Goal: Communication & Community: Answer question/provide support

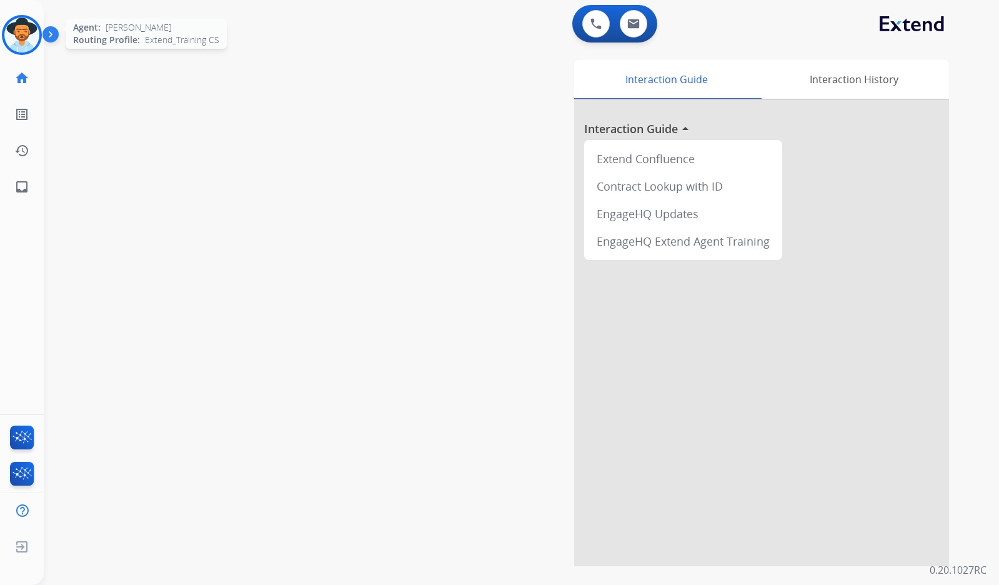
click at [20, 39] on img at bounding box center [21, 34] width 35 height 35
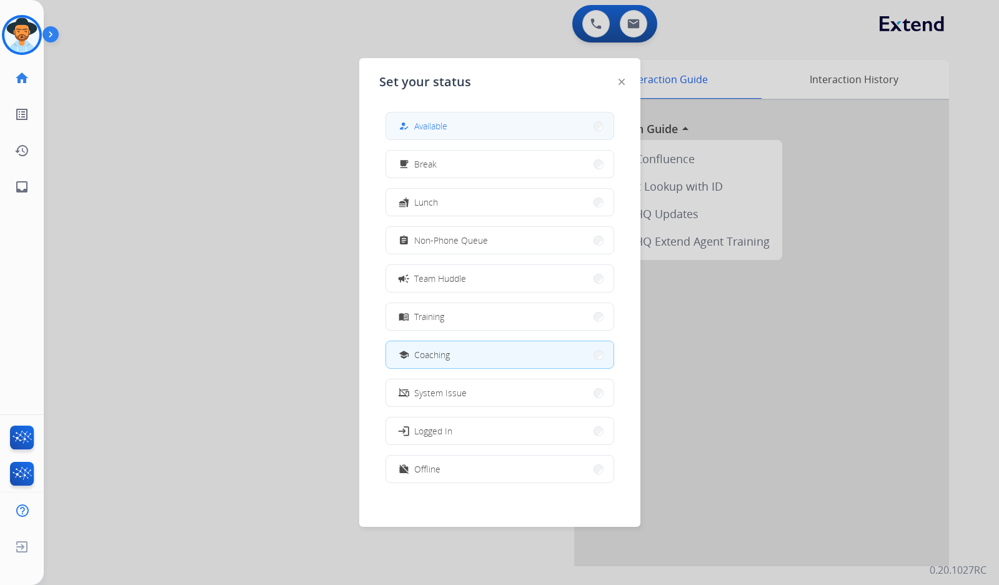
click at [465, 129] on button "how_to_reg Available" at bounding box center [499, 125] width 227 height 27
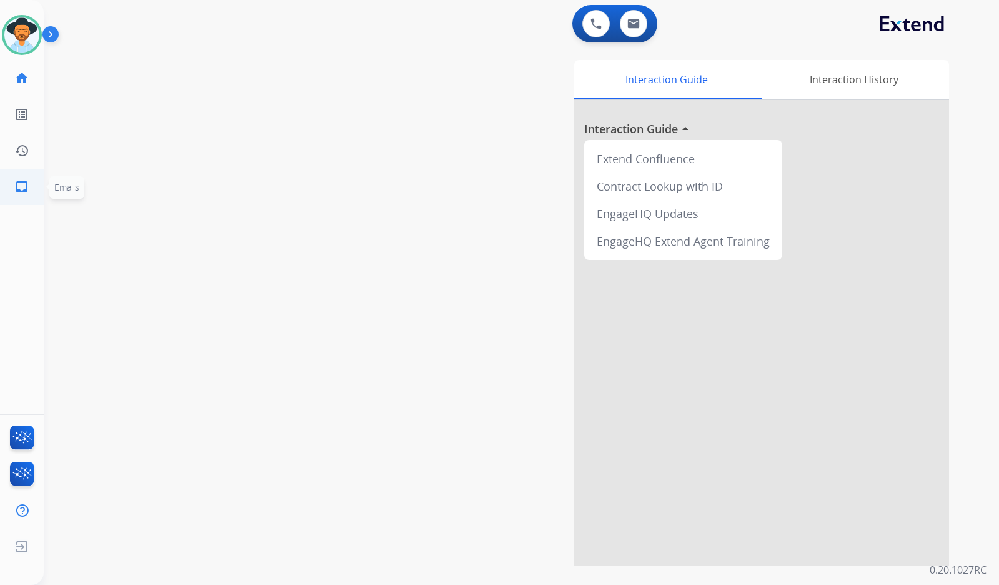
click at [24, 182] on mat-icon "inbox" at bounding box center [21, 186] width 15 height 15
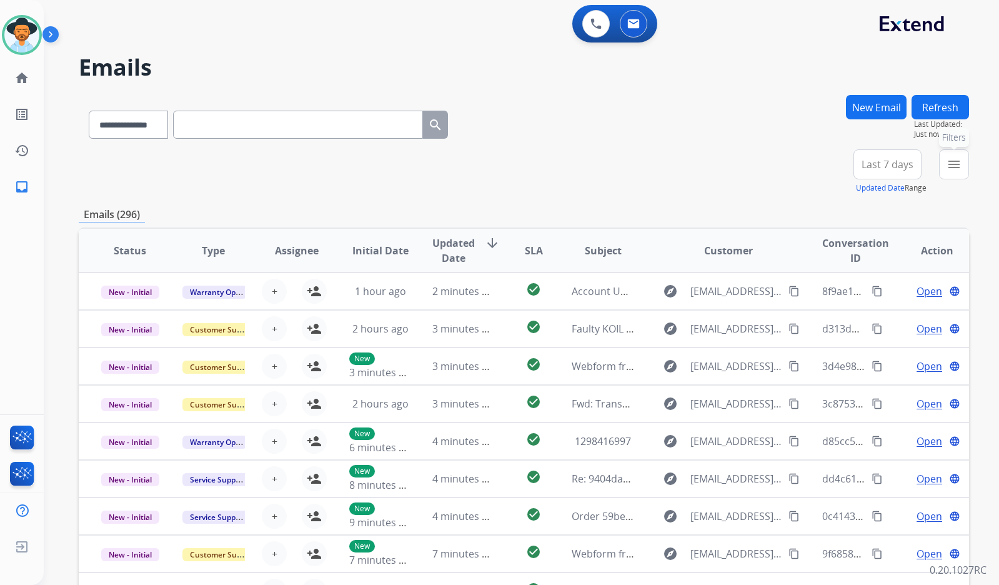
click at [954, 172] on button "menu Filters" at bounding box center [954, 164] width 30 height 30
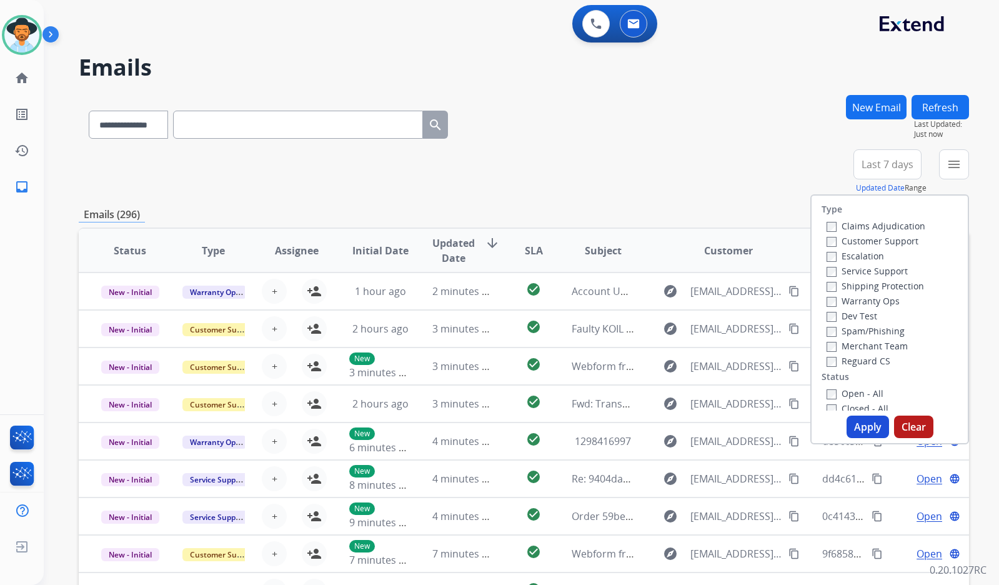
click at [888, 242] on label "Customer Support" at bounding box center [873, 241] width 92 height 12
click at [888, 289] on label "Shipping Protection" at bounding box center [875, 286] width 97 height 12
click at [862, 356] on label "Reguard CS" at bounding box center [859, 361] width 64 height 12
click at [867, 390] on label "Open - All" at bounding box center [855, 393] width 57 height 12
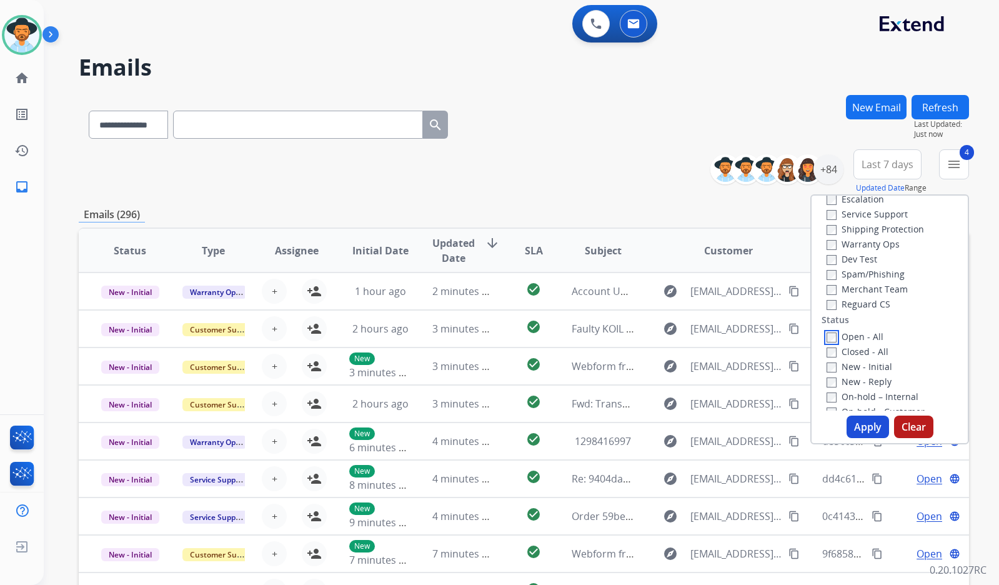
scroll to position [125, 0]
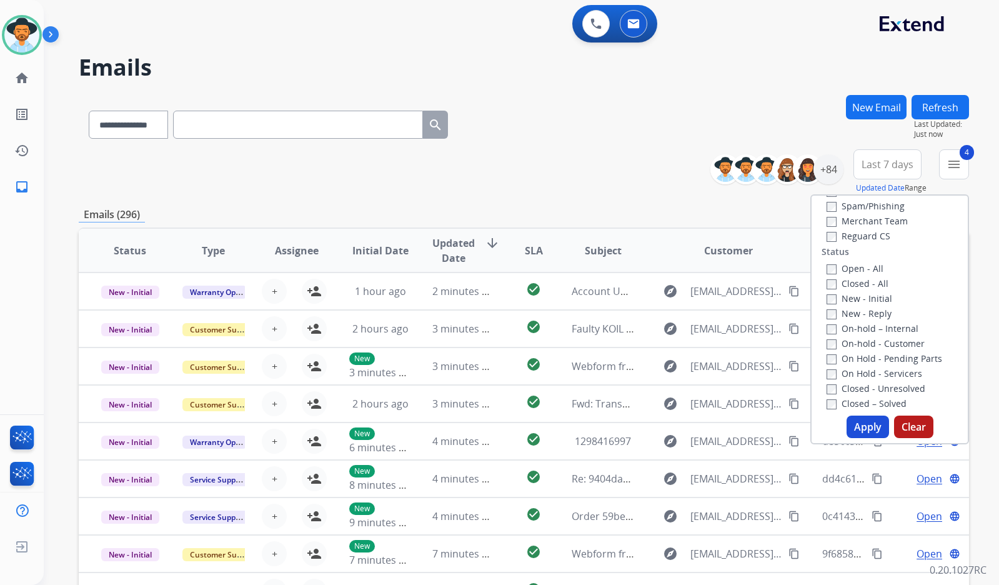
click at [894, 376] on label "On Hold - Servicers" at bounding box center [875, 373] width 96 height 12
click at [894, 360] on label "On Hold - Pending Parts" at bounding box center [885, 358] width 116 height 12
click at [894, 345] on label "On-hold - Customer" at bounding box center [876, 343] width 98 height 12
click at [895, 334] on div "On-hold – Internal" at bounding box center [892, 328] width 131 height 15
click at [895, 325] on label "On-hold – Internal" at bounding box center [873, 328] width 92 height 12
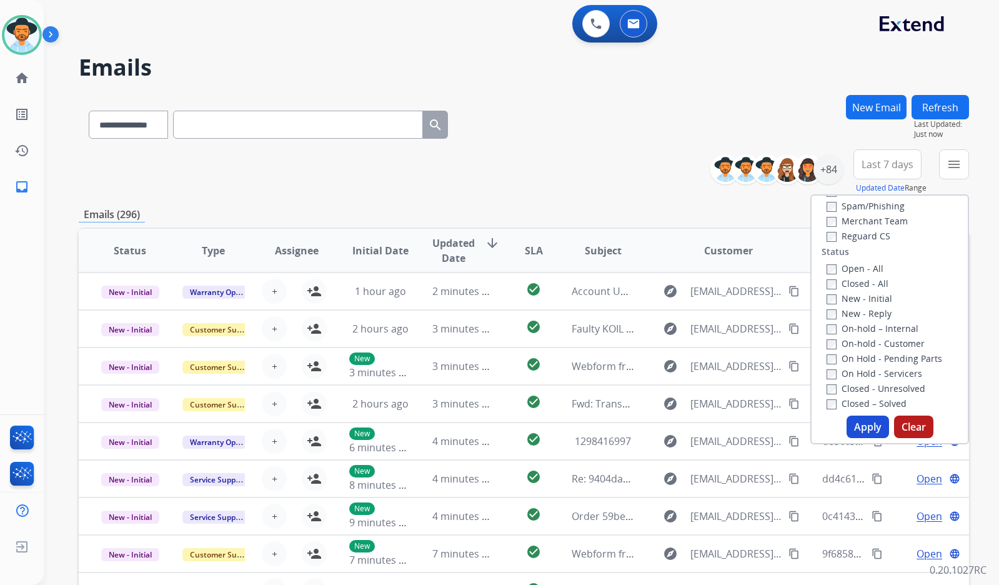
click at [851, 309] on label "New - Reply" at bounding box center [859, 313] width 65 height 12
click at [852, 296] on label "New - Initial" at bounding box center [860, 298] width 66 height 12
click at [867, 417] on button "Apply" at bounding box center [868, 427] width 42 height 22
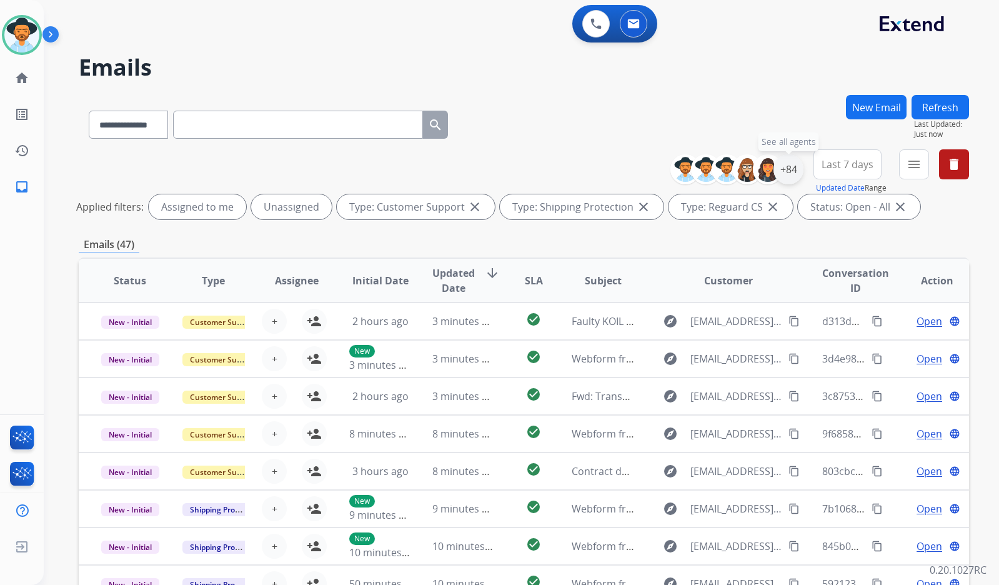
click at [796, 166] on div "+84" at bounding box center [789, 169] width 30 height 30
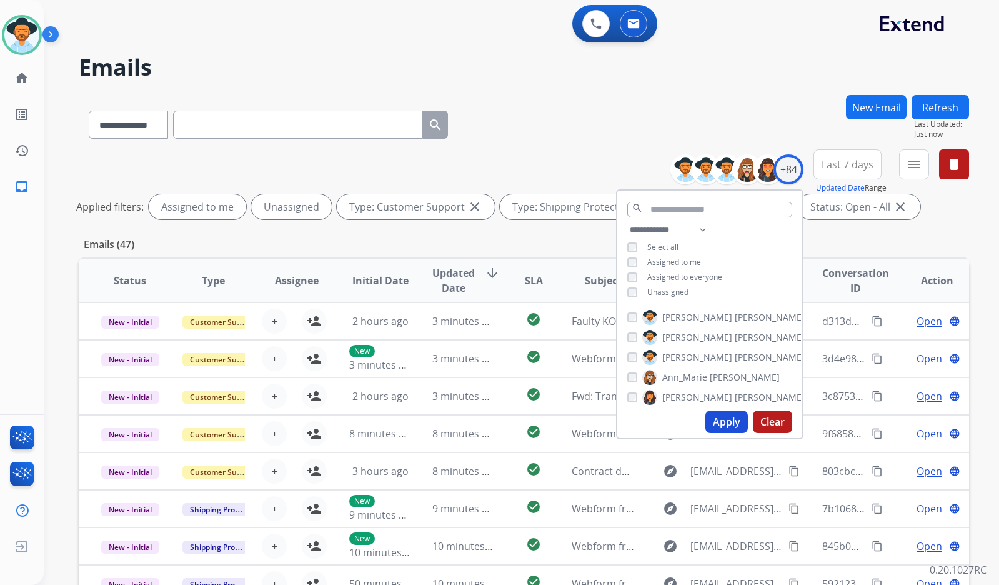
click at [672, 291] on span "Unassigned" at bounding box center [667, 292] width 41 height 11
click at [687, 357] on span "[PERSON_NAME]" at bounding box center [697, 357] width 70 height 12
click at [720, 421] on button "Apply" at bounding box center [726, 422] width 42 height 22
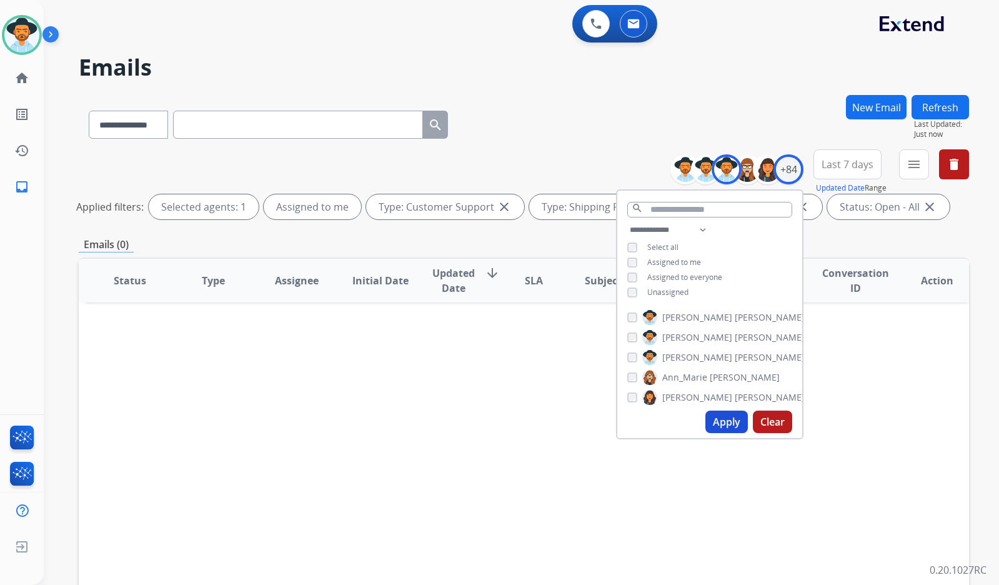
click at [467, 361] on div "Status Type Assignee Initial Date Updated Date arrow_downward SLA Subject Custo…" at bounding box center [524, 466] width 890 height 419
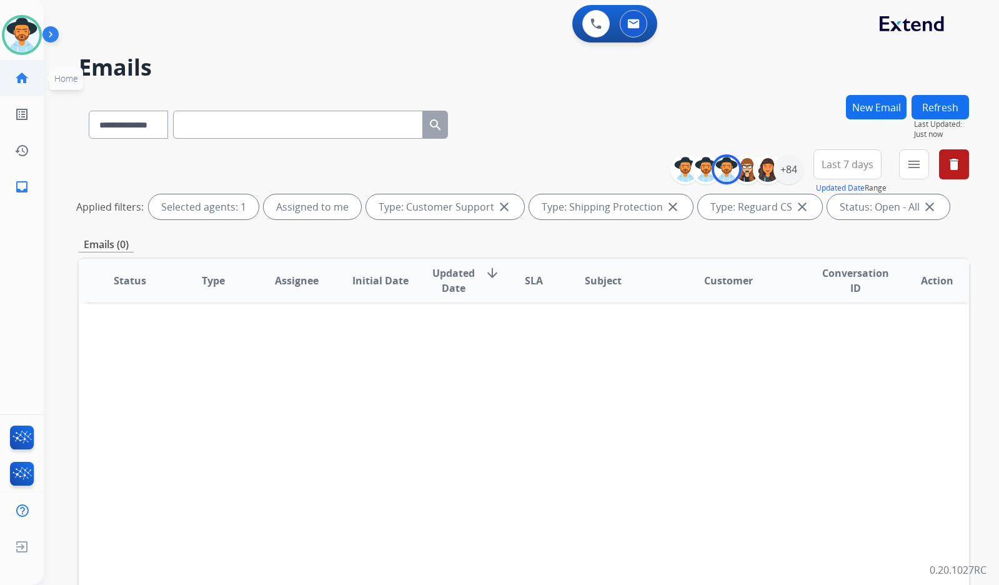
click at [24, 72] on mat-icon "home" at bounding box center [21, 78] width 15 height 15
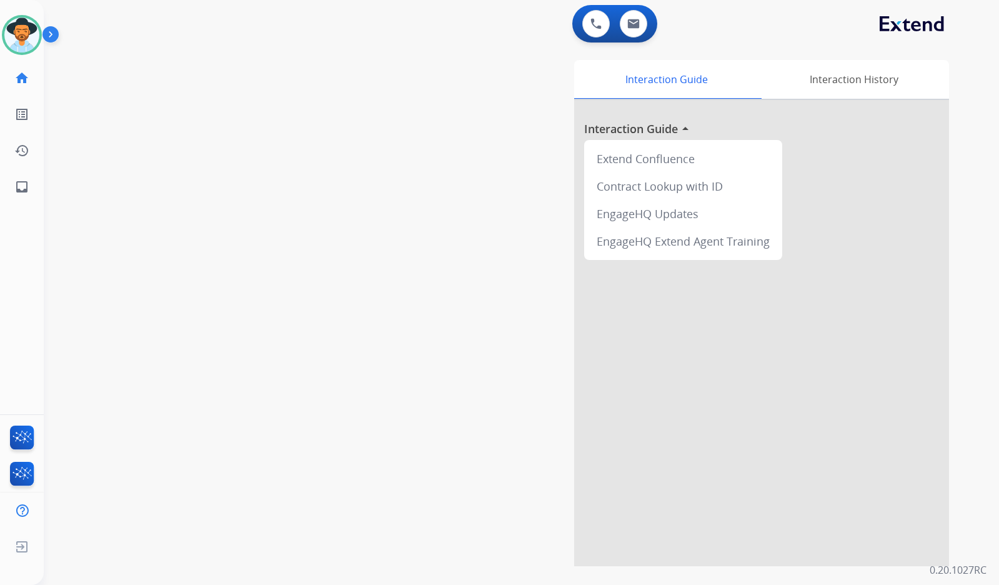
click at [131, 251] on div "swap_horiz Break voice bridge close_fullscreen Connect 3-Way Call merge_type Se…" at bounding box center [506, 305] width 925 height 521
click at [9, 34] on img at bounding box center [21, 34] width 35 height 35
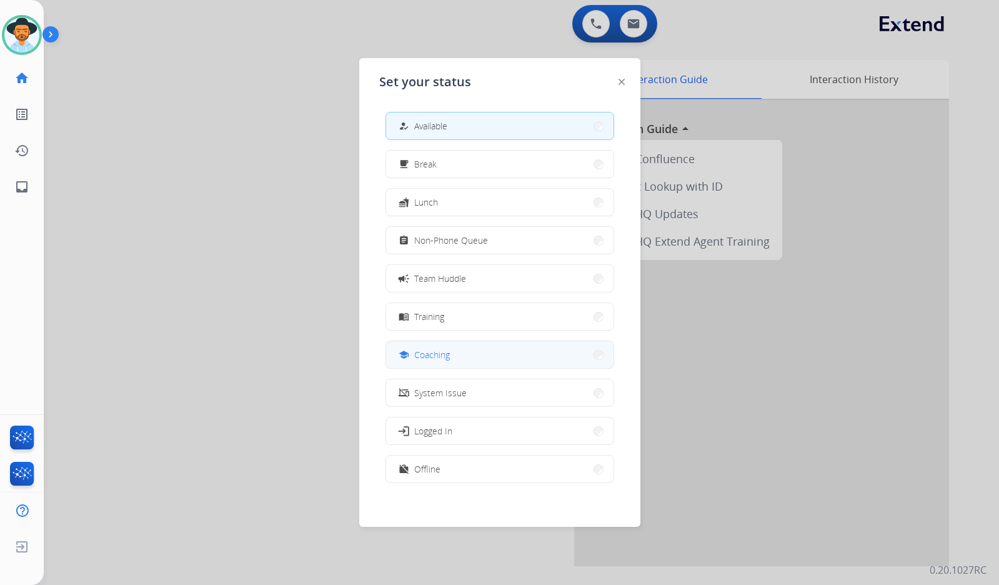
click at [459, 356] on button "school Coaching" at bounding box center [499, 354] width 227 height 27
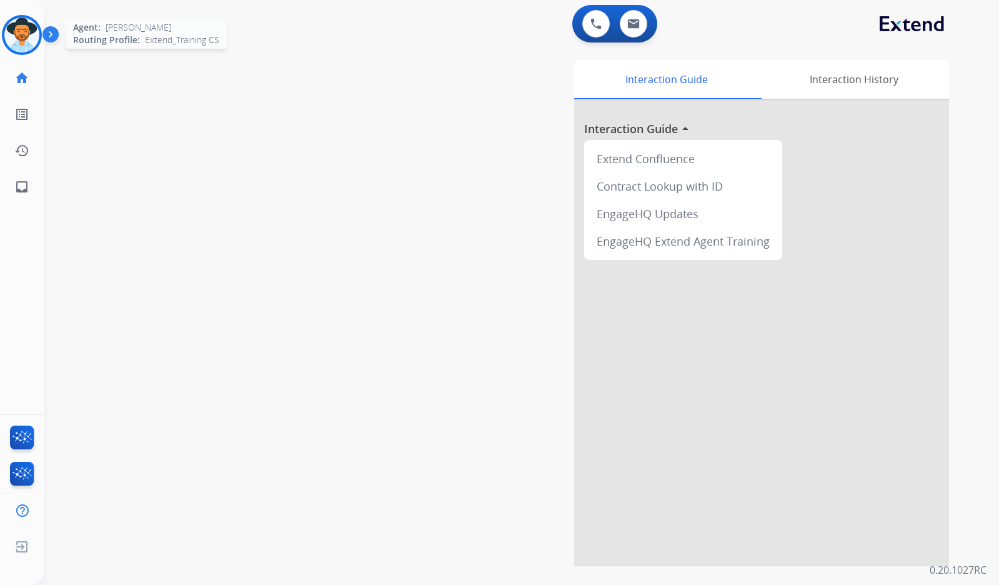
click at [24, 37] on img at bounding box center [21, 34] width 35 height 35
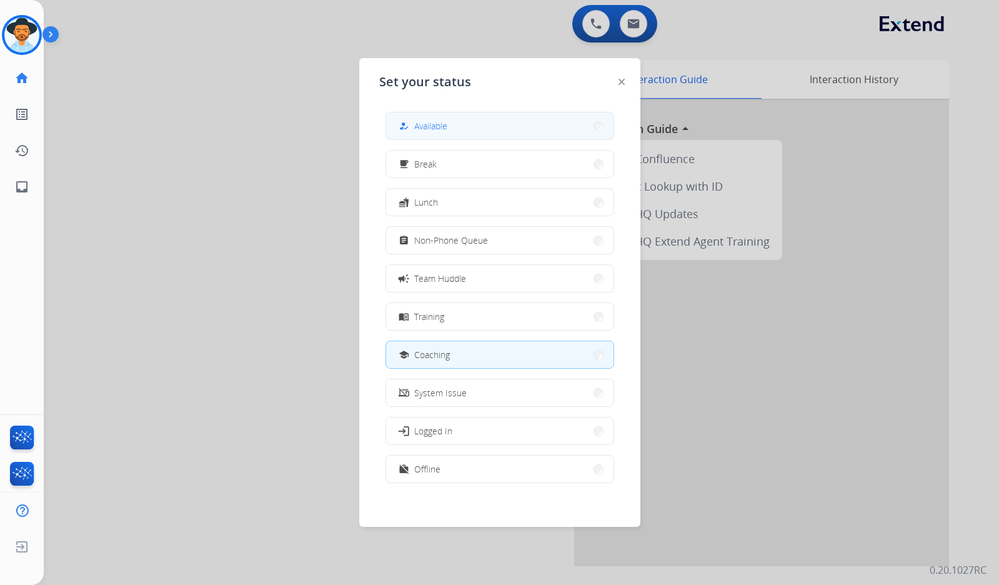
click at [554, 127] on button "how_to_reg Available" at bounding box center [499, 125] width 227 height 27
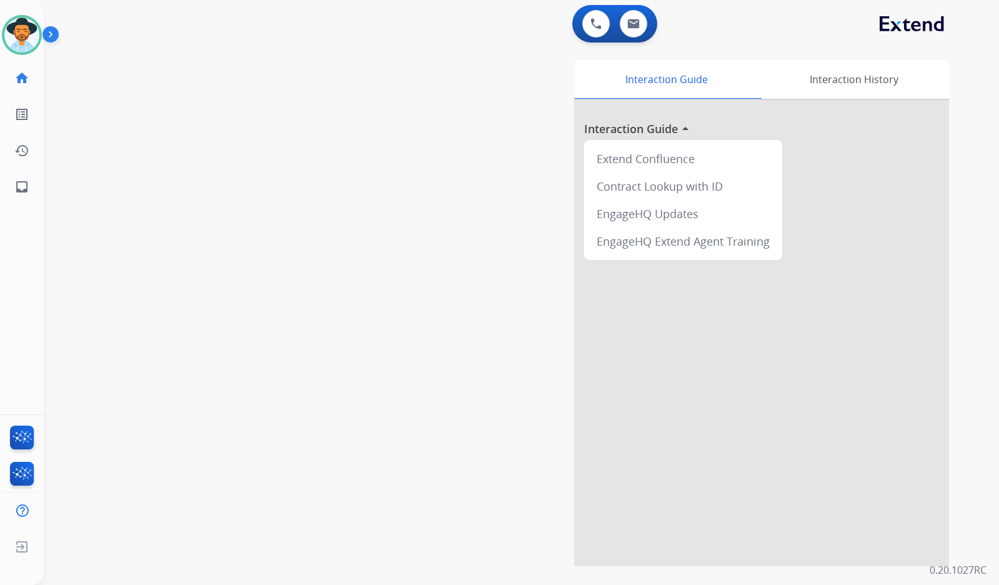
drag, startPoint x: 147, startPoint y: 191, endPoint x: 64, endPoint y: 193, distance: 83.1
click at [147, 191] on div "swap_horiz Break voice bridge close_fullscreen Connect 3-Way Call merge_type Se…" at bounding box center [506, 305] width 925 height 521
click at [16, 183] on mat-icon "inbox" at bounding box center [21, 186] width 15 height 15
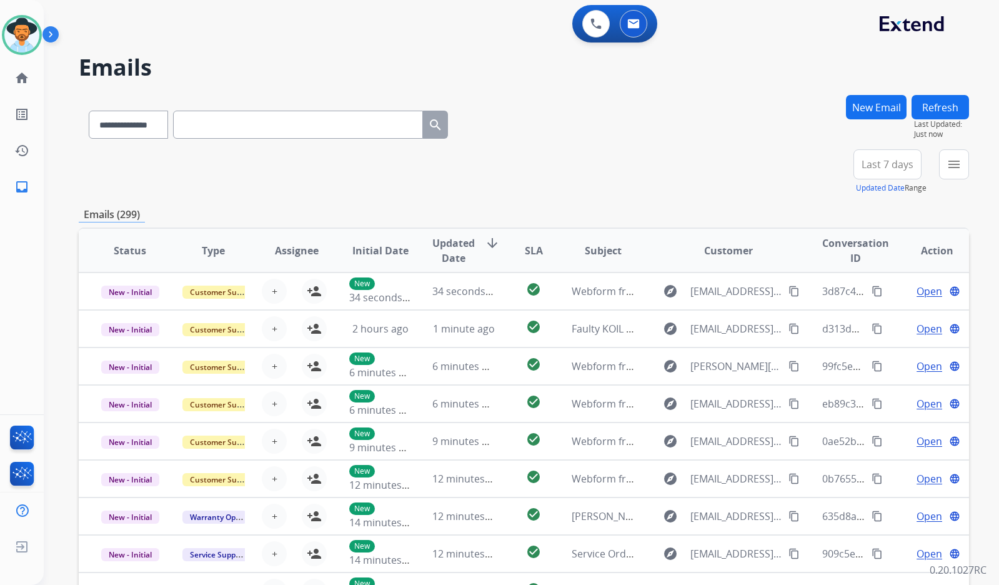
click at [887, 110] on button "New Email" at bounding box center [876, 107] width 61 height 24
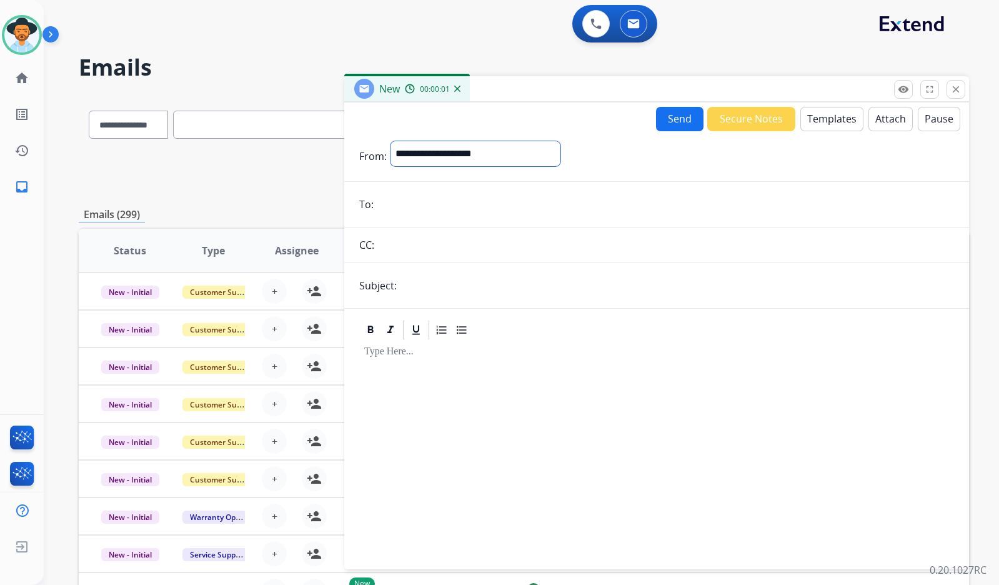
drag, startPoint x: 472, startPoint y: 154, endPoint x: 471, endPoint y: 165, distance: 10.8
click at [472, 154] on select "**********" at bounding box center [476, 153] width 170 height 25
select select "**********"
click at [391, 141] on select "**********" at bounding box center [476, 153] width 170 height 25
click at [414, 203] on input "email" at bounding box center [665, 205] width 577 height 25
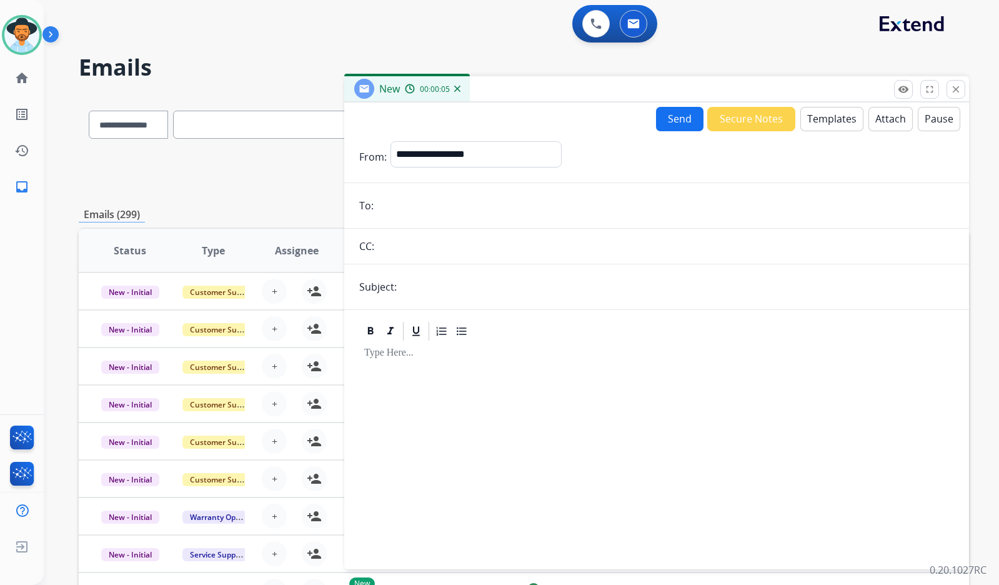
paste input "**********"
type input "**********"
click at [460, 281] on input "text" at bounding box center [678, 286] width 554 height 25
type input "**********"
click at [832, 117] on button "Templates" at bounding box center [831, 119] width 63 height 24
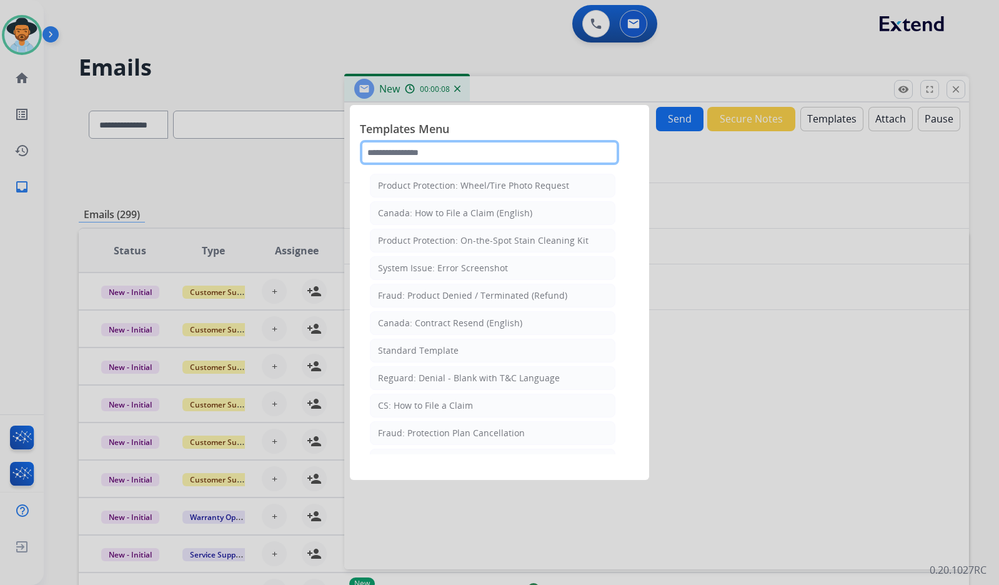
click at [512, 146] on input "text" at bounding box center [489, 152] width 259 height 25
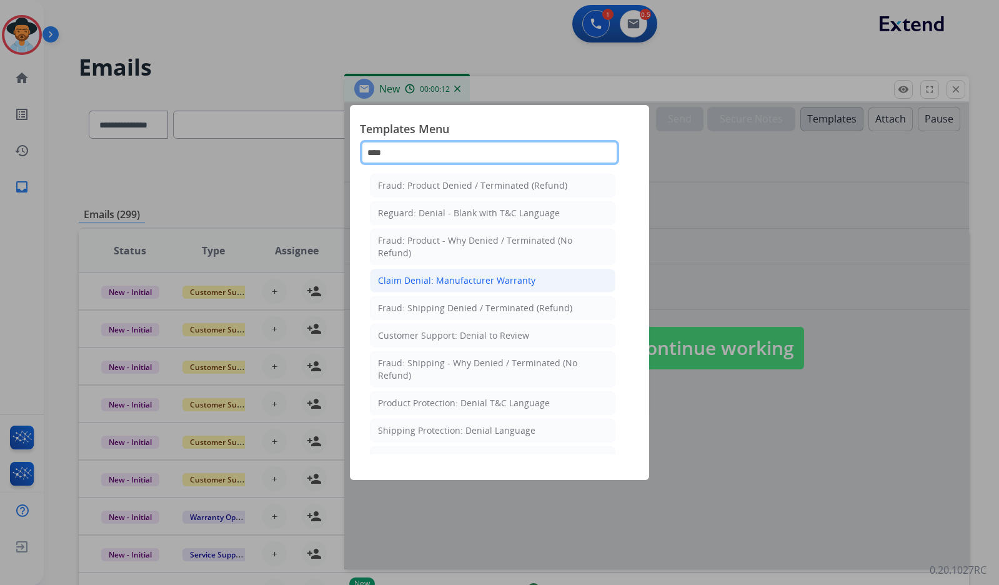
type input "****"
click at [548, 281] on li "Claim Denial: Manufacturer Warranty" at bounding box center [493, 281] width 246 height 24
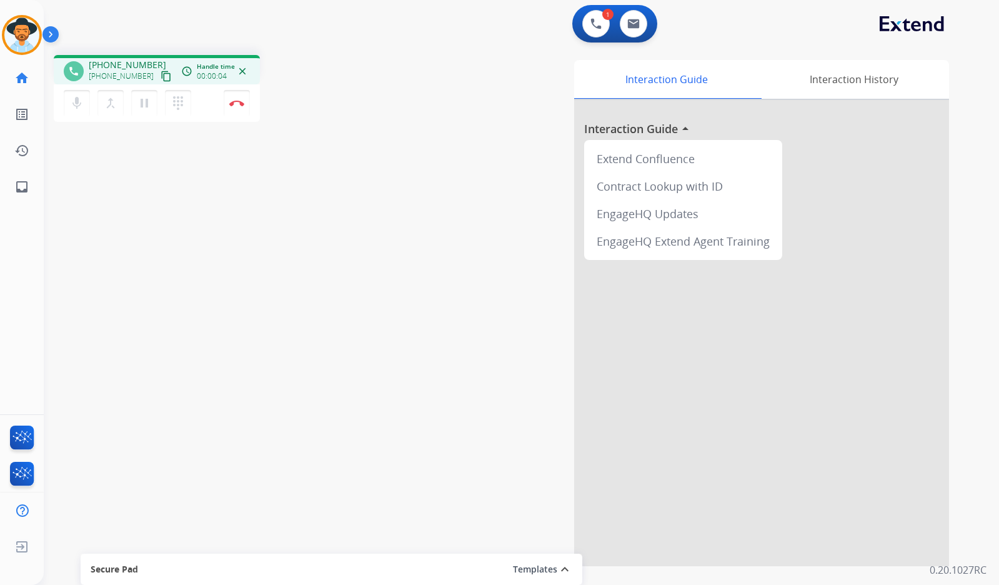
click at [161, 80] on mat-icon "content_copy" at bounding box center [166, 76] width 11 height 11
click at [154, 99] on button "pause Hold" at bounding box center [144, 103] width 26 height 26
click at [137, 105] on mat-icon "play_arrow" at bounding box center [144, 103] width 15 height 15
click at [237, 101] on img at bounding box center [236, 103] width 15 height 6
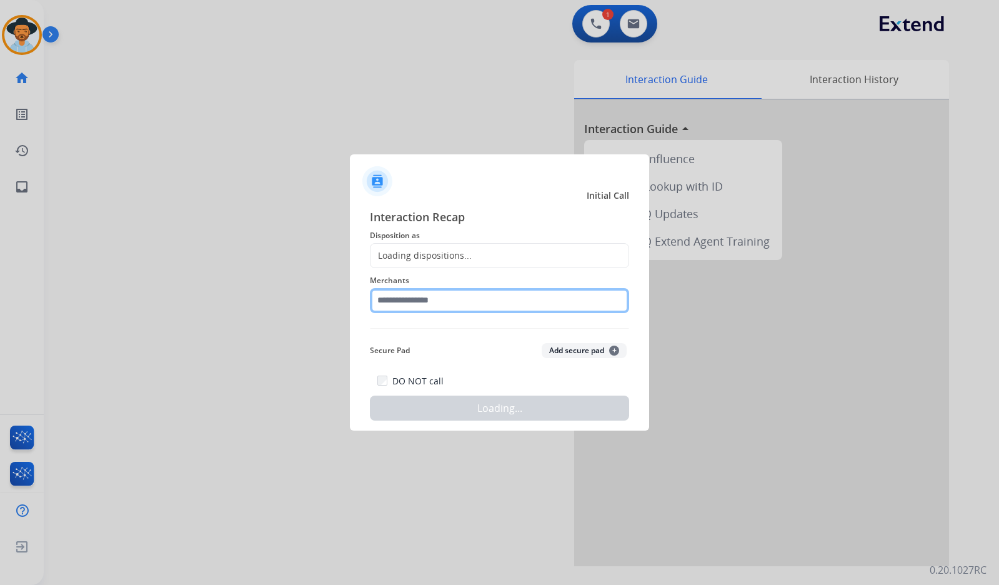
click at [413, 304] on input "text" at bounding box center [499, 300] width 259 height 25
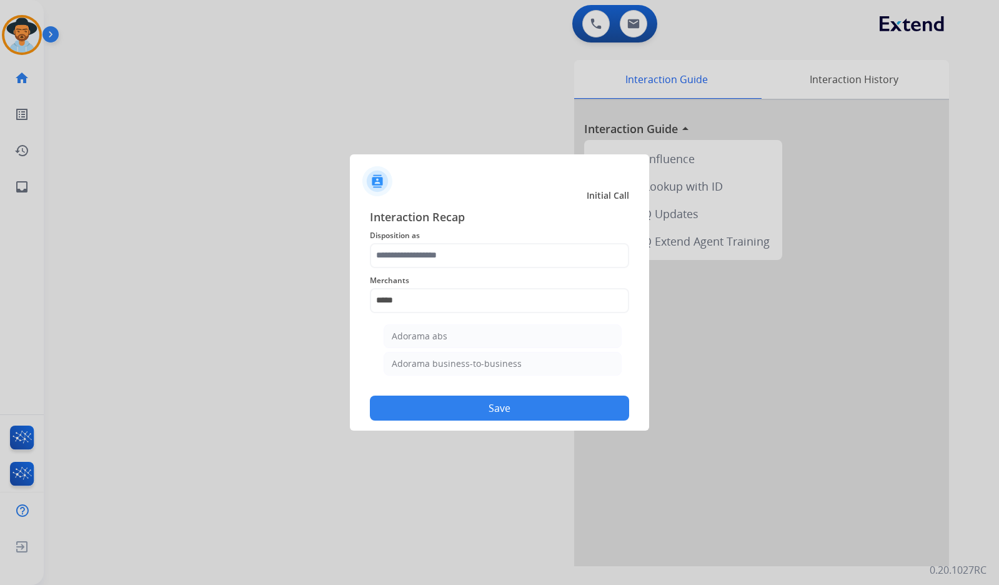
click at [432, 332] on div "Adorama abs" at bounding box center [420, 336] width 56 height 12
type input "**********"
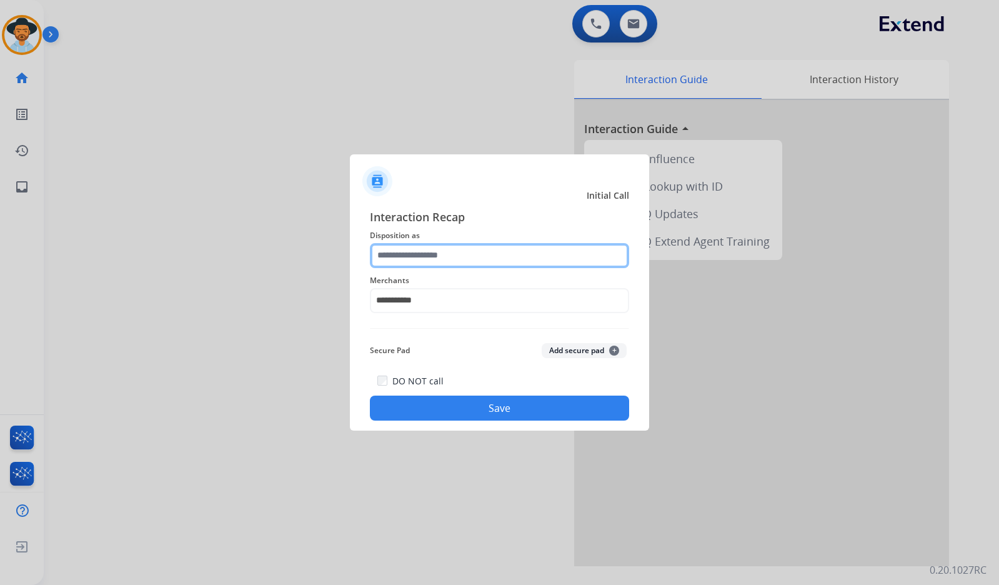
click at [441, 247] on input "text" at bounding box center [499, 255] width 259 height 25
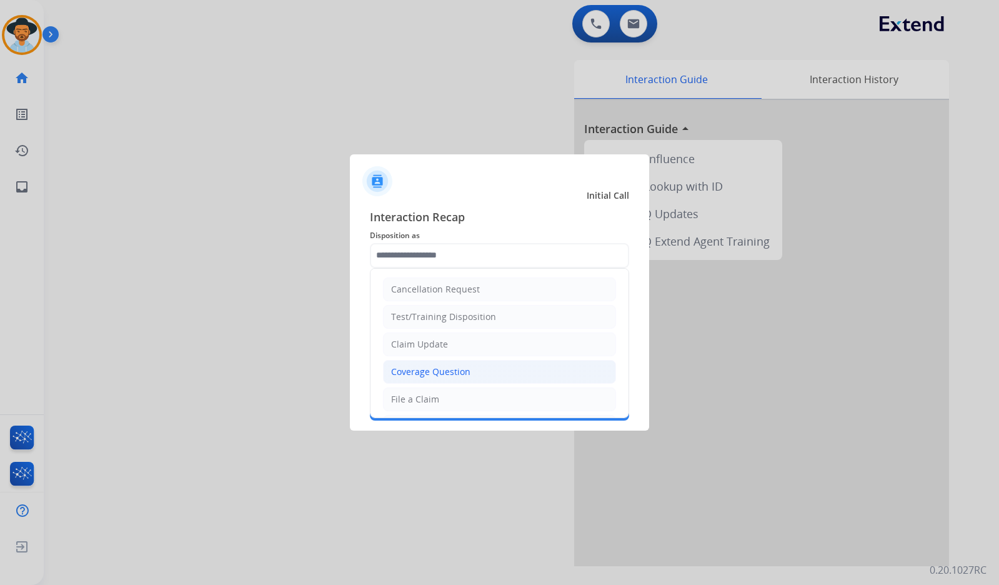
click at [447, 372] on div "Coverage Question" at bounding box center [430, 372] width 79 height 12
type input "**********"
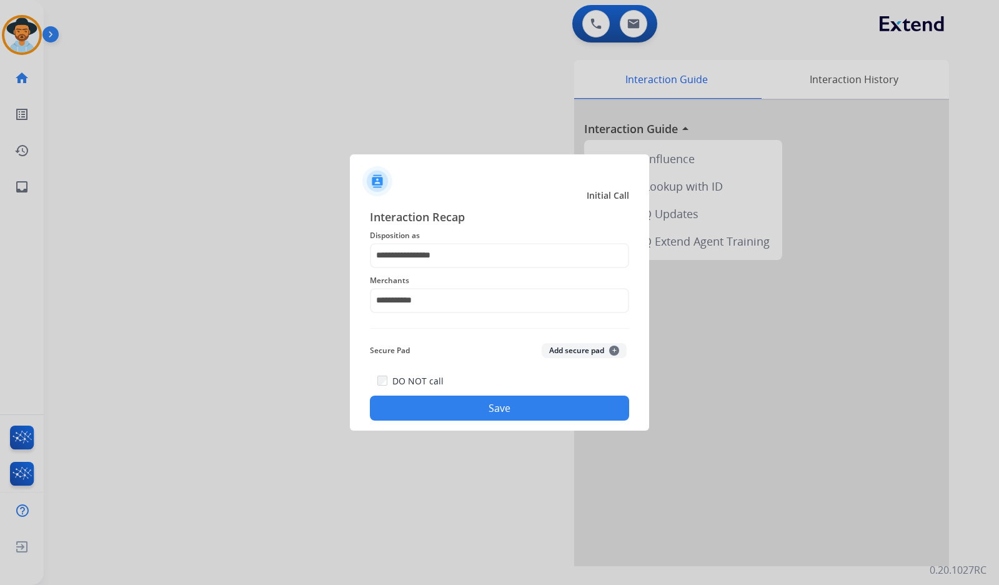
click at [454, 407] on button "Save" at bounding box center [499, 408] width 259 height 25
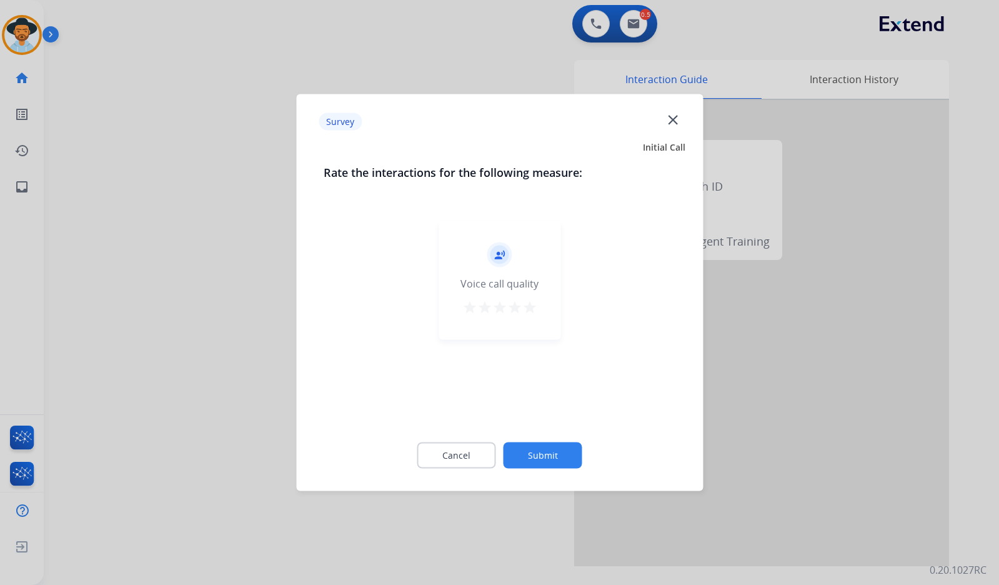
click at [554, 464] on button "Submit" at bounding box center [543, 455] width 79 height 26
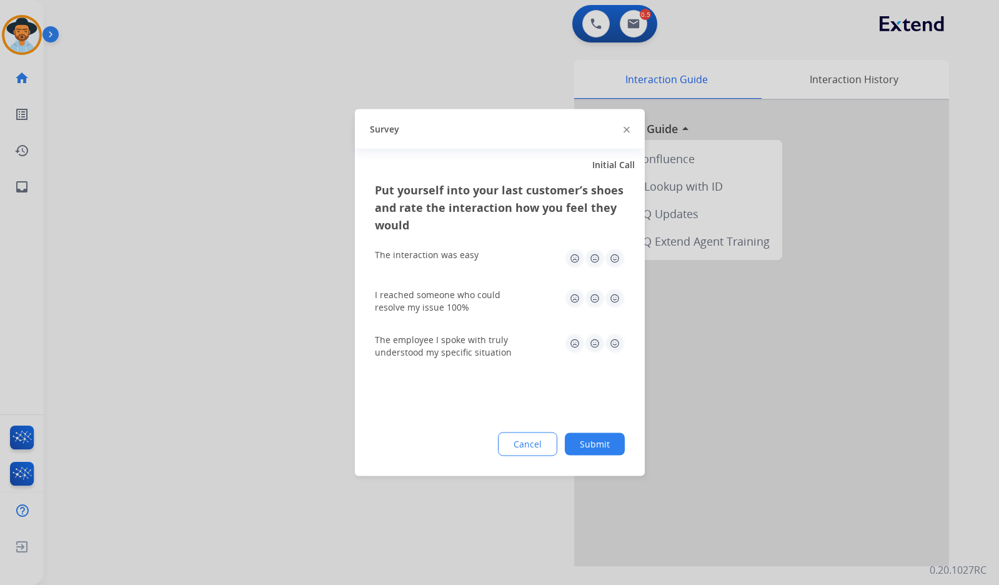
click at [600, 442] on button "Submit" at bounding box center [595, 444] width 60 height 22
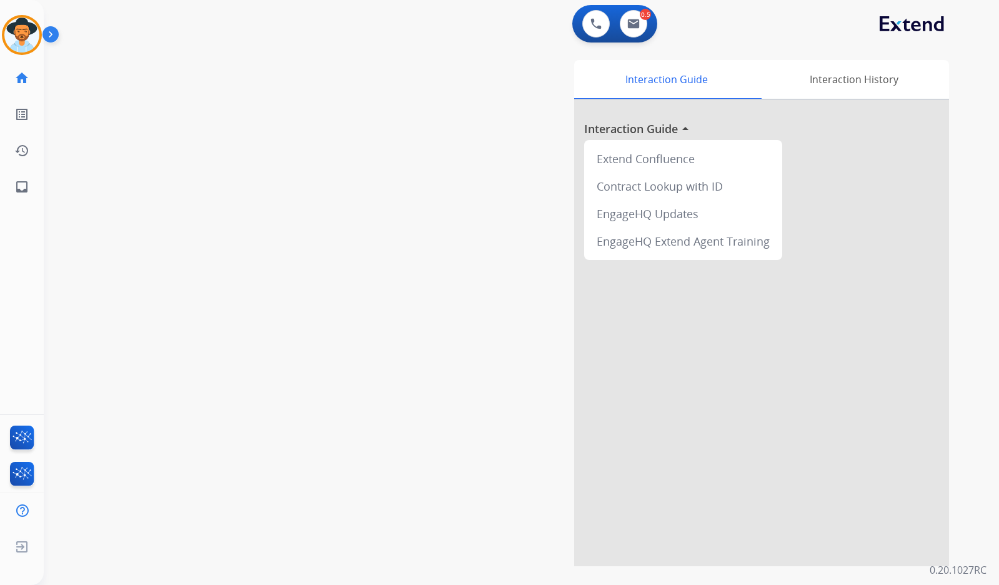
click at [231, 216] on div "swap_horiz Break voice bridge close_fullscreen Connect 3-Way Call merge_type Se…" at bounding box center [506, 305] width 925 height 521
click at [20, 186] on mat-icon "inbox" at bounding box center [21, 186] width 15 height 15
select select "**********"
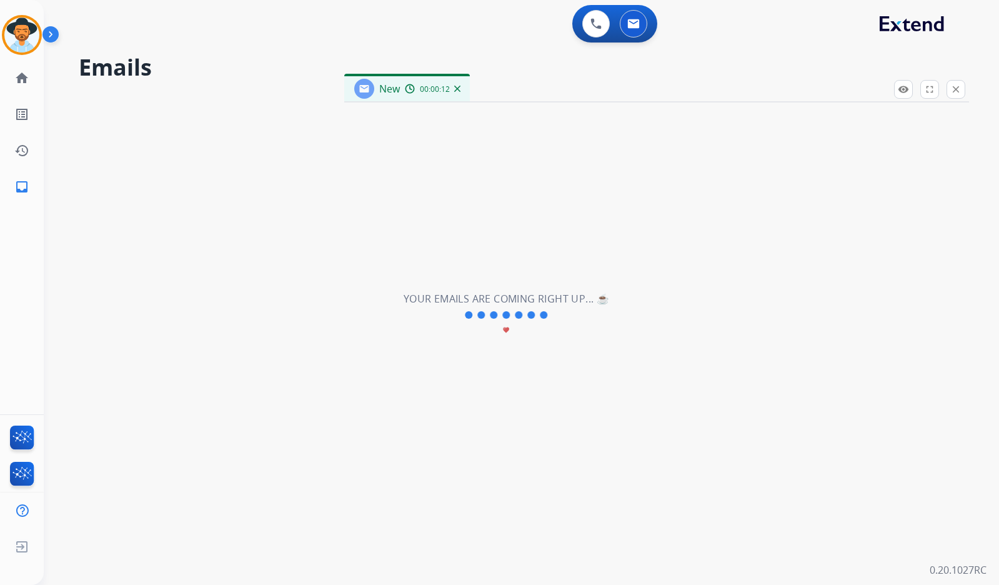
select select "**********"
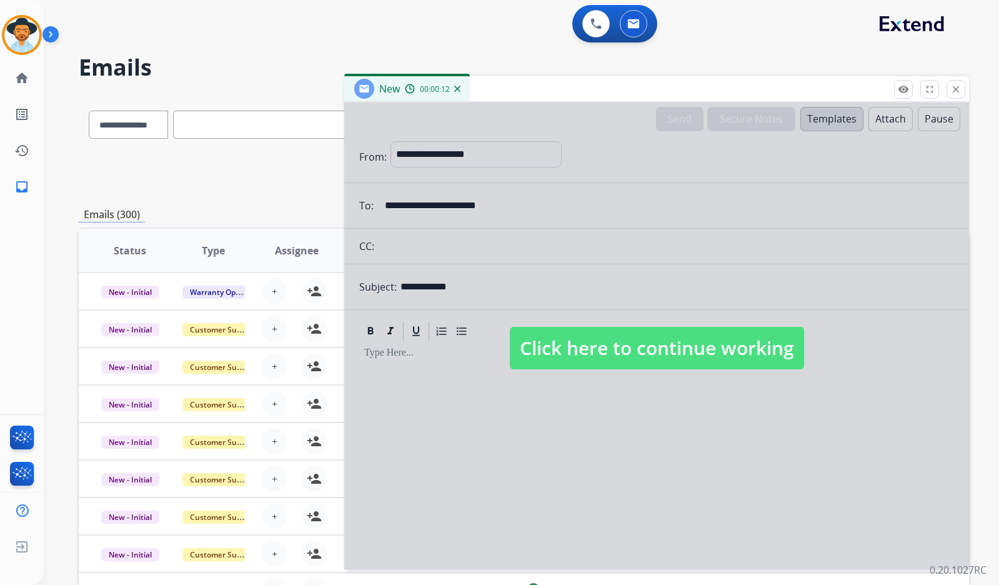
click at [555, 330] on span "Click here to continue working" at bounding box center [657, 348] width 294 height 42
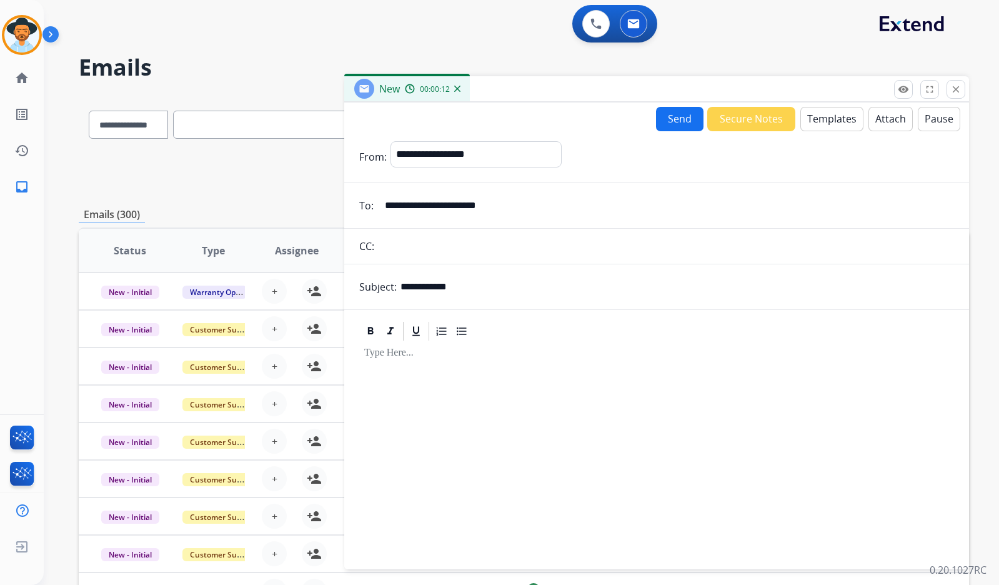
click at [825, 112] on button "Templates" at bounding box center [831, 119] width 63 height 24
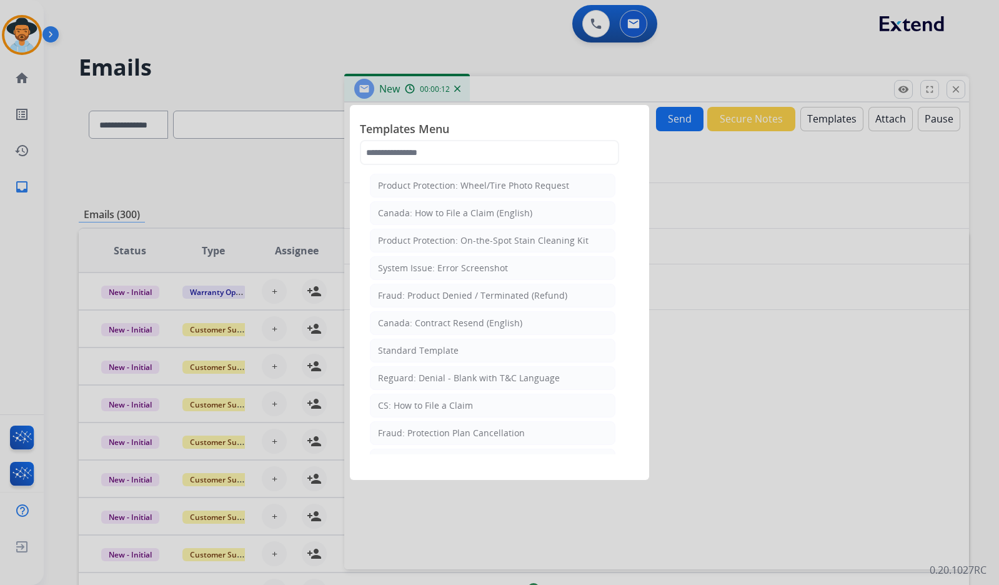
click at [458, 151] on input "text" at bounding box center [489, 152] width 259 height 25
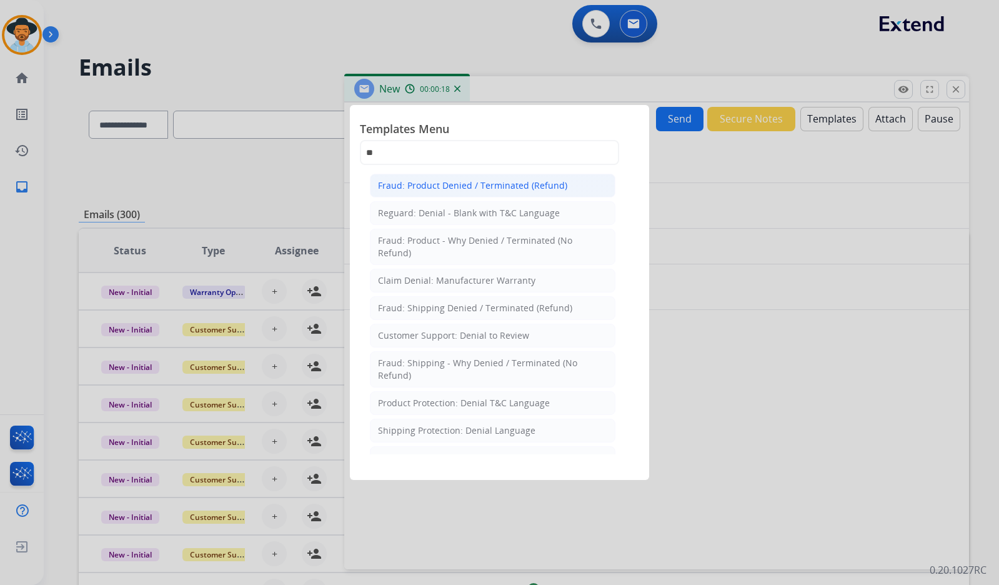
type input "*"
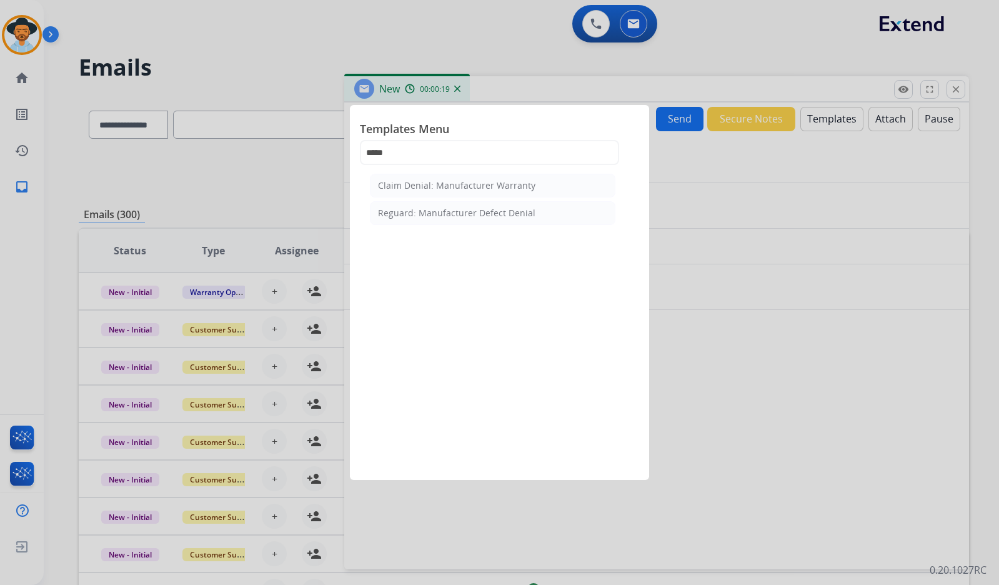
type input "******"
click at [477, 192] on li "Claim Denial: Manufacturer Warranty" at bounding box center [493, 186] width 246 height 24
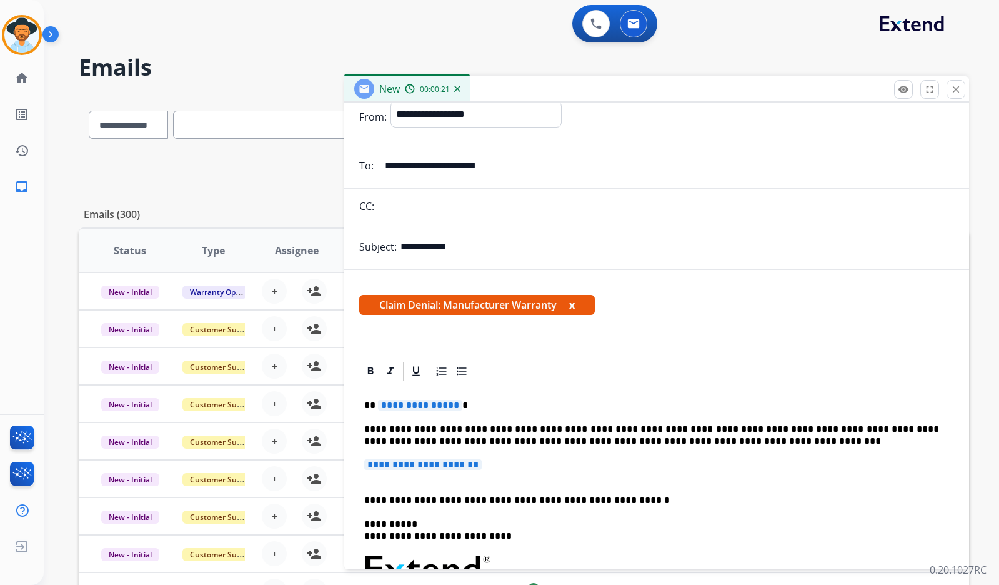
scroll to position [125, 0]
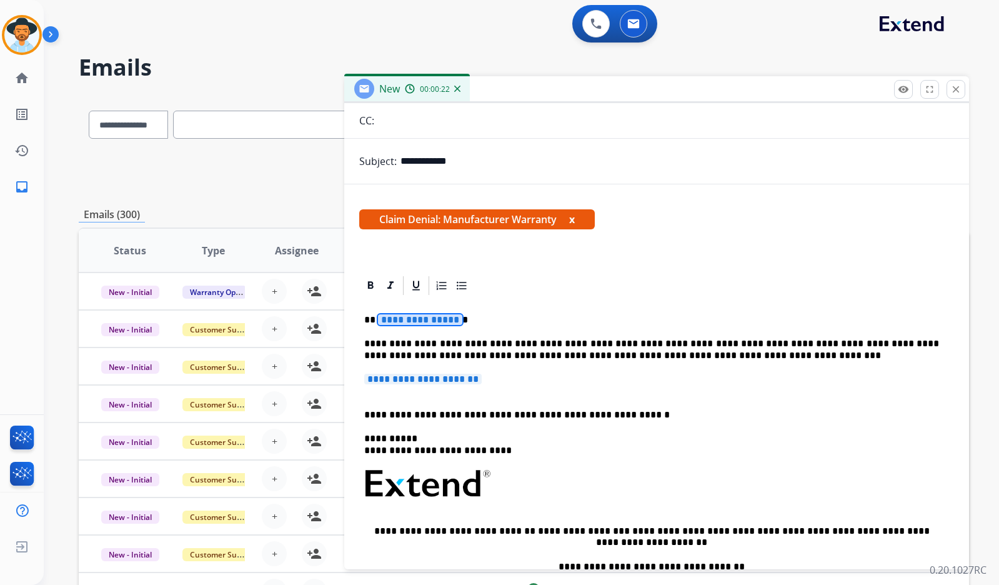
click at [411, 314] on span "**********" at bounding box center [420, 319] width 84 height 11
click at [401, 320] on span "**********" at bounding box center [420, 319] width 84 height 11
click at [444, 381] on span "**********" at bounding box center [422, 379] width 117 height 11
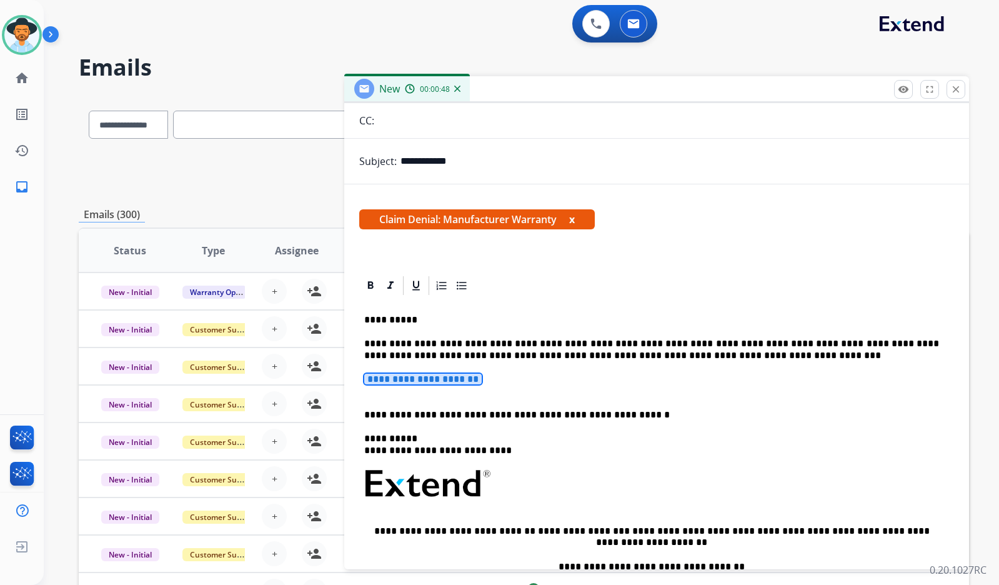
click at [431, 381] on span "**********" at bounding box center [422, 379] width 117 height 11
click at [450, 375] on span "**********" at bounding box center [422, 379] width 117 height 11
click at [452, 378] on span "**********" at bounding box center [422, 379] width 117 height 11
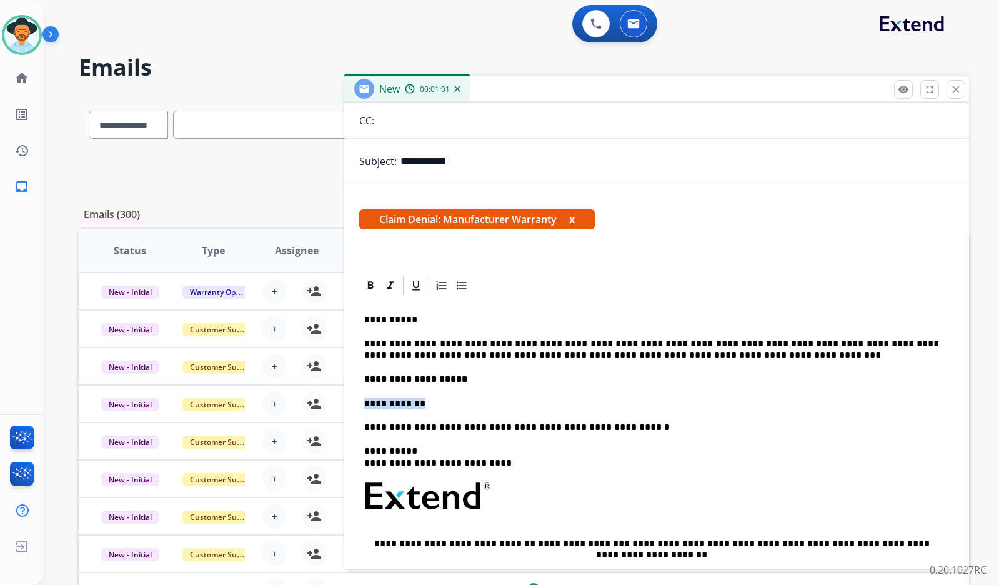
drag, startPoint x: 430, startPoint y: 402, endPoint x: 346, endPoint y: 402, distance: 84.4
click at [346, 402] on div "**********" at bounding box center [656, 489] width 625 height 430
click at [359, 401] on div "**********" at bounding box center [656, 489] width 625 height 430
click at [362, 401] on div "**********" at bounding box center [656, 502] width 595 height 410
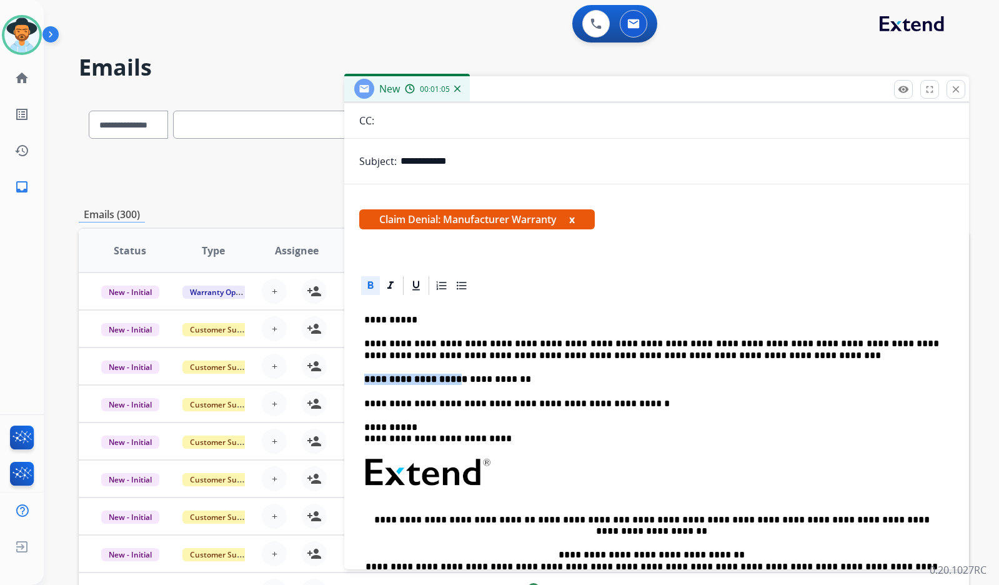
drag, startPoint x: 437, startPoint y: 380, endPoint x: 389, endPoint y: 297, distance: 96.0
click at [364, 382] on div "**********" at bounding box center [656, 490] width 595 height 386
click at [366, 286] on icon at bounding box center [370, 285] width 12 height 12
click at [437, 386] on div "**********" at bounding box center [656, 490] width 595 height 386
click at [367, 377] on p "**********" at bounding box center [651, 379] width 575 height 11
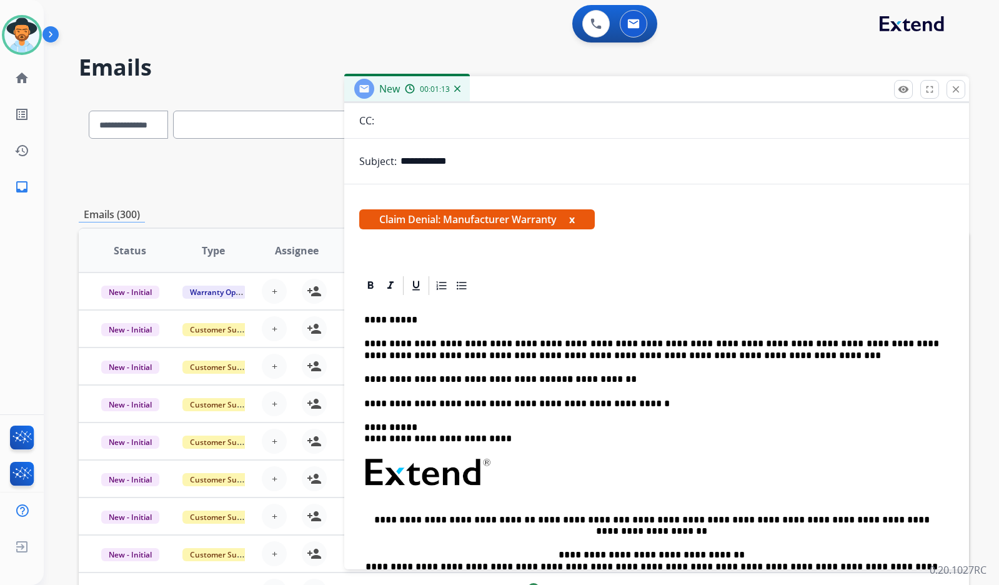
click at [652, 376] on p "**********" at bounding box center [651, 379] width 575 height 11
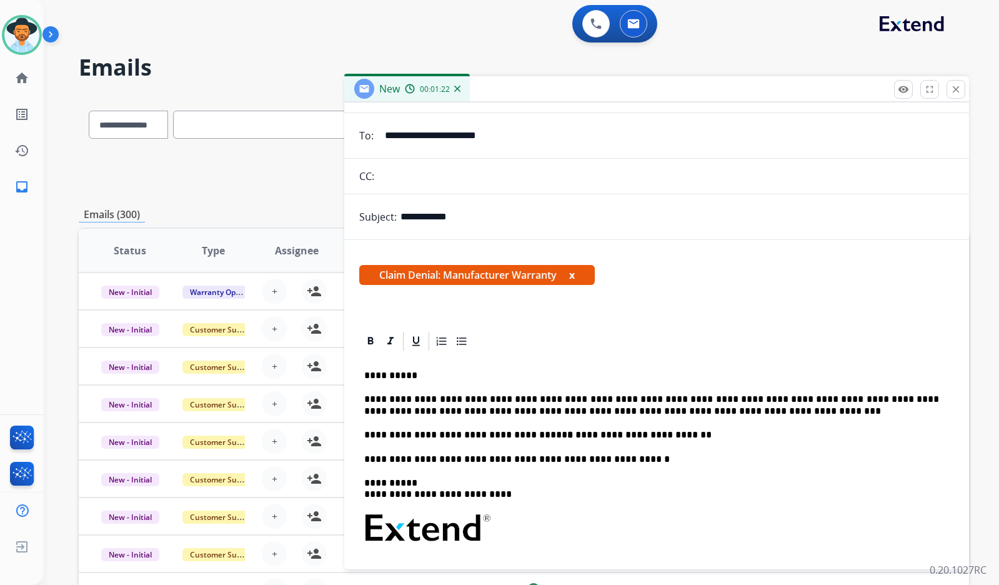
scroll to position [0, 0]
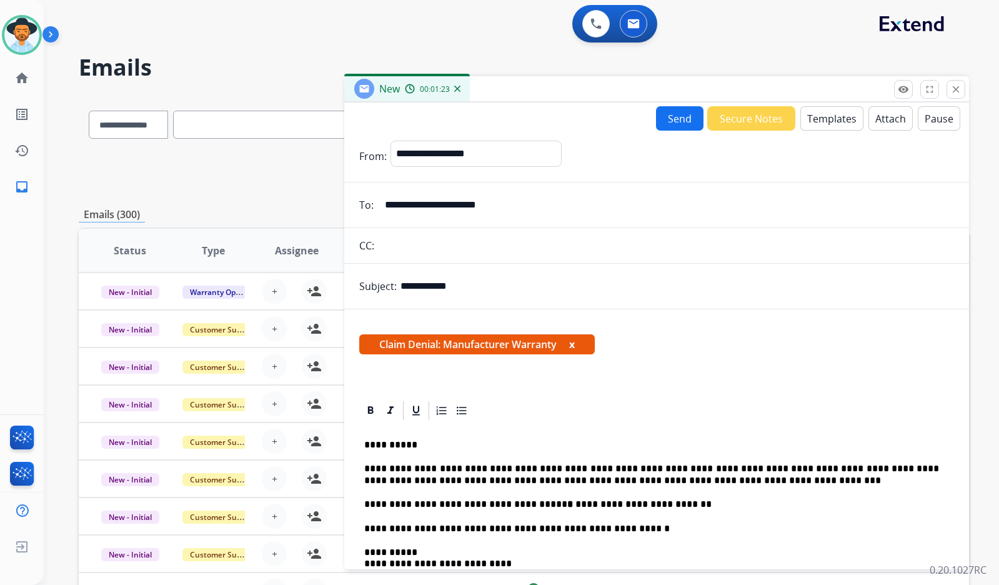
click at [682, 124] on button "Send" at bounding box center [679, 118] width 47 height 24
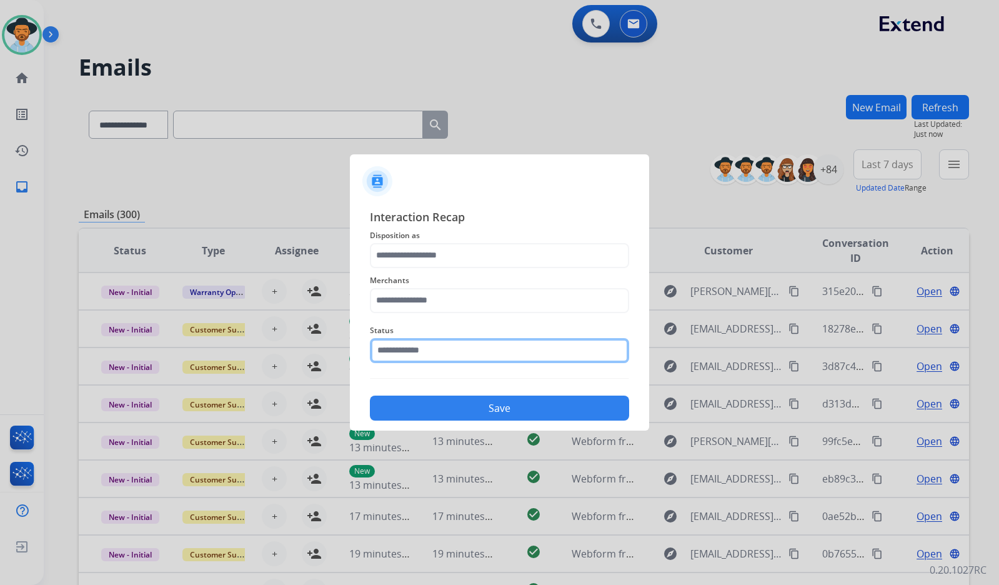
drag, startPoint x: 469, startPoint y: 353, endPoint x: 458, endPoint y: 361, distance: 13.0
click at [469, 353] on input "text" at bounding box center [499, 350] width 259 height 25
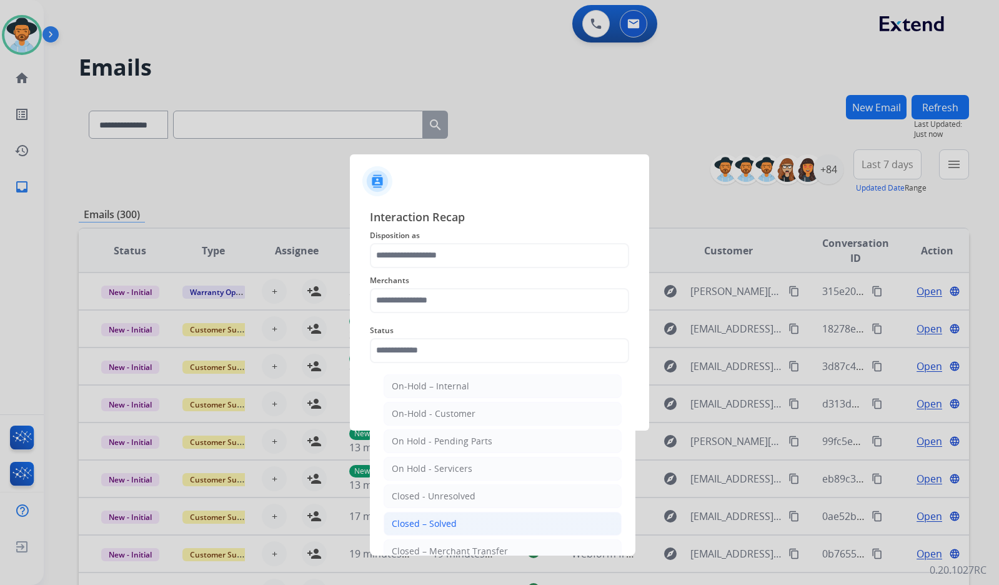
click at [464, 522] on li "Closed – Solved" at bounding box center [503, 524] width 238 height 24
type input "**********"
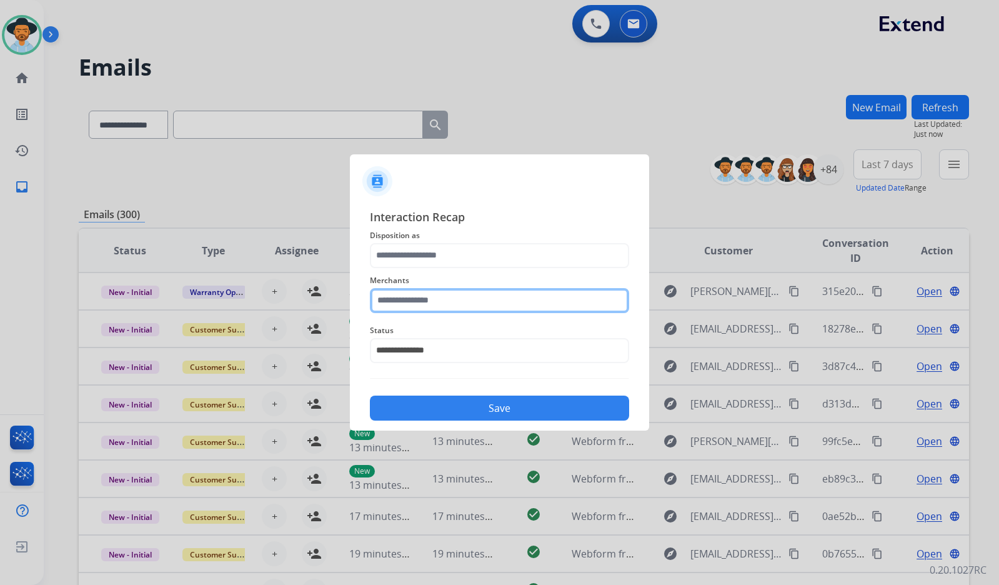
click at [488, 298] on input "text" at bounding box center [499, 300] width 259 height 25
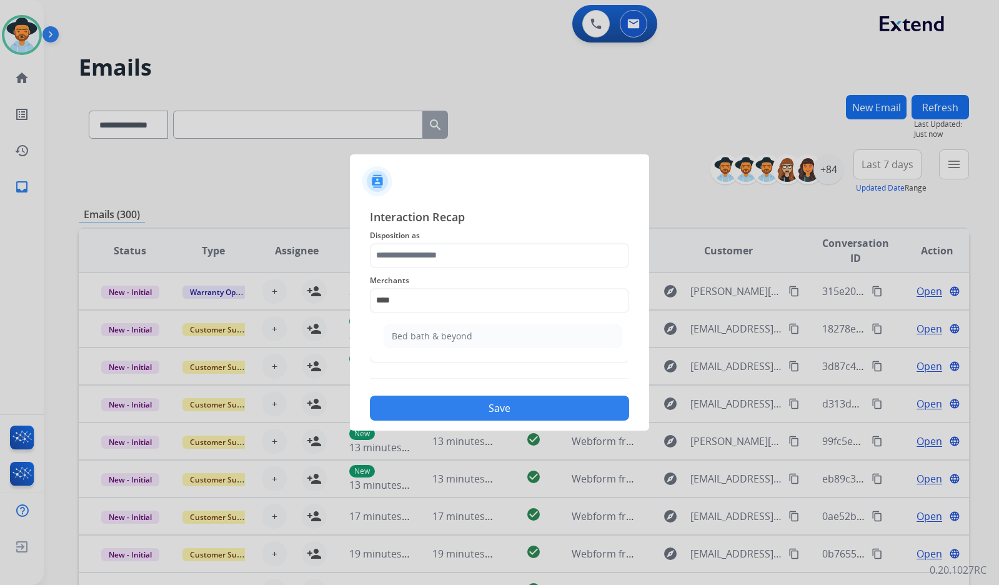
click at [464, 327] on li "Bed bath & beyond" at bounding box center [503, 336] width 238 height 24
type input "**********"
drag, startPoint x: 467, startPoint y: 270, endPoint x: 477, endPoint y: 264, distance: 11.8
click at [468, 269] on div "**********" at bounding box center [499, 293] width 259 height 50
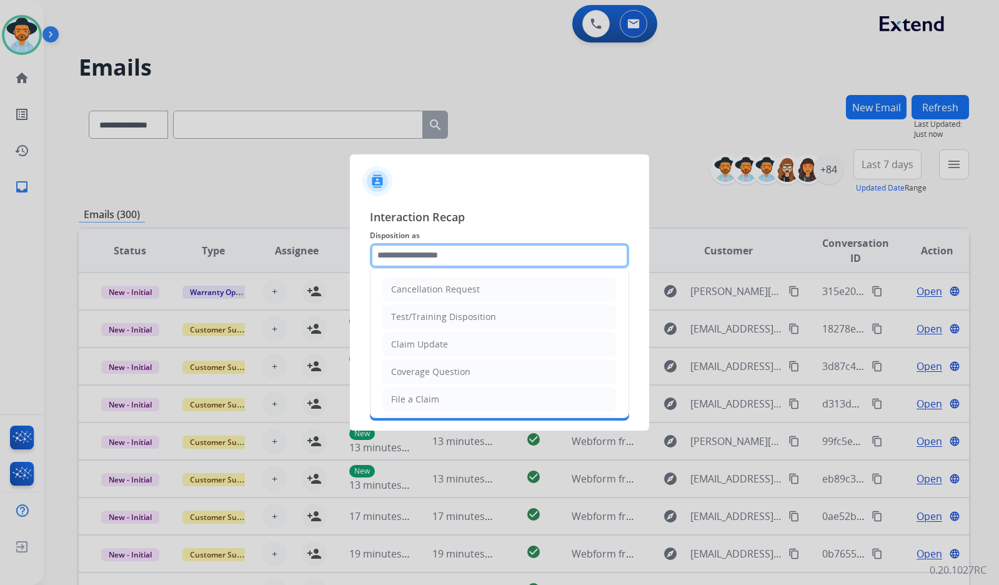
click at [477, 264] on input "text" at bounding box center [499, 255] width 259 height 25
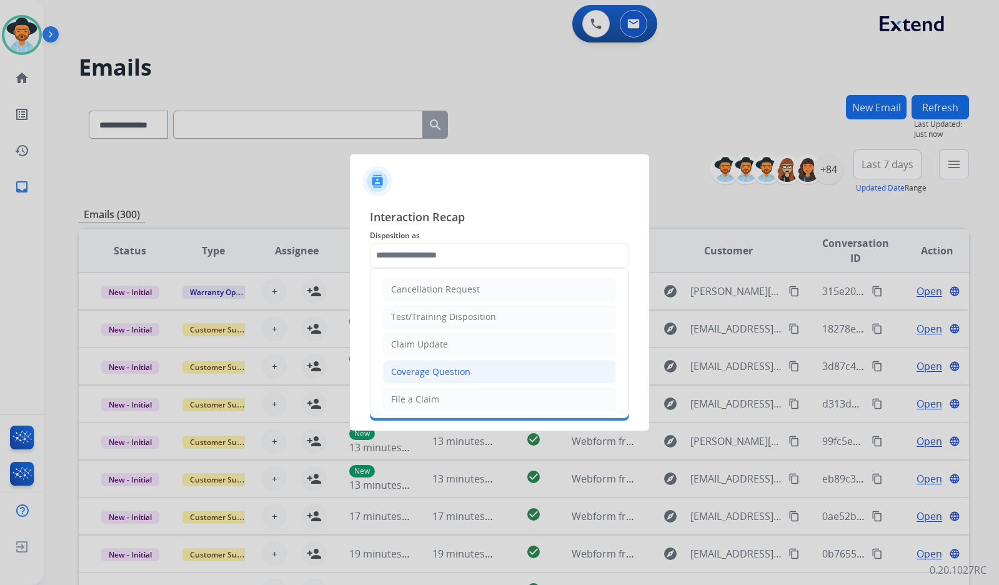
click at [439, 375] on div "Coverage Question" at bounding box center [430, 372] width 79 height 12
type input "**********"
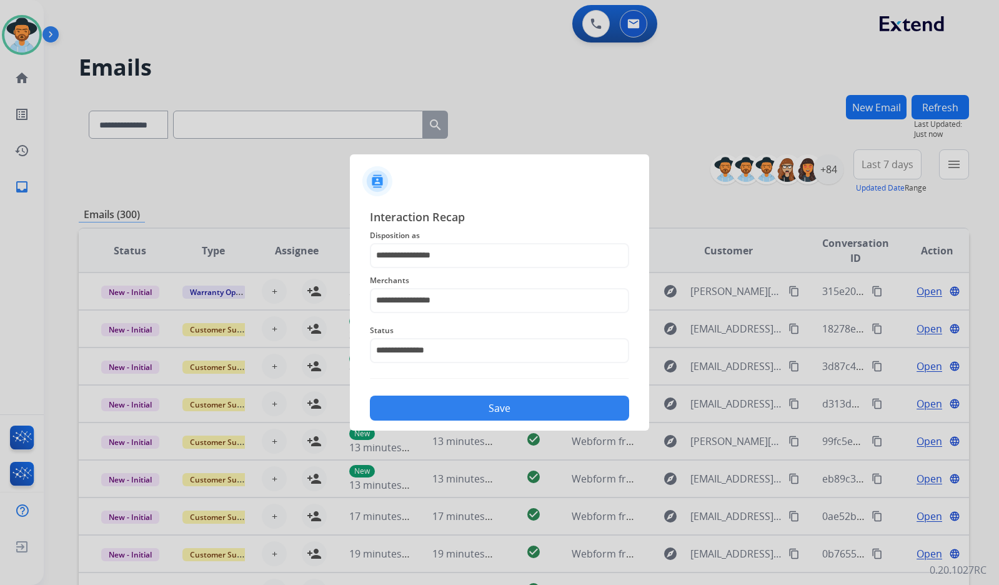
click at [442, 395] on div "Save" at bounding box center [499, 404] width 259 height 32
click at [440, 408] on button "Save" at bounding box center [499, 408] width 259 height 25
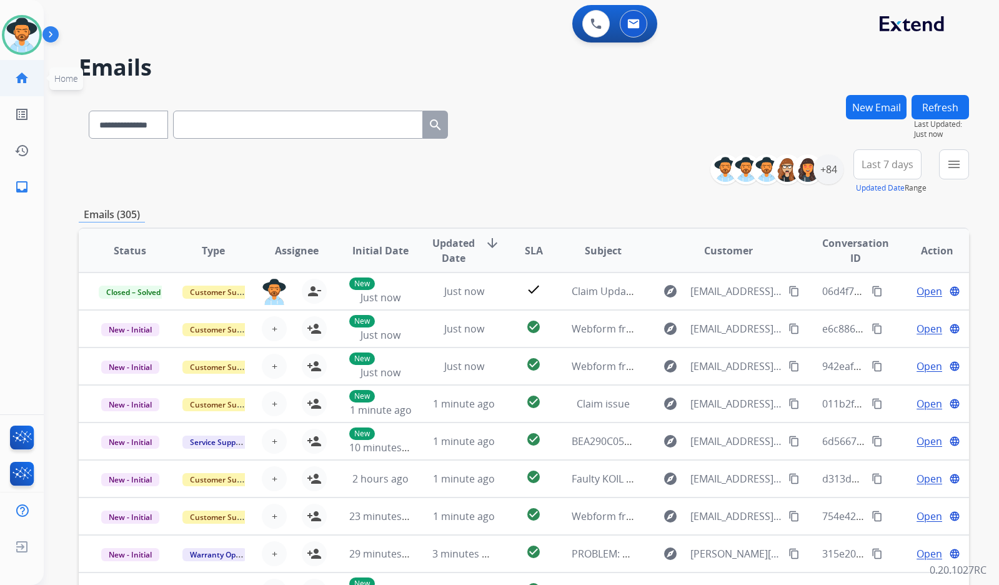
click at [14, 69] on link "home Home" at bounding box center [21, 78] width 35 height 35
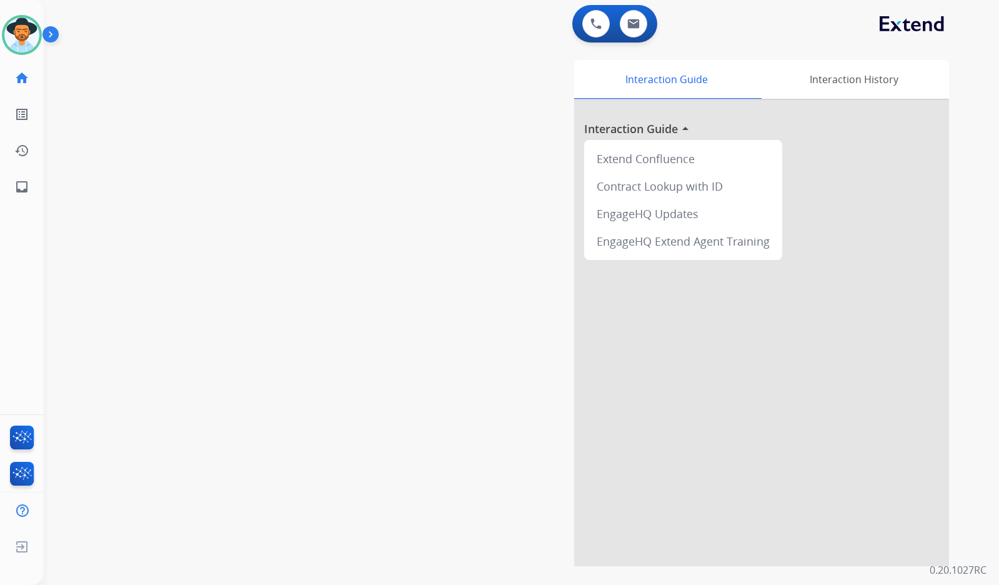
drag, startPoint x: 221, startPoint y: 205, endPoint x: 103, endPoint y: 191, distance: 118.3
click at [219, 205] on div "swap_horiz Break voice bridge close_fullscreen Connect 3-Way Call merge_type Se…" at bounding box center [506, 305] width 925 height 521
click at [21, 182] on mat-icon "inbox" at bounding box center [21, 186] width 15 height 15
select select "**********"
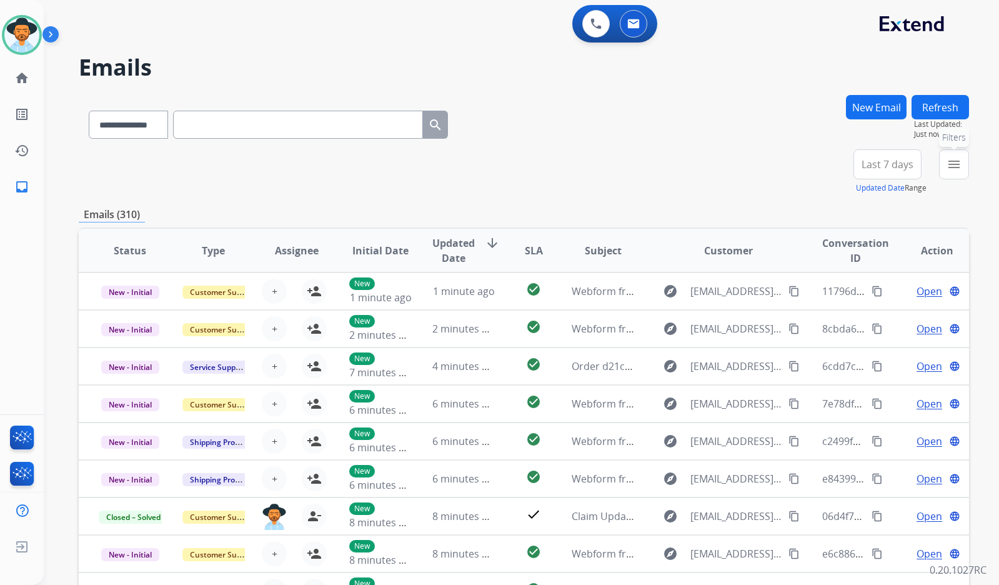
click at [967, 164] on button "menu Filters" at bounding box center [954, 164] width 30 height 30
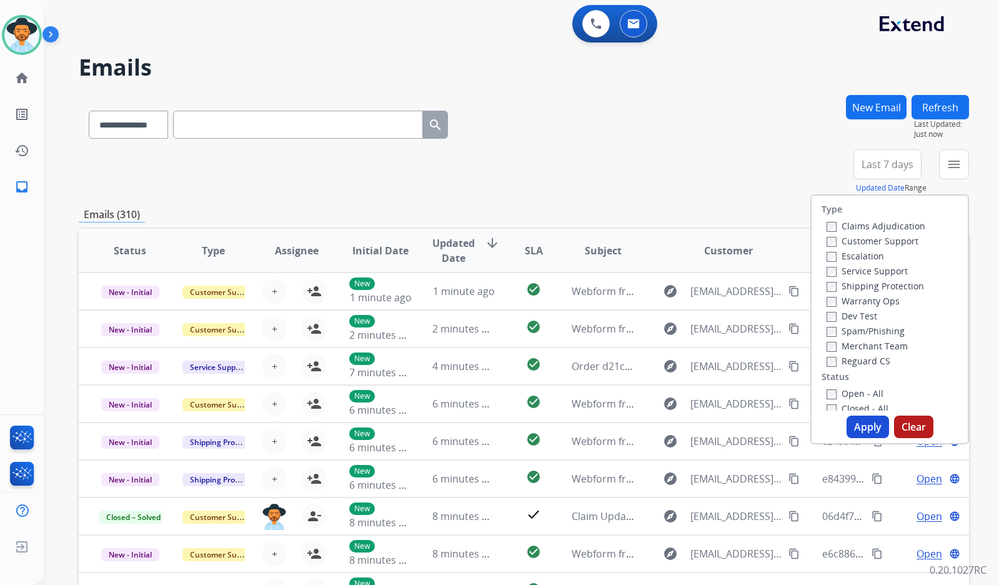
click at [908, 242] on label "Customer Support" at bounding box center [873, 241] width 92 height 12
click at [887, 290] on label "Shipping Protection" at bounding box center [875, 286] width 97 height 12
click at [862, 360] on label "Reguard CS" at bounding box center [859, 361] width 64 height 12
click at [867, 393] on label "Open - All" at bounding box center [855, 393] width 57 height 12
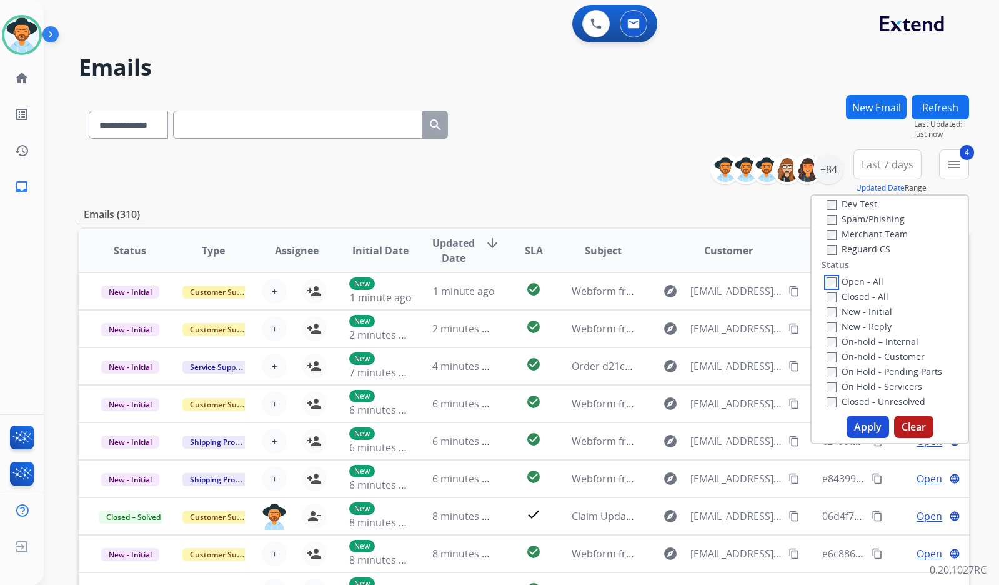
scroll to position [125, 0]
click at [888, 369] on label "On Hold - Servicers" at bounding box center [875, 373] width 96 height 12
click at [887, 359] on label "On Hold - Pending Parts" at bounding box center [885, 358] width 116 height 12
click at [887, 347] on label "On-hold - Customer" at bounding box center [876, 343] width 98 height 12
click at [887, 337] on label "On-hold - Customer" at bounding box center [876, 343] width 98 height 12
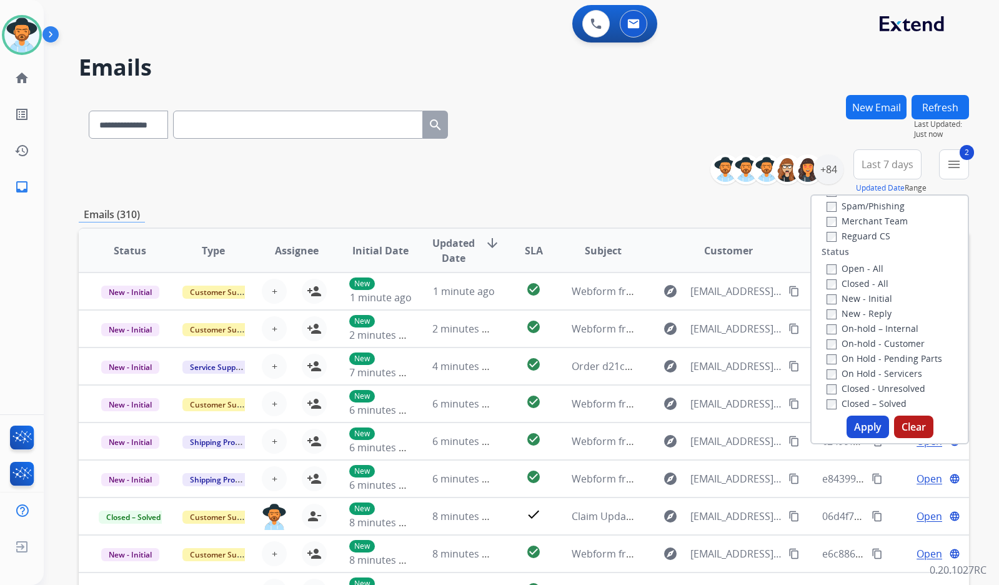
click at [884, 327] on label "On-hold – Internal" at bounding box center [873, 328] width 92 height 12
click at [876, 319] on div "New - Reply" at bounding box center [892, 313] width 131 height 15
click at [871, 339] on label "On-hold - Customer" at bounding box center [876, 343] width 98 height 12
click at [868, 318] on label "New - Reply" at bounding box center [859, 313] width 65 height 12
click at [865, 298] on label "New - Initial" at bounding box center [860, 298] width 66 height 12
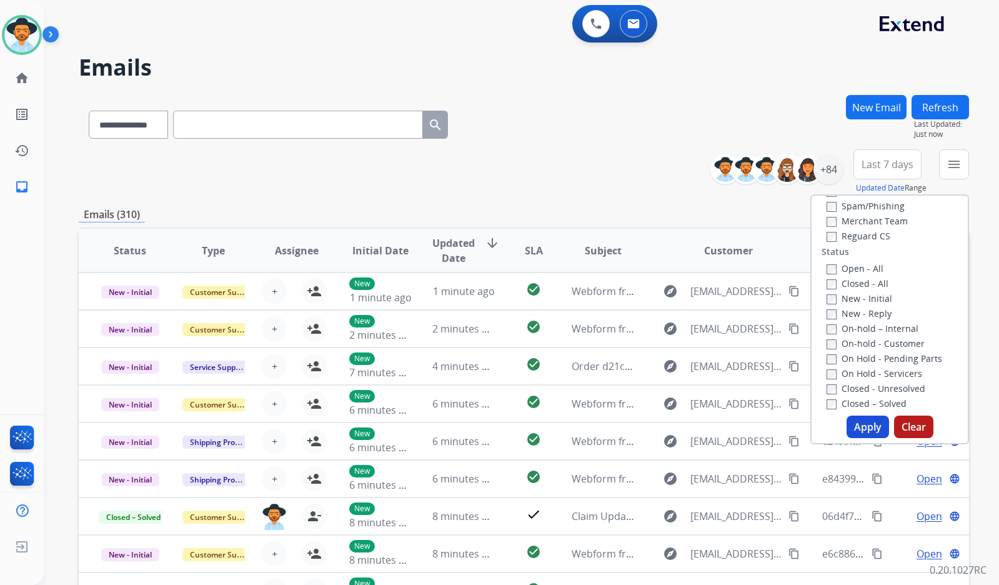
click at [869, 420] on button "Apply" at bounding box center [868, 427] width 42 height 22
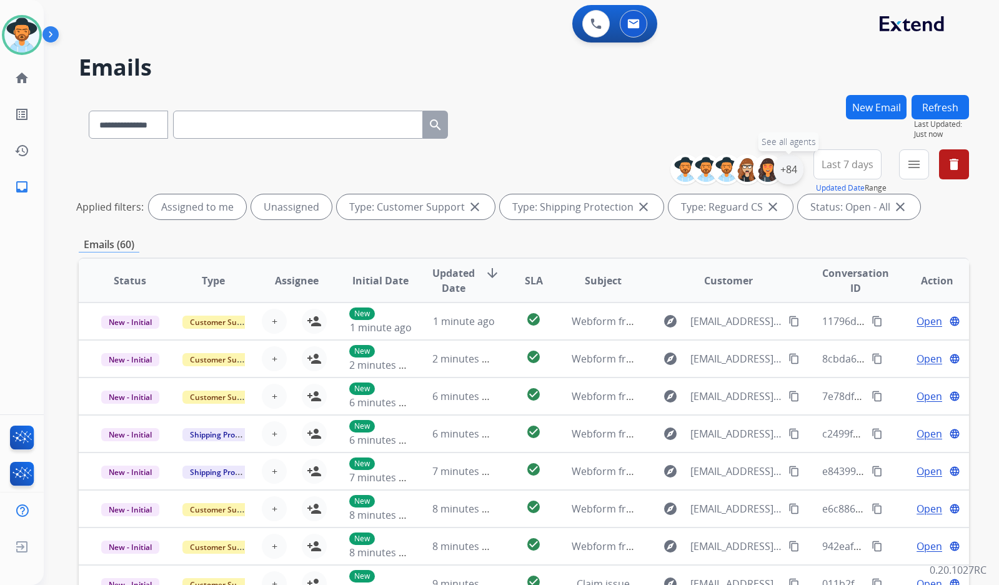
click at [785, 174] on div "+84" at bounding box center [789, 169] width 30 height 30
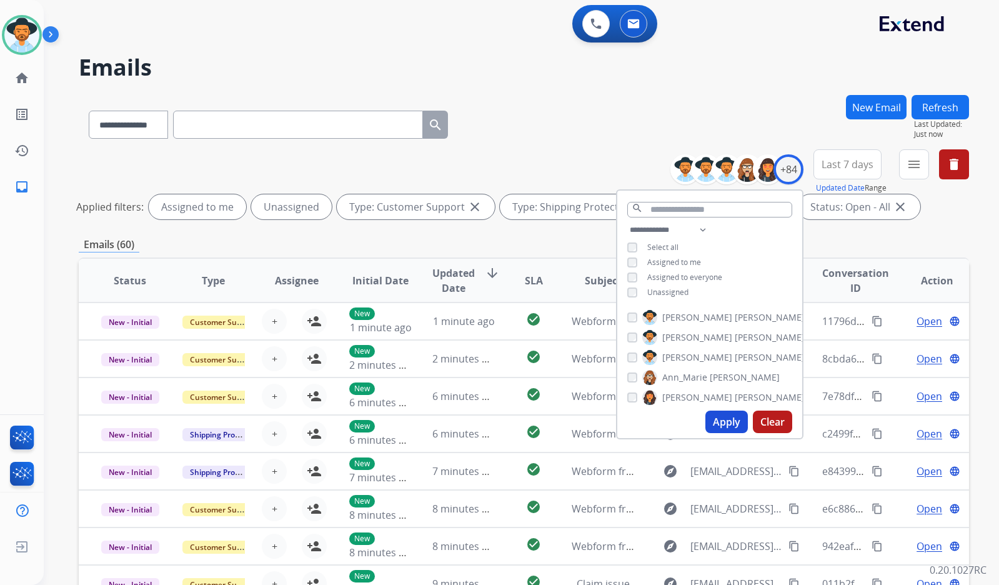
click at [681, 292] on span "Unassigned" at bounding box center [667, 292] width 41 height 11
click at [687, 358] on span "[PERSON_NAME]" at bounding box center [697, 357] width 70 height 12
click at [719, 415] on button "Apply" at bounding box center [726, 422] width 42 height 22
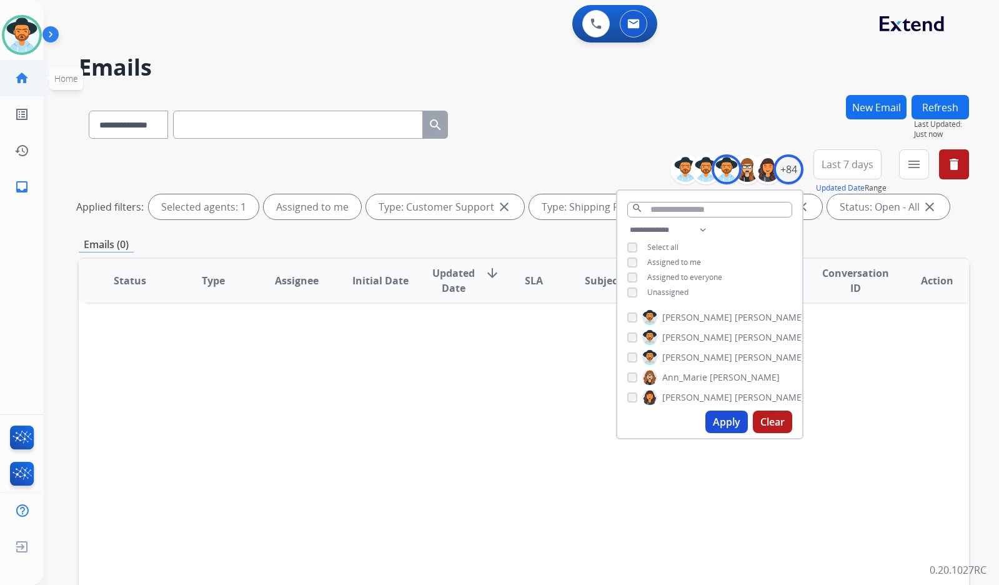
click at [26, 81] on mat-icon "home" at bounding box center [21, 78] width 15 height 15
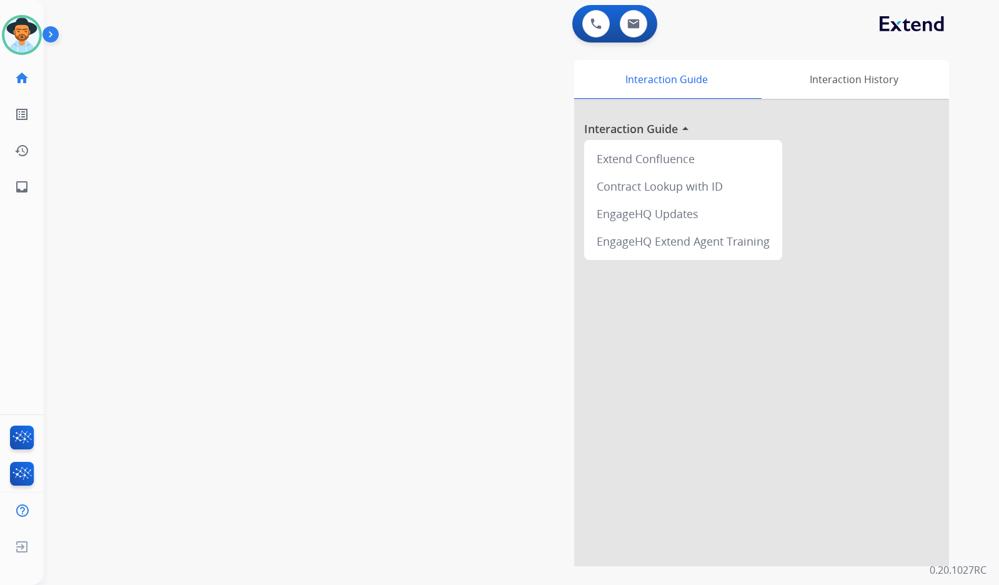
click at [229, 286] on div "swap_horiz Break voice bridge close_fullscreen Connect 3-Way Call merge_type Se…" at bounding box center [506, 305] width 925 height 521
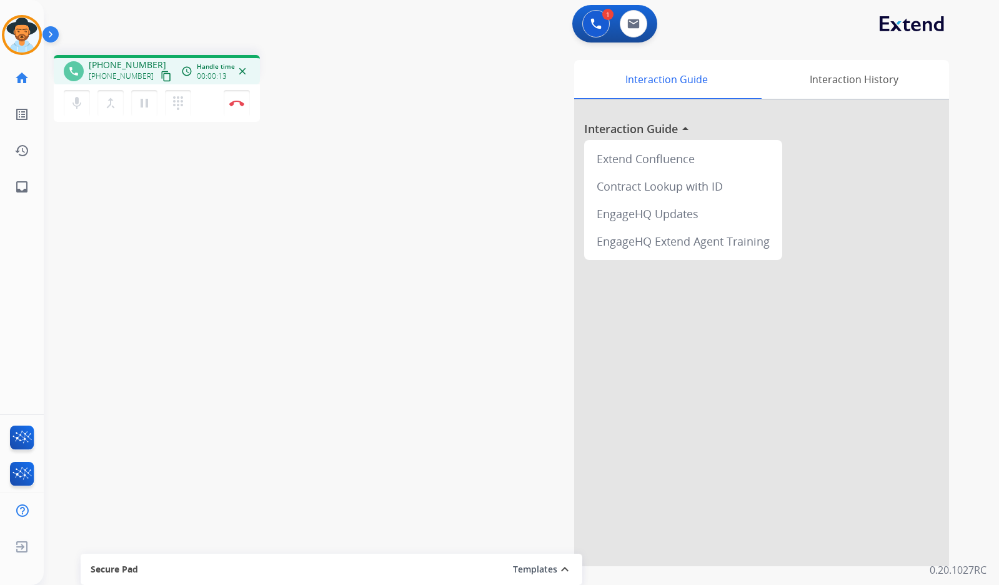
drag, startPoint x: 150, startPoint y: 76, endPoint x: 101, endPoint y: 81, distance: 49.6
click at [161, 76] on mat-icon "content_copy" at bounding box center [166, 76] width 11 height 11
click at [241, 102] on img at bounding box center [236, 103] width 15 height 6
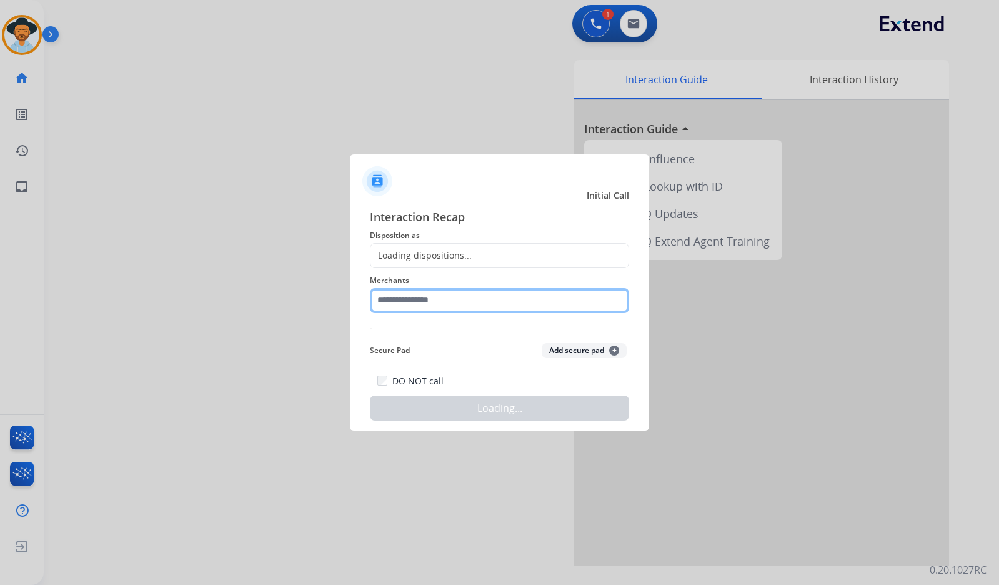
click at [477, 292] on input "text" at bounding box center [499, 300] width 259 height 25
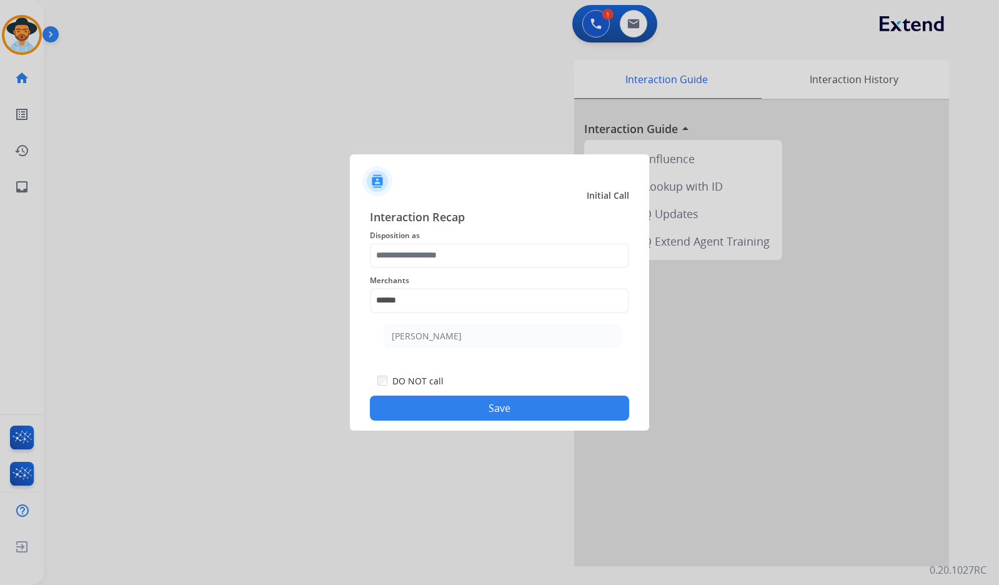
click at [505, 324] on li "[PERSON_NAME]" at bounding box center [503, 336] width 238 height 24
type input "**********"
click at [508, 231] on span "Disposition as" at bounding box center [499, 235] width 259 height 15
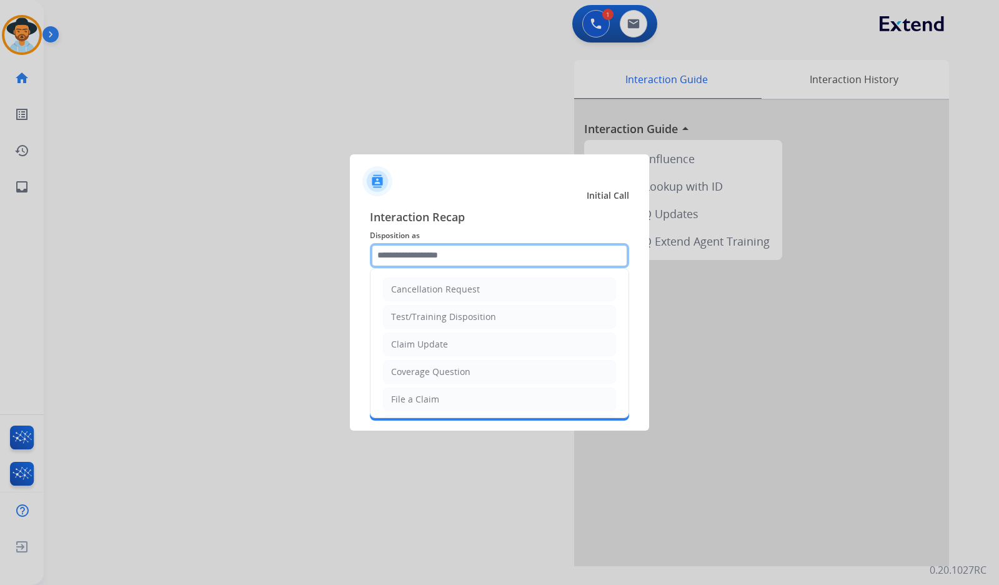
click at [502, 257] on input "text" at bounding box center [499, 255] width 259 height 25
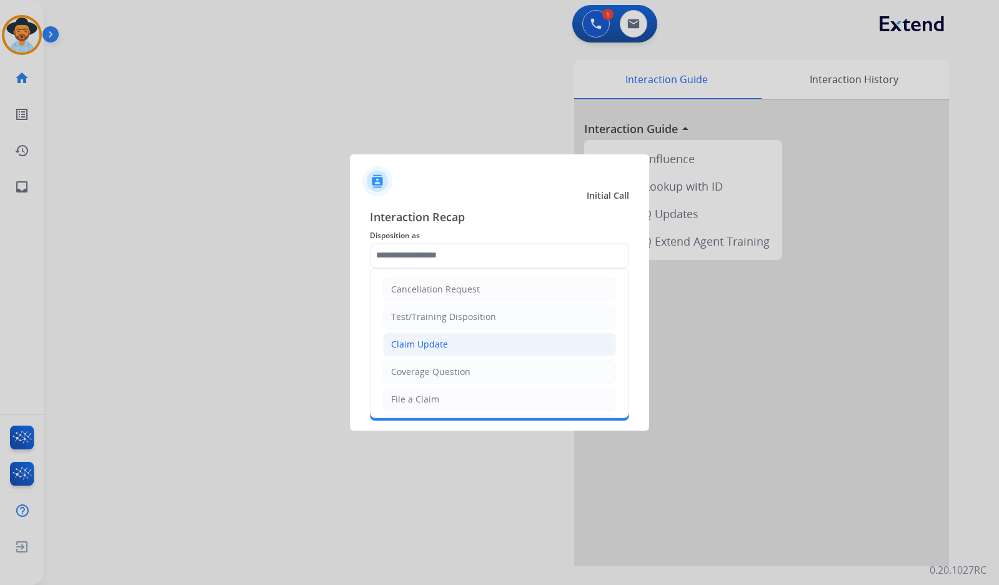
click at [472, 351] on li "Claim Update" at bounding box center [499, 344] width 233 height 24
type input "**********"
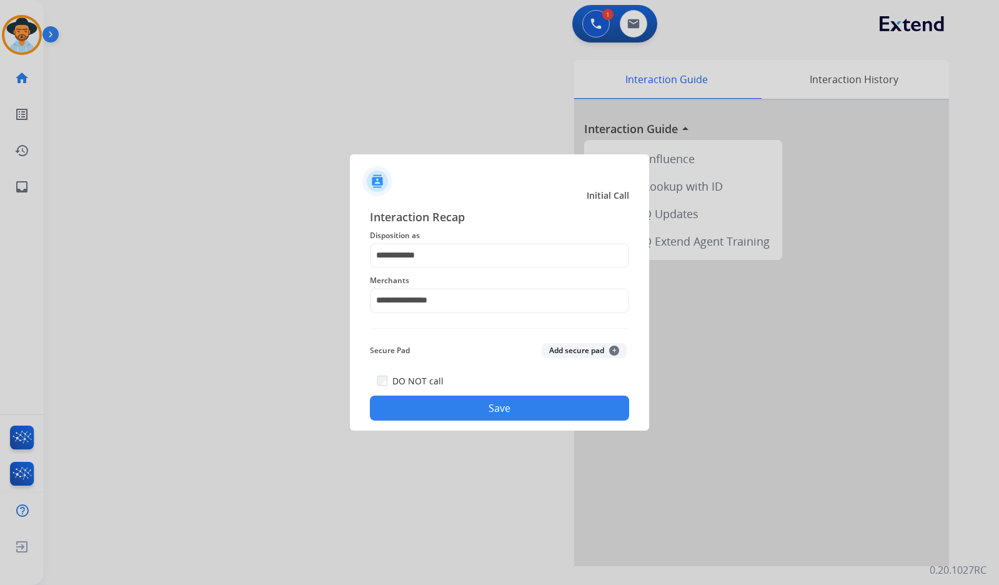
click at [475, 407] on button "Save" at bounding box center [499, 408] width 259 height 25
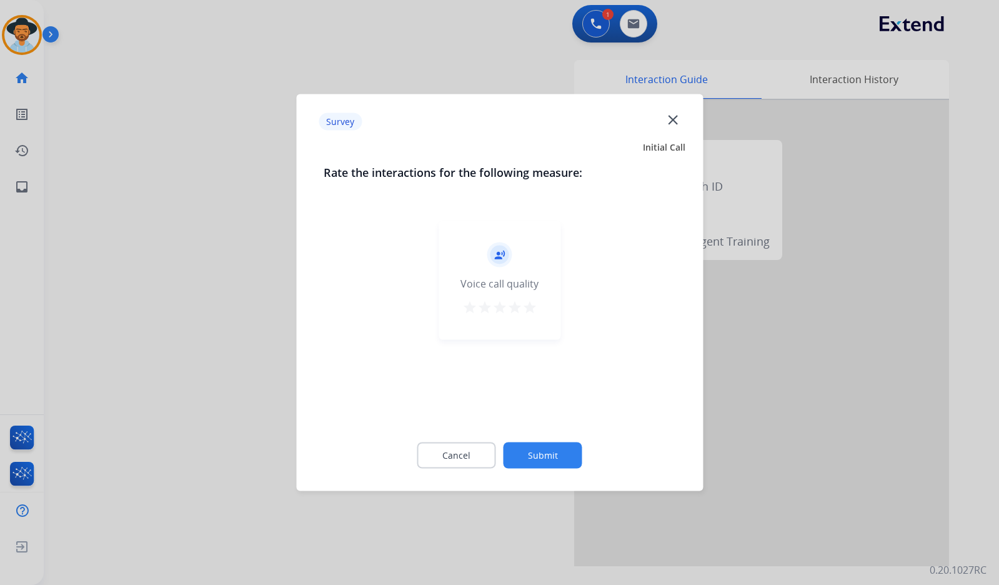
click at [546, 446] on div "Cancel Submit" at bounding box center [500, 455] width 352 height 56
click at [547, 451] on button "Submit" at bounding box center [543, 455] width 79 height 26
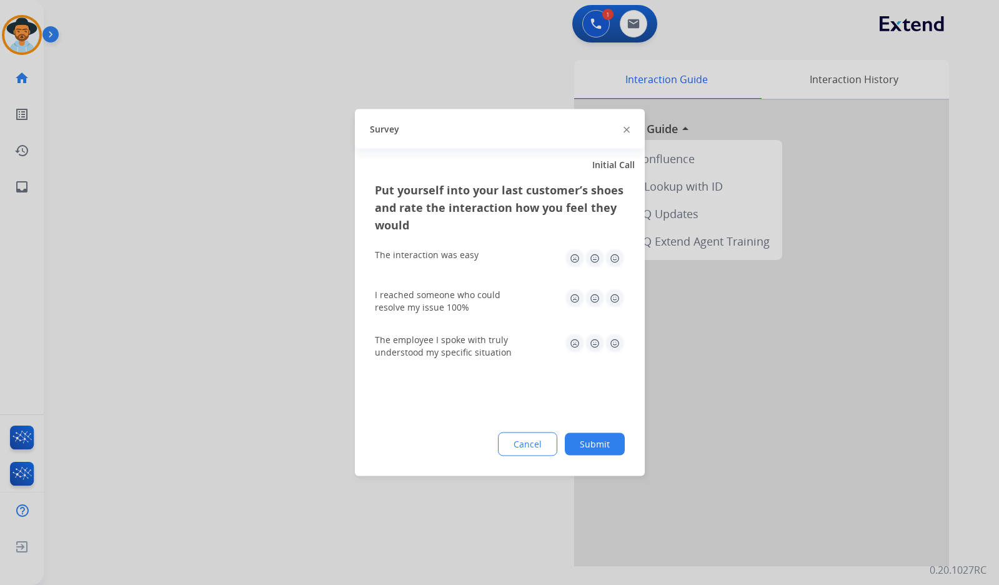
click at [589, 447] on button "Submit" at bounding box center [595, 444] width 60 height 22
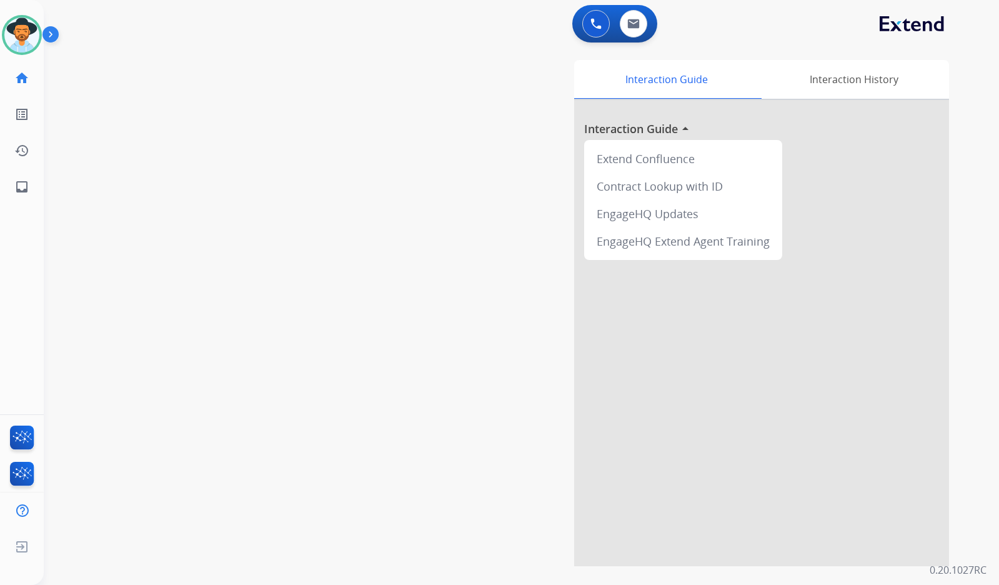
click at [67, 91] on div "swap_horiz Break voice bridge close_fullscreen Connect 3-Way Call merge_type Se…" at bounding box center [506, 305] width 925 height 521
click at [21, 43] on img at bounding box center [21, 34] width 35 height 35
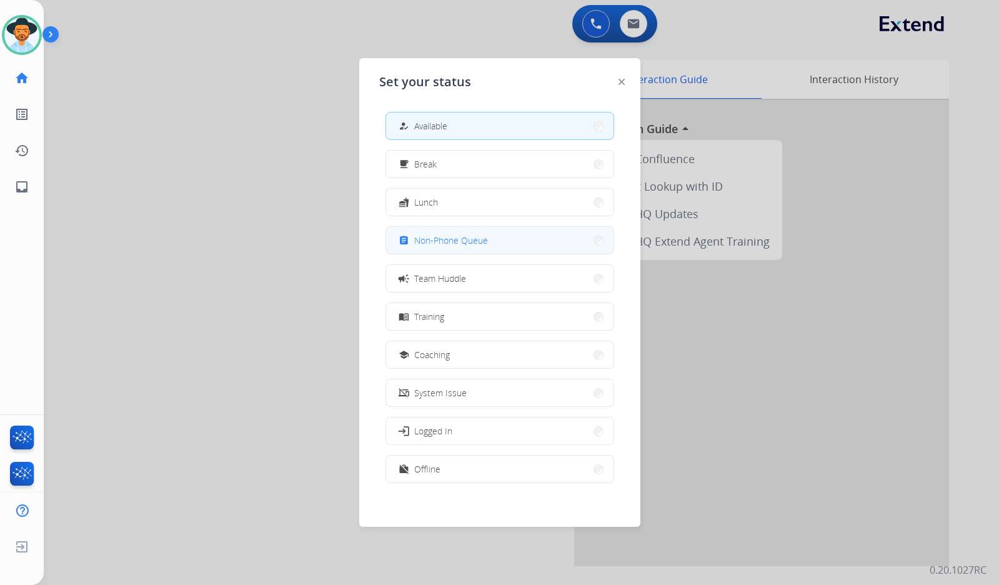
click at [466, 241] on span "Non-Phone Queue" at bounding box center [451, 240] width 74 height 13
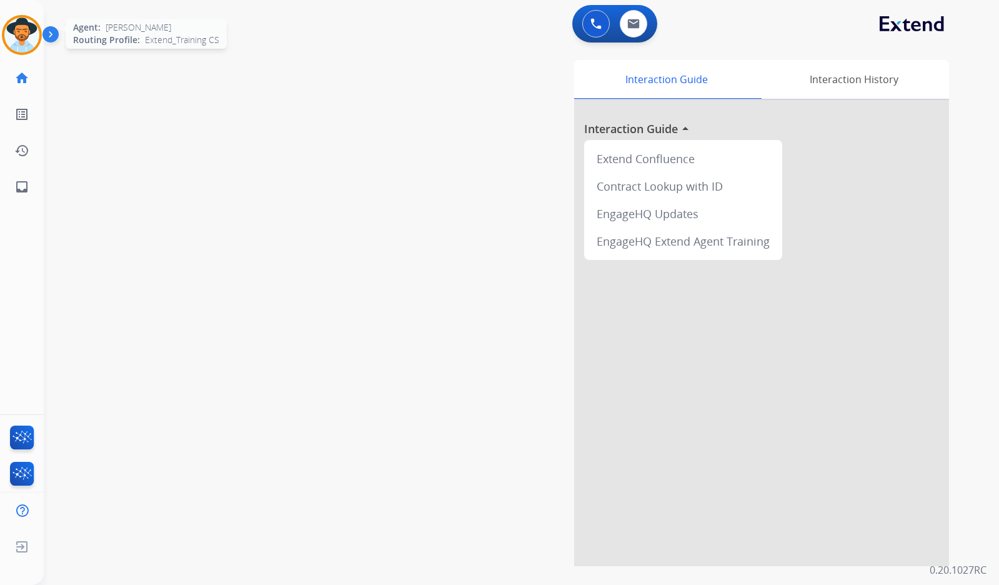
click at [16, 26] on img at bounding box center [21, 34] width 35 height 35
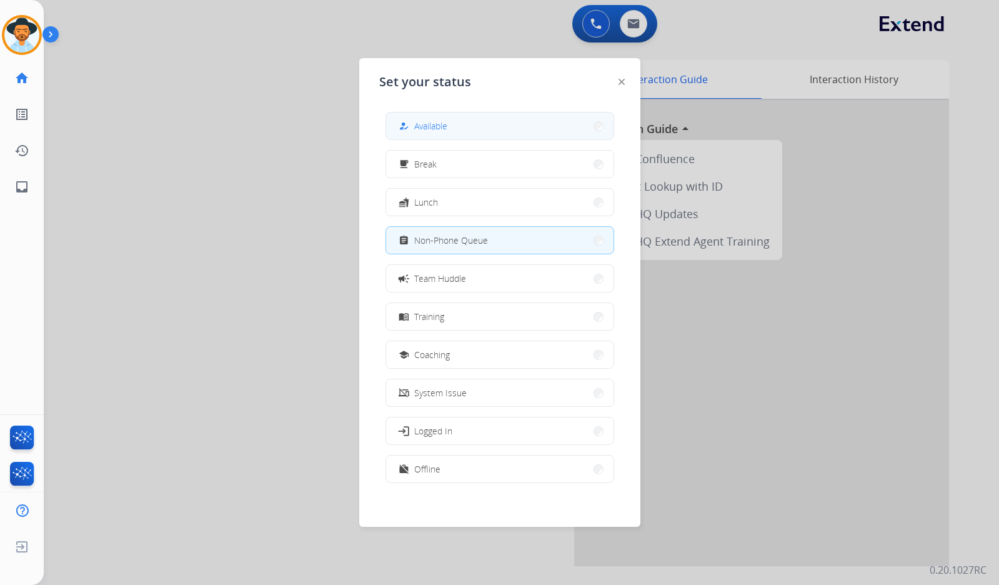
drag, startPoint x: 461, startPoint y: 126, endPoint x: 447, endPoint y: 119, distance: 15.4
click at [460, 126] on button "how_to_reg Available" at bounding box center [499, 125] width 227 height 27
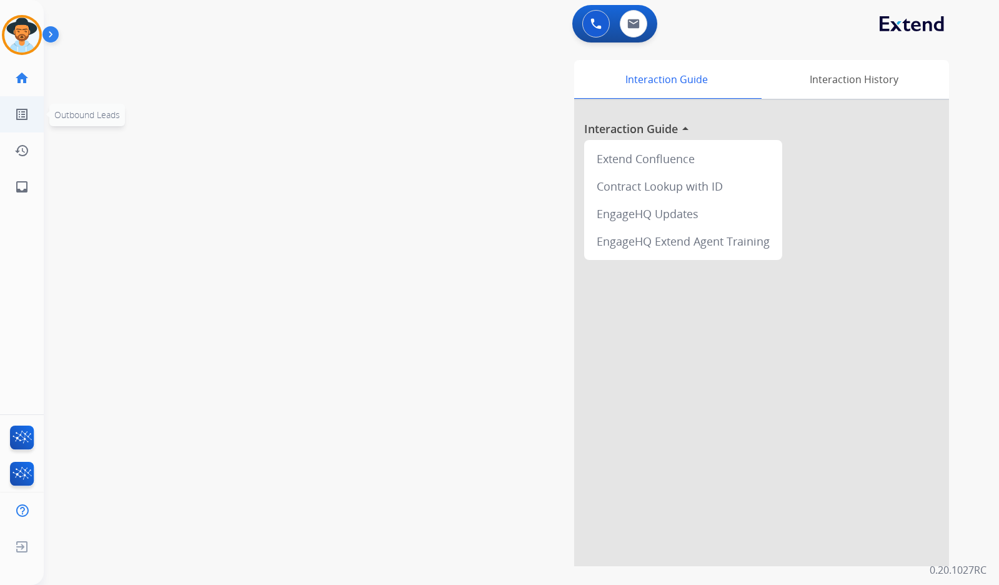
click at [319, 157] on div "swap_horiz Break voice bridge close_fullscreen Connect 3-Way Call merge_type Se…" at bounding box center [506, 305] width 925 height 521
click at [226, 177] on div "swap_horiz Break voice bridge close_fullscreen Connect 3-Way Call merge_type Se…" at bounding box center [506, 305] width 925 height 521
click at [217, 214] on div "swap_horiz Break voice bridge close_fullscreen Connect 3-Way Call merge_type Se…" at bounding box center [506, 305] width 925 height 521
click at [34, 37] on img at bounding box center [21, 34] width 35 height 35
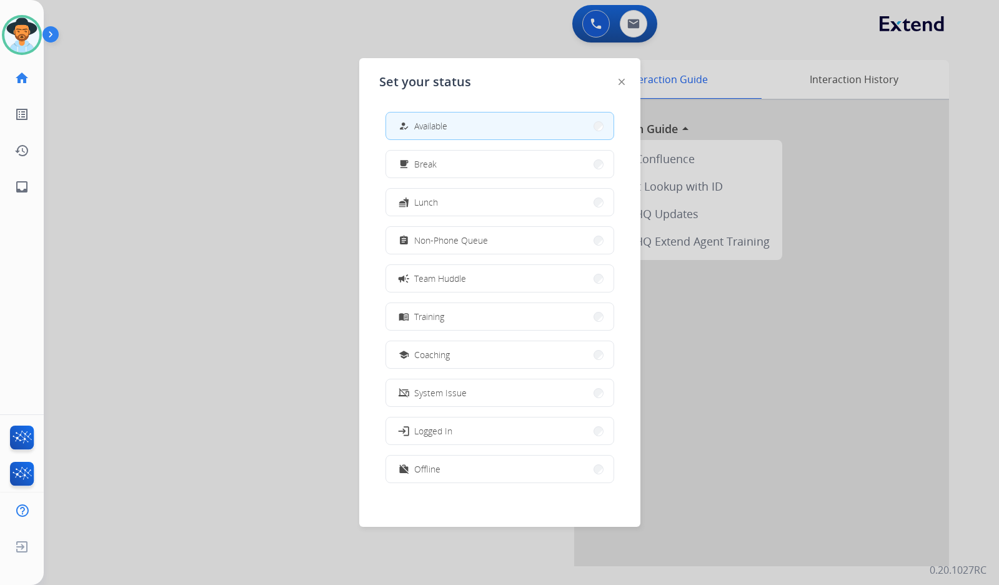
click at [254, 106] on div at bounding box center [499, 292] width 999 height 585
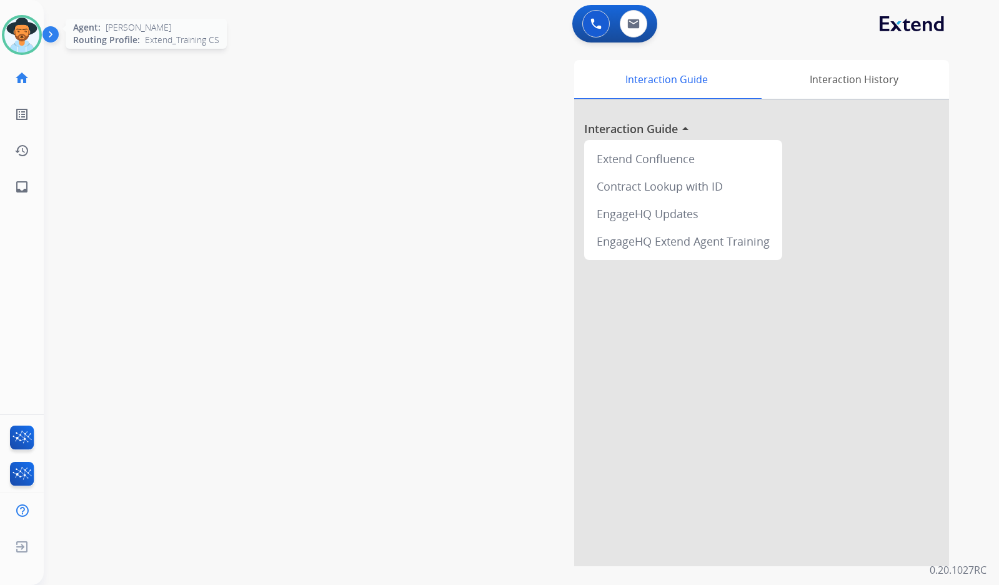
click at [19, 30] on img at bounding box center [21, 34] width 35 height 35
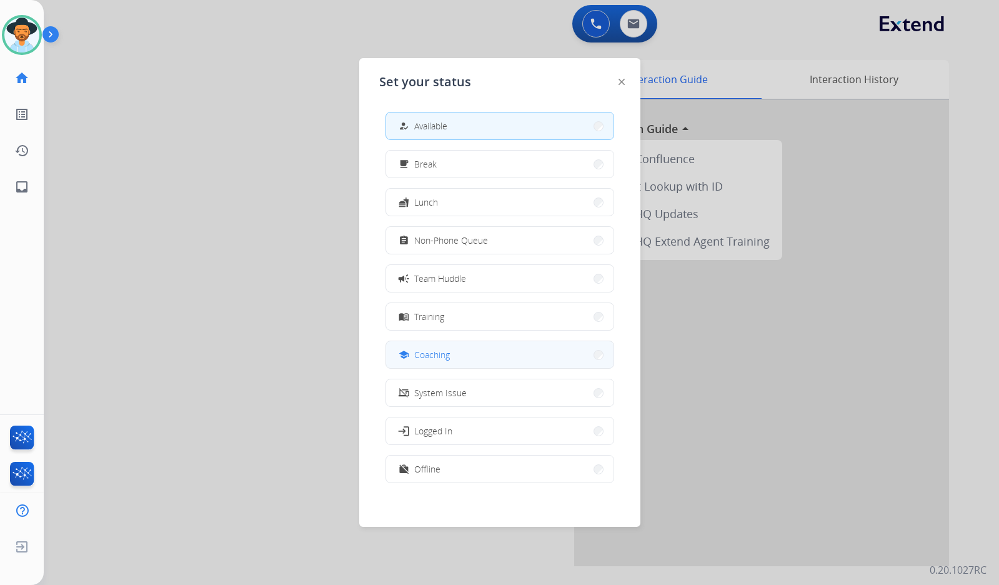
click at [477, 357] on button "school Coaching" at bounding box center [499, 354] width 227 height 27
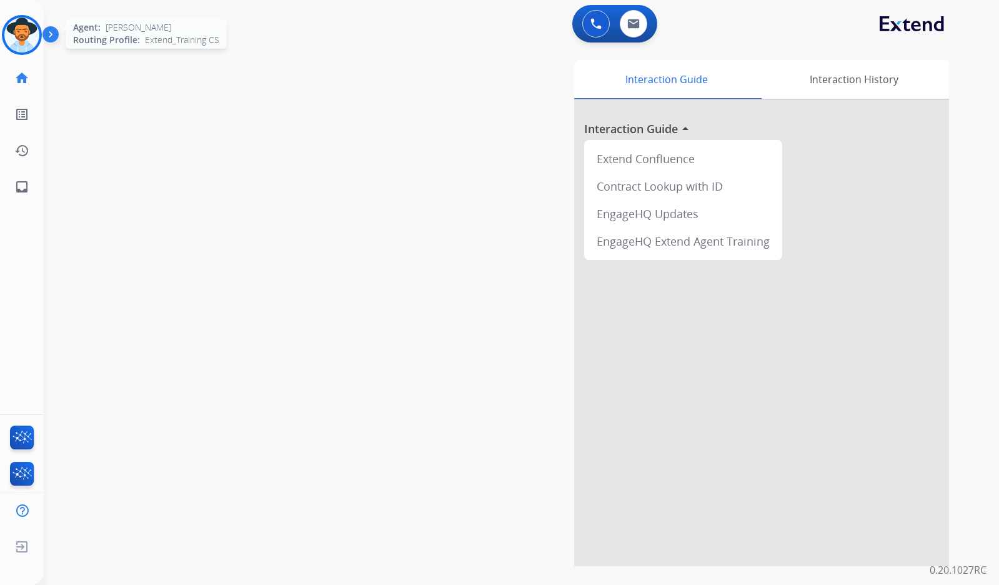
click at [34, 26] on img at bounding box center [21, 34] width 35 height 35
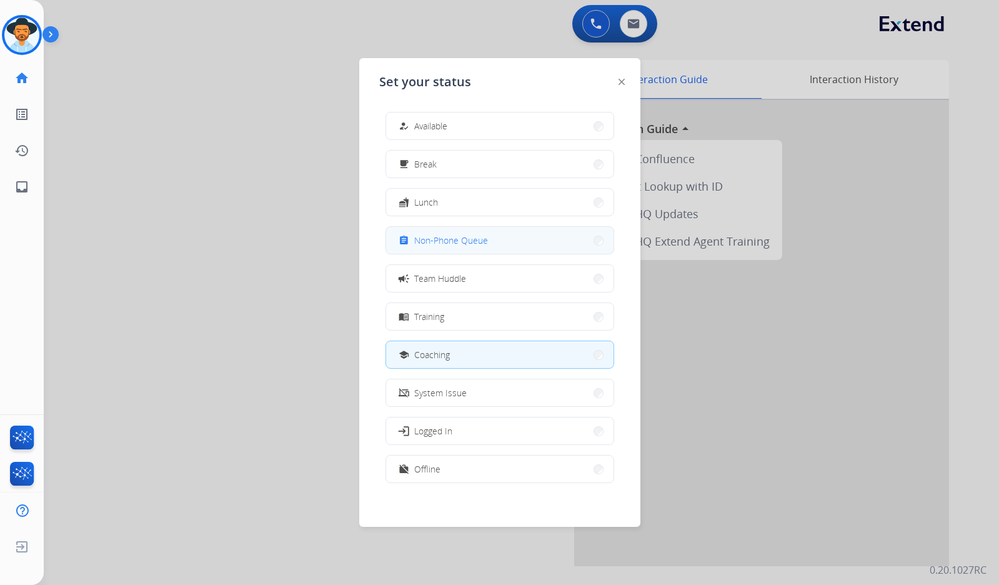
click at [471, 242] on span "Non-Phone Queue" at bounding box center [451, 240] width 74 height 13
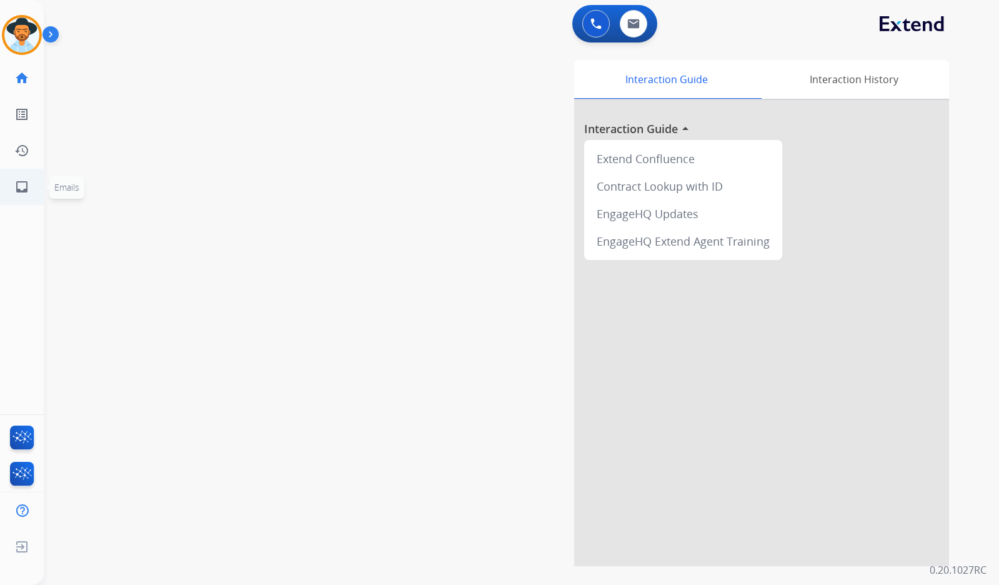
click at [17, 186] on mat-icon "inbox" at bounding box center [21, 186] width 15 height 15
select select "**********"
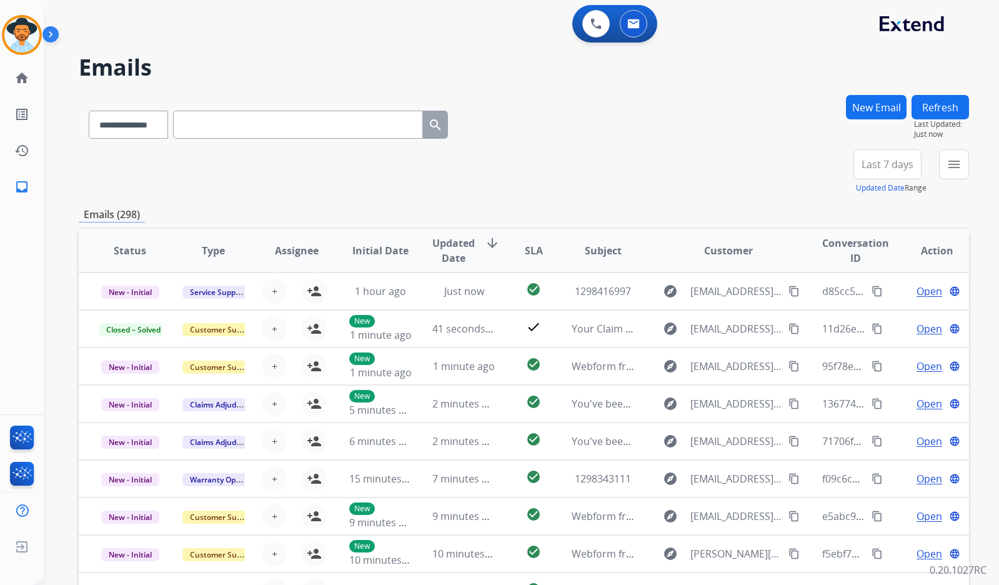
click at [873, 102] on button "New Email" at bounding box center [876, 107] width 61 height 24
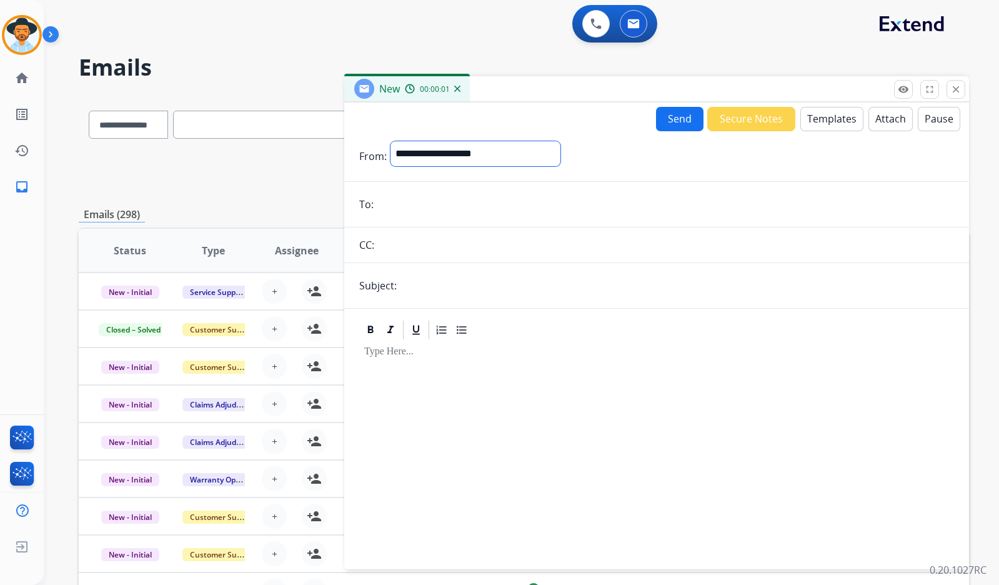
click at [477, 152] on select "**********" at bounding box center [476, 153] width 170 height 25
select select "**********"
click at [391, 141] on select "**********" at bounding box center [476, 153] width 170 height 25
click at [457, 240] on input "text" at bounding box center [666, 246] width 576 height 25
click at [448, 209] on input "email" at bounding box center [665, 205] width 577 height 25
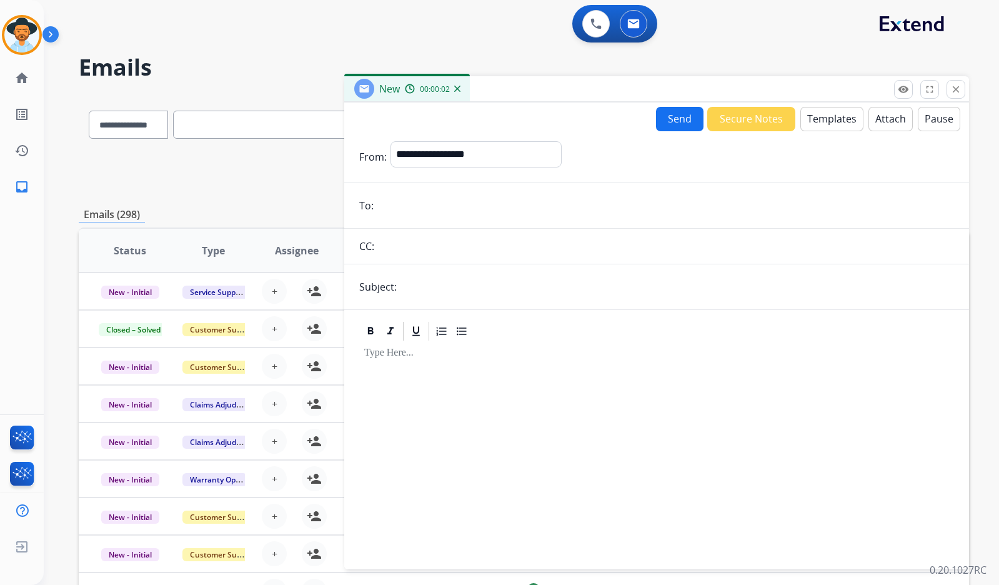
paste input "**********"
type input "**********"
click at [416, 294] on input "text" at bounding box center [678, 286] width 554 height 25
type input "**********"
click at [492, 322] on div at bounding box center [656, 331] width 595 height 22
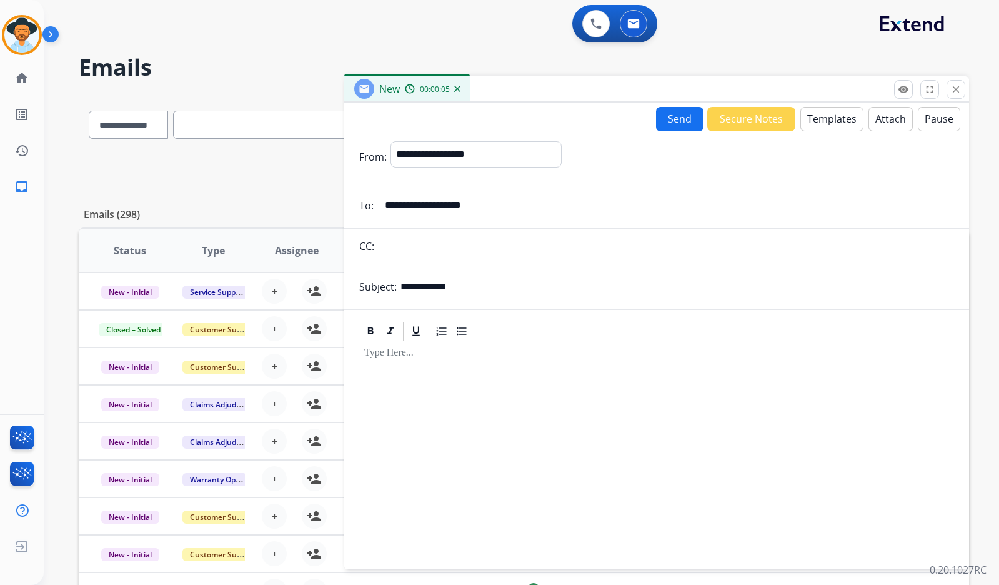
click at [826, 121] on button "Templates" at bounding box center [831, 119] width 63 height 24
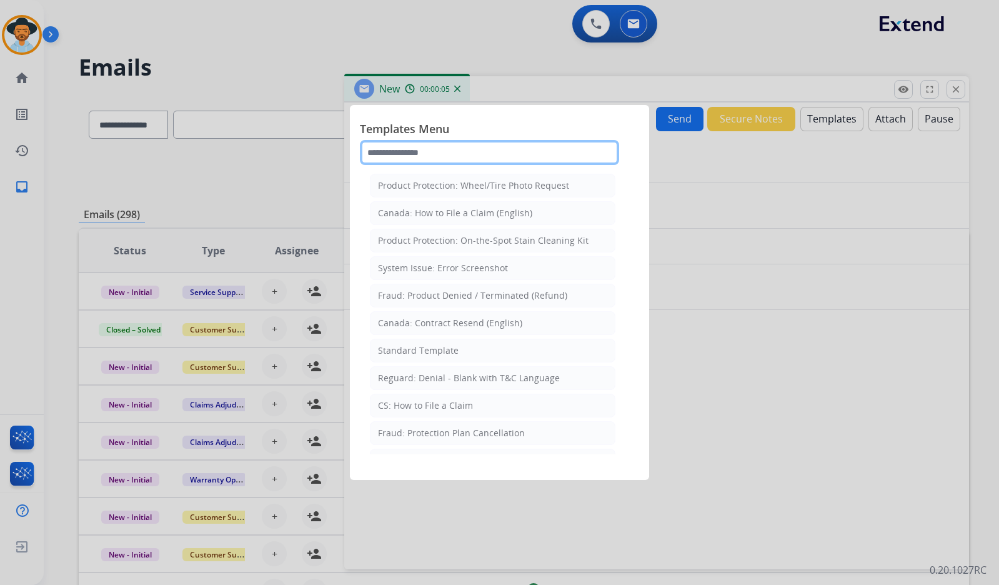
click at [545, 155] on input "text" at bounding box center [489, 152] width 259 height 25
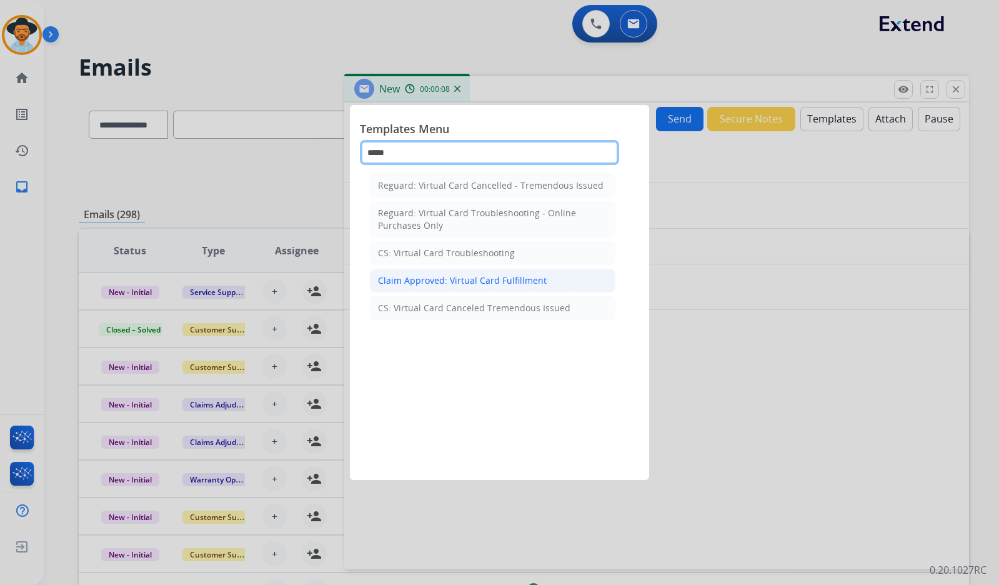
type input "*****"
click at [440, 287] on li "Claim Approved: Virtual Card Fulfillment" at bounding box center [493, 281] width 246 height 24
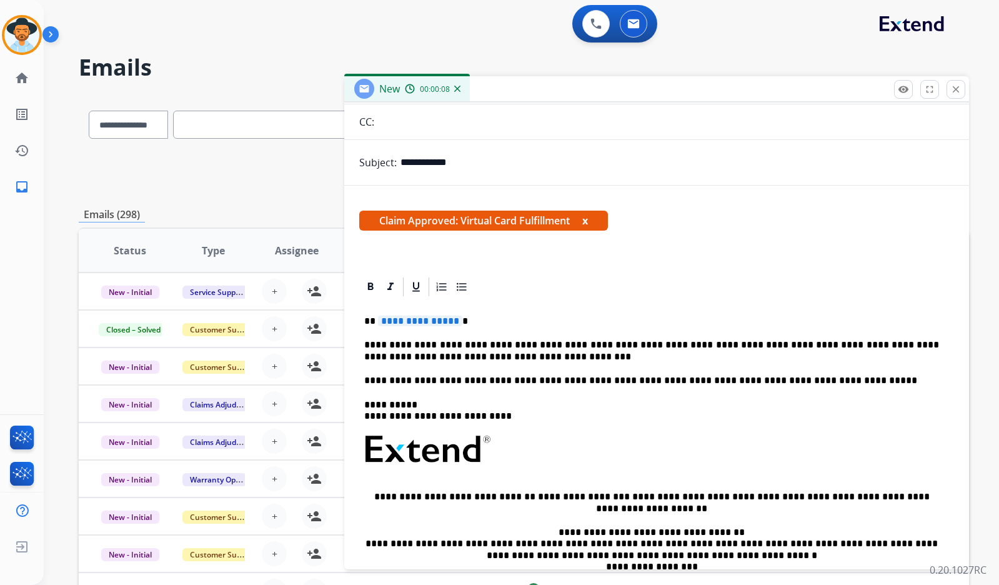
scroll to position [125, 0]
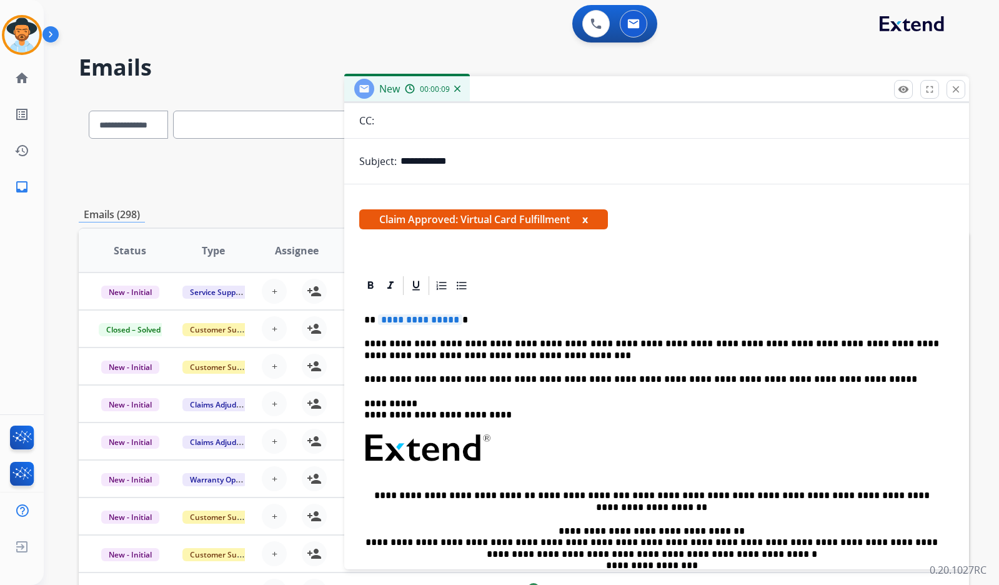
click at [422, 317] on span "**********" at bounding box center [420, 319] width 84 height 11
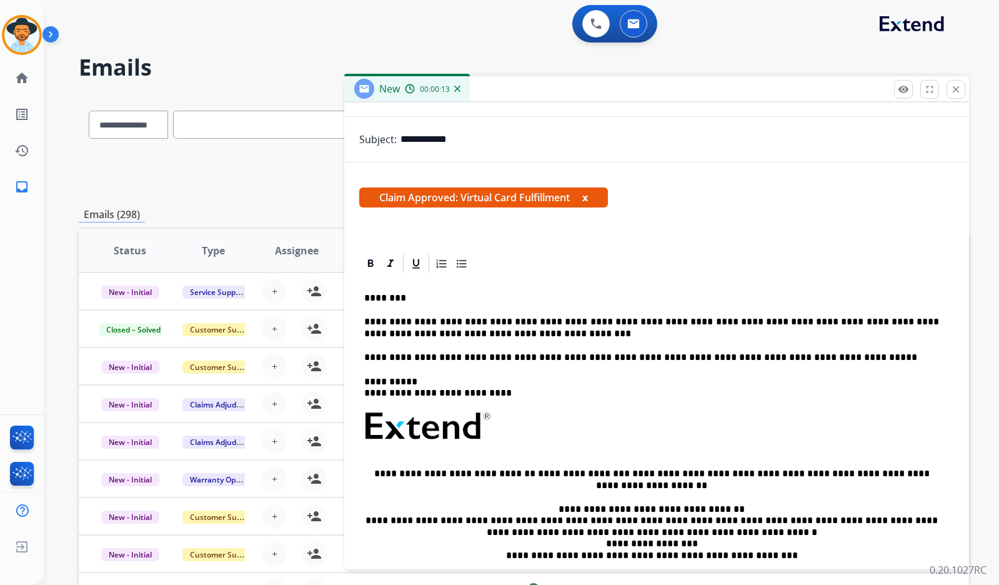
scroll to position [0, 0]
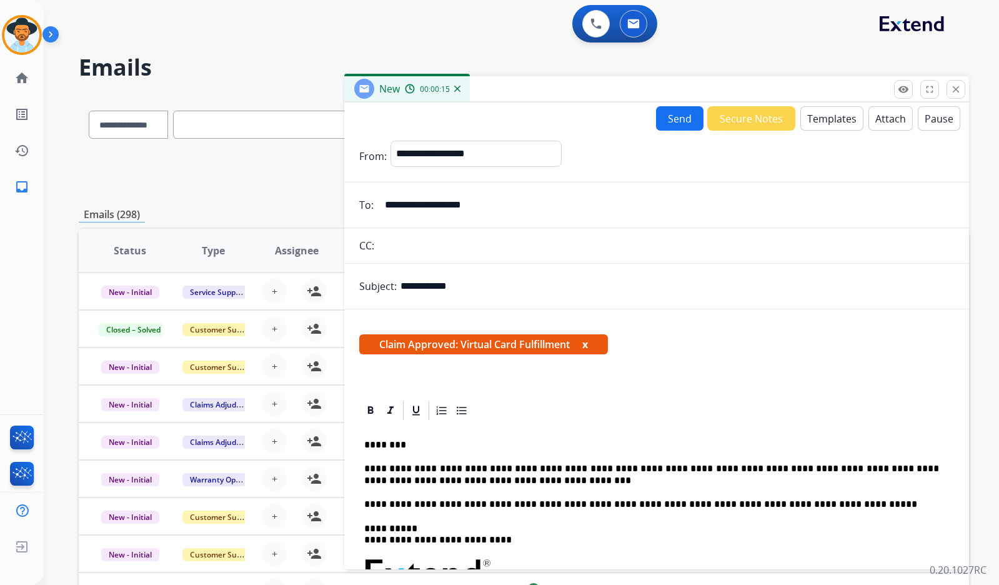
click at [677, 120] on button "Send" at bounding box center [679, 118] width 47 height 24
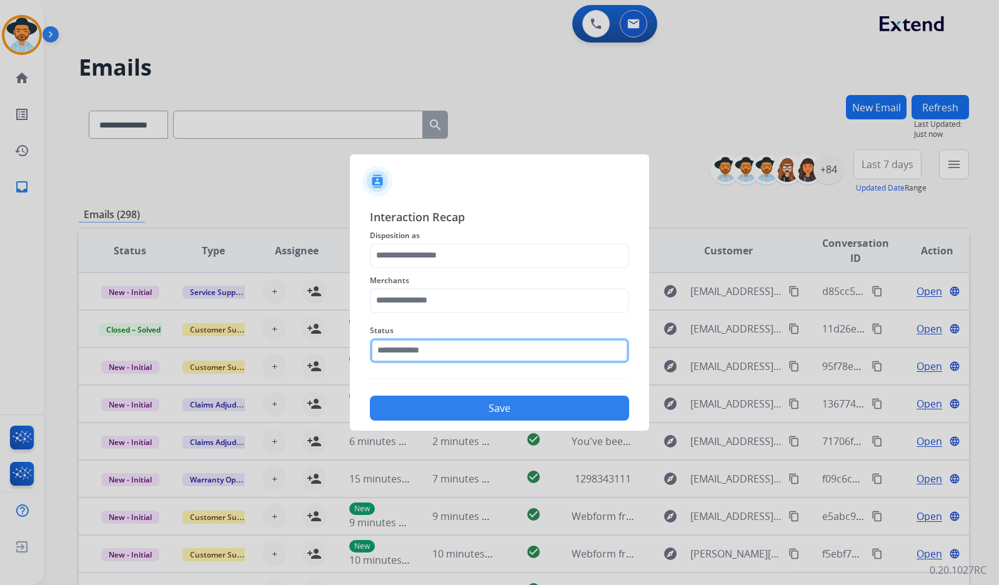
click at [404, 348] on input "text" at bounding box center [499, 350] width 259 height 25
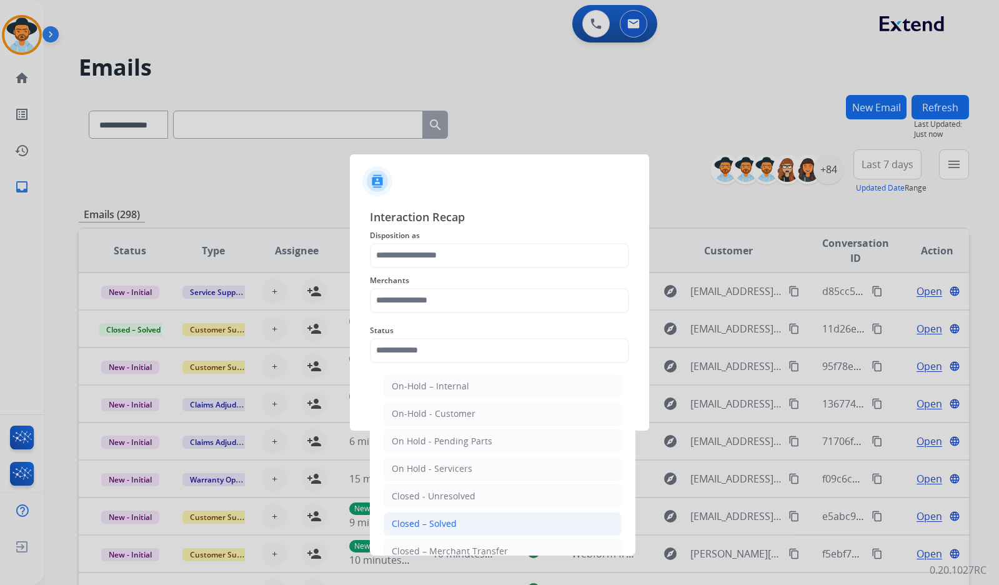
click at [481, 531] on li "Closed – Solved" at bounding box center [503, 524] width 238 height 24
type input "**********"
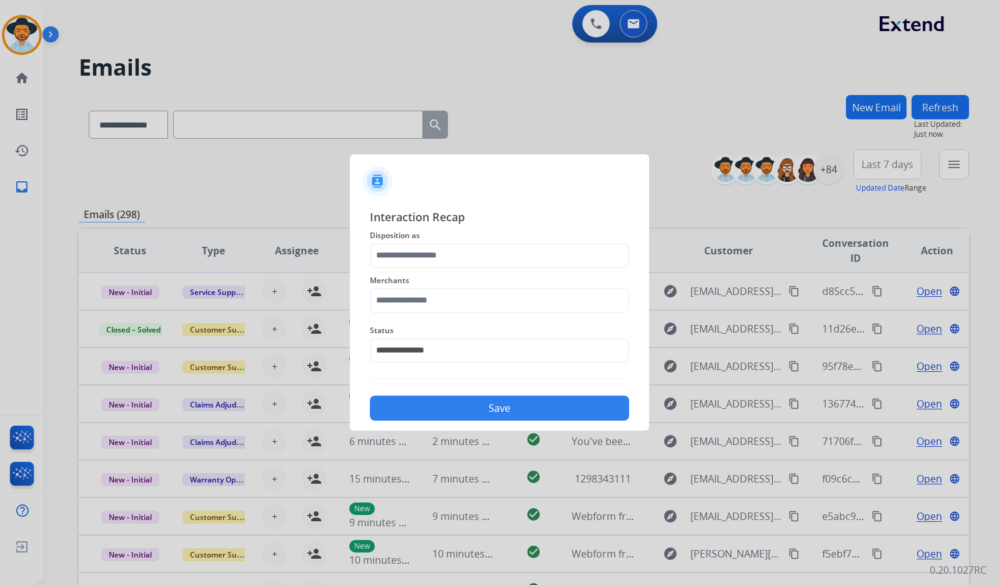
drag, startPoint x: 446, startPoint y: 282, endPoint x: 447, endPoint y: 294, distance: 11.9
click at [446, 283] on span "Merchants" at bounding box center [499, 280] width 259 height 15
click at [447, 302] on input "text" at bounding box center [499, 300] width 259 height 25
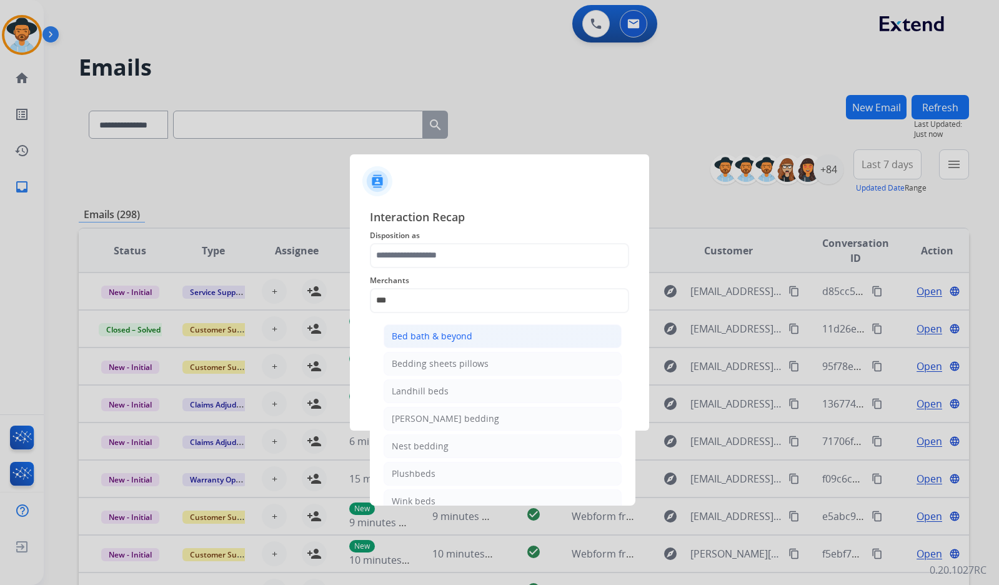
click at [456, 332] on div "Bed bath & beyond" at bounding box center [432, 336] width 81 height 12
type input "**********"
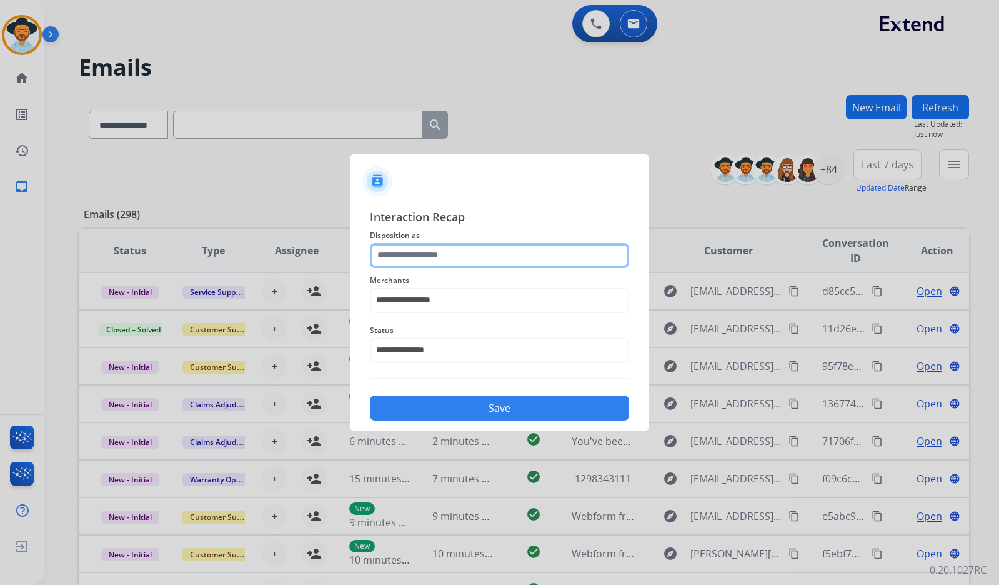
click at [457, 258] on input "text" at bounding box center [499, 255] width 259 height 25
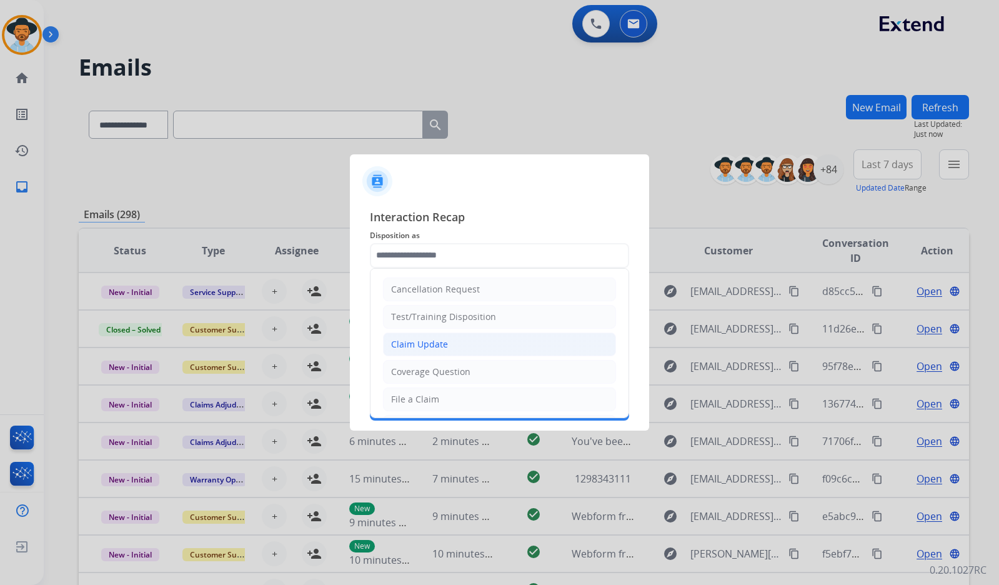
click at [429, 346] on div "Claim Update" at bounding box center [419, 344] width 57 height 12
type input "**********"
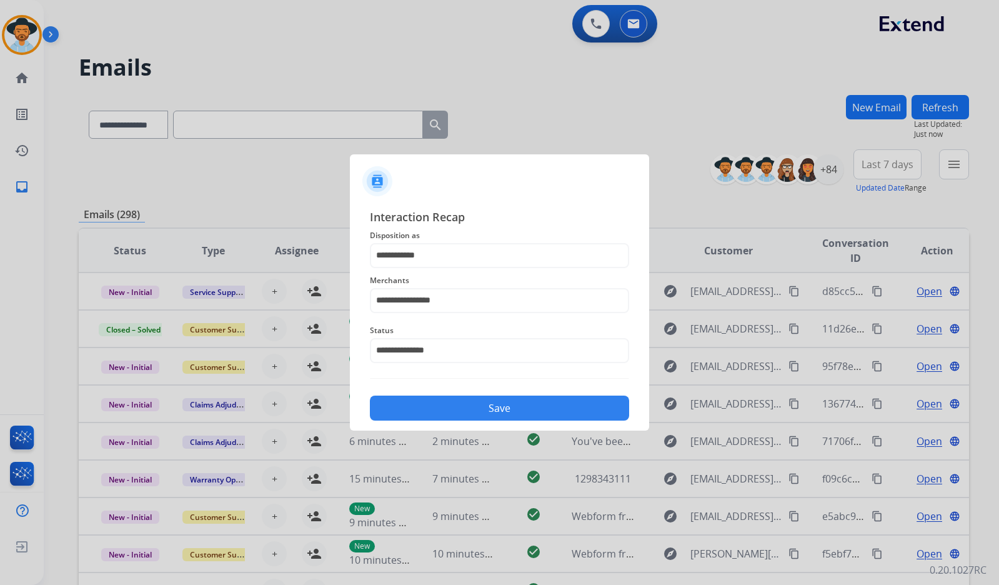
click at [447, 409] on button "Save" at bounding box center [499, 408] width 259 height 25
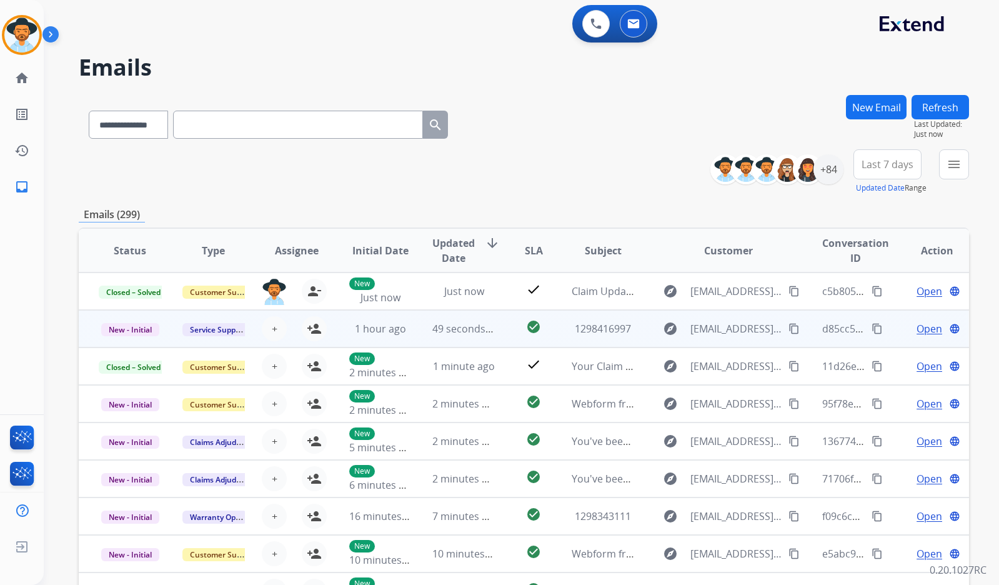
click at [872, 292] on mat-icon "content_copy" at bounding box center [877, 291] width 11 height 11
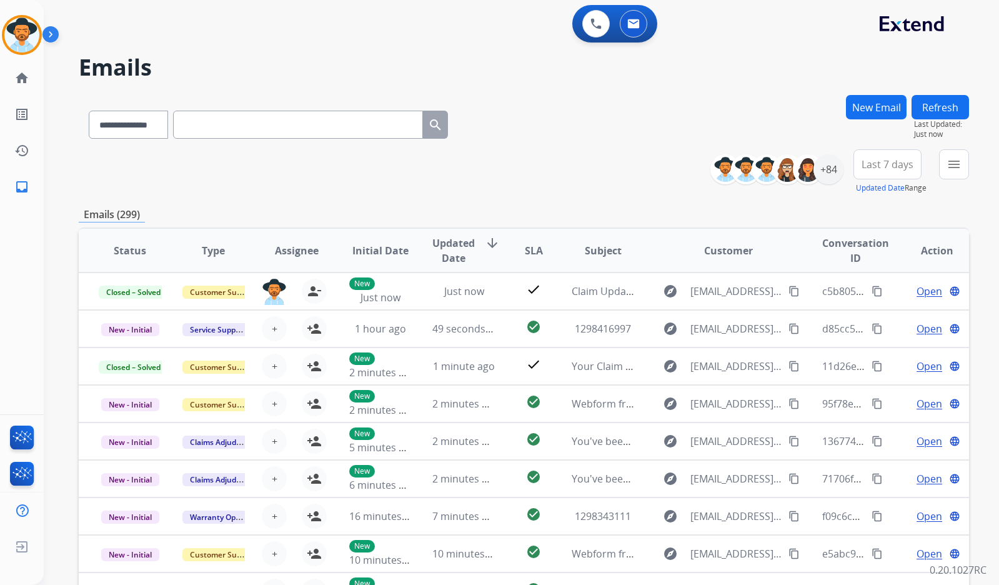
click at [79, 164] on div "**********" at bounding box center [524, 171] width 890 height 45
click at [16, 44] on img at bounding box center [21, 34] width 35 height 35
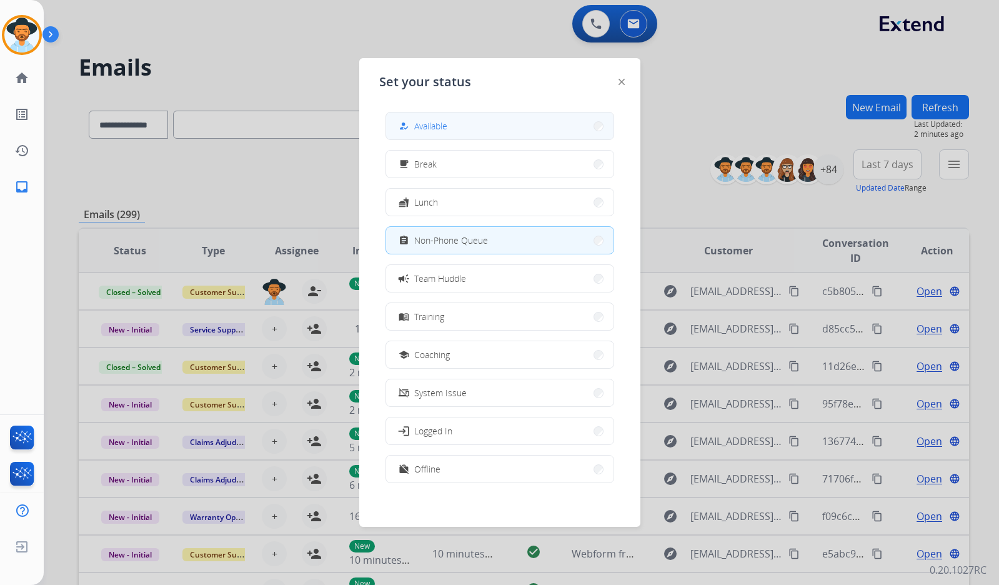
click at [457, 131] on button "how_to_reg Available" at bounding box center [499, 125] width 227 height 27
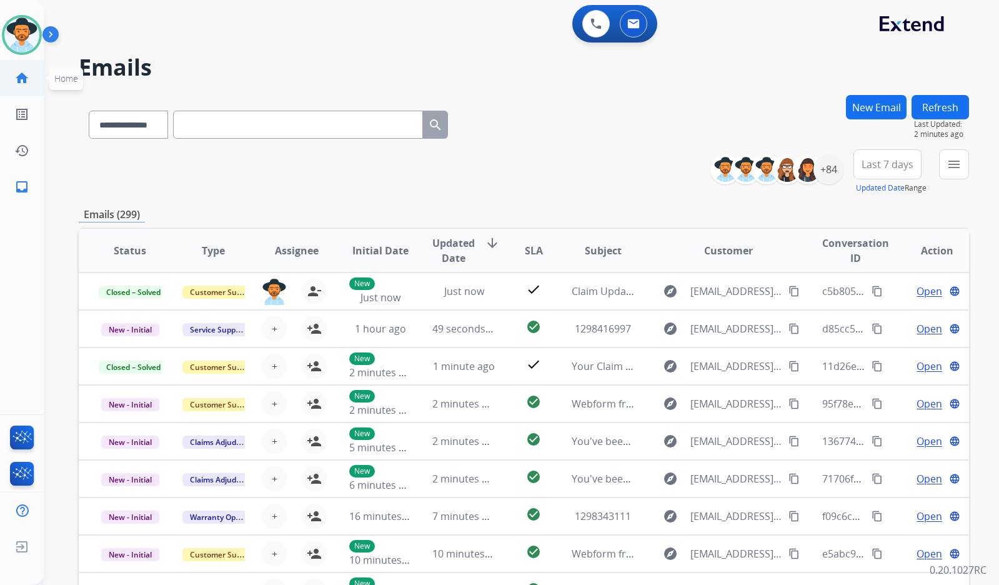
click at [24, 81] on mat-icon "home" at bounding box center [21, 78] width 15 height 15
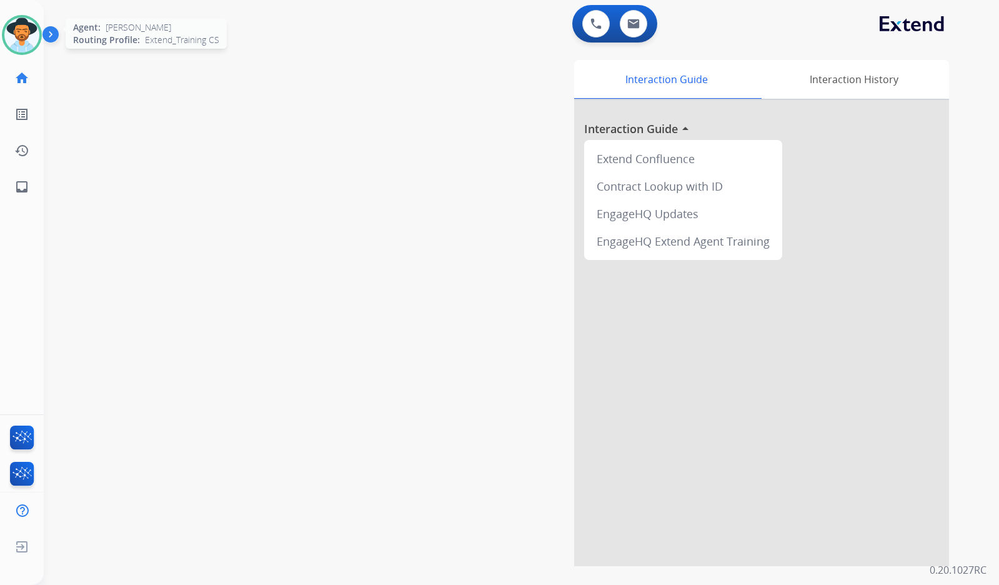
click at [26, 46] on img at bounding box center [21, 34] width 35 height 35
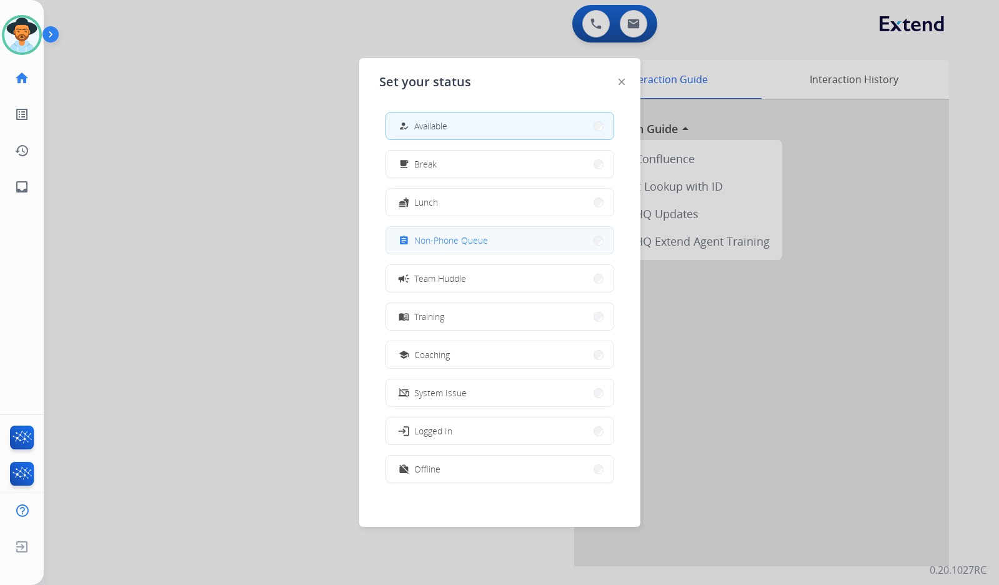
click at [471, 238] on span "Non-Phone Queue" at bounding box center [451, 240] width 74 height 13
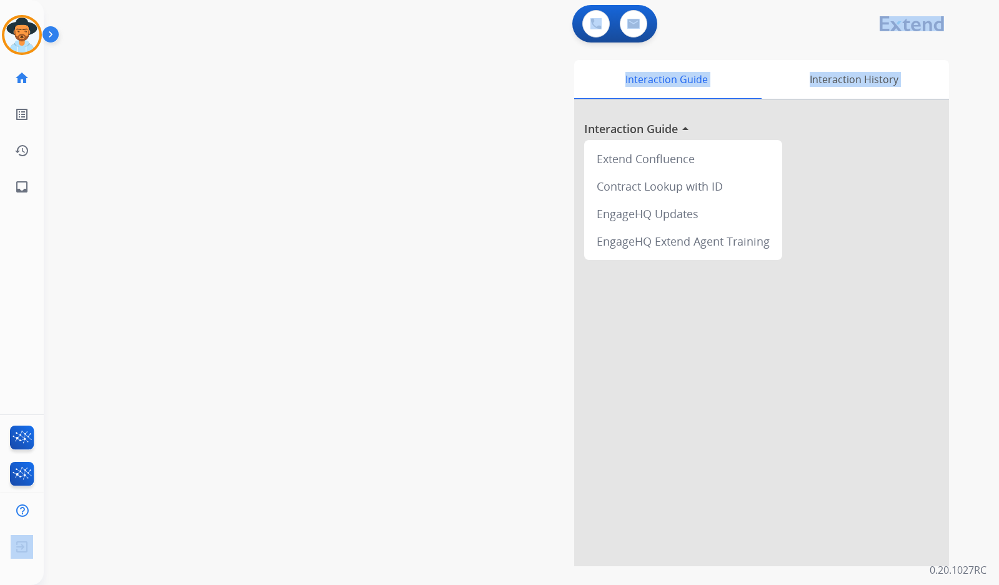
drag, startPoint x: 72, startPoint y: 477, endPoint x: -42, endPoint y: 590, distance: 160.8
click at [0, 584] on html "Outbound call Quit Outbound call Quit Schedule interaction + Add to my list Cus…" at bounding box center [499, 292] width 999 height 585
click at [296, 163] on div "swap_horiz Break voice bridge close_fullscreen Connect 3-Way Call merge_type Se…" at bounding box center [506, 305] width 925 height 521
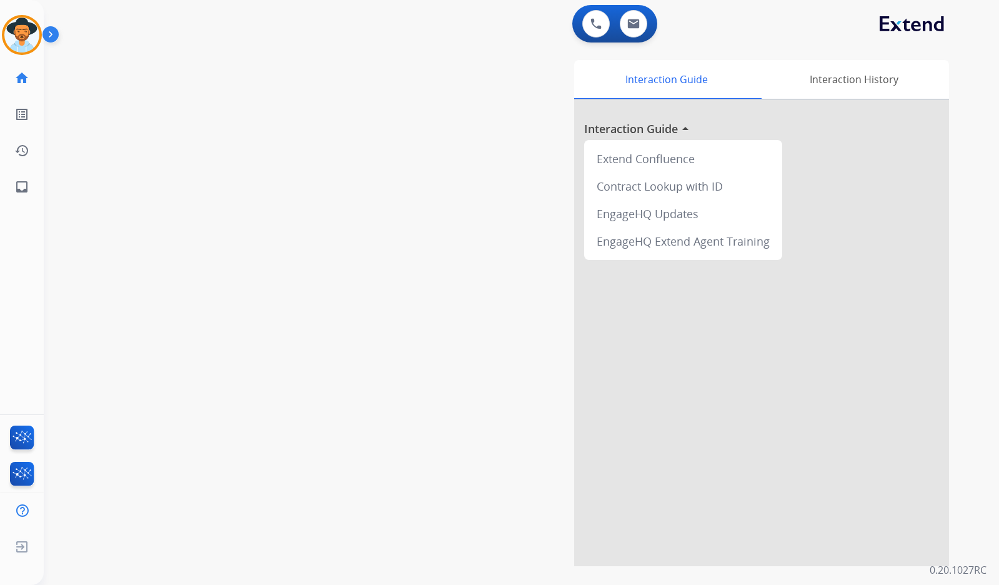
click at [252, 254] on div "swap_horiz Break voice bridge close_fullscreen Connect 3-Way Call merge_type Se…" at bounding box center [506, 305] width 925 height 521
click at [19, 178] on link "inbox Emails" at bounding box center [21, 186] width 35 height 35
select select "**********"
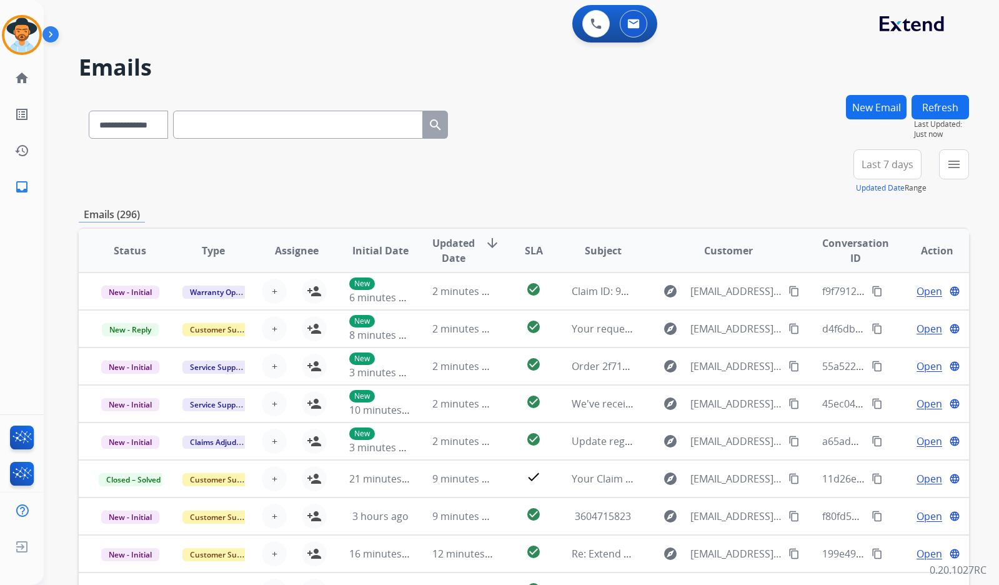
click at [862, 102] on button "New Email" at bounding box center [876, 107] width 61 height 24
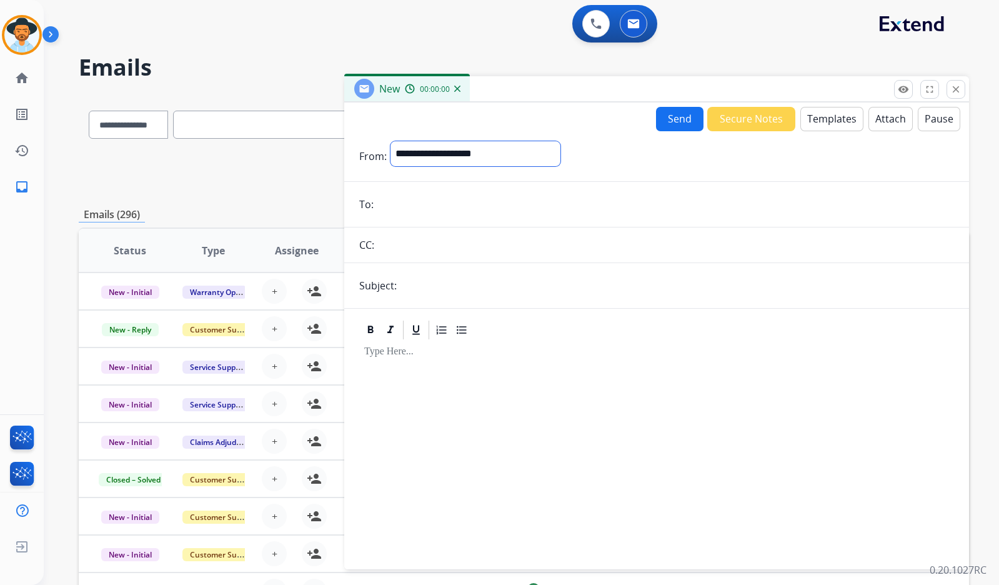
drag, startPoint x: 512, startPoint y: 149, endPoint x: 505, endPoint y: 164, distance: 15.9
click at [511, 152] on select "**********" at bounding box center [476, 153] width 170 height 25
select select "**********"
click at [391, 141] on select "**********" at bounding box center [476, 153] width 170 height 25
click at [411, 289] on input "text" at bounding box center [678, 286] width 554 height 25
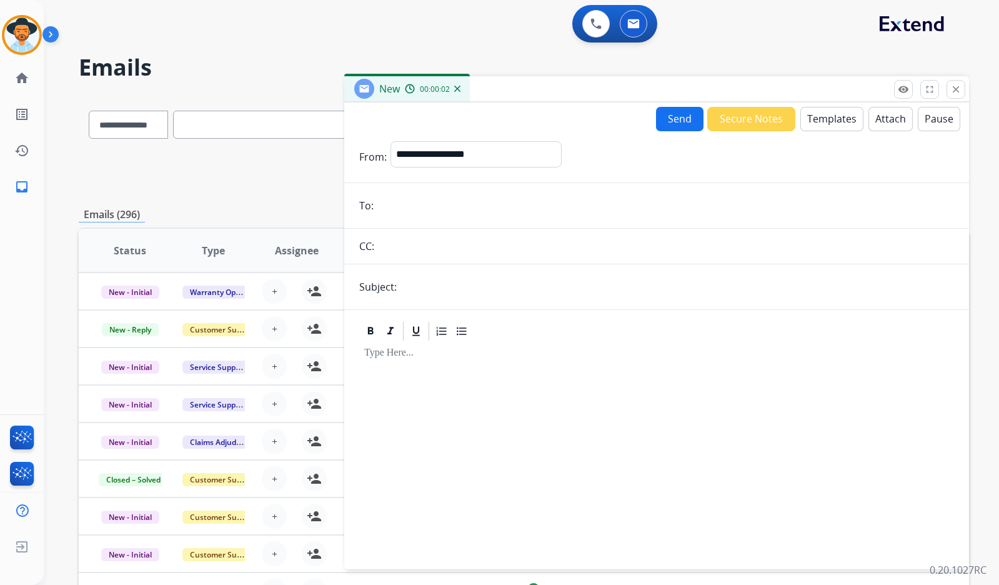
type input "**********"
click at [434, 199] on input "email" at bounding box center [665, 205] width 577 height 25
paste input "**********"
type input "**********"
click at [840, 111] on button "Templates" at bounding box center [831, 119] width 63 height 24
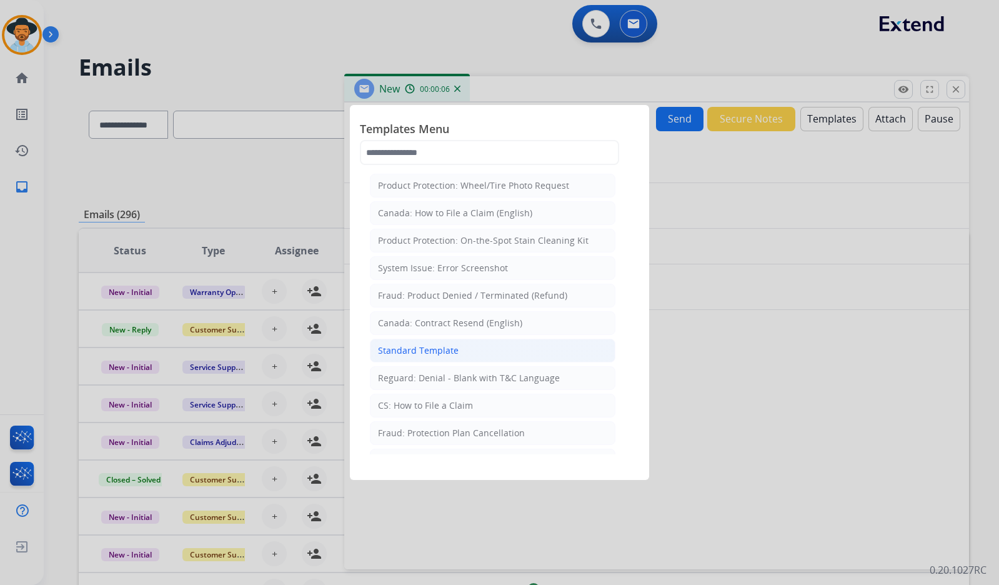
click at [481, 360] on li "Standard Template" at bounding box center [493, 351] width 246 height 24
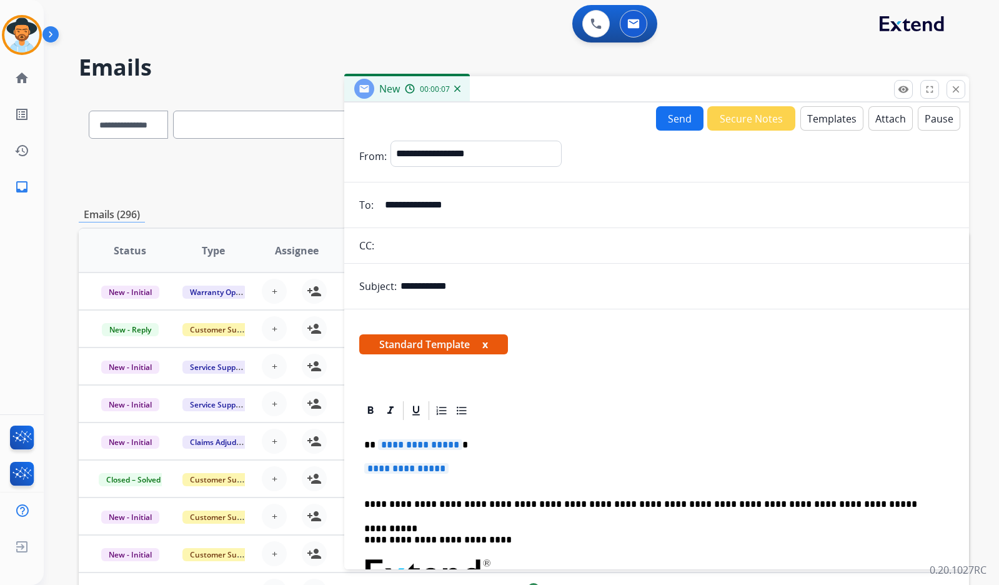
click at [414, 448] on span "**********" at bounding box center [420, 444] width 84 height 11
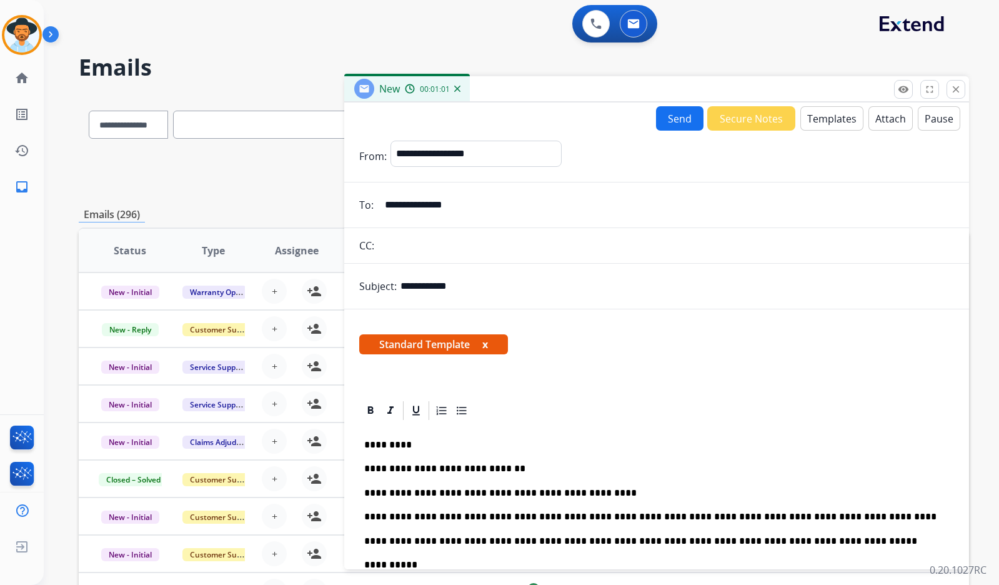
click at [675, 117] on button "Send" at bounding box center [679, 118] width 47 height 24
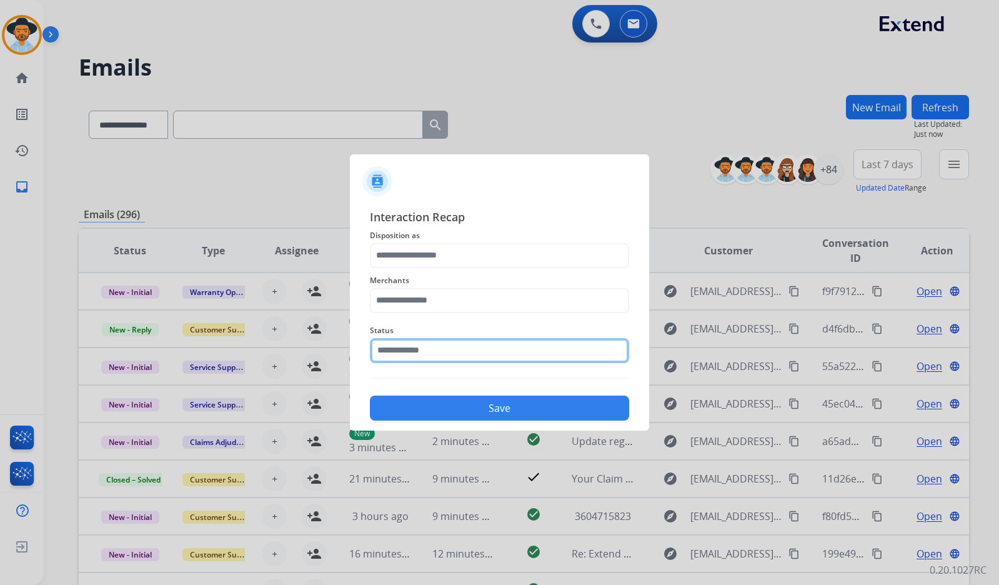
click at [407, 352] on input "text" at bounding box center [499, 350] width 259 height 25
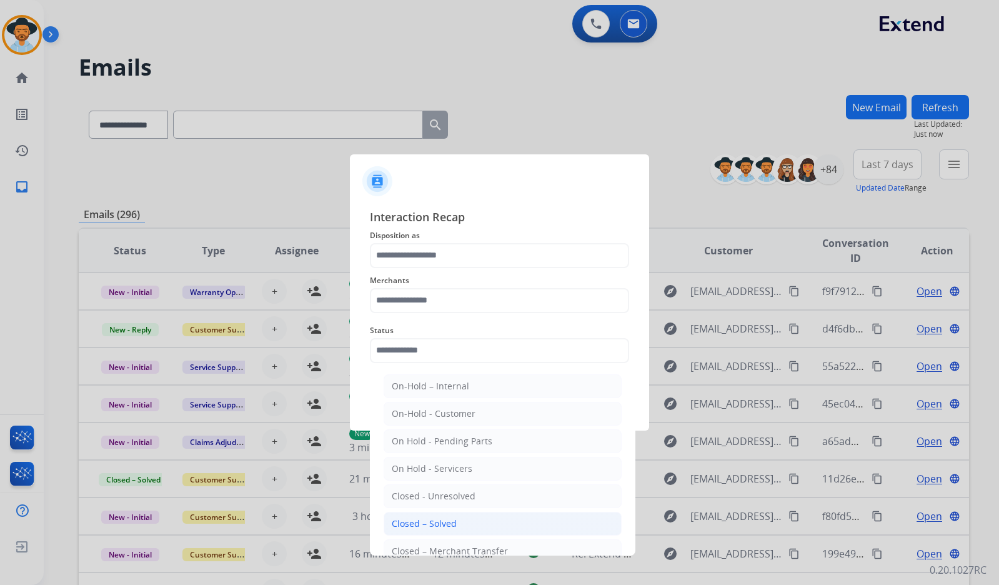
click at [451, 523] on div "Closed – Solved" at bounding box center [424, 523] width 65 height 12
type input "**********"
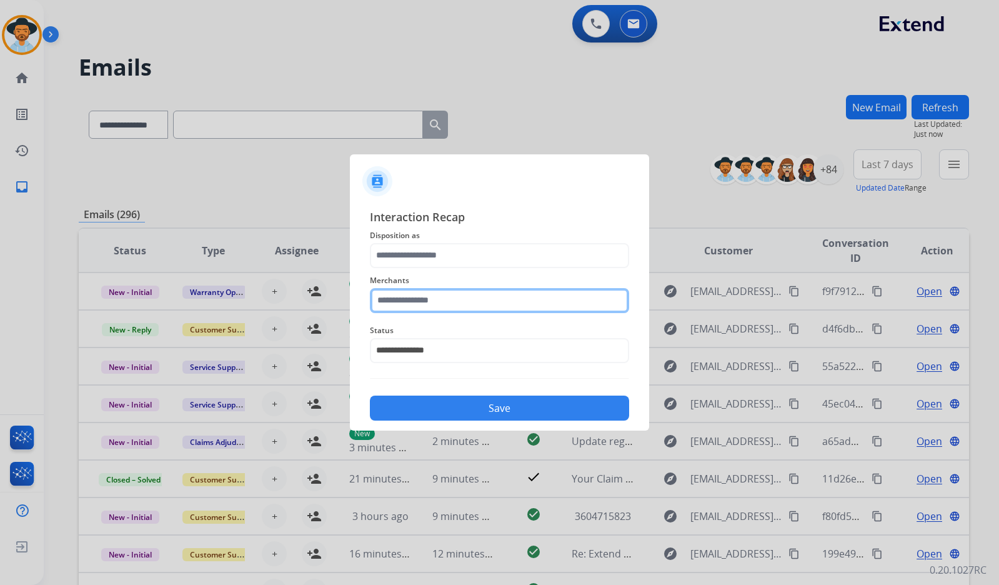
click at [514, 294] on input "text" at bounding box center [499, 300] width 259 height 25
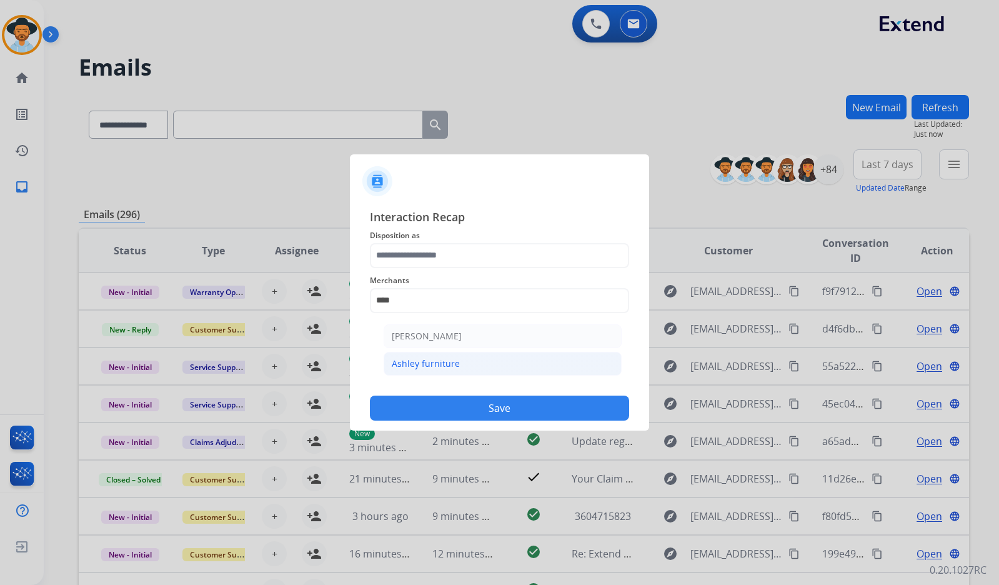
click at [436, 364] on div "Ashley furniture" at bounding box center [426, 363] width 68 height 12
type input "**********"
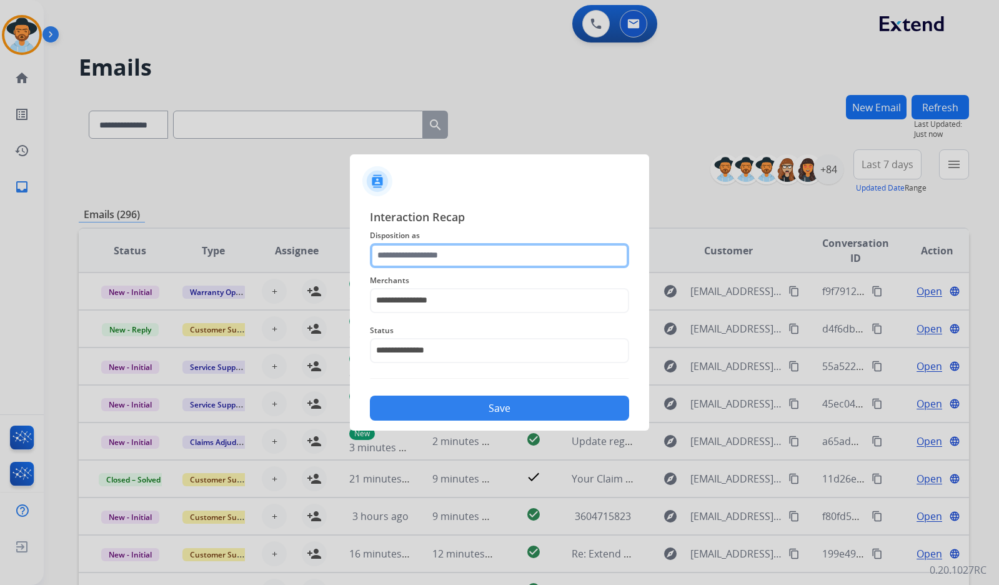
click at [460, 265] on input "text" at bounding box center [499, 255] width 259 height 25
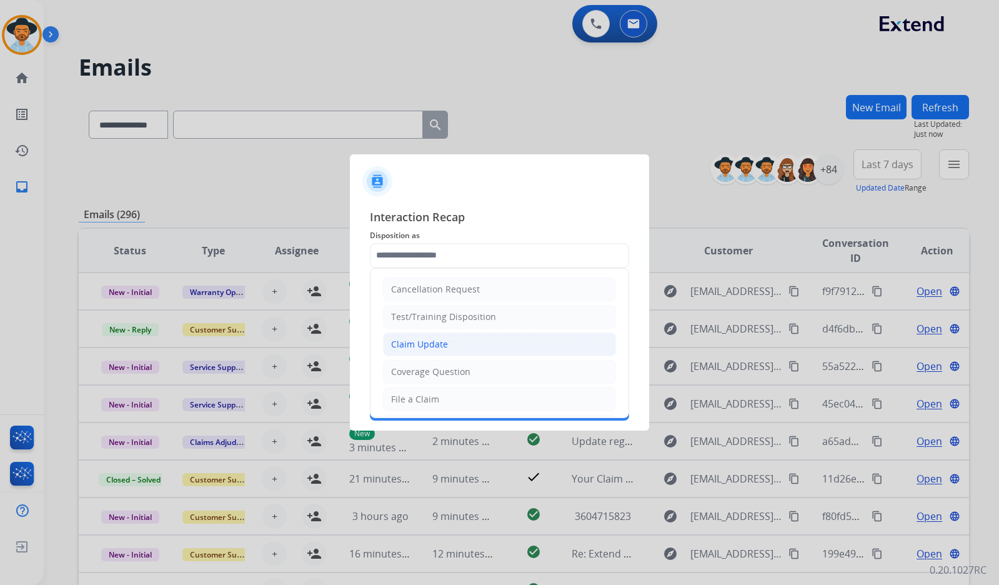
click at [449, 333] on li "Claim Update" at bounding box center [499, 344] width 233 height 24
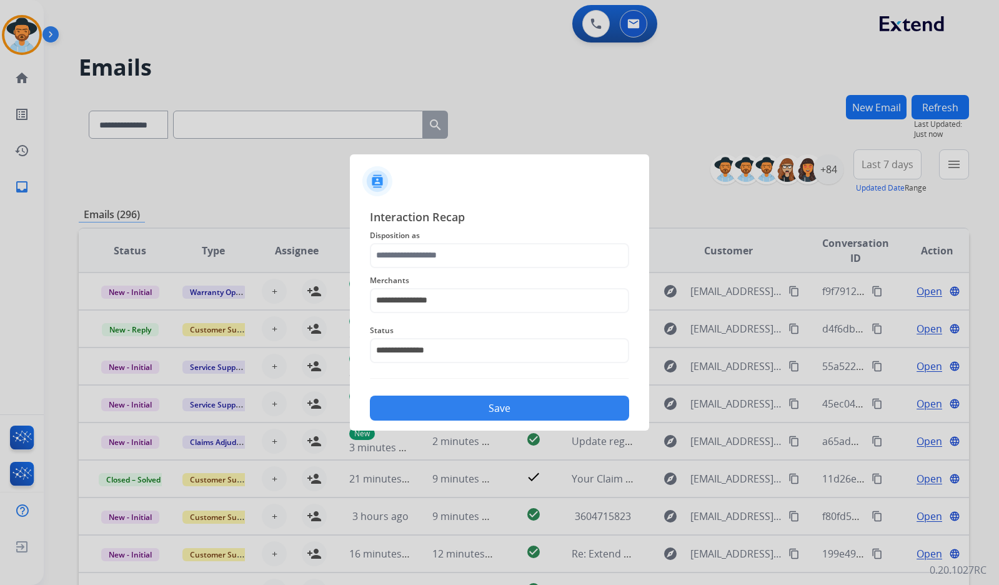
type input "**********"
click at [479, 419] on button "Save" at bounding box center [499, 408] width 259 height 25
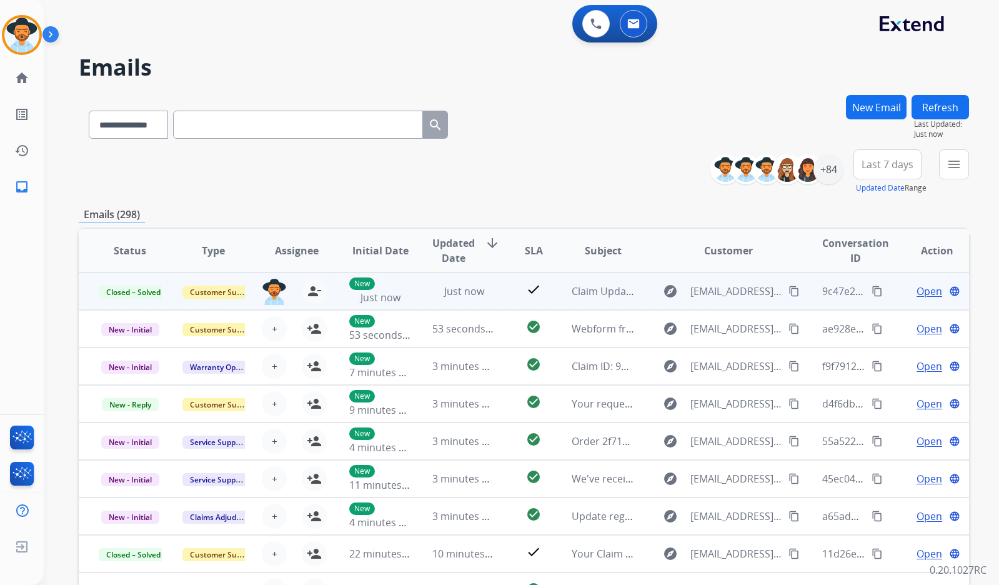
click at [872, 291] on mat-icon "content_copy" at bounding box center [877, 291] width 11 height 11
click at [872, 290] on mat-icon "content_copy" at bounding box center [877, 291] width 11 height 11
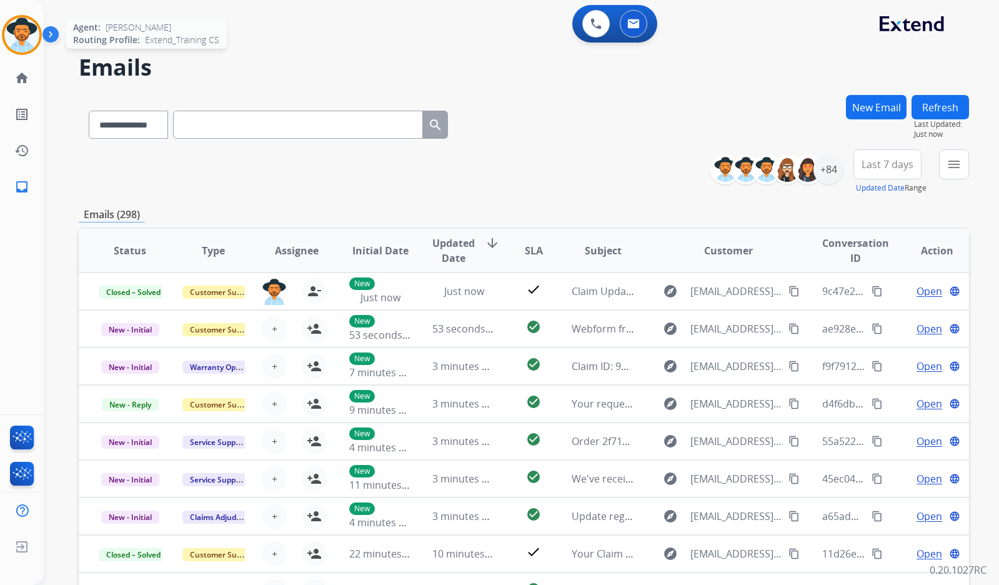
drag, startPoint x: 40, startPoint y: 49, endPoint x: 32, endPoint y: 47, distance: 7.7
click at [40, 49] on div "Agent: [PERSON_NAME] Profile: Extend_Training CS" at bounding box center [22, 35] width 40 height 40
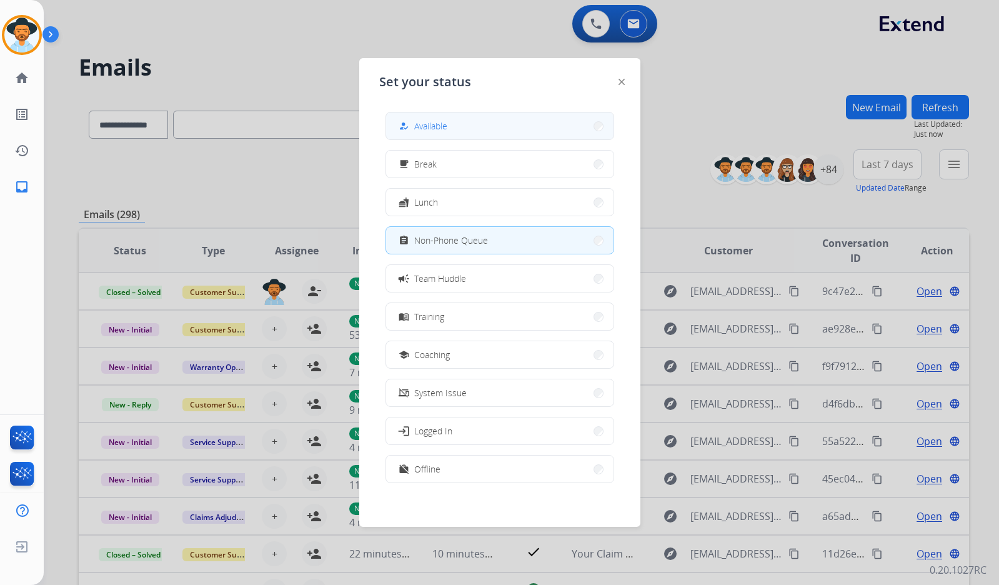
click at [426, 126] on span "Available" at bounding box center [430, 125] width 33 height 13
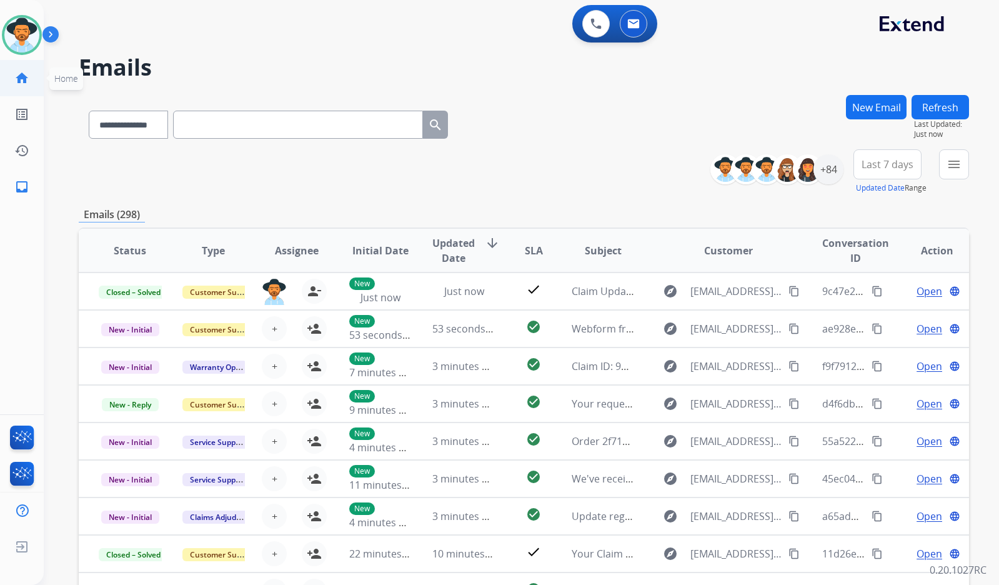
click at [18, 77] on mat-icon "home" at bounding box center [21, 78] width 15 height 15
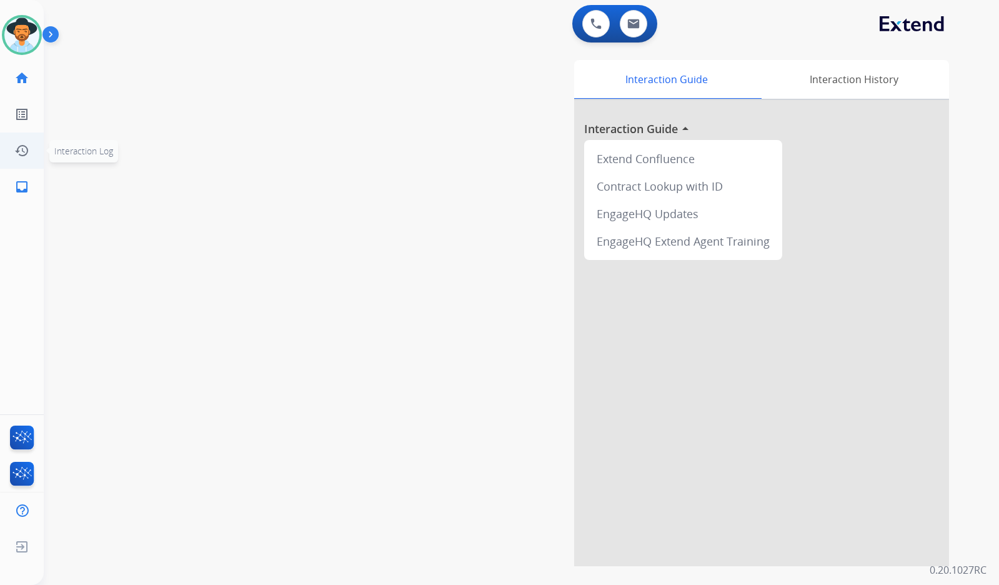
click at [4, 189] on ul "inbox Emails Emails" at bounding box center [22, 187] width 44 height 36
click at [282, 297] on div "swap_horiz Break voice bridge close_fullscreen Connect 3-Way Call merge_type Se…" at bounding box center [506, 305] width 925 height 521
click at [21, 193] on mat-icon "inbox" at bounding box center [21, 186] width 15 height 15
select select "**********"
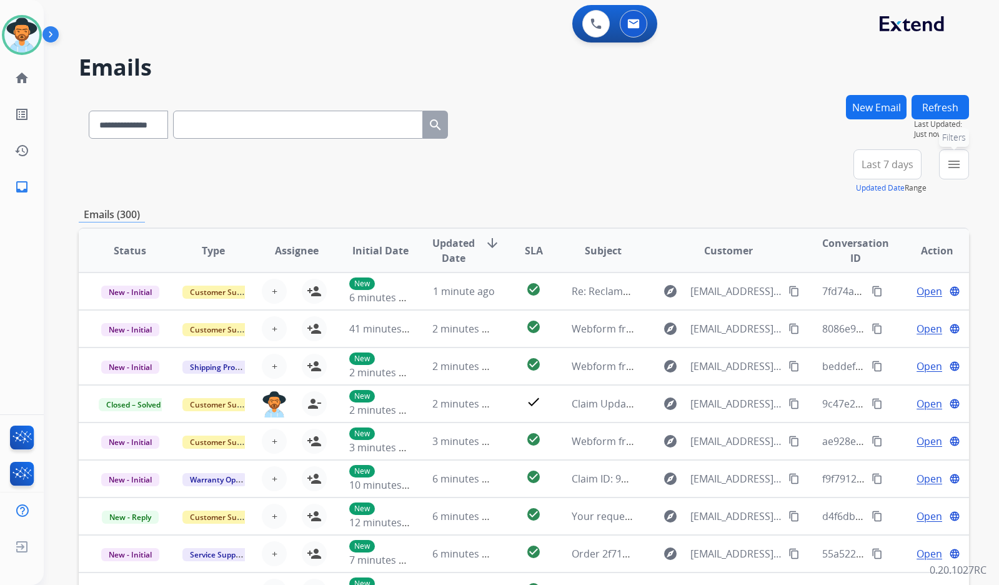
click at [958, 161] on mat-icon "menu" at bounding box center [954, 164] width 15 height 15
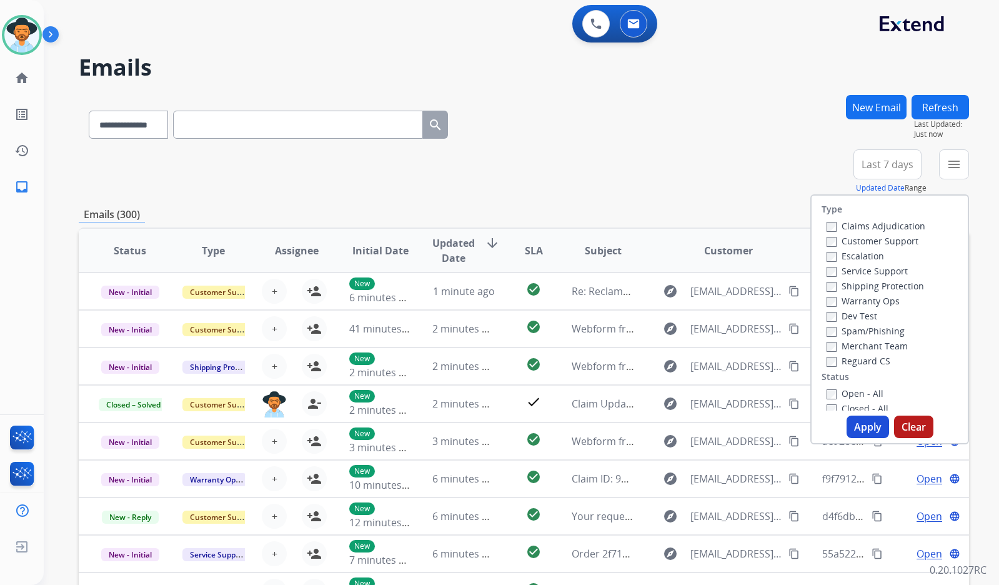
click at [874, 241] on label "Customer Support" at bounding box center [873, 241] width 92 height 12
click at [878, 288] on label "Shipping Protection" at bounding box center [875, 286] width 97 height 12
click at [862, 365] on label "Reguard CS" at bounding box center [859, 361] width 64 height 12
click at [861, 404] on label "Closed - All" at bounding box center [858, 408] width 62 height 12
click at [859, 387] on label "Open - All" at bounding box center [855, 390] width 57 height 12
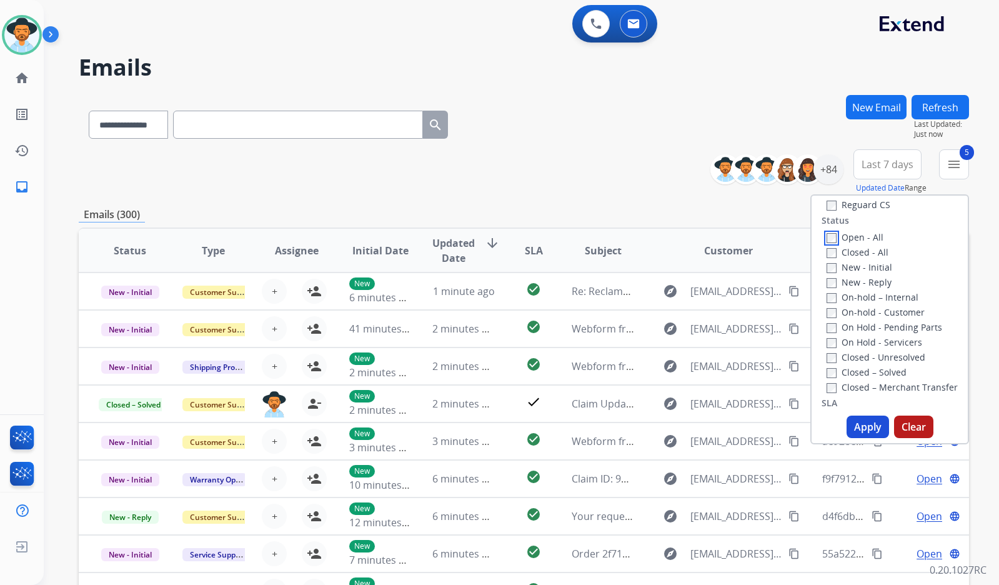
scroll to position [129, 0]
click at [854, 281] on label "Closed - All" at bounding box center [858, 280] width 62 height 12
drag, startPoint x: 868, startPoint y: 366, endPoint x: 869, endPoint y: 349, distance: 17.5
click at [868, 366] on label "On Hold - Servicers" at bounding box center [875, 370] width 96 height 12
click at [869, 349] on label "On Hold - Pending Parts" at bounding box center [885, 355] width 116 height 12
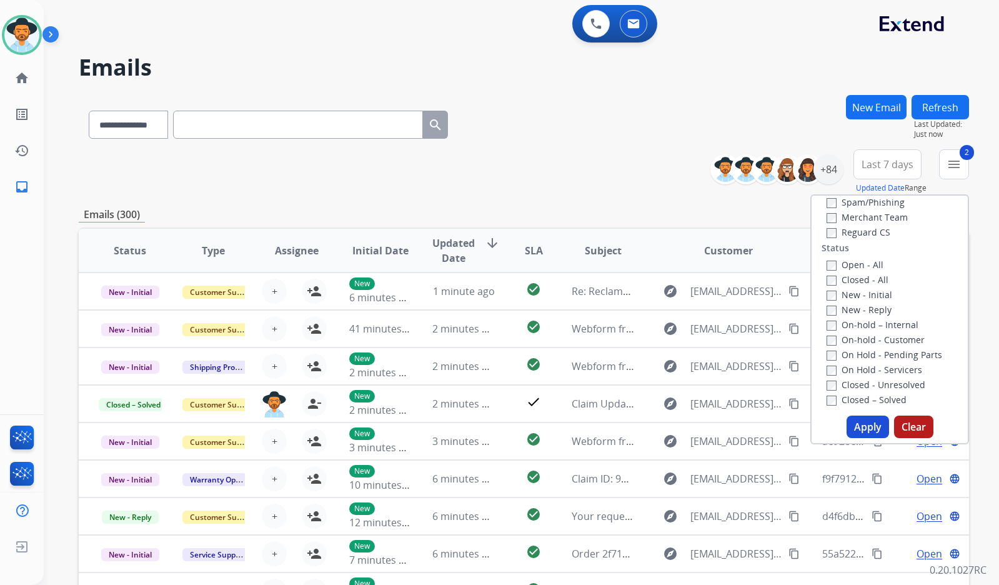
click at [869, 340] on label "On-hold - Customer" at bounding box center [876, 340] width 98 height 12
click at [875, 329] on label "On-hold – Internal" at bounding box center [873, 325] width 92 height 12
click at [865, 305] on label "New - Reply" at bounding box center [859, 310] width 65 height 12
click at [859, 292] on label "New - Initial" at bounding box center [860, 295] width 66 height 12
click at [847, 428] on button "Apply" at bounding box center [868, 427] width 42 height 22
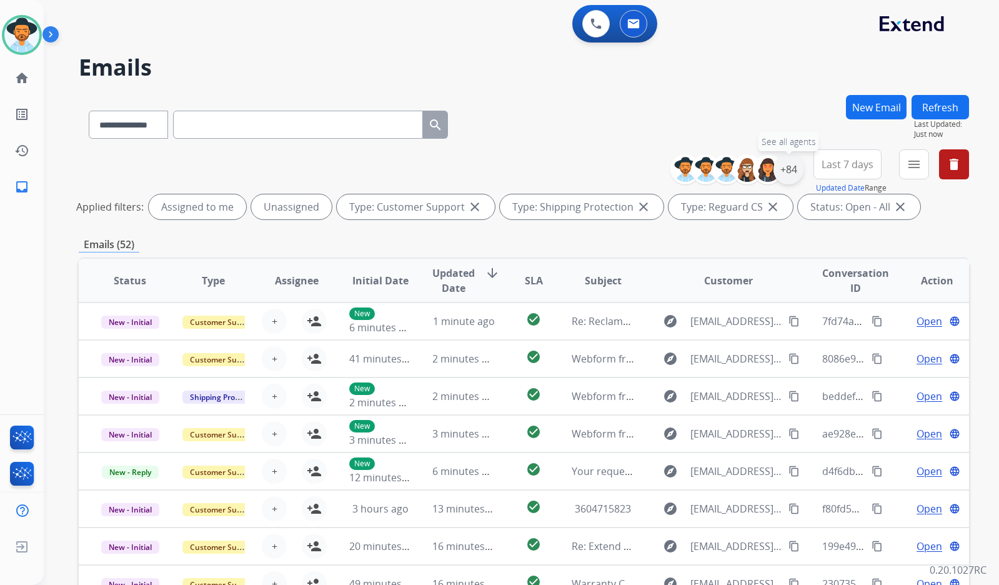
click at [796, 171] on div "+84" at bounding box center [789, 169] width 30 height 30
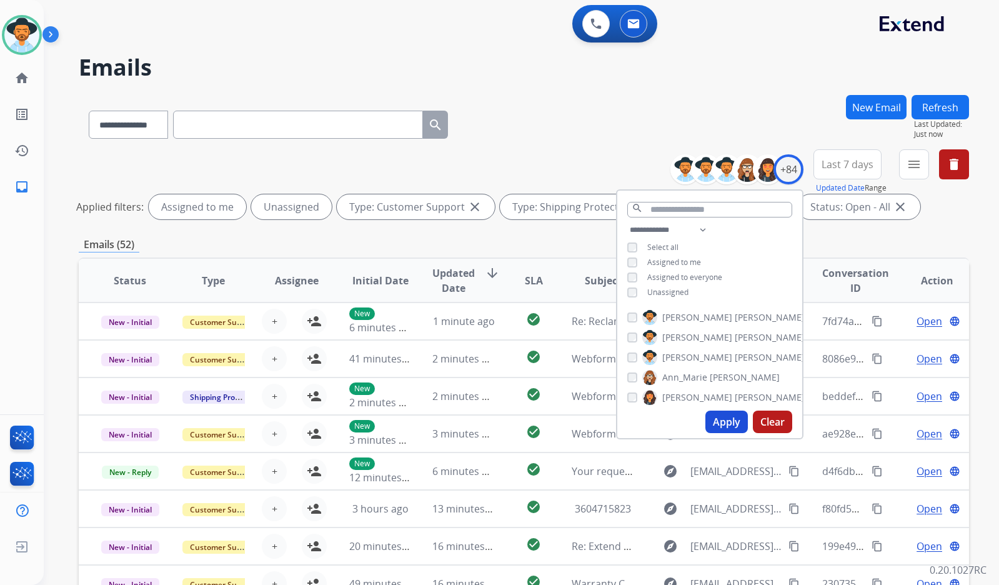
click at [654, 289] on span "Unassigned" at bounding box center [667, 292] width 41 height 11
click at [687, 354] on span "[PERSON_NAME]" at bounding box center [697, 357] width 70 height 12
click at [716, 422] on button "Apply" at bounding box center [726, 422] width 42 height 22
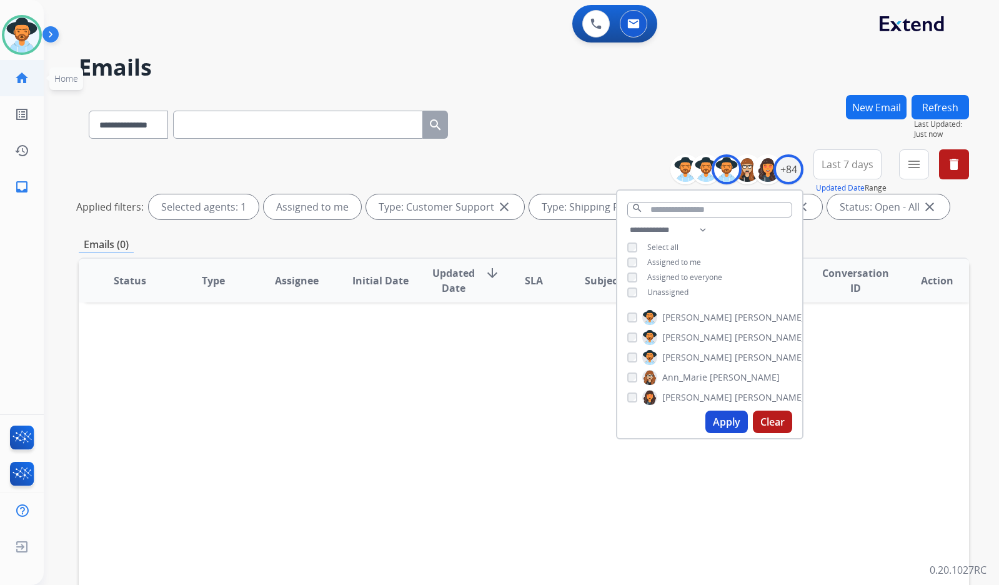
click at [24, 79] on mat-icon "home" at bounding box center [21, 78] width 15 height 15
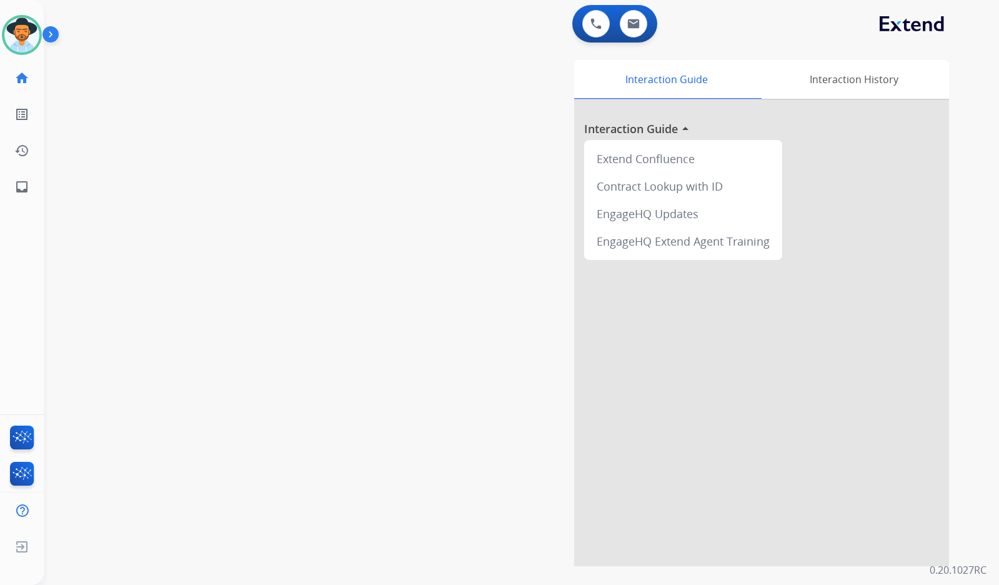
click at [76, 252] on div "swap_horiz Break voice bridge close_fullscreen Connect 3-Way Call merge_type Se…" at bounding box center [506, 305] width 925 height 521
click at [118, 305] on div "swap_horiz Break voice bridge close_fullscreen Connect 3-Way Call merge_type Se…" at bounding box center [506, 305] width 925 height 521
click at [265, 332] on div "swap_horiz Break voice bridge close_fullscreen Connect 3-Way Call merge_type Se…" at bounding box center [506, 305] width 925 height 521
click at [179, 252] on div "swap_horiz Break voice bridge close_fullscreen Connect 3-Way Call merge_type Se…" at bounding box center [506, 305] width 925 height 521
click at [26, 187] on mat-icon "inbox" at bounding box center [21, 186] width 15 height 15
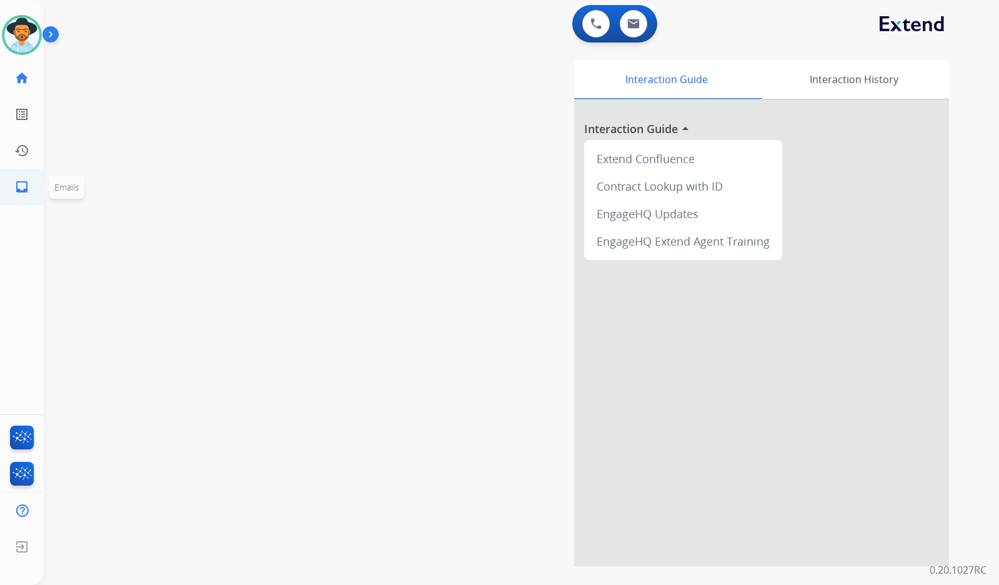
select select "**********"
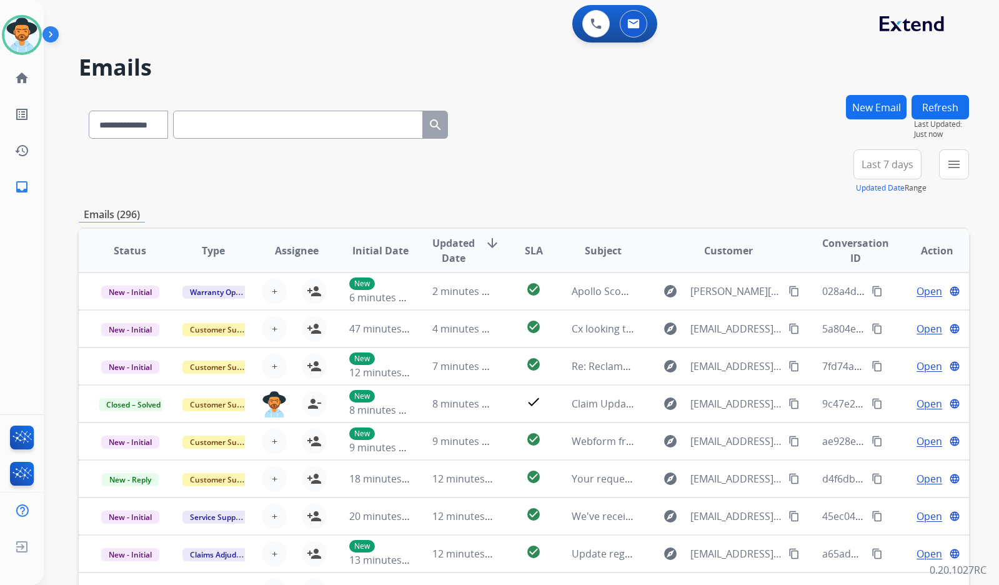
click at [686, 171] on div "**********" at bounding box center [524, 171] width 890 height 45
click at [951, 173] on button "menu Filters" at bounding box center [954, 164] width 30 height 30
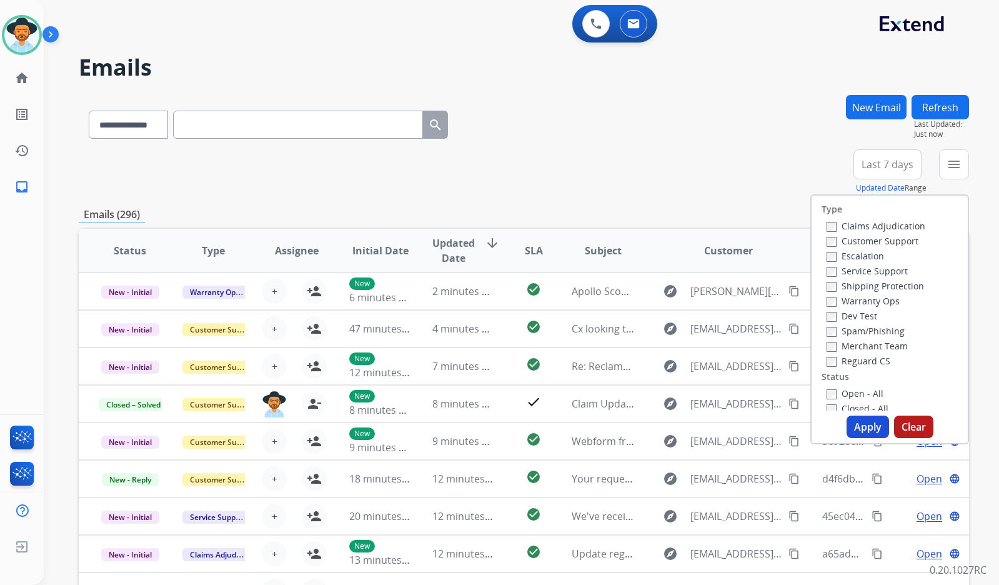
click at [852, 242] on label "Customer Support" at bounding box center [873, 241] width 92 height 12
click at [864, 284] on label "Shipping Protection" at bounding box center [875, 286] width 97 height 12
click at [864, 357] on label "Reguard CS" at bounding box center [859, 361] width 64 height 12
click at [867, 391] on label "Open - All" at bounding box center [855, 393] width 57 height 12
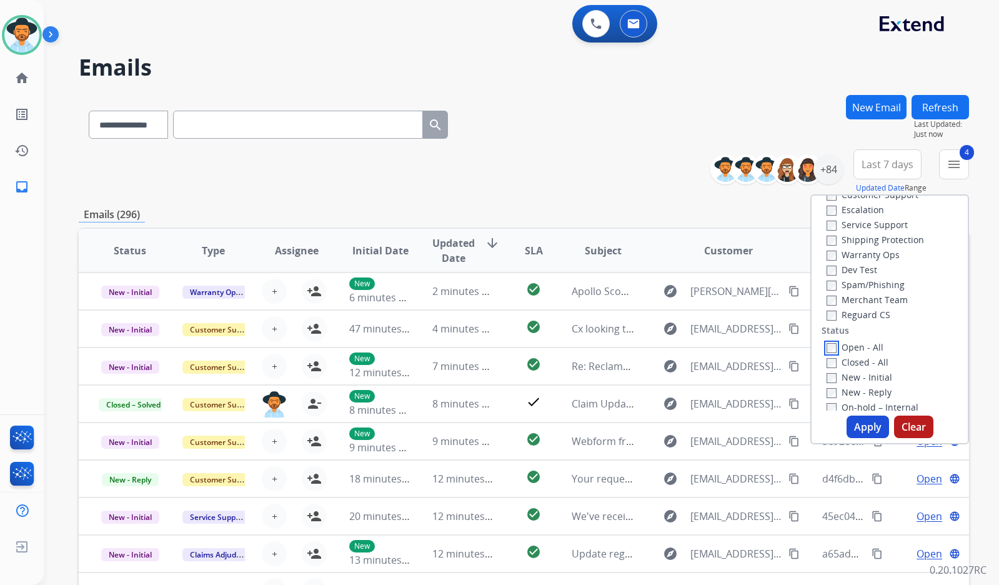
scroll to position [125, 0]
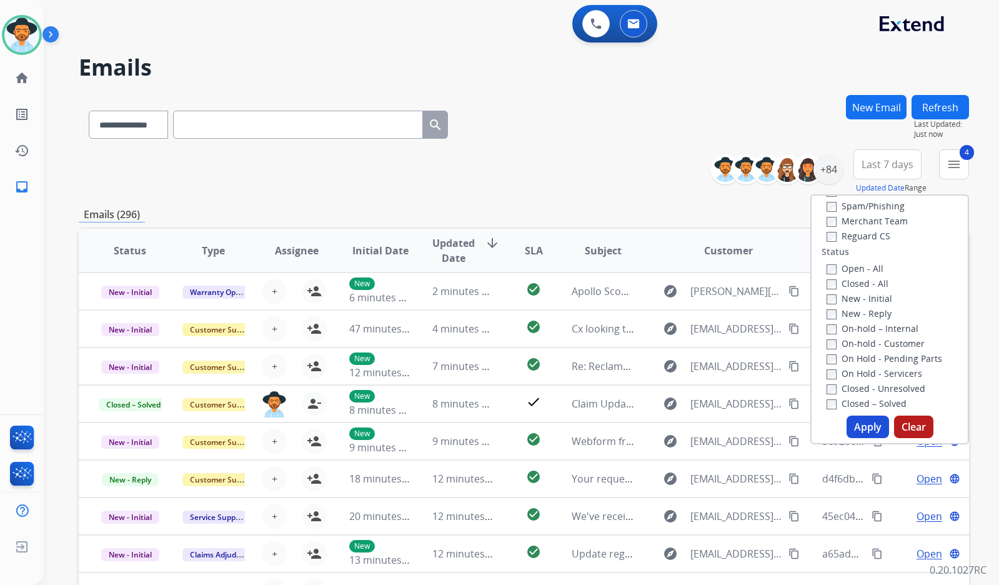
click at [898, 372] on label "On Hold - Servicers" at bounding box center [875, 373] width 96 height 12
click at [899, 359] on label "On Hold - Pending Parts" at bounding box center [885, 358] width 116 height 12
click at [890, 342] on label "On-hold - Customer" at bounding box center [876, 343] width 98 height 12
click at [887, 330] on label "On-hold – Internal" at bounding box center [873, 328] width 92 height 12
click at [859, 313] on label "New - Reply" at bounding box center [859, 313] width 65 height 12
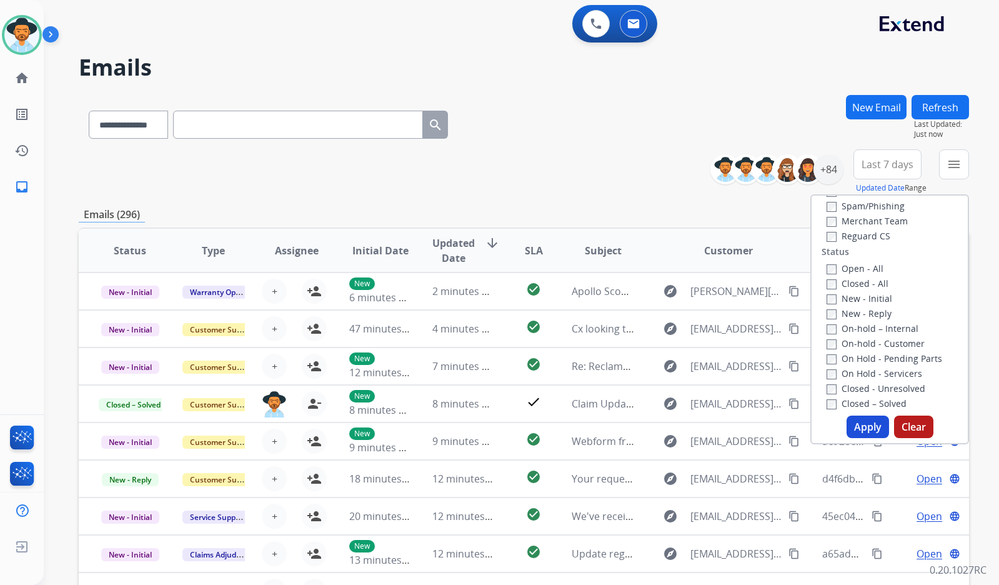
click at [854, 302] on label "New - Initial" at bounding box center [860, 298] width 66 height 12
click at [857, 428] on button "Apply" at bounding box center [868, 427] width 42 height 22
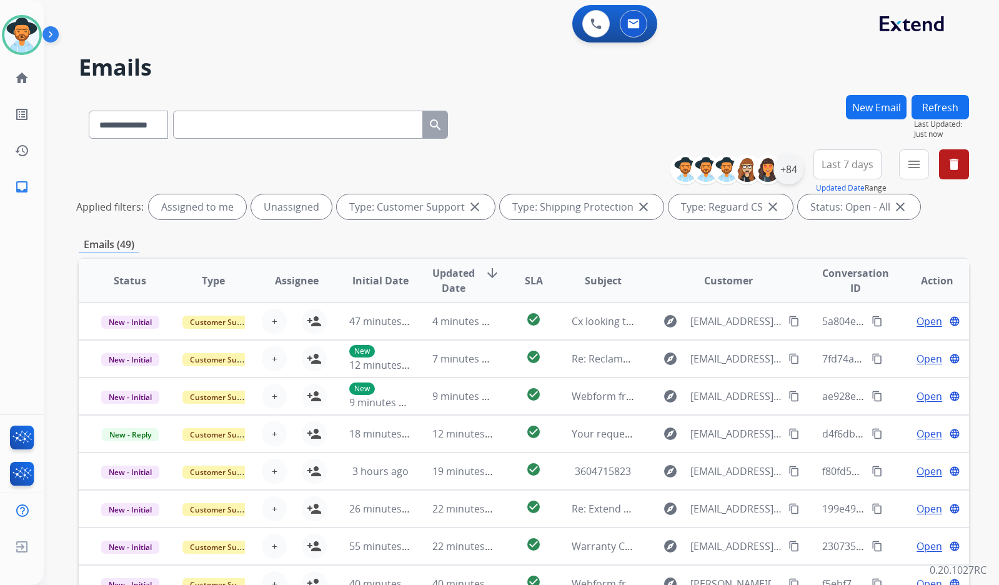
click at [779, 164] on div "+84" at bounding box center [789, 169] width 30 height 30
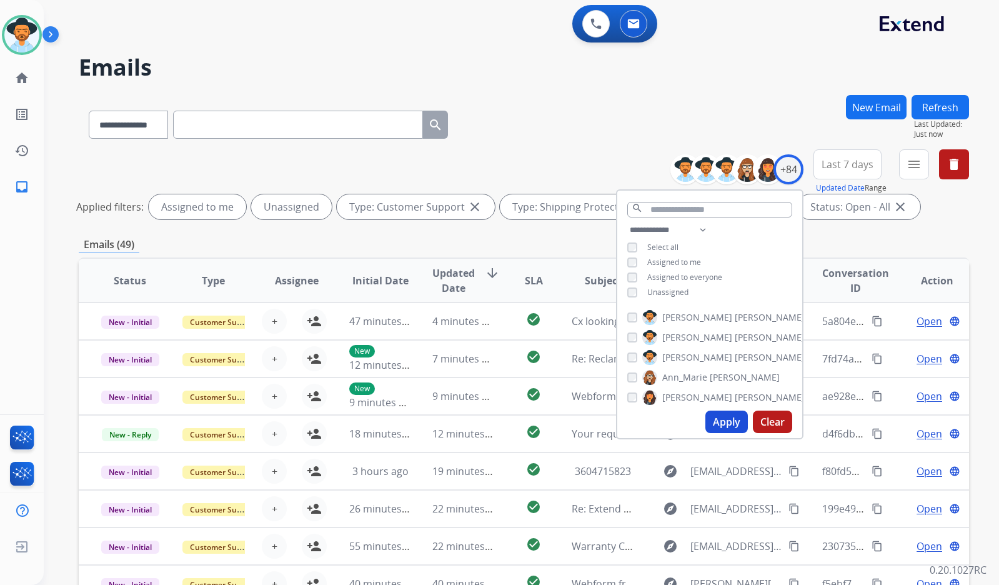
click at [659, 292] on span "Unassigned" at bounding box center [667, 292] width 41 height 11
click at [735, 360] on span "[PERSON_NAME]" at bounding box center [770, 357] width 70 height 12
click at [728, 424] on button "Apply" at bounding box center [726, 422] width 42 height 22
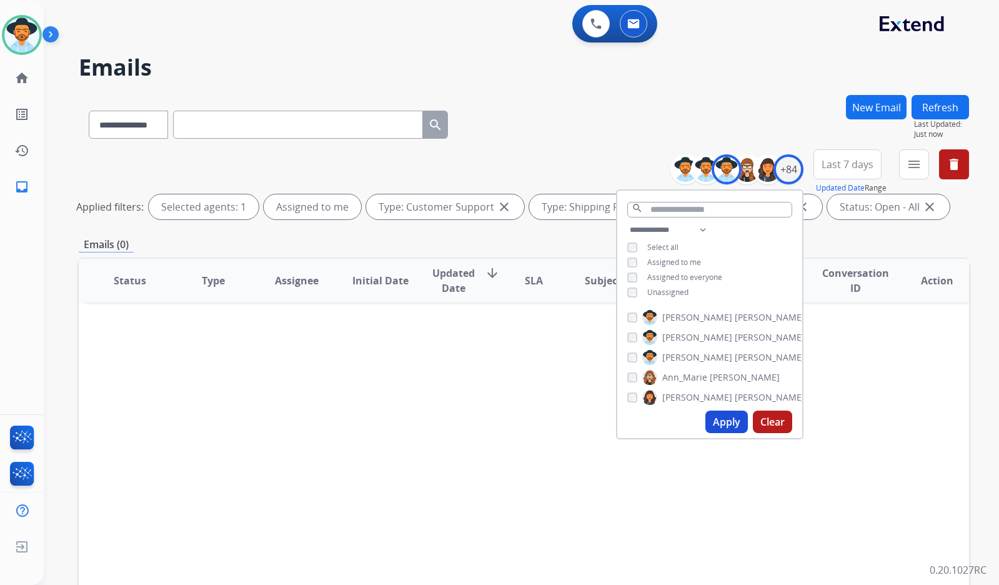
drag, startPoint x: 694, startPoint y: 121, endPoint x: 359, endPoint y: 117, distance: 335.6
click at [693, 122] on div "**********" at bounding box center [524, 122] width 890 height 54
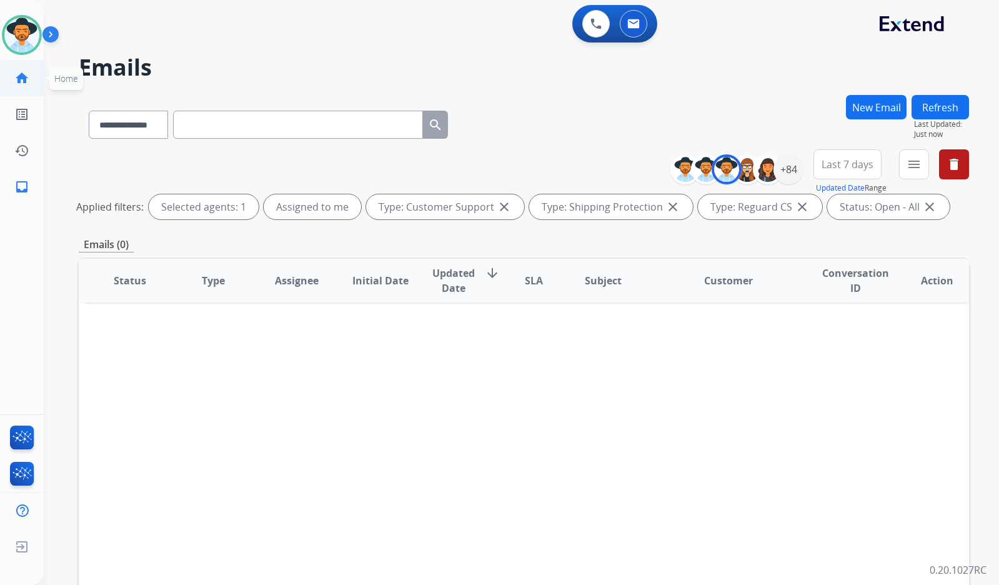
click at [32, 81] on link "home Home" at bounding box center [21, 78] width 35 height 35
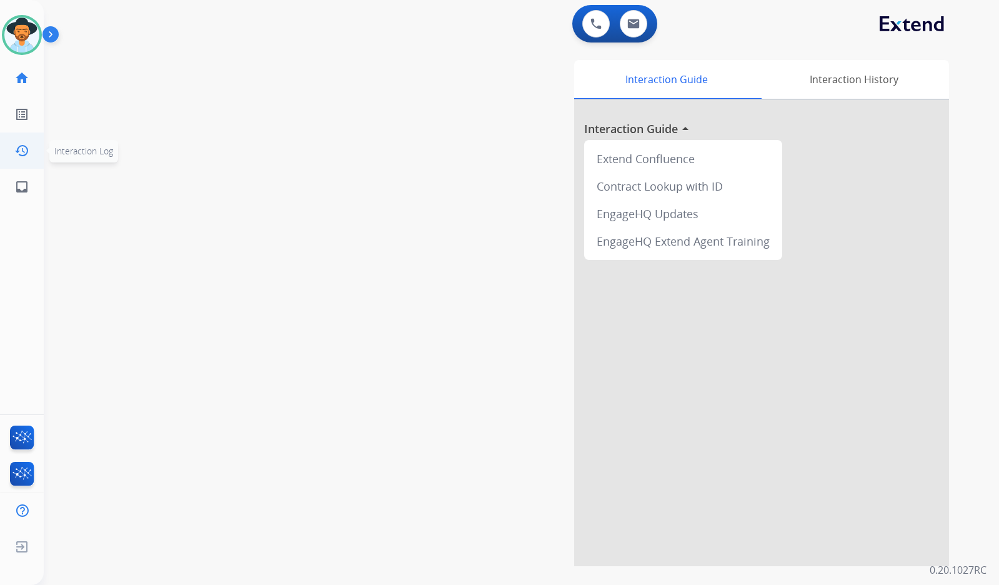
click at [21, 166] on link "history Interaction Log" at bounding box center [21, 150] width 35 height 35
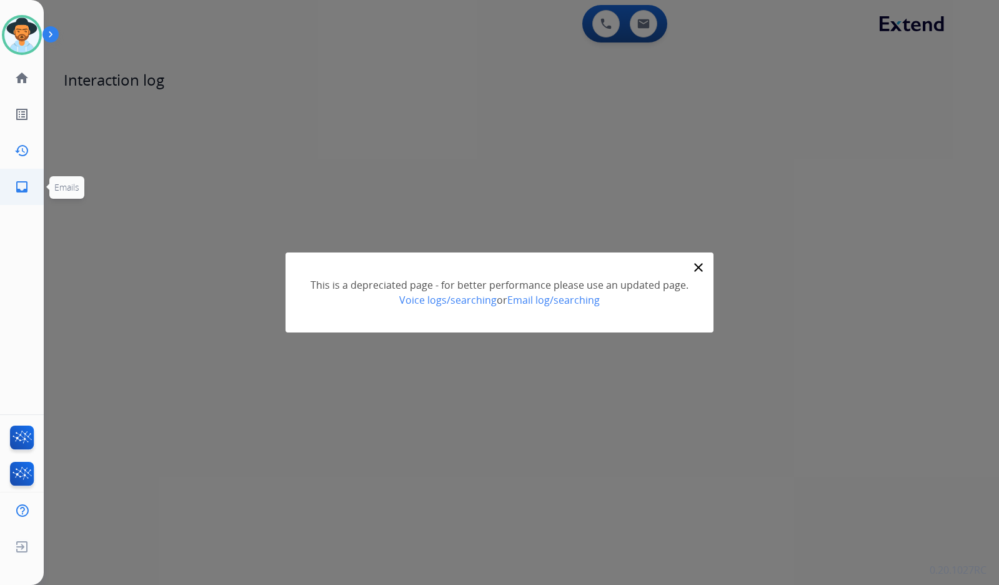
click at [33, 183] on link "inbox Emails" at bounding box center [21, 186] width 35 height 35
select select "**********"
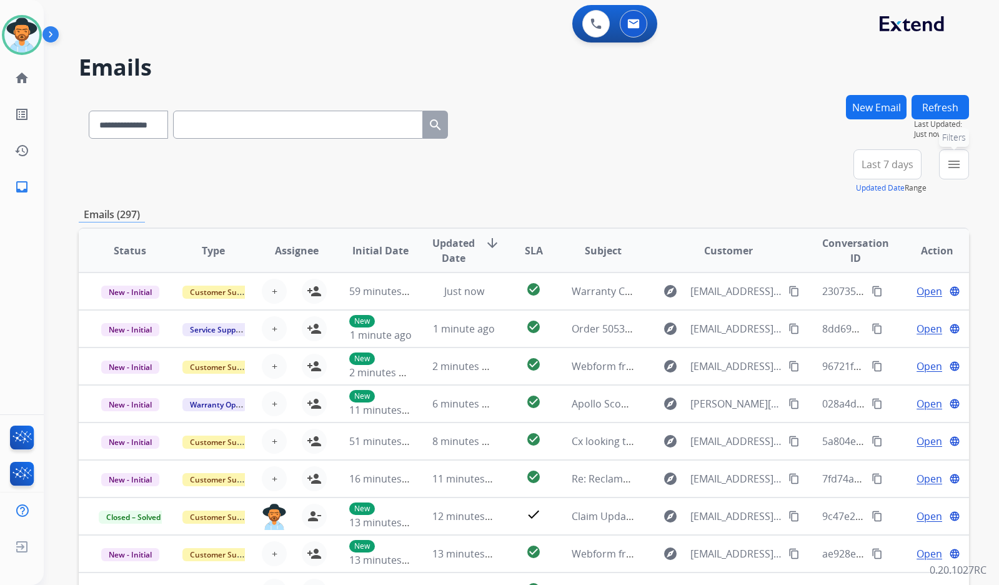
click at [954, 170] on mat-icon "menu" at bounding box center [954, 164] width 15 height 15
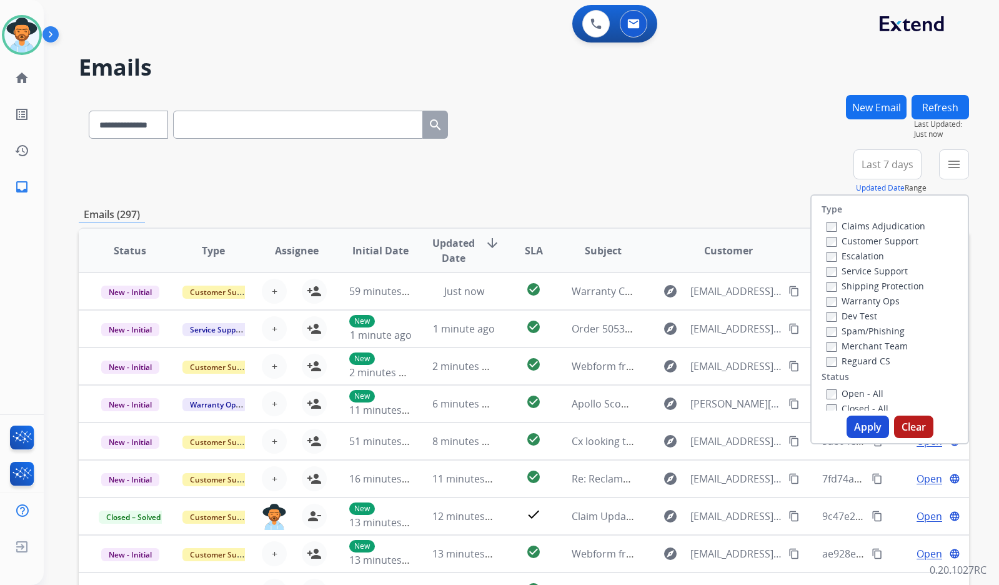
click at [865, 238] on label "Customer Support" at bounding box center [873, 241] width 92 height 12
click at [878, 286] on label "Shipping Protection" at bounding box center [875, 286] width 97 height 12
click at [869, 358] on label "Reguard CS" at bounding box center [859, 361] width 64 height 12
click at [862, 391] on label "Open - All" at bounding box center [855, 393] width 57 height 12
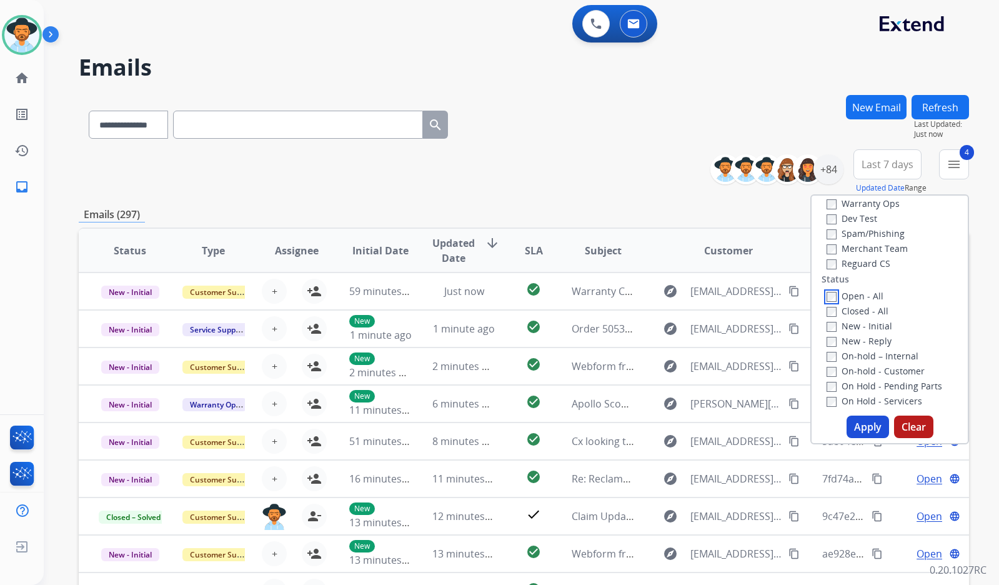
scroll to position [125, 0]
click at [903, 376] on label "On Hold - Servicers" at bounding box center [875, 373] width 96 height 12
click at [905, 363] on label "On Hold - Pending Parts" at bounding box center [885, 358] width 116 height 12
click at [905, 345] on label "On-hold - Customer" at bounding box center [876, 343] width 98 height 12
click at [902, 329] on label "On-hold – Internal" at bounding box center [873, 328] width 92 height 12
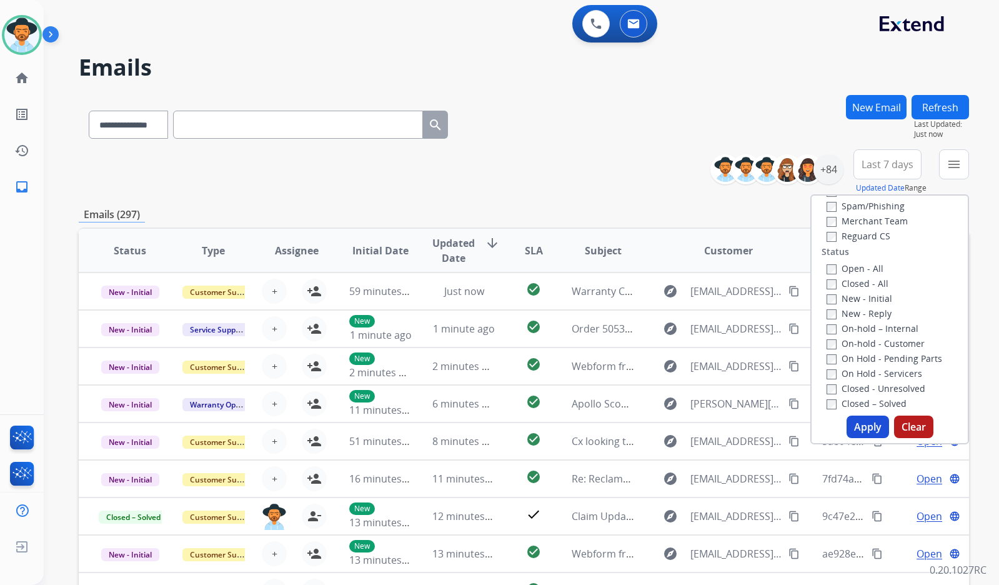
click at [842, 309] on label "New - Reply" at bounding box center [859, 313] width 65 height 12
click at [844, 301] on label "New - Initial" at bounding box center [860, 298] width 66 height 12
click at [855, 432] on button "Apply" at bounding box center [868, 427] width 42 height 22
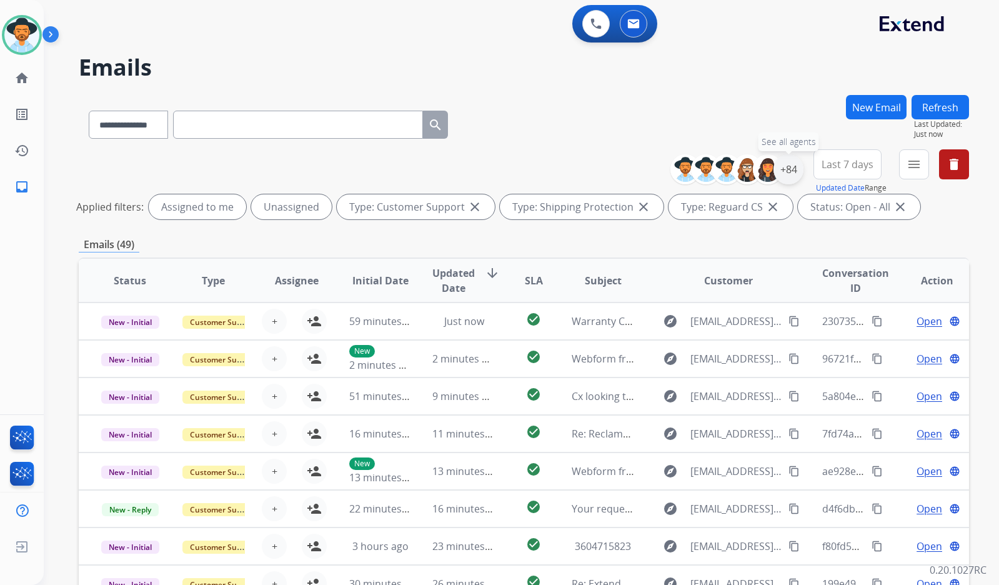
click at [789, 174] on div "+84" at bounding box center [789, 169] width 30 height 30
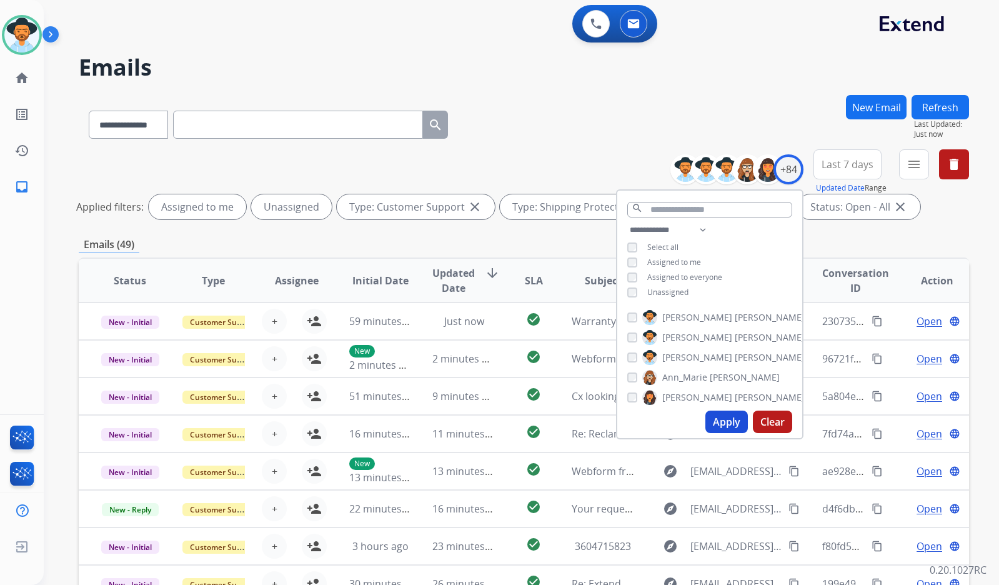
click at [687, 356] on span "[PERSON_NAME]" at bounding box center [697, 357] width 70 height 12
click at [673, 291] on span "Unassigned" at bounding box center [667, 292] width 41 height 11
click at [734, 416] on button "Apply" at bounding box center [726, 422] width 42 height 22
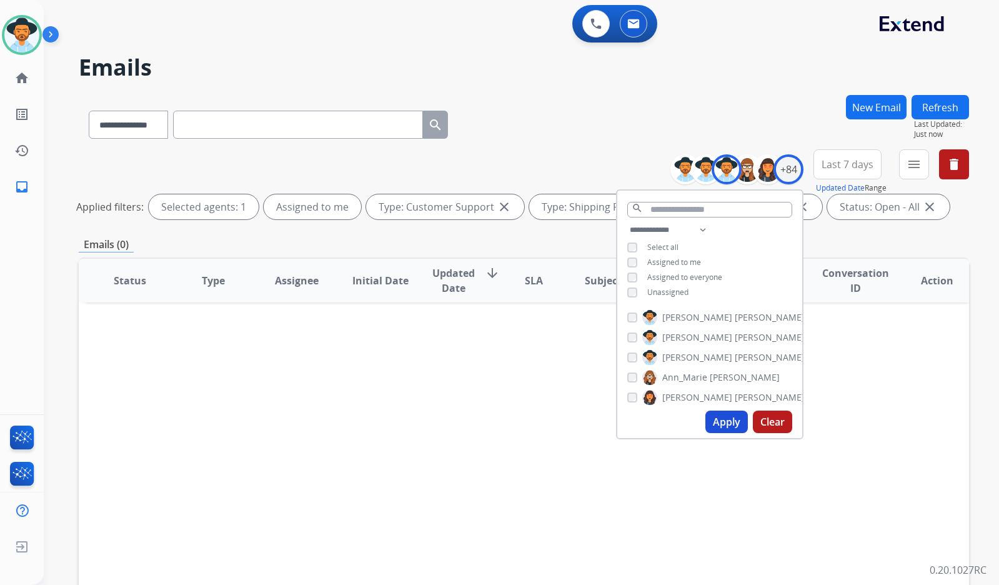
click at [684, 354] on span "[PERSON_NAME]" at bounding box center [697, 357] width 70 height 12
click at [668, 294] on span "Unassigned" at bounding box center [667, 292] width 41 height 11
click at [737, 424] on button "Apply" at bounding box center [726, 422] width 42 height 22
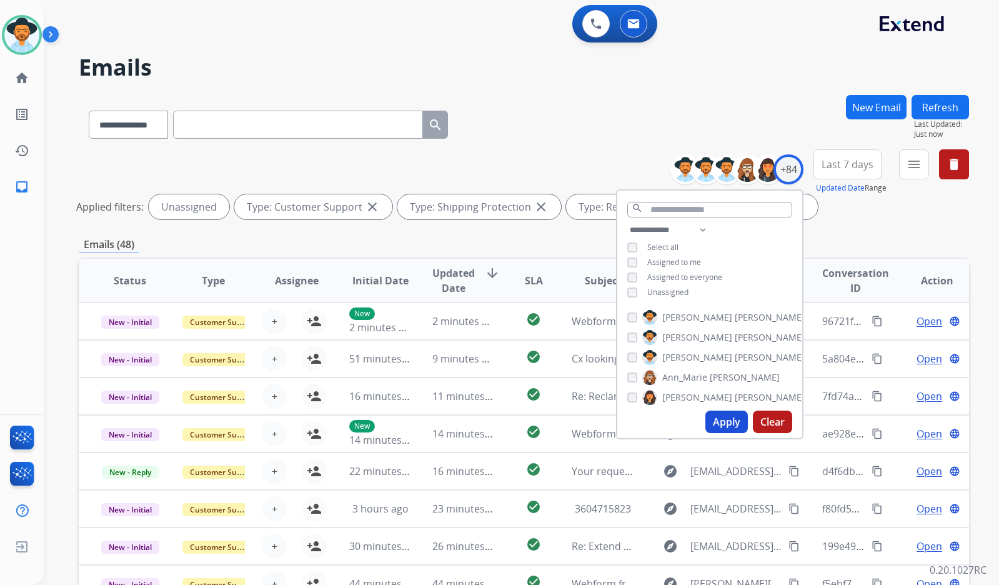
scroll to position [1, 0]
click at [545, 245] on div "Emails (48)" at bounding box center [524, 245] width 890 height 16
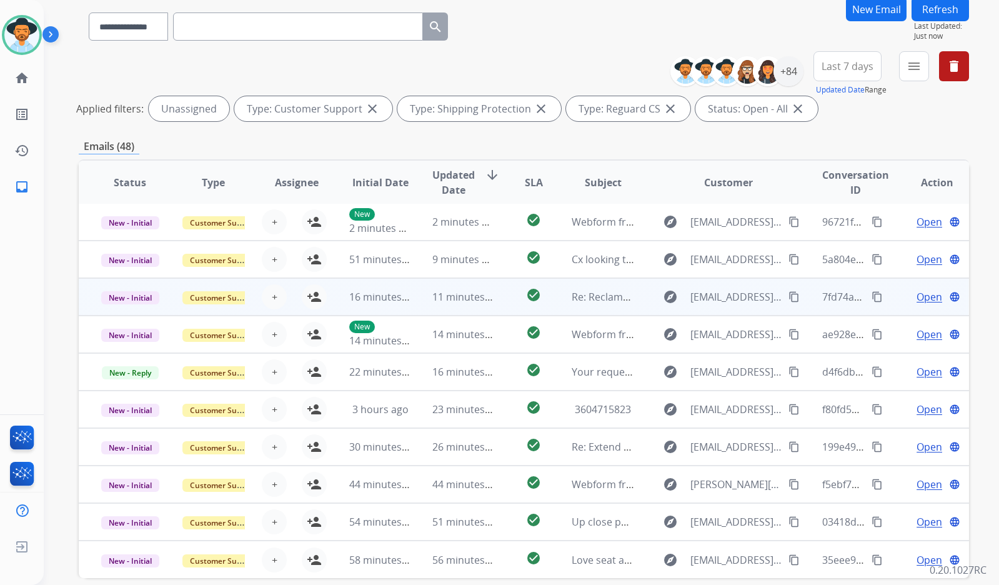
scroll to position [156, 0]
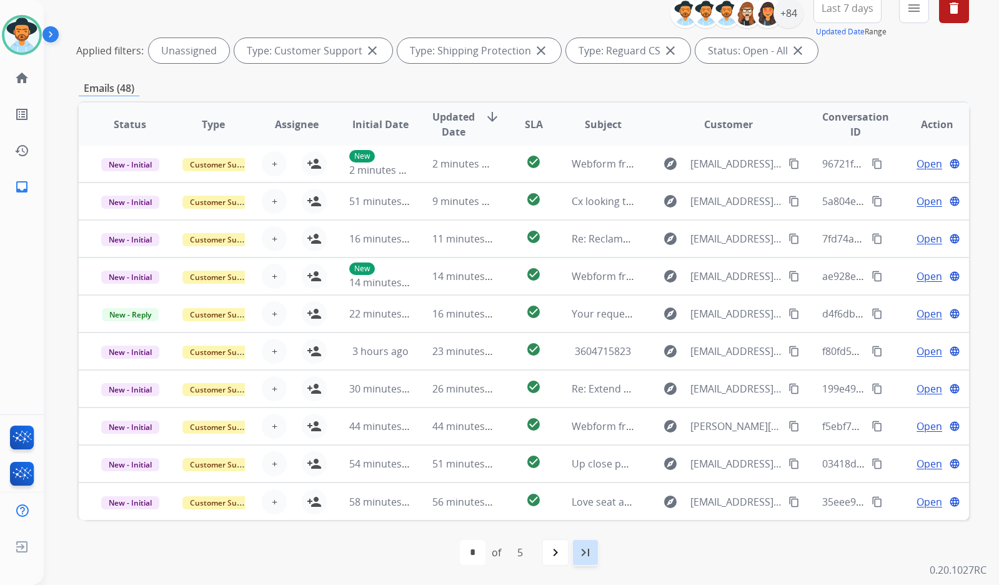
click at [583, 550] on mat-icon "last_page" at bounding box center [585, 552] width 15 height 15
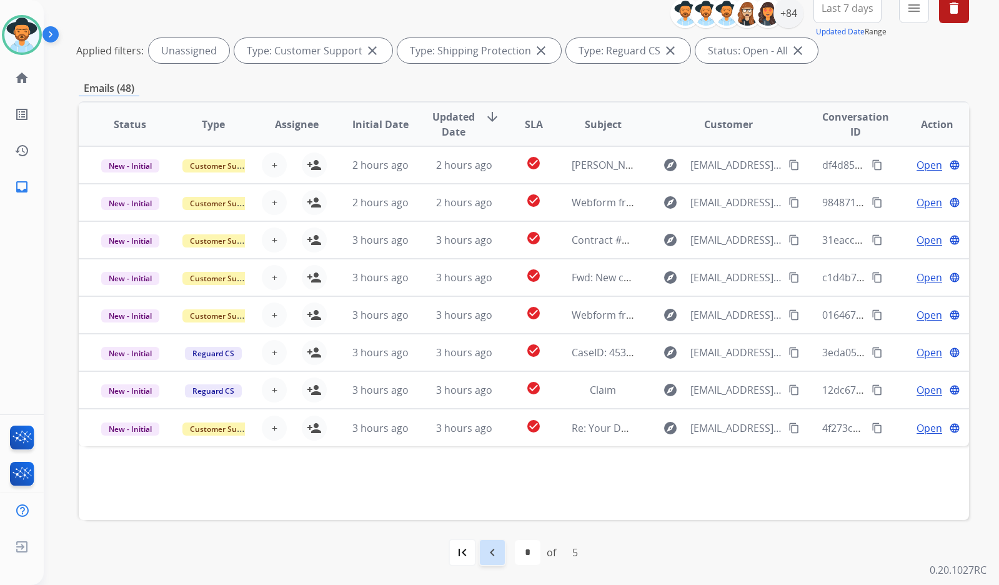
click at [494, 555] on mat-icon "navigate_before" at bounding box center [492, 552] width 15 height 15
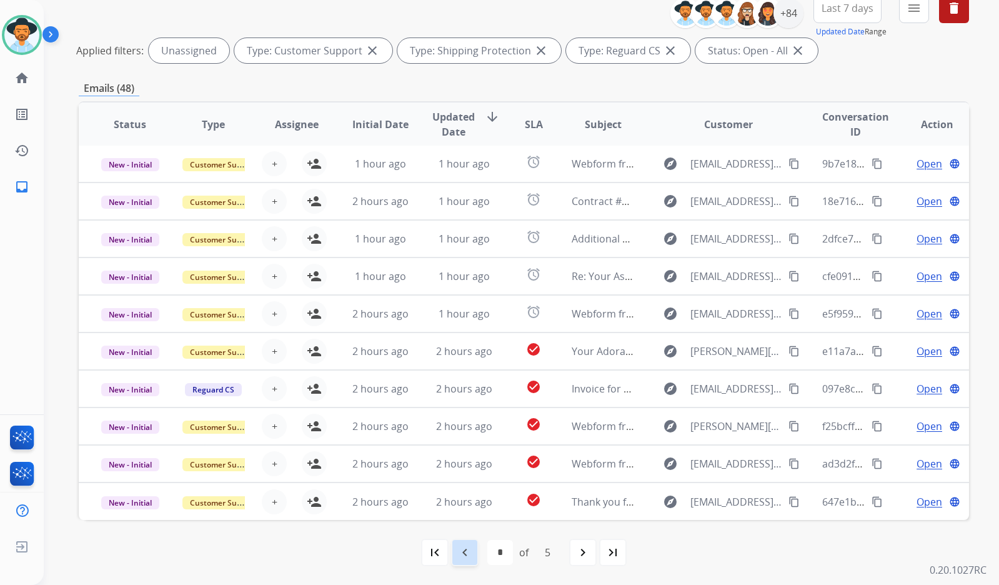
click at [464, 556] on mat-icon "navigate_before" at bounding box center [464, 552] width 15 height 15
select select "*"
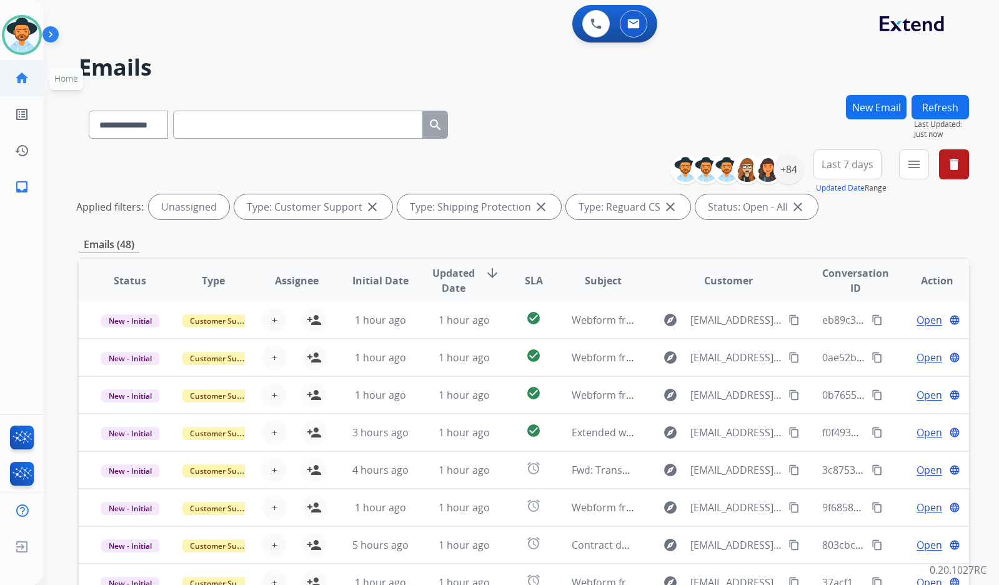
click at [36, 72] on link "home Home" at bounding box center [21, 78] width 35 height 35
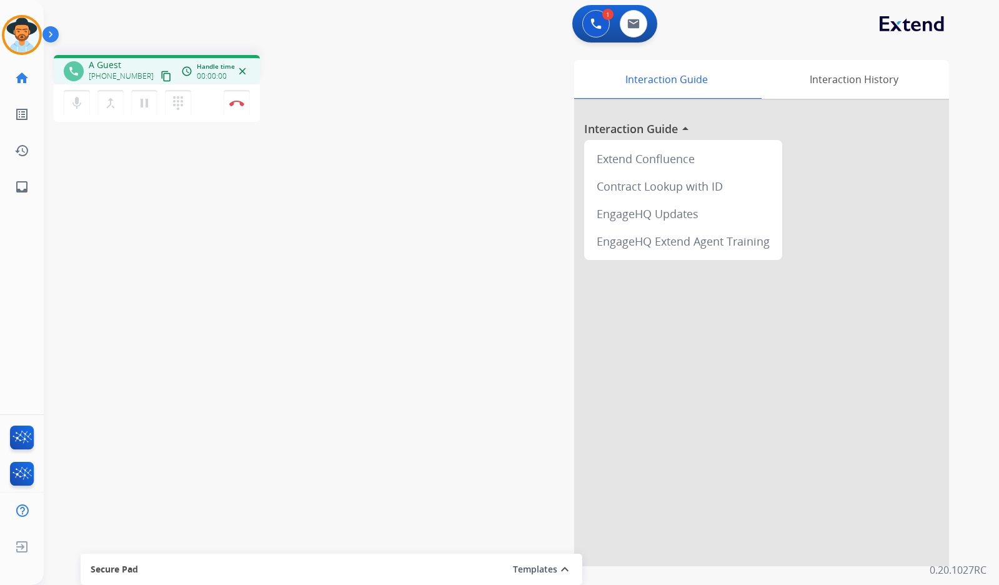
click at [161, 80] on mat-icon "content_copy" at bounding box center [166, 76] width 11 height 11
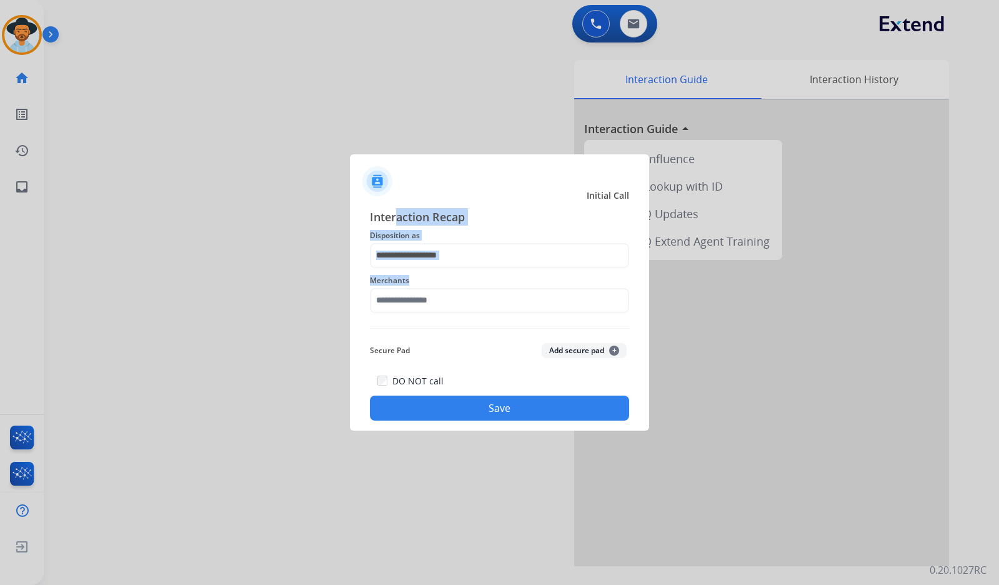
click at [374, 184] on div "Initial Call Interaction Recap Disposition as Merchants Secure Pad Add secure p…" at bounding box center [499, 292] width 299 height 277
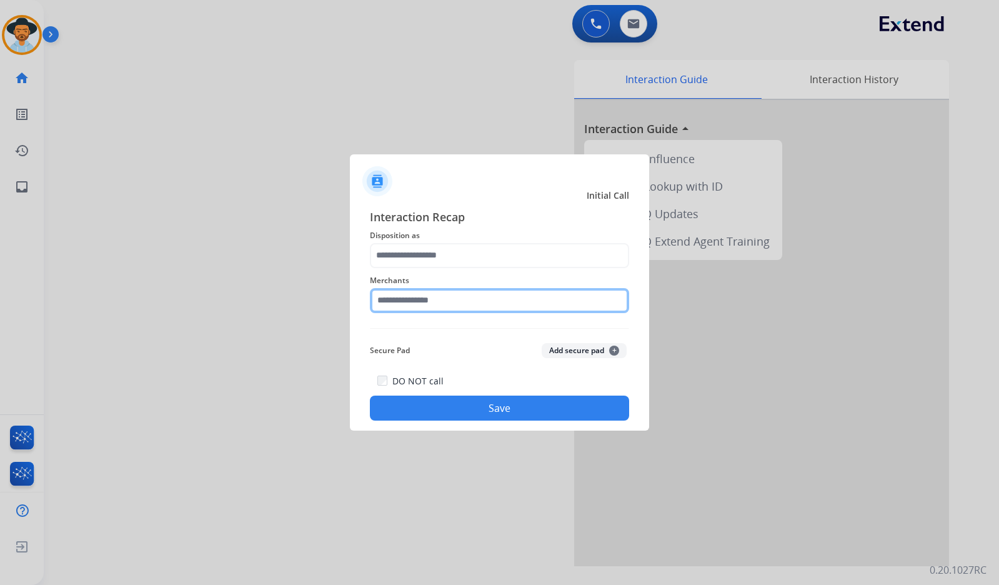
click at [474, 301] on input "text" at bounding box center [499, 300] width 259 height 25
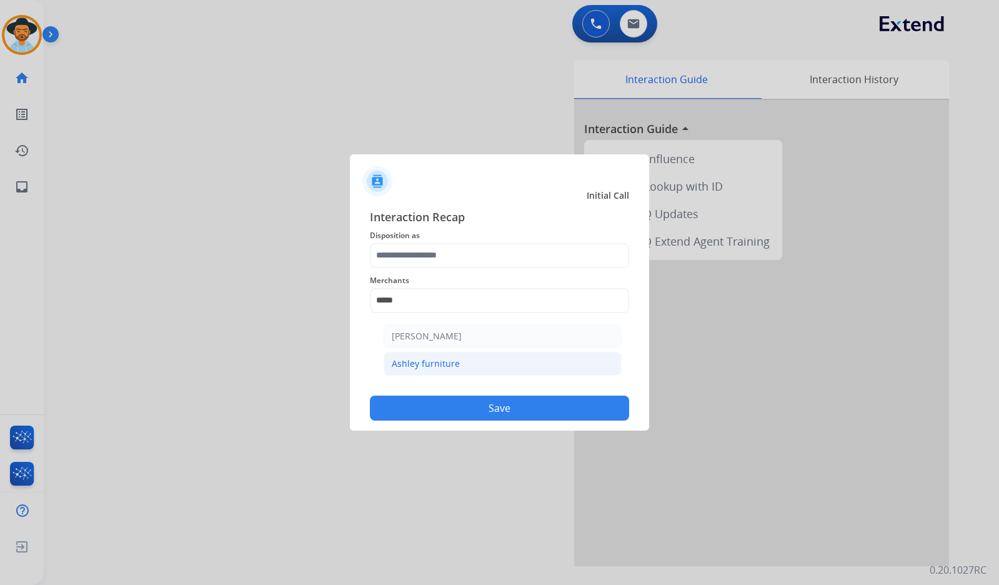
click at [480, 357] on li "Ashley furniture" at bounding box center [503, 364] width 238 height 24
type input "**********"
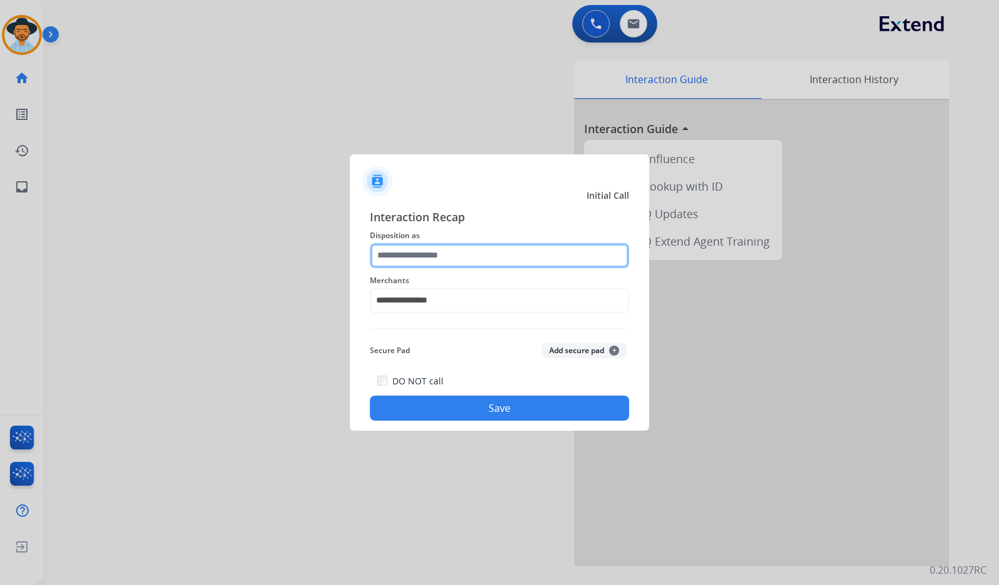
click at [487, 251] on input "text" at bounding box center [499, 255] width 259 height 25
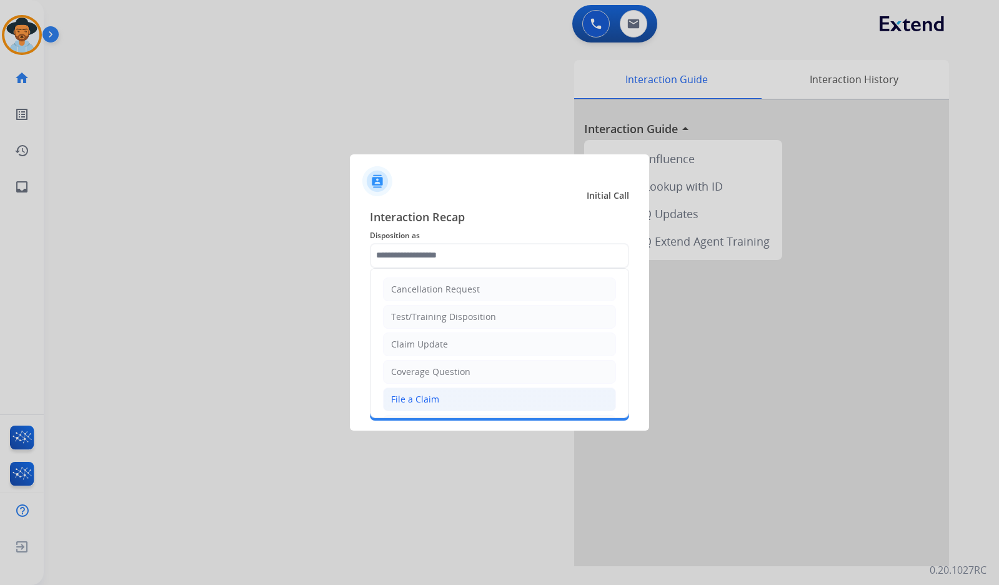
click at [449, 401] on li "File a Claim" at bounding box center [499, 399] width 233 height 24
type input "**********"
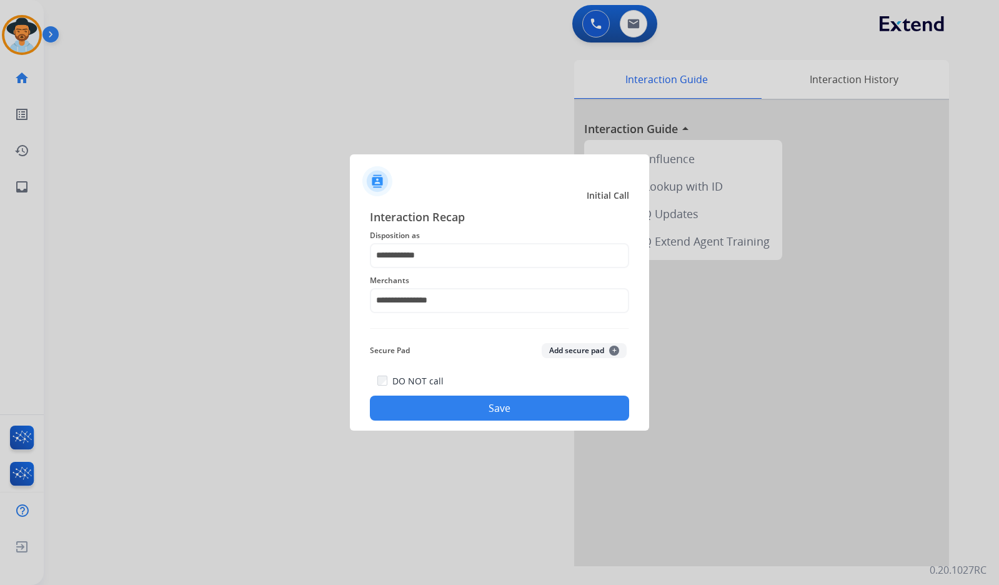
click at [461, 418] on button "Save" at bounding box center [499, 408] width 259 height 25
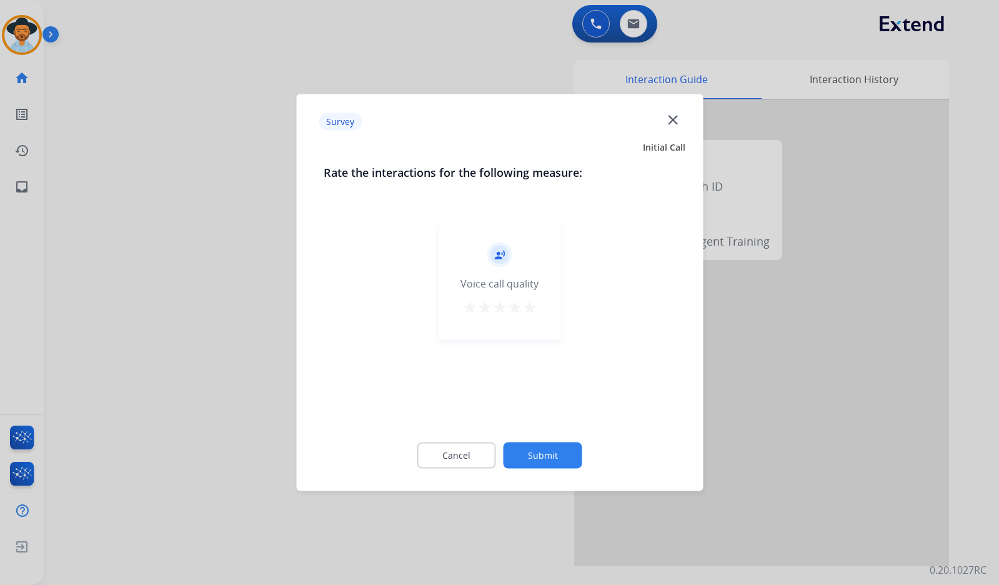
click at [554, 436] on div "Cancel Submit" at bounding box center [500, 455] width 352 height 56
click at [557, 450] on button "Submit" at bounding box center [543, 455] width 79 height 26
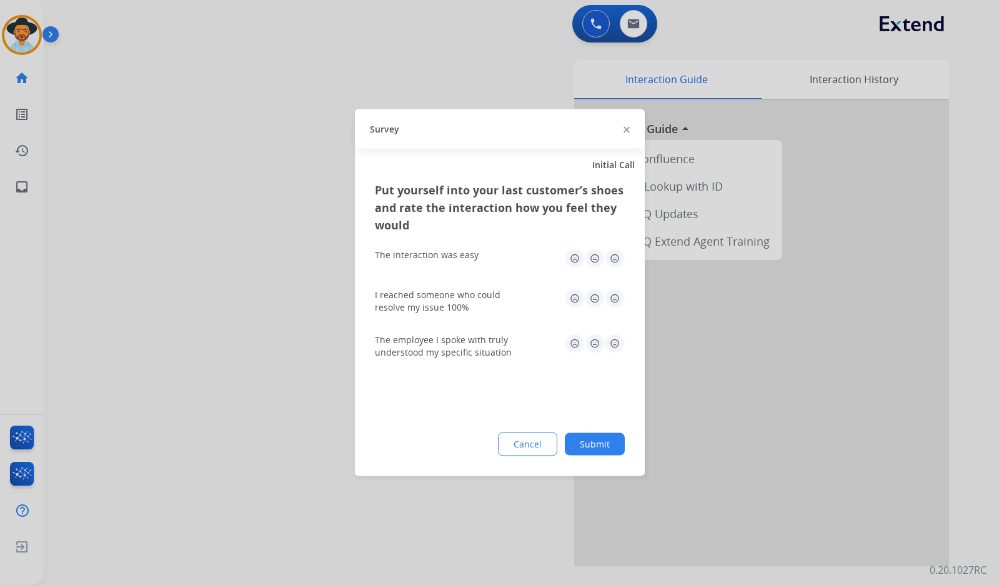
click at [599, 451] on button "Submit" at bounding box center [595, 444] width 60 height 22
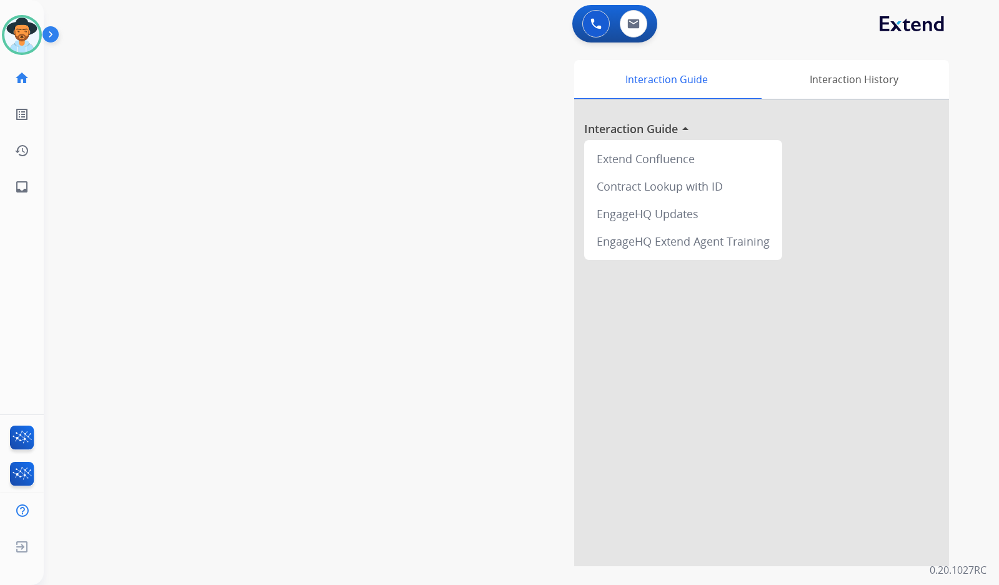
click at [304, 242] on div "swap_horiz Break voice bridge close_fullscreen Connect 3-Way Call merge_type Se…" at bounding box center [506, 305] width 925 height 521
click at [116, 339] on div "swap_horiz Break voice bridge close_fullscreen Connect 3-Way Call merge_type Se…" at bounding box center [506, 305] width 925 height 521
click at [26, 31] on img at bounding box center [21, 34] width 35 height 35
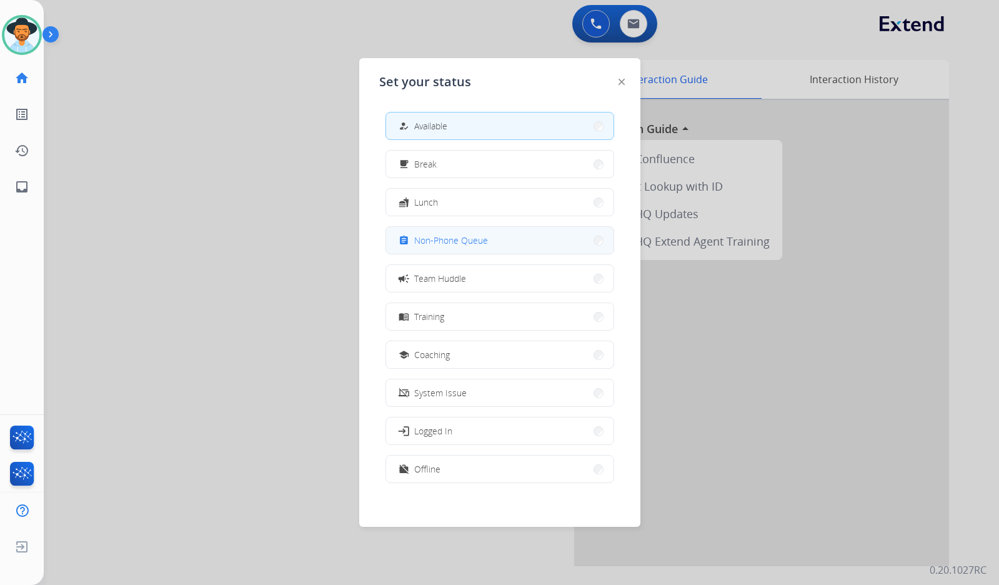
click at [465, 229] on button "assignment Non-Phone Queue" at bounding box center [499, 240] width 227 height 27
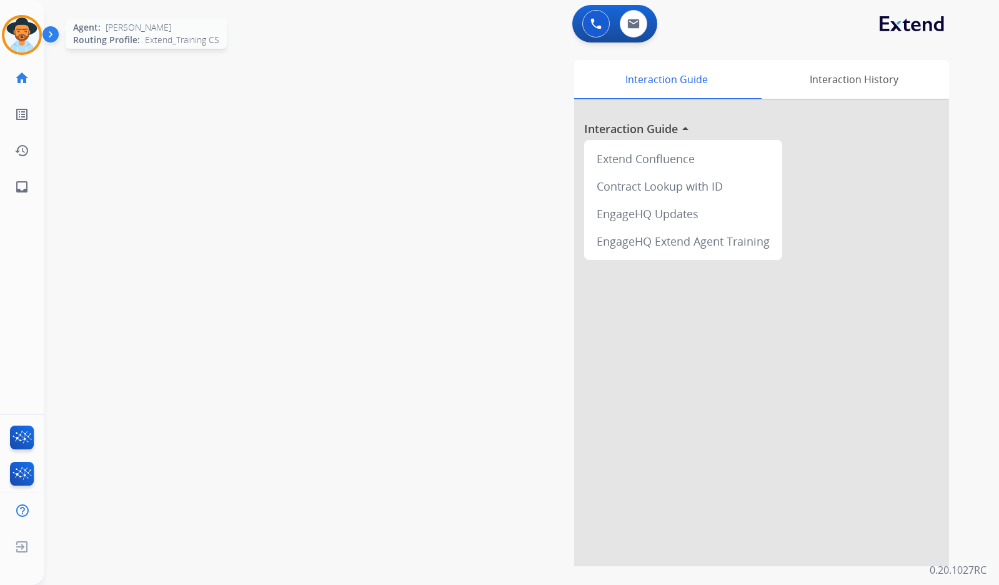
click at [17, 33] on img at bounding box center [21, 34] width 35 height 35
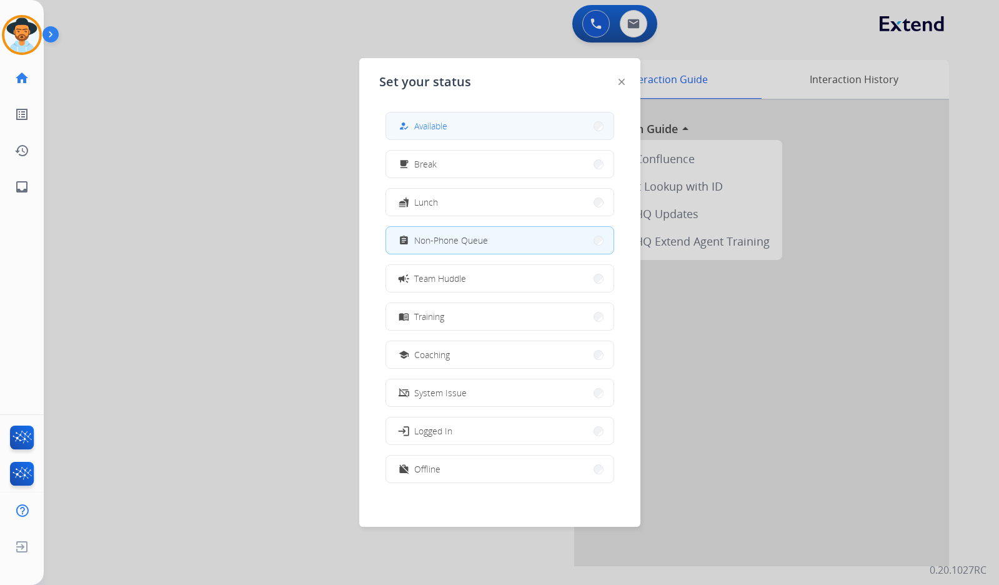
click at [504, 133] on button "how_to_reg Available" at bounding box center [499, 125] width 227 height 27
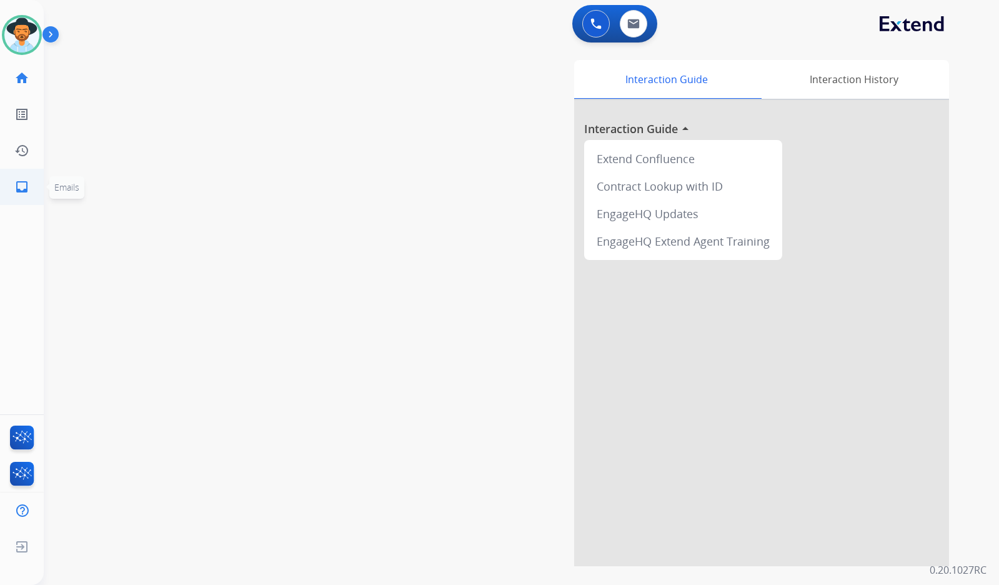
click at [21, 178] on link "inbox Emails" at bounding box center [21, 186] width 35 height 35
select select "**********"
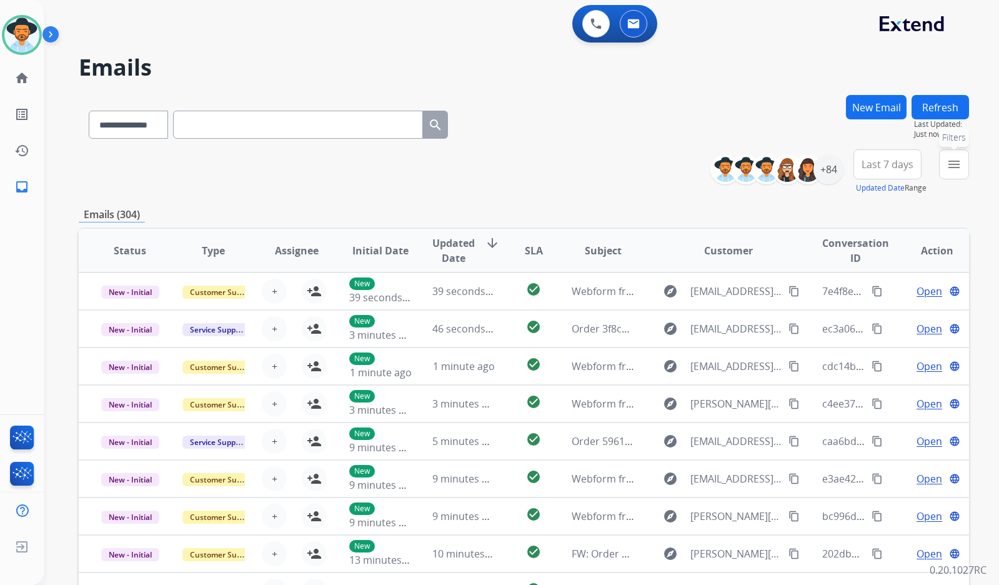
click at [946, 164] on button "menu Filters" at bounding box center [954, 164] width 30 height 30
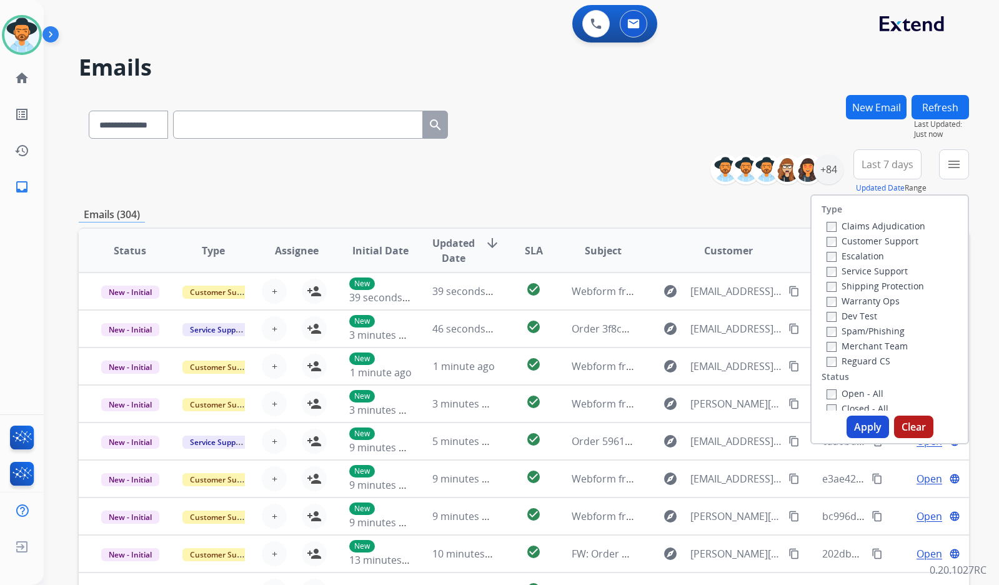
click at [894, 244] on label "Customer Support" at bounding box center [873, 241] width 92 height 12
click at [897, 287] on label "Shipping Protection" at bounding box center [875, 286] width 97 height 12
click at [865, 359] on label "Reguard CS" at bounding box center [859, 361] width 64 height 12
click at [858, 396] on label "Open - All" at bounding box center [855, 393] width 57 height 12
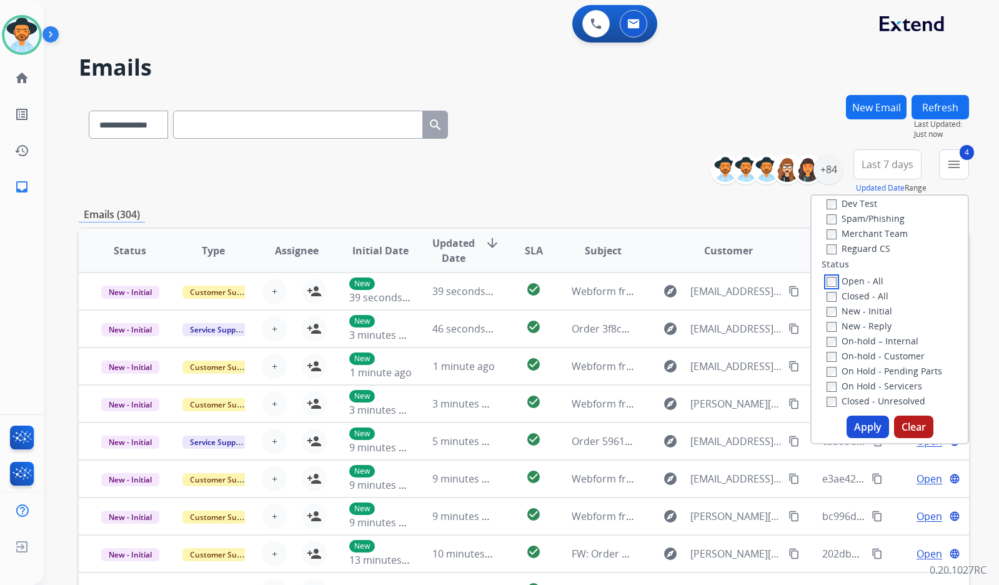
scroll to position [125, 0]
click at [870, 296] on label "New - Initial" at bounding box center [860, 298] width 66 height 12
click at [874, 310] on label "New - Reply" at bounding box center [859, 313] width 65 height 12
click at [878, 324] on label "On-hold – Internal" at bounding box center [873, 328] width 92 height 12
click at [879, 340] on label "On-hold - Customer" at bounding box center [876, 343] width 98 height 12
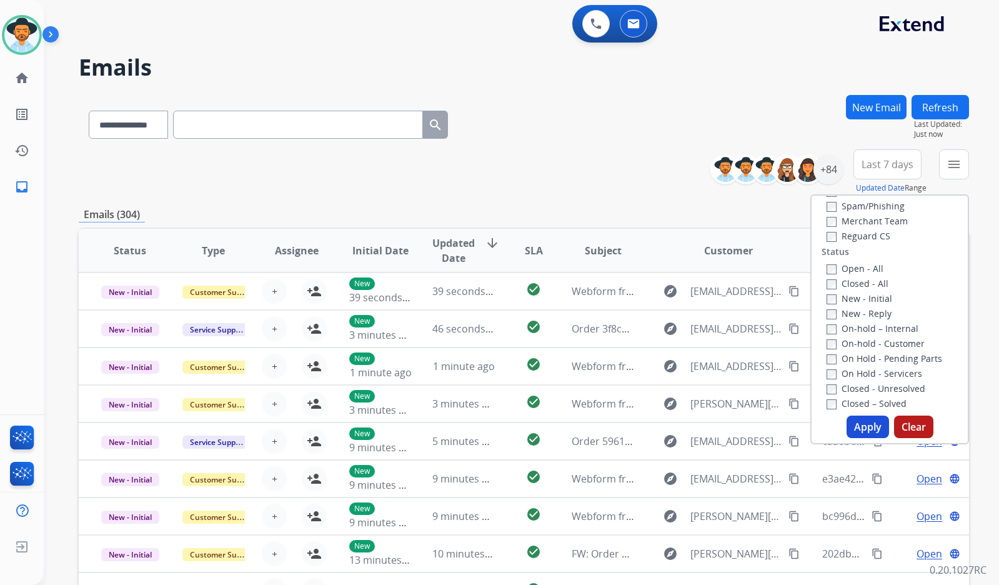
click at [880, 355] on label "On Hold - Pending Parts" at bounding box center [885, 358] width 116 height 12
click at [878, 372] on label "On Hold - Servicers" at bounding box center [875, 373] width 96 height 12
click at [866, 424] on button "Apply" at bounding box center [868, 427] width 42 height 22
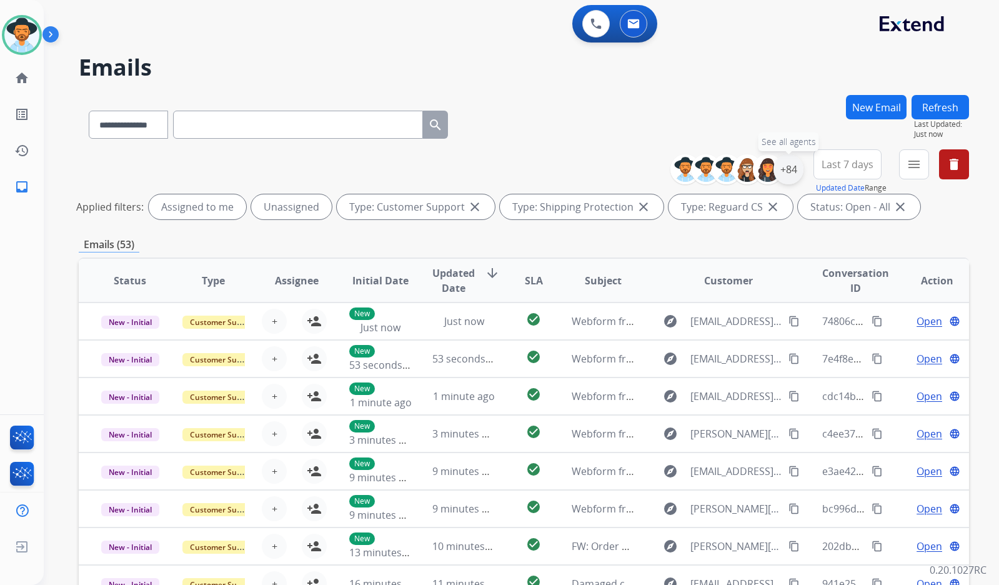
click at [792, 169] on div "+84" at bounding box center [789, 169] width 30 height 30
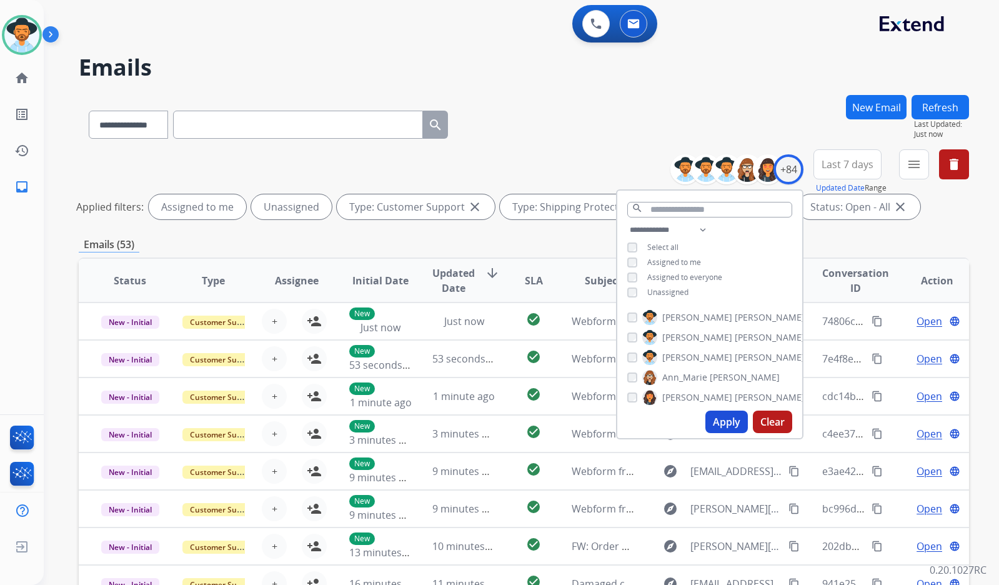
click at [681, 287] on span "Unassigned" at bounding box center [667, 292] width 41 height 11
drag, startPoint x: 694, startPoint y: 357, endPoint x: 695, endPoint y: 364, distance: 7.7
click at [694, 357] on span "[PERSON_NAME]" at bounding box center [697, 357] width 70 height 12
click at [712, 419] on button "Apply" at bounding box center [726, 422] width 42 height 22
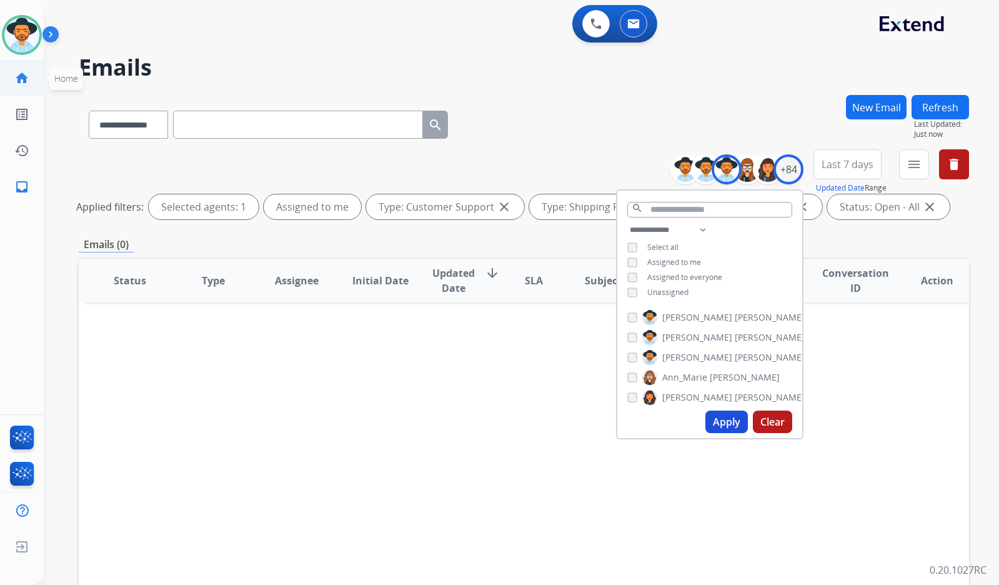
click at [25, 76] on mat-icon "home" at bounding box center [21, 78] width 15 height 15
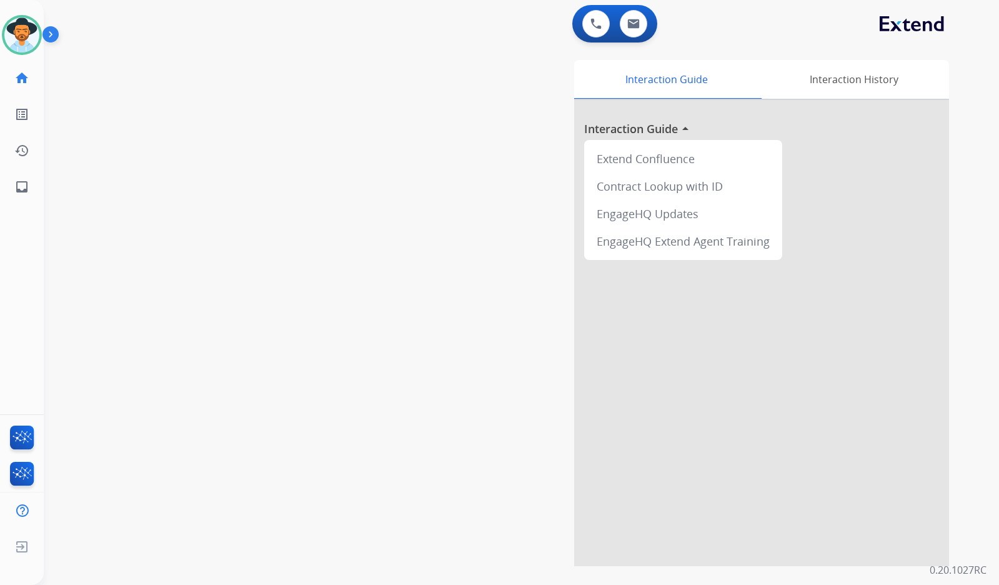
click at [338, 243] on div "swap_horiz Break voice bridge close_fullscreen Connect 3-Way Call merge_type Se…" at bounding box center [506, 305] width 925 height 521
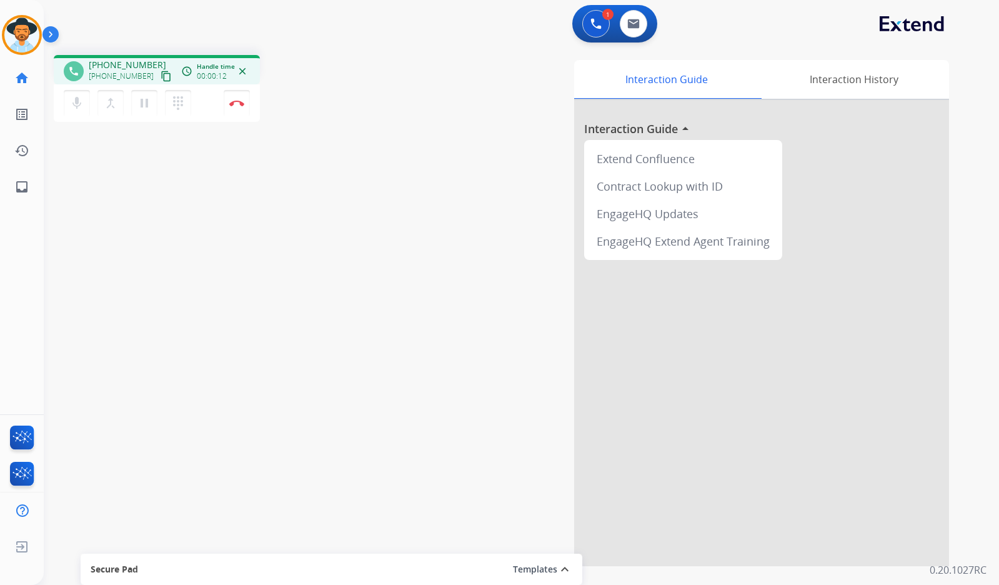
click at [161, 77] on mat-icon "content_copy" at bounding box center [166, 76] width 11 height 11
click at [241, 104] on img at bounding box center [236, 103] width 15 height 6
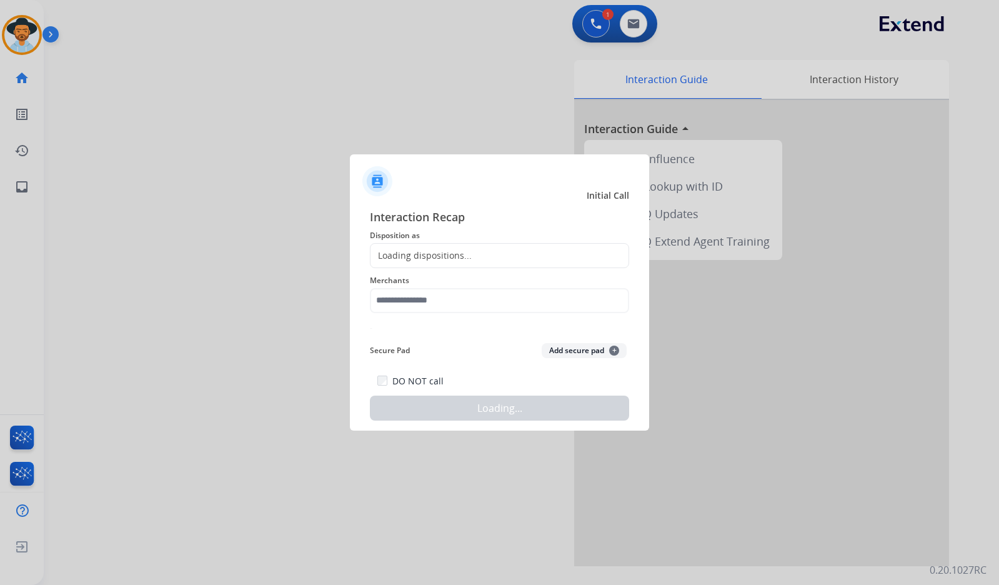
click at [477, 303] on input "text" at bounding box center [499, 300] width 259 height 25
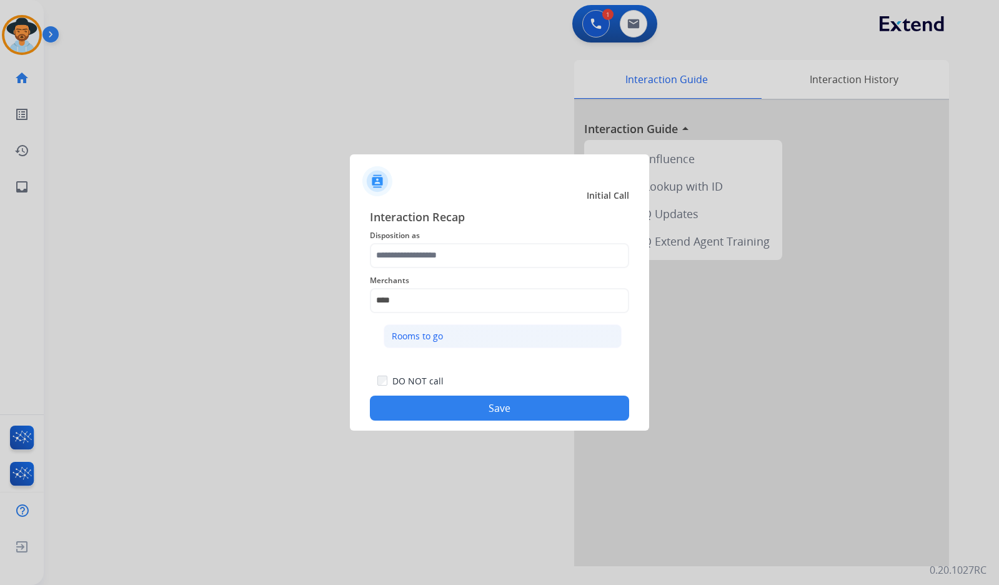
click at [467, 338] on li "Rooms to go" at bounding box center [503, 336] width 238 height 24
type input "**********"
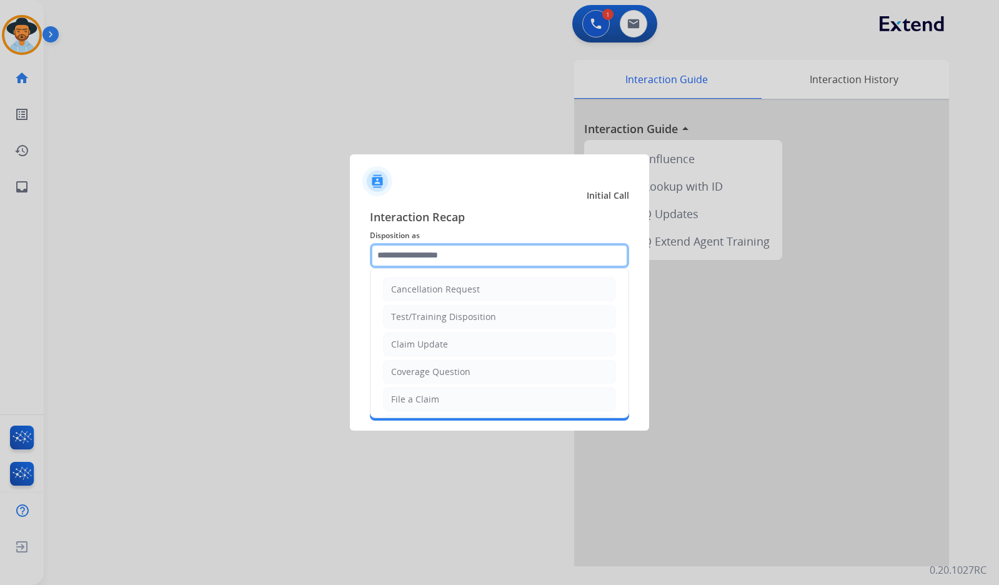
click at [455, 251] on input "text" at bounding box center [499, 255] width 259 height 25
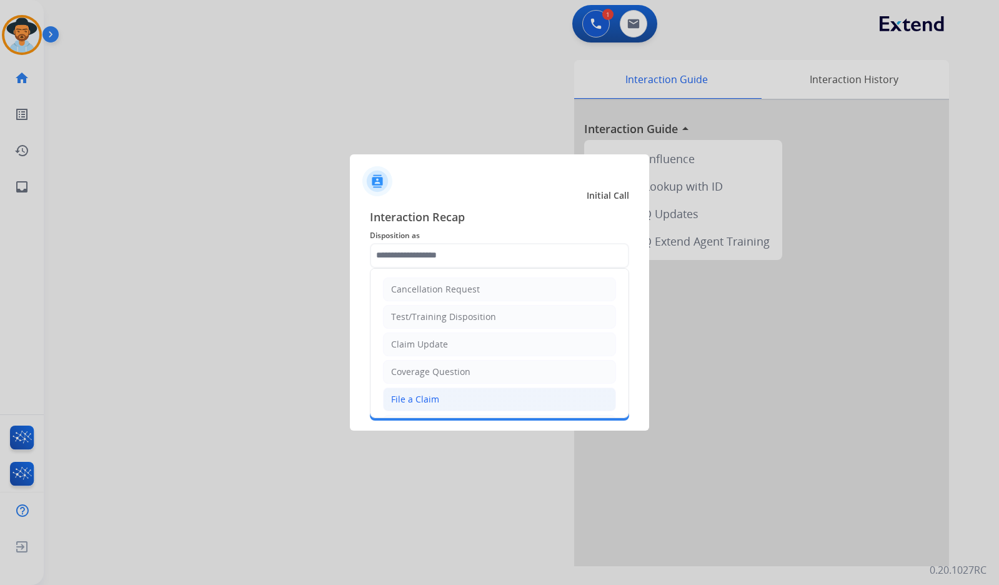
click at [447, 404] on li "File a Claim" at bounding box center [499, 399] width 233 height 24
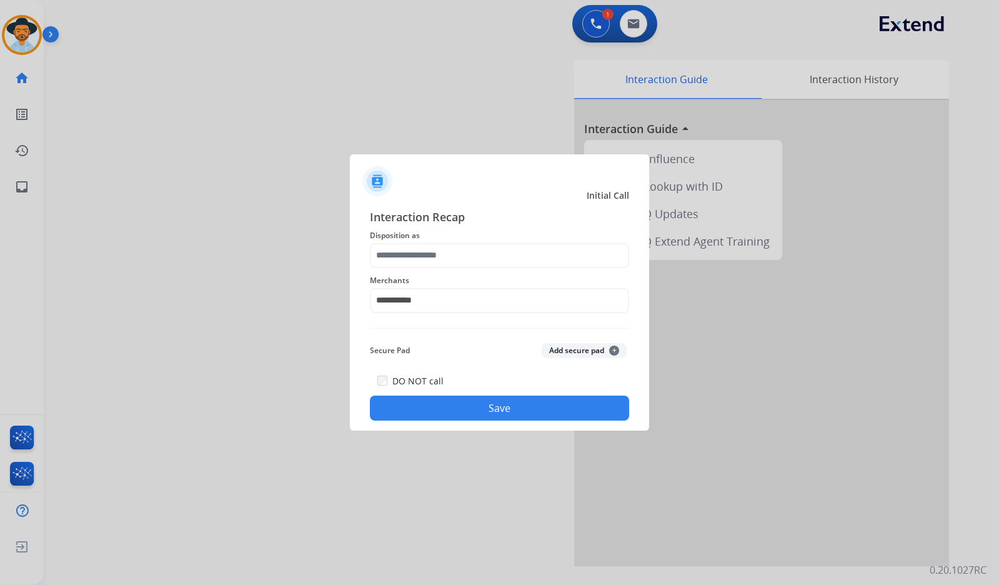
type input "**********"
click at [541, 419] on button "Save" at bounding box center [499, 408] width 259 height 25
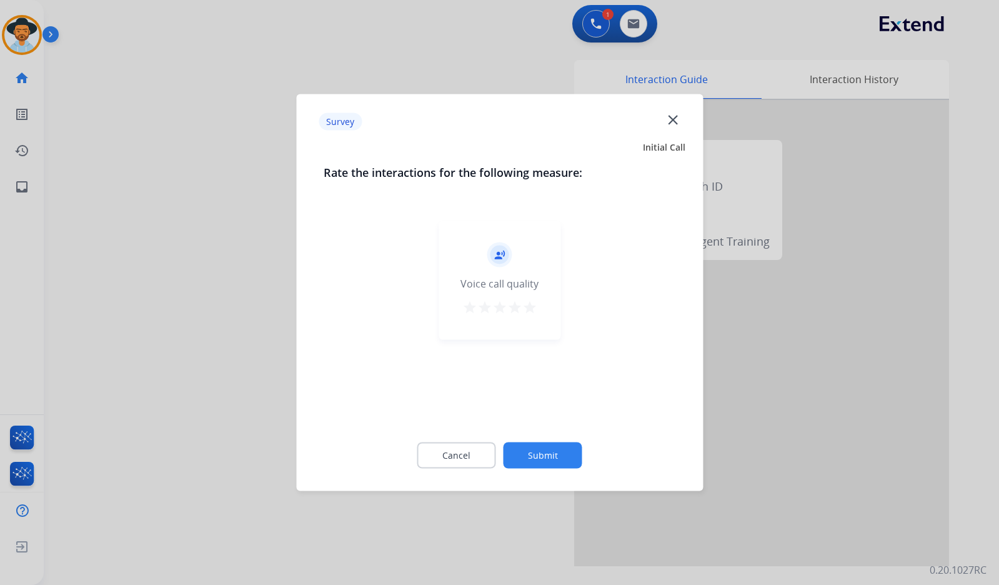
click at [561, 449] on button "Submit" at bounding box center [543, 455] width 79 height 26
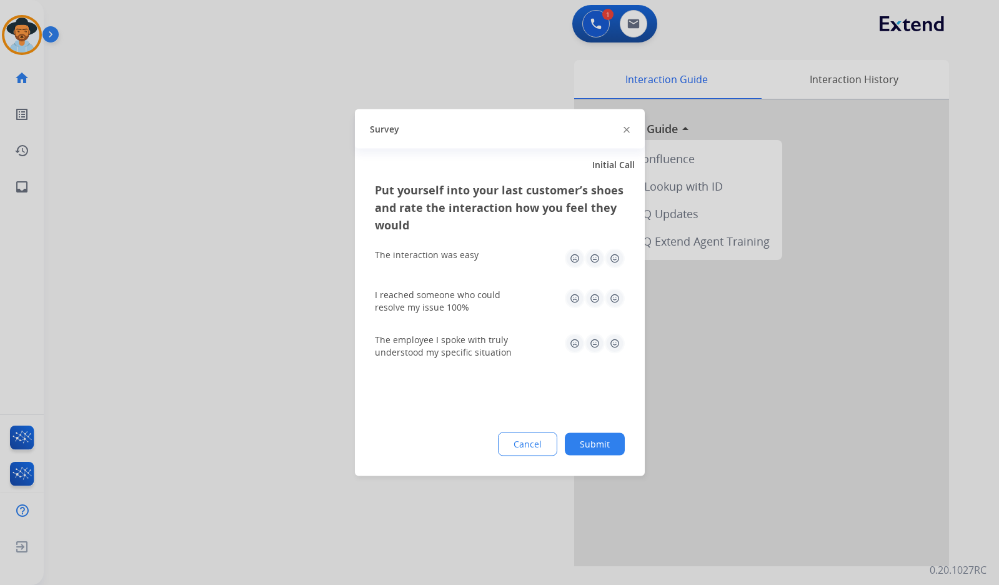
click at [592, 443] on button "Submit" at bounding box center [595, 444] width 60 height 22
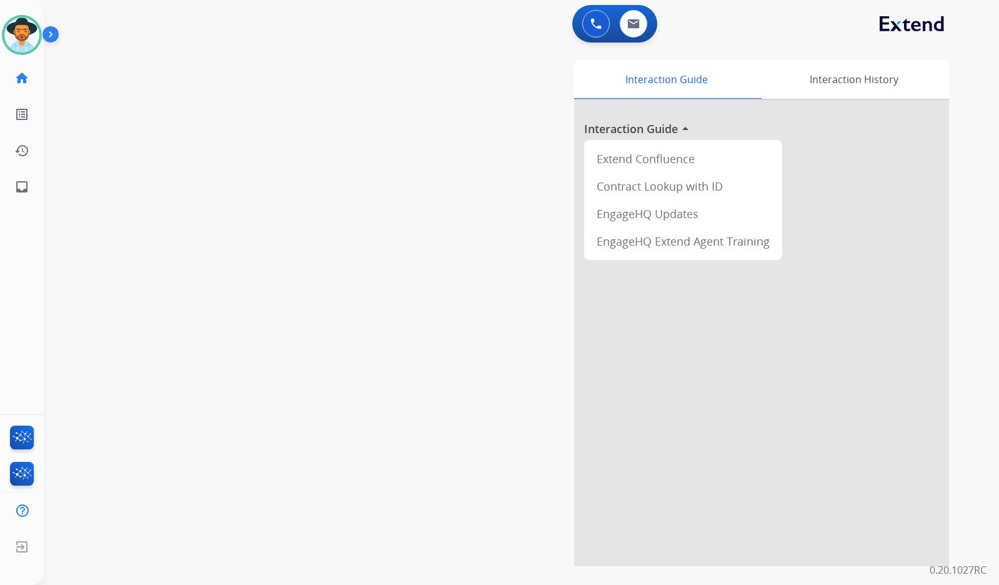
click at [120, 192] on div "swap_horiz Break voice bridge close_fullscreen Connect 3-Way Call merge_type Se…" at bounding box center [506, 305] width 925 height 521
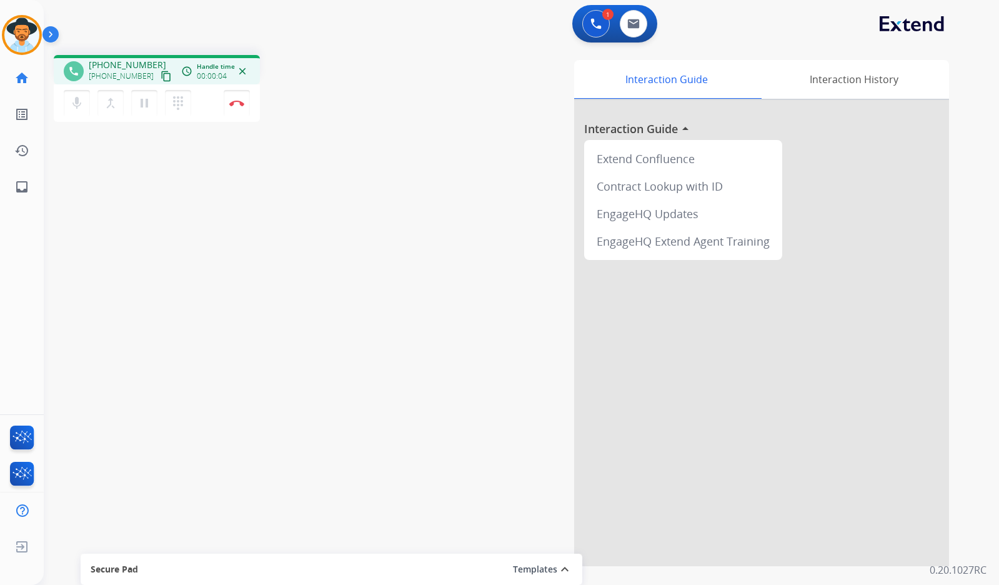
click at [161, 72] on mat-icon "content_copy" at bounding box center [166, 76] width 11 height 11
click at [355, 230] on div "phone +12012079665 +12012079665 content_copy access_time Call metrics Queue 00:…" at bounding box center [506, 305] width 925 height 521
click at [246, 103] on button "Disconnect" at bounding box center [237, 103] width 26 height 26
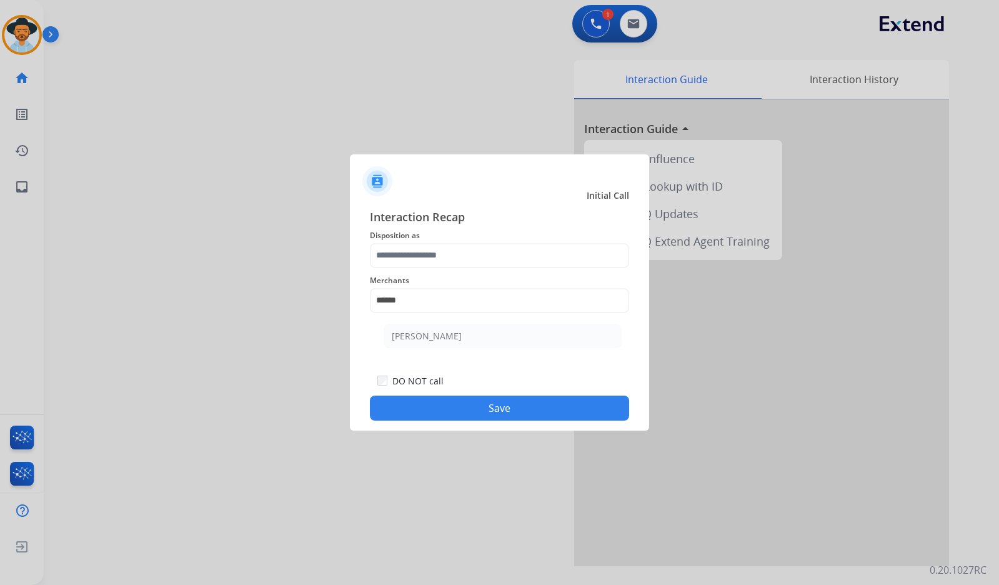
click at [451, 348] on ul "[PERSON_NAME]" at bounding box center [503, 339] width 246 height 42
click at [441, 330] on li "[PERSON_NAME]" at bounding box center [503, 336] width 238 height 24
click at [422, 250] on input "text" at bounding box center [499, 255] width 259 height 25
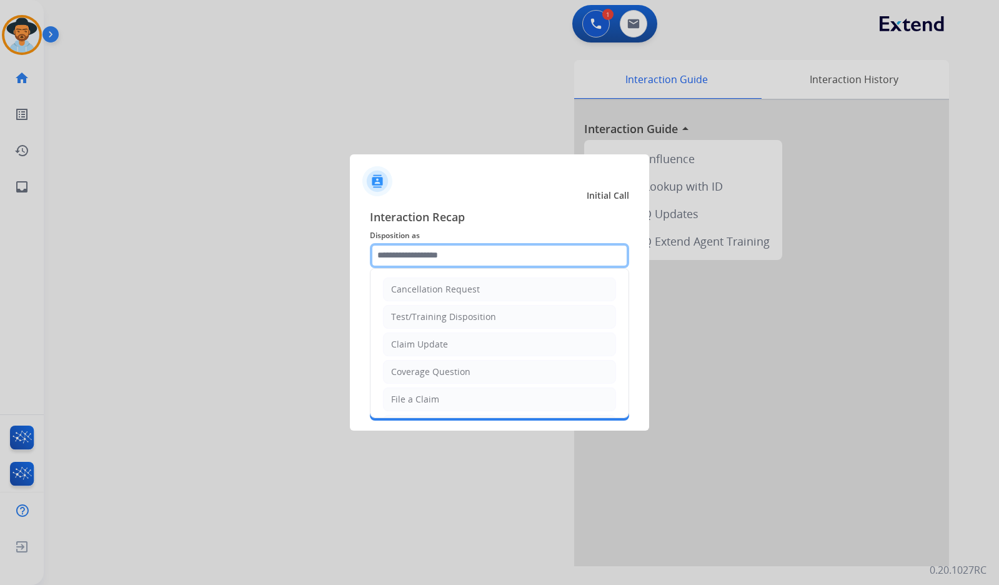
type input "********"
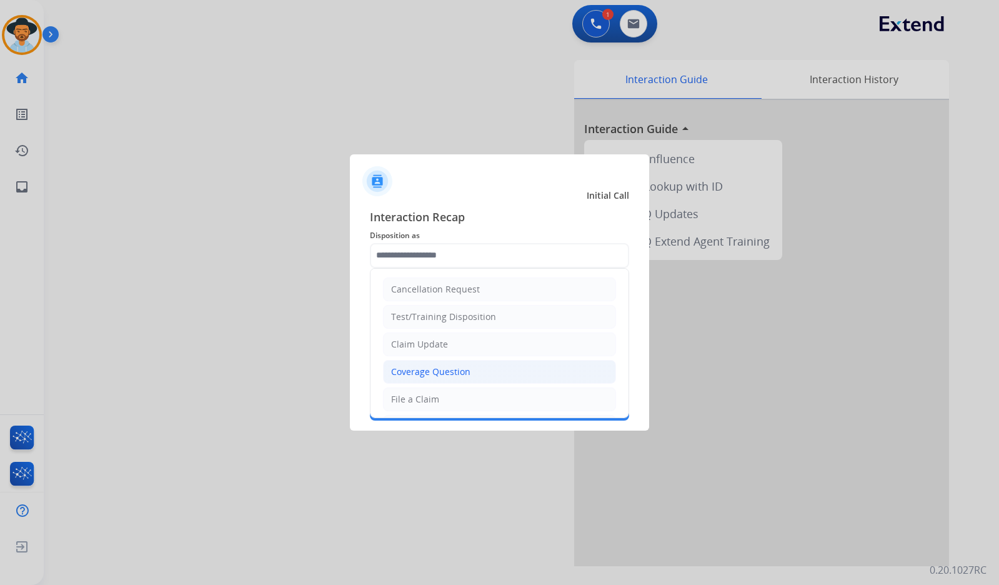
click at [454, 376] on div "Coverage Question" at bounding box center [430, 372] width 79 height 12
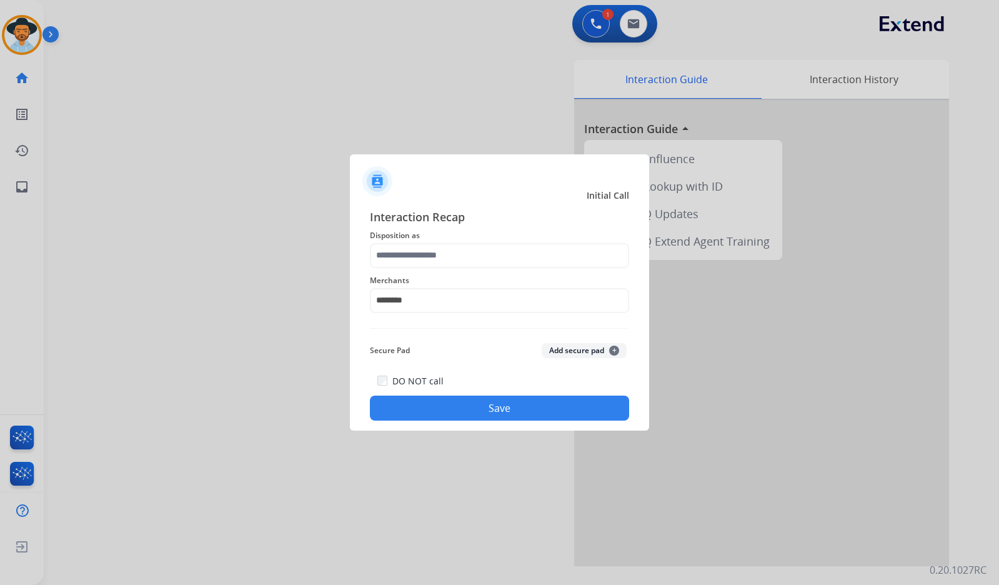
type input "**********"
click at [494, 404] on button "Save" at bounding box center [499, 408] width 259 height 25
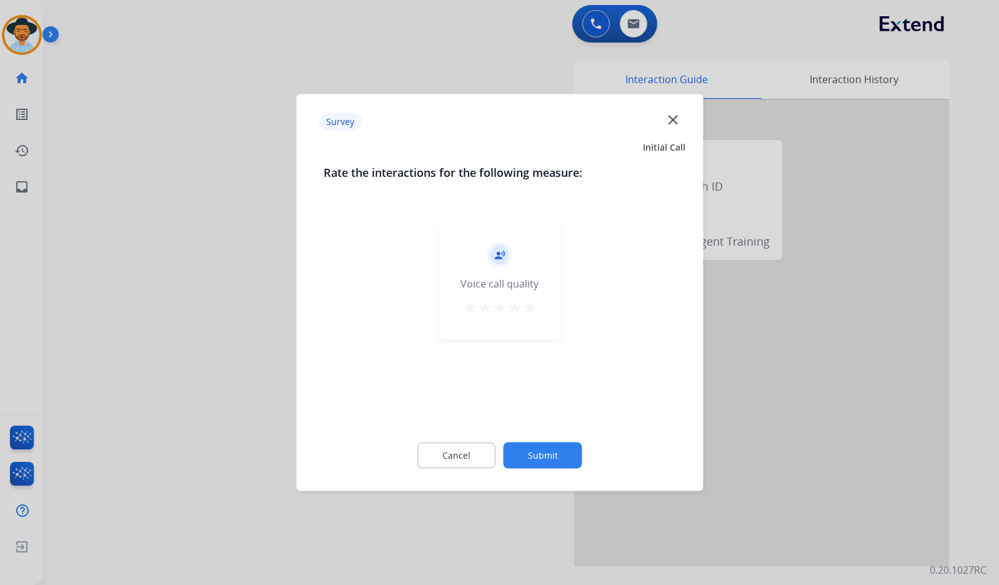
click at [572, 448] on button "Submit" at bounding box center [543, 455] width 79 height 26
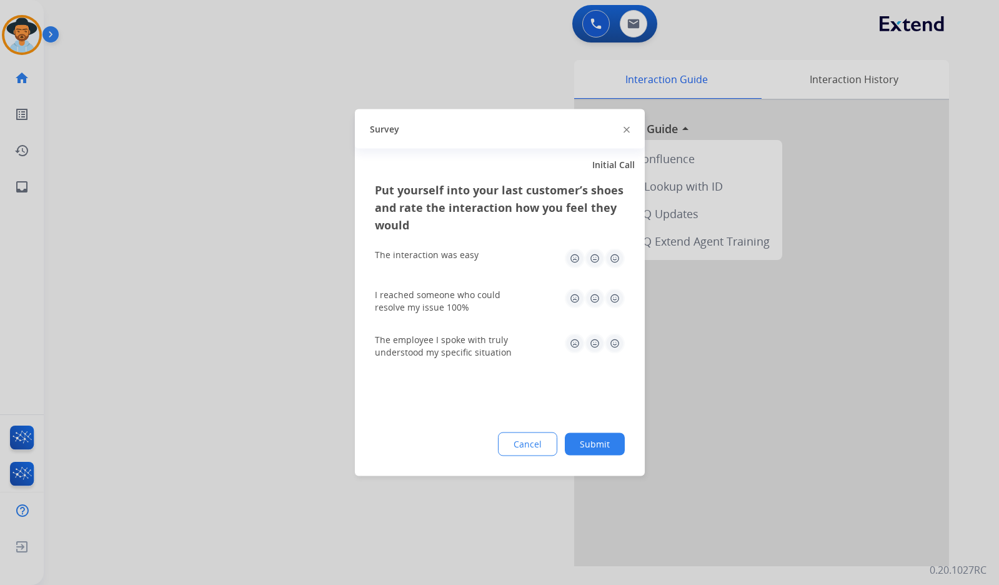
click at [581, 436] on button "Submit" at bounding box center [595, 444] width 60 height 22
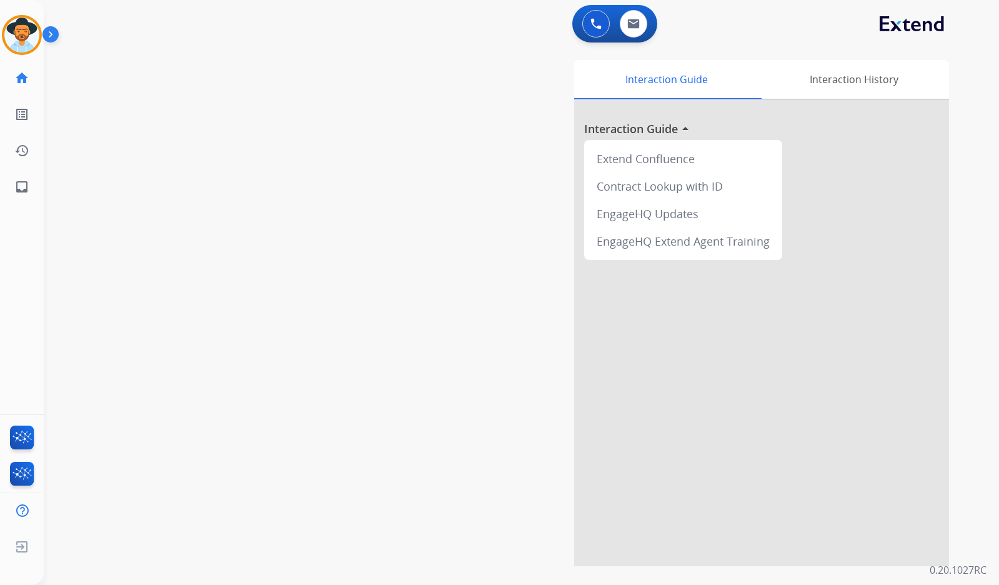
click at [61, 36] on img at bounding box center [52, 37] width 21 height 24
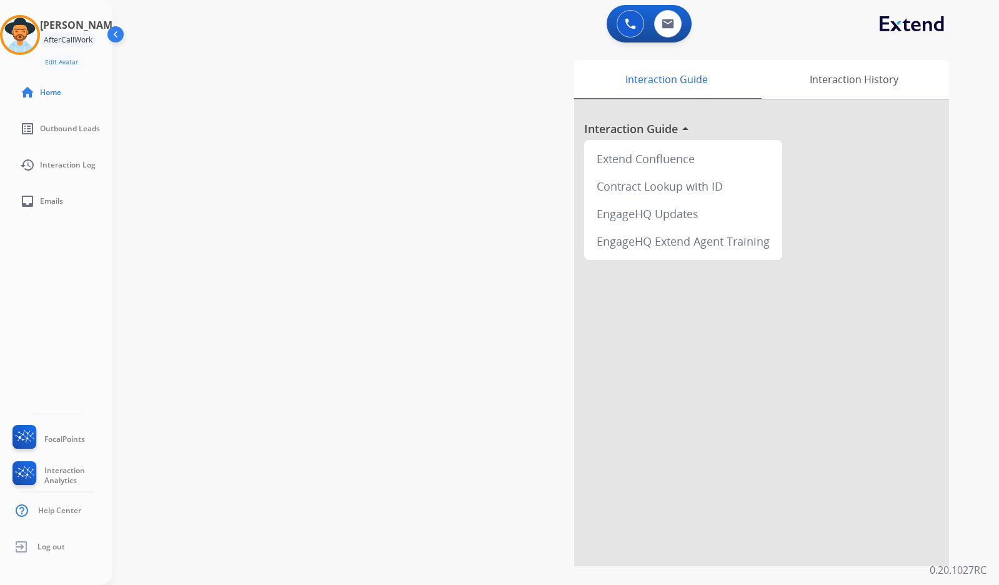
click at [112, 37] on img at bounding box center [117, 37] width 24 height 24
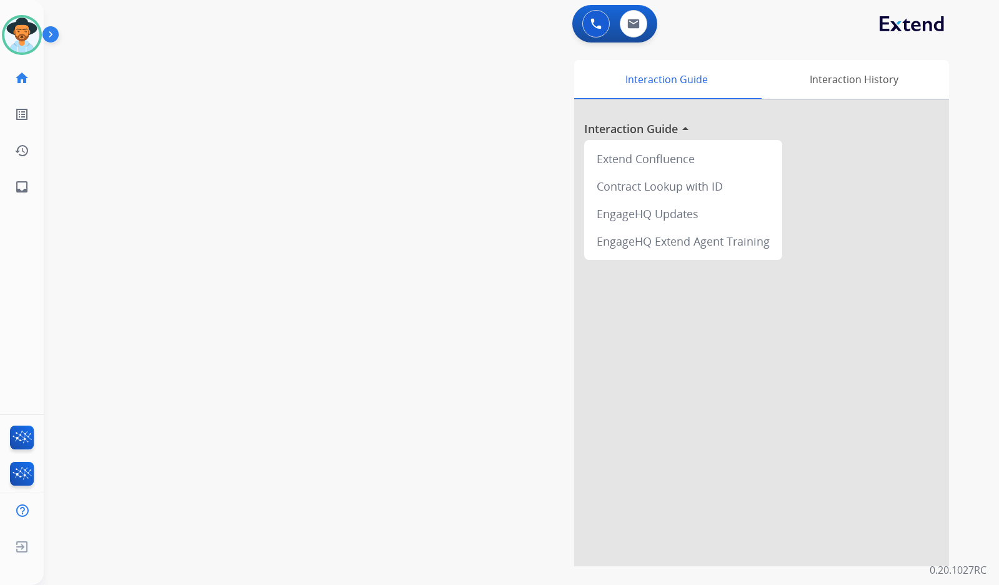
click at [175, 119] on div "swap_horiz Break voice bridge close_fullscreen Connect 3-Way Call merge_type Se…" at bounding box center [506, 305] width 925 height 521
click at [19, 194] on mat-icon "inbox" at bounding box center [21, 186] width 15 height 15
select select "**********"
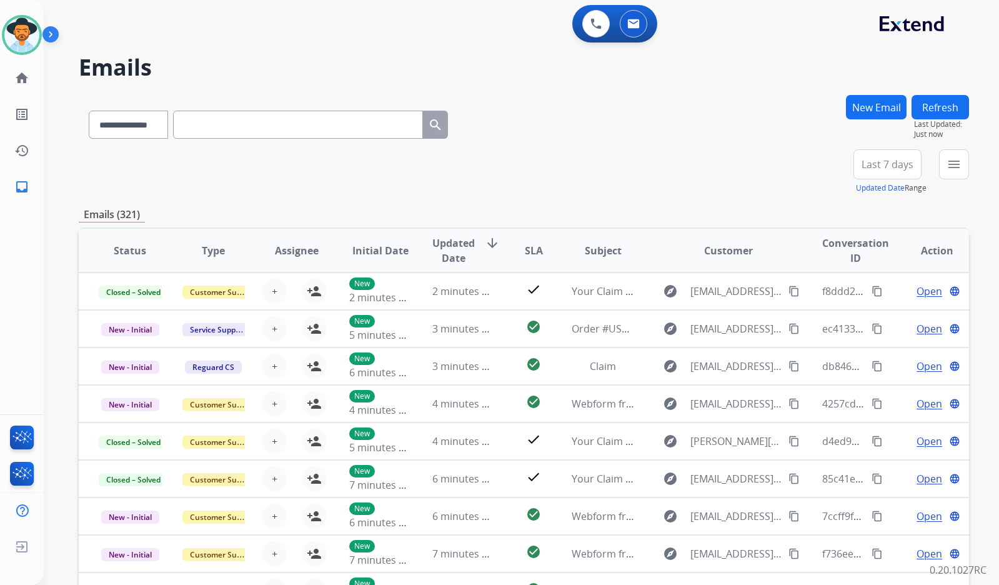
click at [239, 195] on div "**********" at bounding box center [524, 403] width 890 height 616
click at [954, 172] on button "menu Filters" at bounding box center [954, 164] width 30 height 30
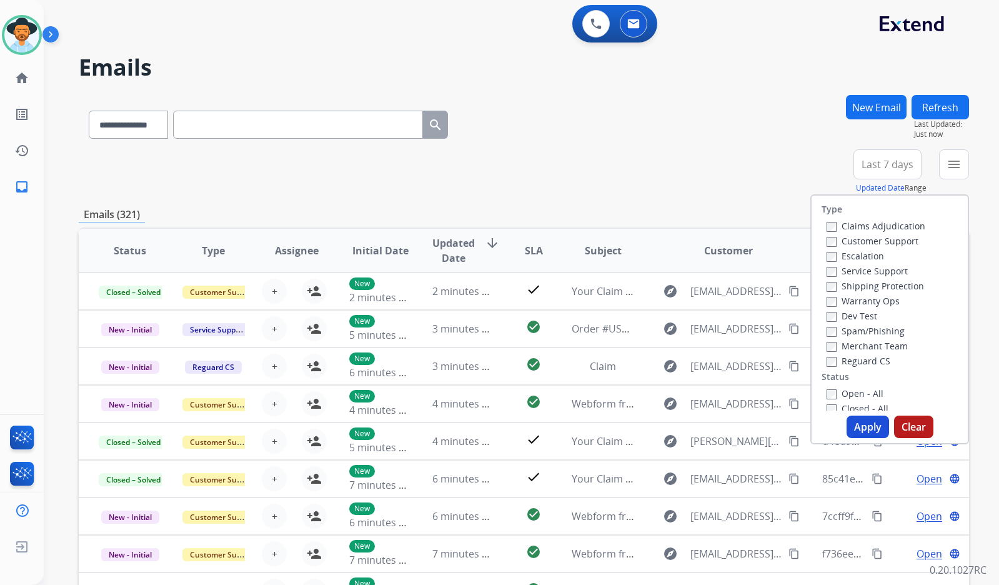
click at [894, 242] on label "Customer Support" at bounding box center [873, 241] width 92 height 12
click at [902, 292] on div "Shipping Protection" at bounding box center [876, 285] width 99 height 15
click at [904, 284] on label "Shipping Protection" at bounding box center [875, 286] width 97 height 12
click at [853, 365] on label "Reguard CS" at bounding box center [859, 361] width 64 height 12
click at [855, 391] on label "Open - All" at bounding box center [855, 393] width 57 height 12
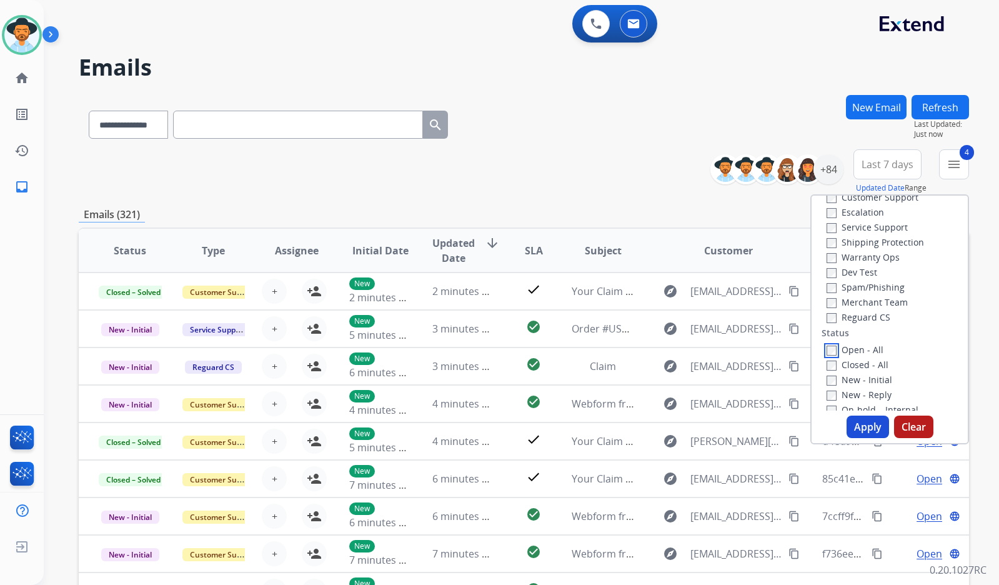
scroll to position [125, 0]
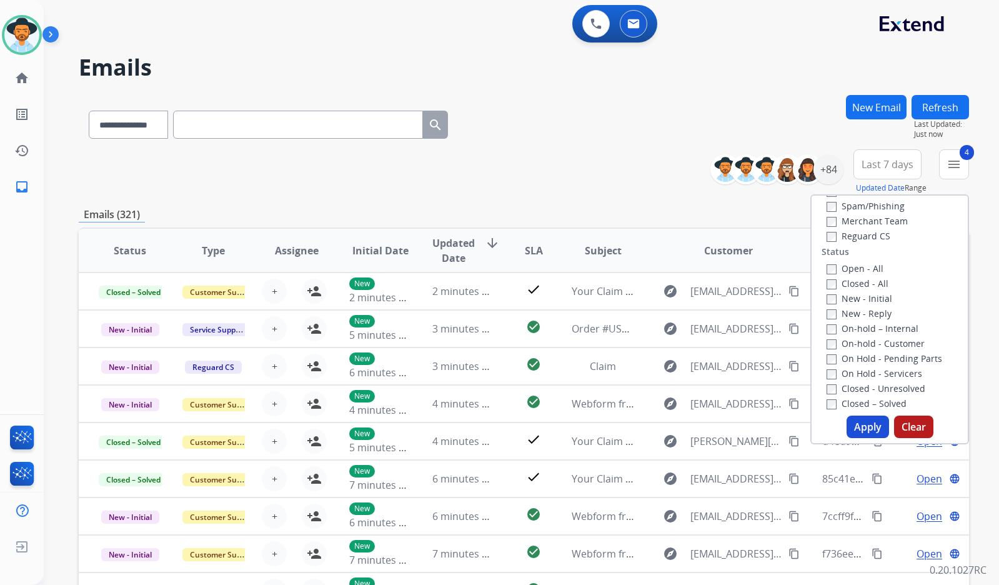
click at [862, 374] on label "On Hold - Servicers" at bounding box center [875, 373] width 96 height 12
click at [865, 358] on label "On Hold - Pending Parts" at bounding box center [885, 358] width 116 height 12
click at [866, 344] on label "On-hold - Customer" at bounding box center [876, 343] width 98 height 12
click at [866, 332] on label "On-hold – Internal" at bounding box center [873, 328] width 92 height 12
click at [867, 307] on label "New - Reply" at bounding box center [859, 313] width 65 height 12
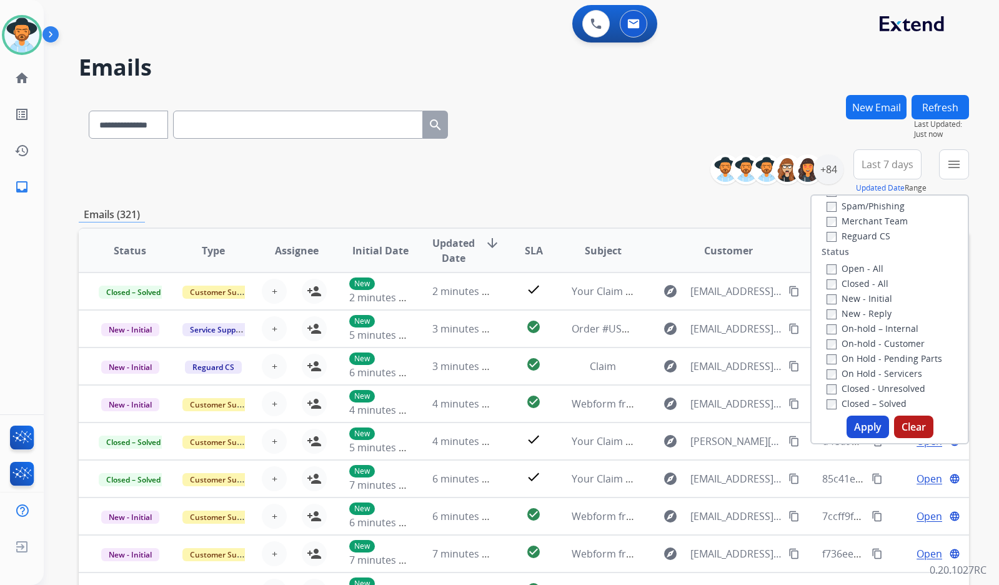
click at [865, 296] on label "New - Initial" at bounding box center [860, 298] width 66 height 12
click at [873, 422] on button "Apply" at bounding box center [868, 427] width 42 height 22
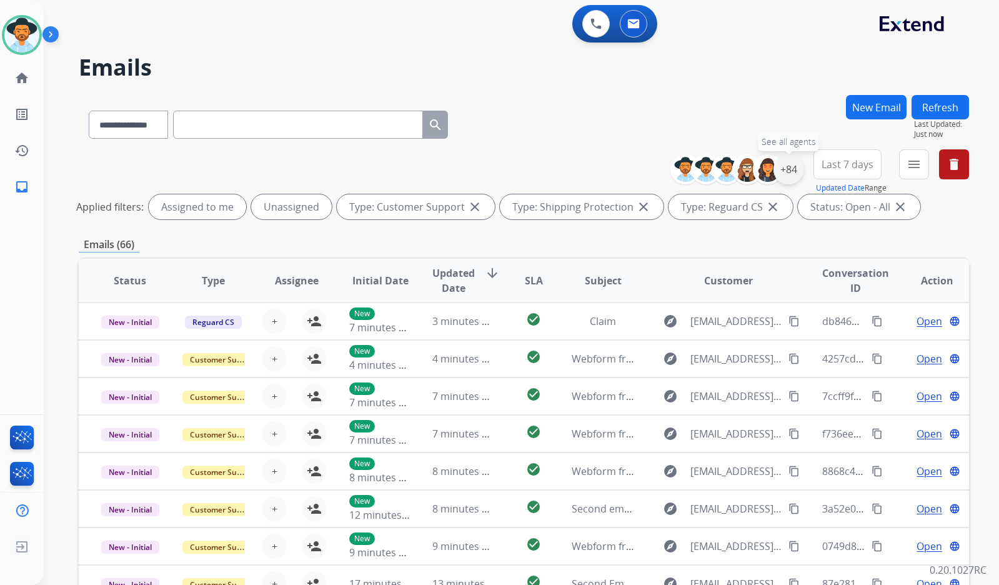
click at [800, 166] on div "+84" at bounding box center [789, 169] width 30 height 30
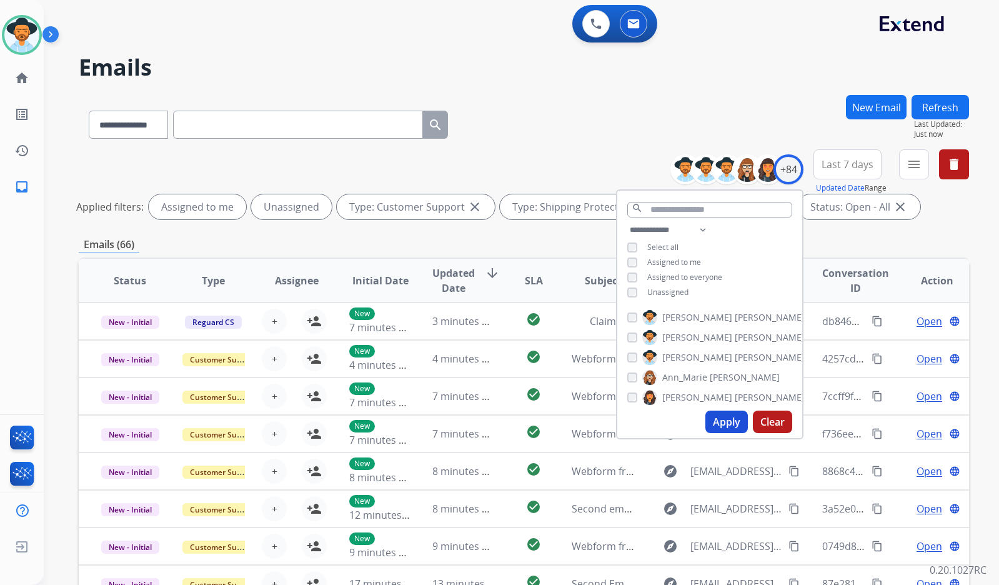
click at [669, 289] on span "Unassigned" at bounding box center [667, 292] width 41 height 11
click at [677, 356] on span "[PERSON_NAME]" at bounding box center [697, 357] width 70 height 12
click at [729, 416] on button "Apply" at bounding box center [726, 422] width 42 height 22
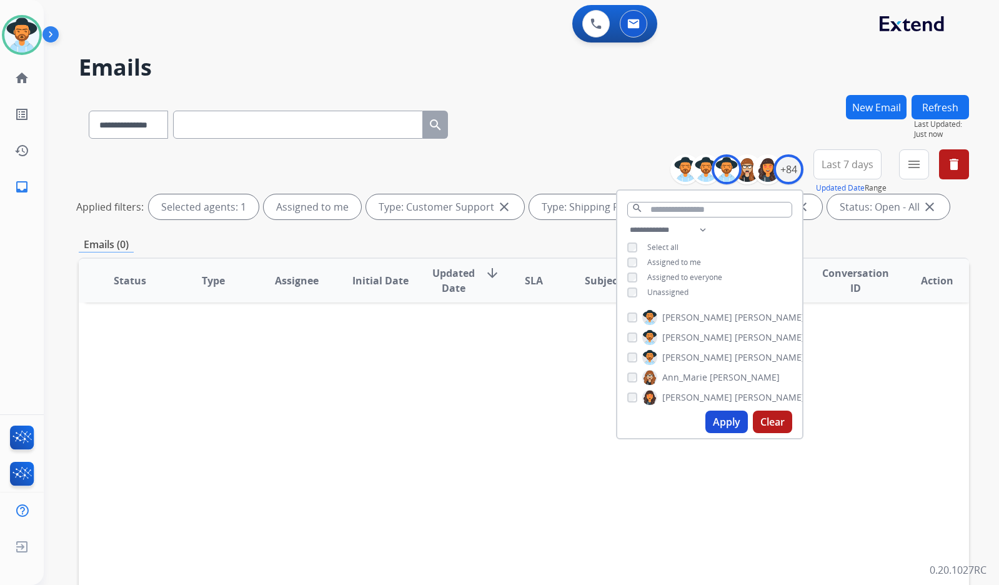
click at [560, 91] on div "**********" at bounding box center [506, 337] width 925 height 585
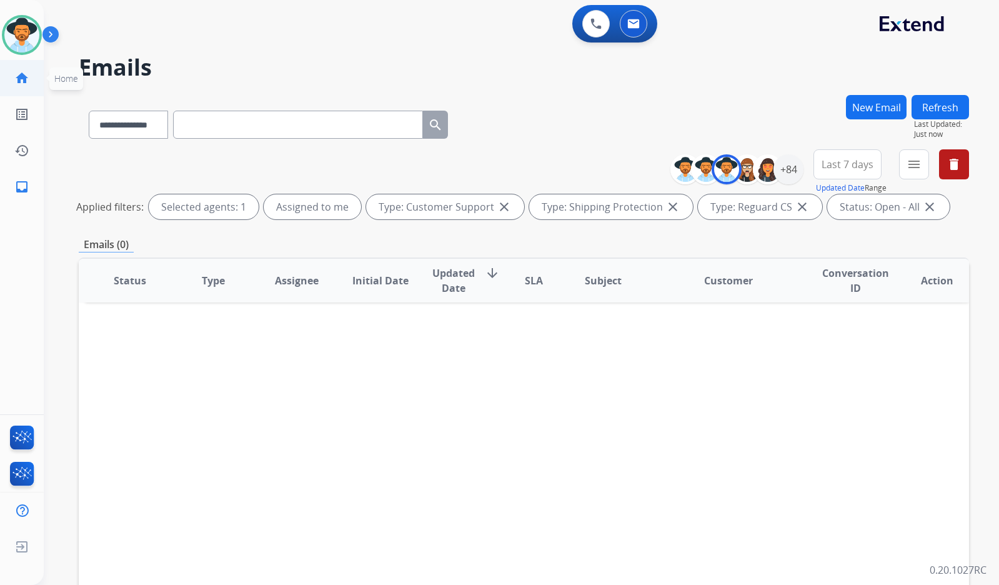
click at [29, 80] on link "home Home" at bounding box center [21, 78] width 35 height 35
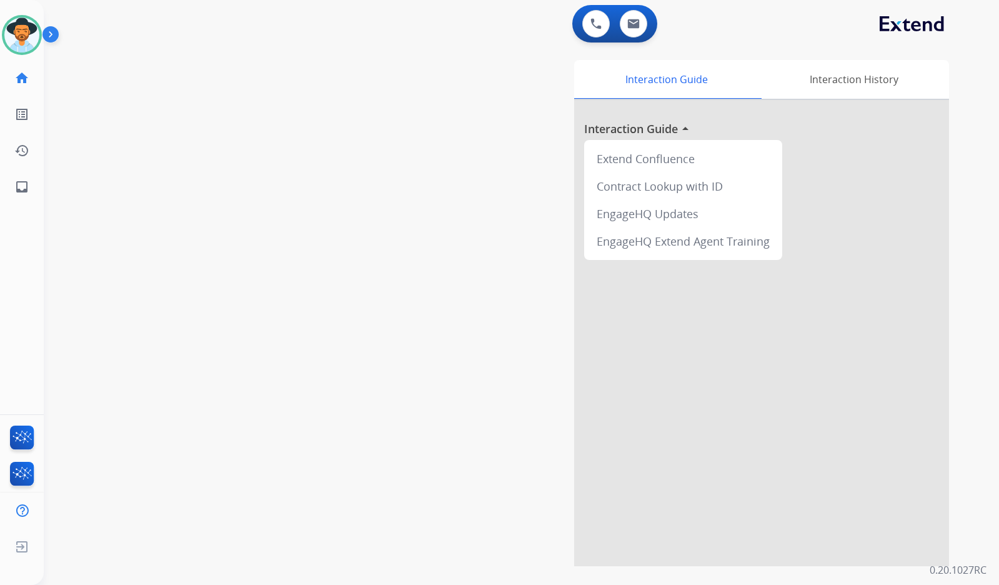
click at [271, 203] on div "swap_horiz Break voice bridge close_fullscreen Connect 3-Way Call merge_type Se…" at bounding box center [506, 305] width 925 height 521
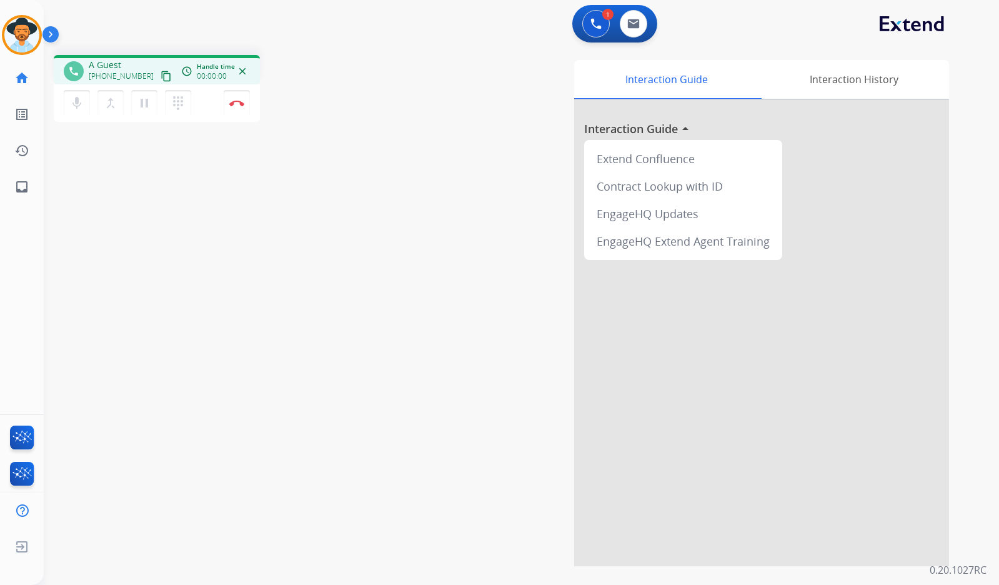
click at [161, 75] on mat-icon "content_copy" at bounding box center [166, 76] width 11 height 11
click at [228, 98] on button "Disconnect" at bounding box center [237, 103] width 26 height 26
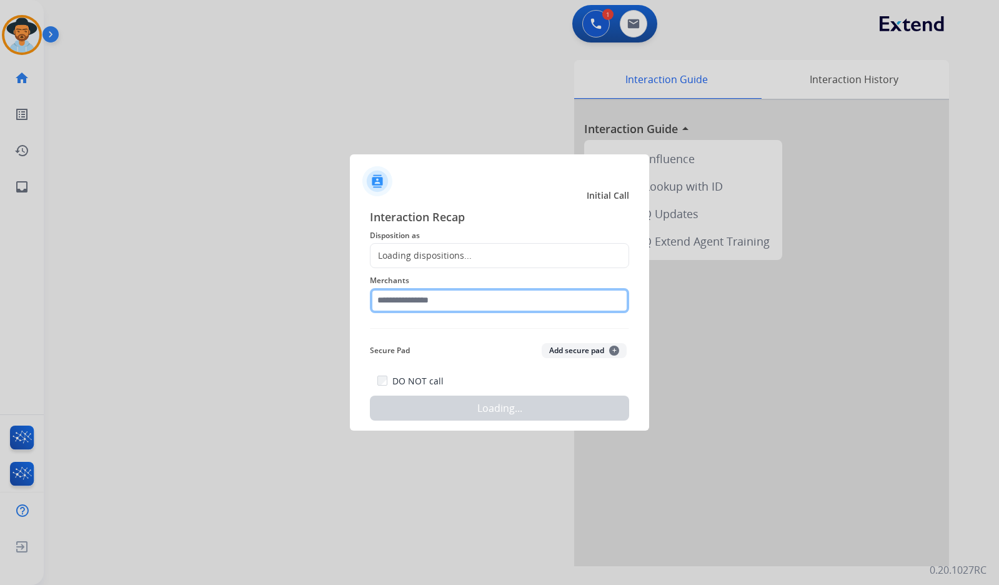
click at [515, 306] on input "text" at bounding box center [499, 300] width 259 height 25
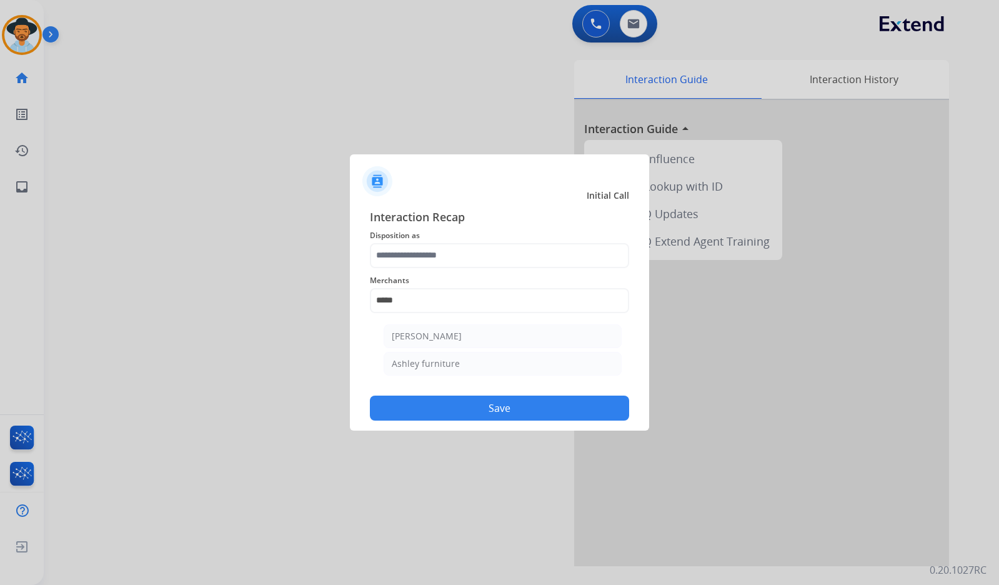
drag, startPoint x: 502, startPoint y: 359, endPoint x: 488, endPoint y: 325, distance: 37.0
click at [499, 360] on li "Ashley furniture" at bounding box center [503, 364] width 238 height 24
type input "**********"
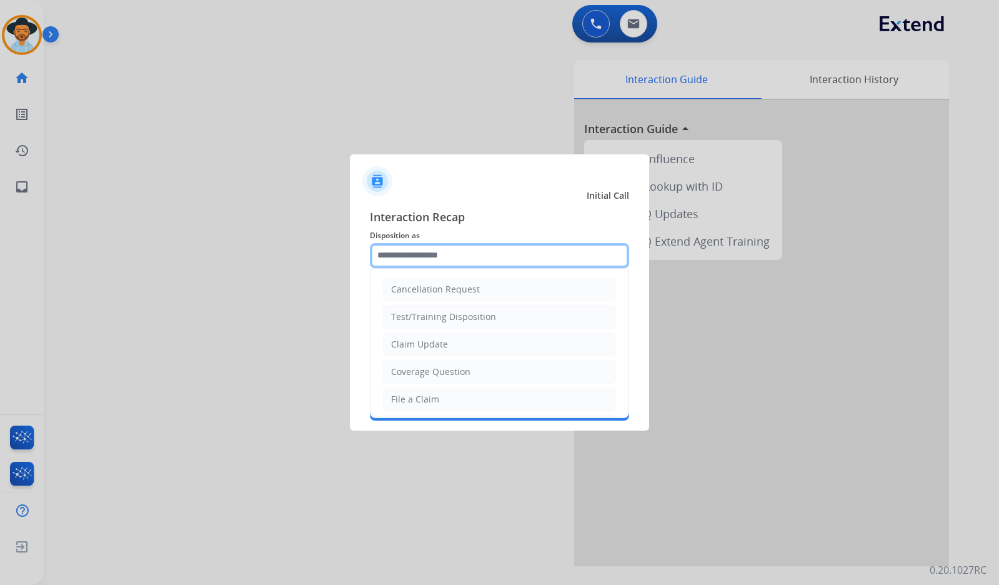
click at [481, 257] on input "text" at bounding box center [499, 255] width 259 height 25
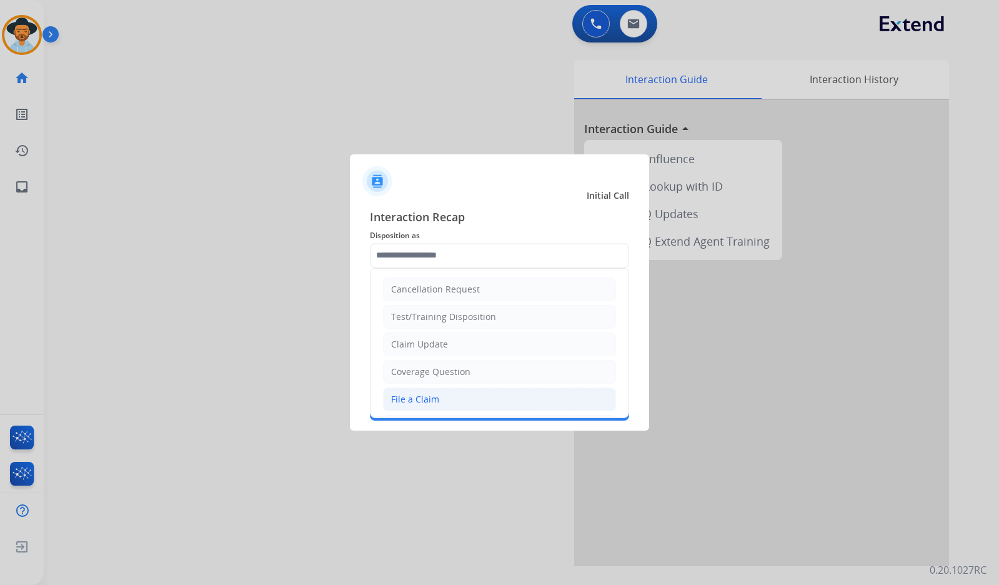
click at [446, 398] on li "File a Claim" at bounding box center [499, 399] width 233 height 24
type input "**********"
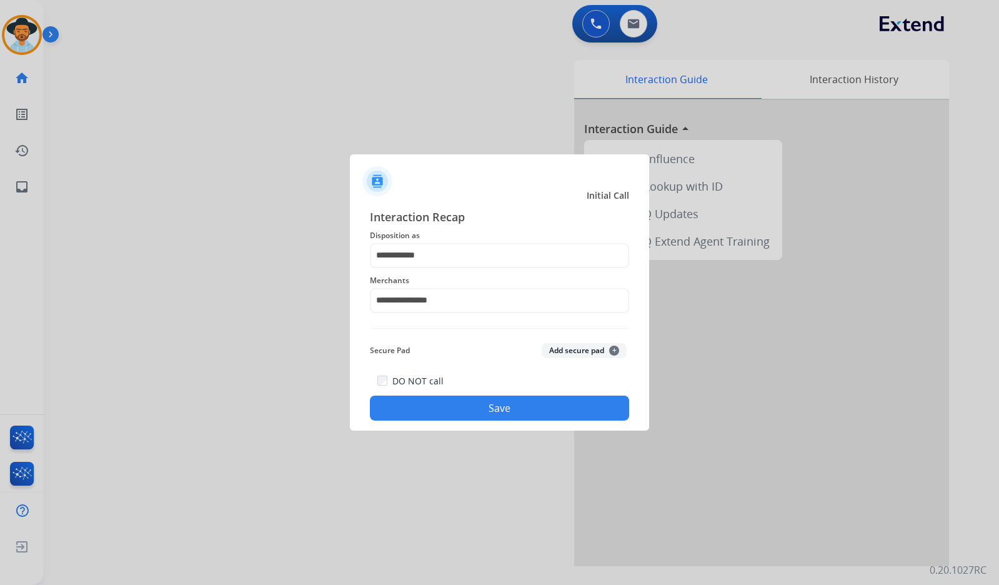
click at [498, 412] on button "Save" at bounding box center [499, 408] width 259 height 25
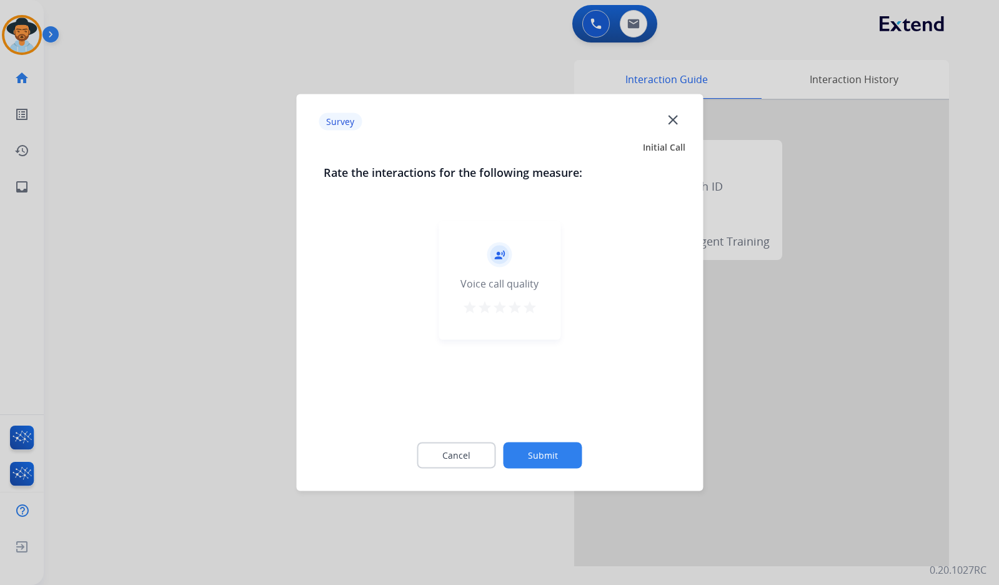
drag, startPoint x: 560, startPoint y: 432, endPoint x: 562, endPoint y: 449, distance: 16.4
click at [562, 437] on div "Cancel Submit" at bounding box center [500, 455] width 352 height 56
click at [562, 449] on button "Submit" at bounding box center [543, 455] width 79 height 26
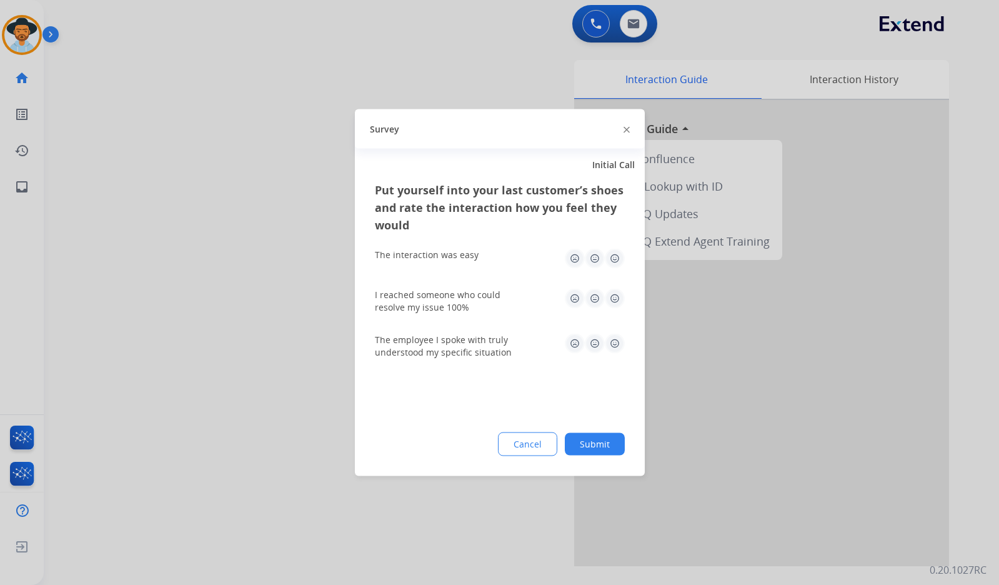
click at [608, 436] on button "Submit" at bounding box center [595, 444] width 60 height 22
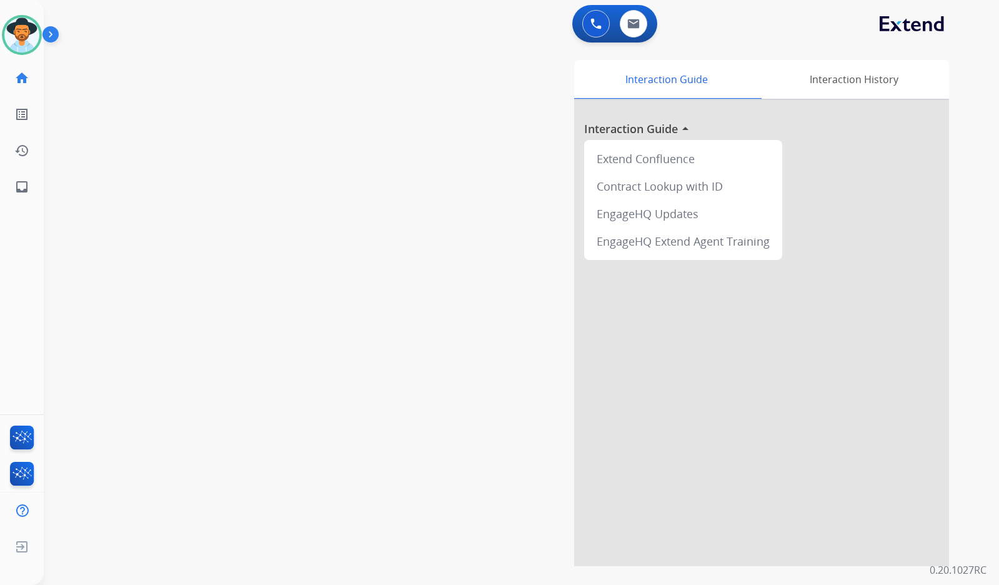
click at [132, 138] on div "swap_horiz Break voice bridge close_fullscreen Connect 3-Way Call merge_type Se…" at bounding box center [506, 305] width 925 height 521
click at [301, 182] on div "swap_horiz Break voice bridge close_fullscreen Connect 3-Way Call merge_type Se…" at bounding box center [506, 305] width 925 height 521
click at [16, 186] on mat-icon "inbox" at bounding box center [21, 186] width 15 height 15
select select "**********"
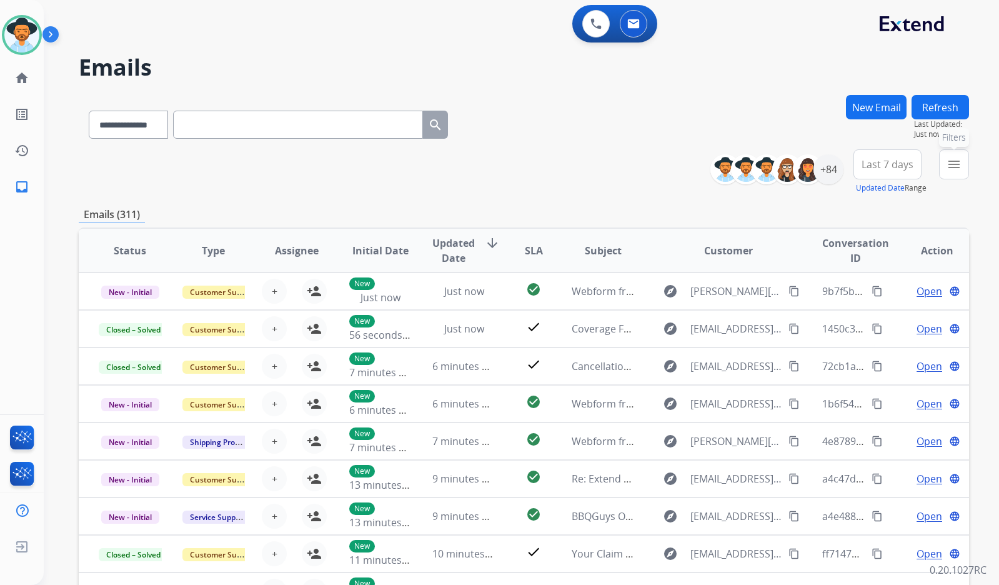
click at [957, 169] on mat-icon "menu" at bounding box center [954, 164] width 15 height 15
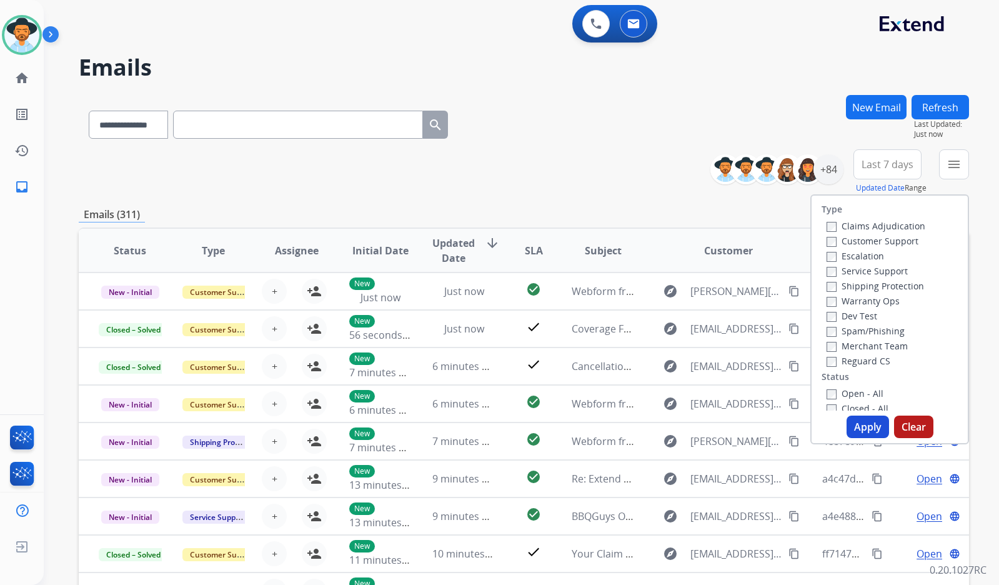
click at [892, 244] on label "Customer Support" at bounding box center [873, 241] width 92 height 12
click at [885, 292] on div "Shipping Protection" at bounding box center [876, 285] width 99 height 15
click at [884, 288] on label "Shipping Protection" at bounding box center [875, 286] width 97 height 12
click at [854, 360] on label "Reguard CS" at bounding box center [859, 361] width 64 height 12
click at [858, 387] on div "Open - All" at bounding box center [892, 393] width 131 height 15
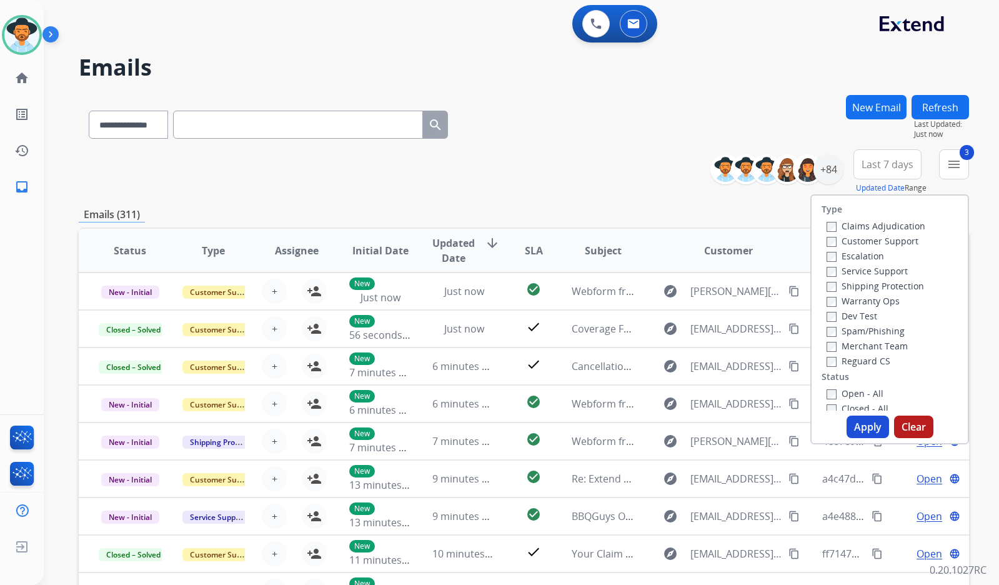
click at [862, 393] on label "Open - All" at bounding box center [855, 393] width 57 height 12
click at [858, 310] on label "On Hold - Servicers" at bounding box center [875, 311] width 96 height 12
drag, startPoint x: 857, startPoint y: 297, endPoint x: 857, endPoint y: 280, distance: 16.9
click at [857, 296] on label "On Hold - Pending Parts" at bounding box center [885, 296] width 116 height 12
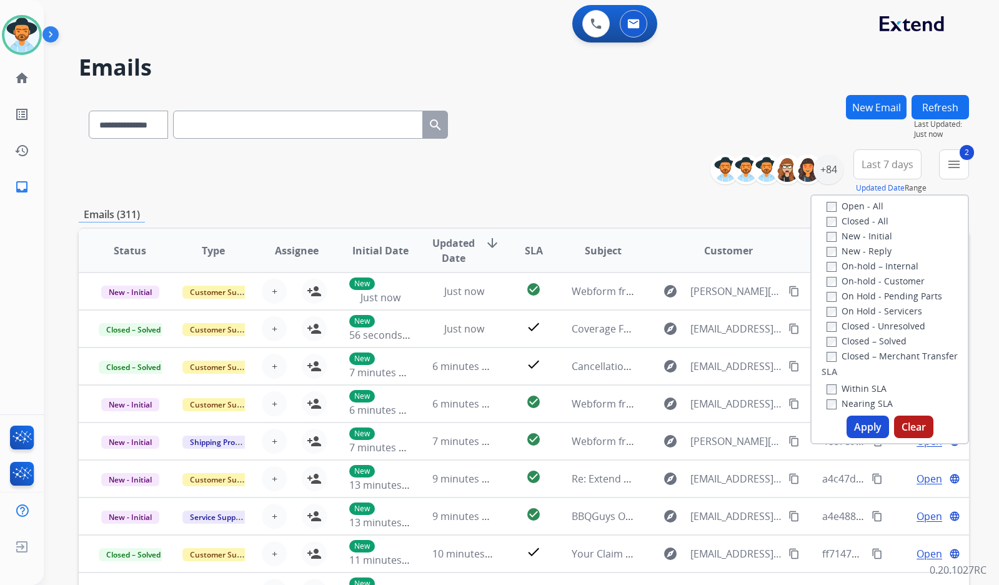
drag, startPoint x: 857, startPoint y: 279, endPoint x: 857, endPoint y: 266, distance: 13.1
click at [857, 279] on label "On-hold - Customer" at bounding box center [876, 281] width 98 height 12
click at [857, 261] on label "On-hold – Internal" at bounding box center [873, 266] width 92 height 12
click at [857, 242] on div "New - Initial" at bounding box center [892, 235] width 131 height 15
click at [857, 230] on label "New - Initial" at bounding box center [860, 236] width 66 height 12
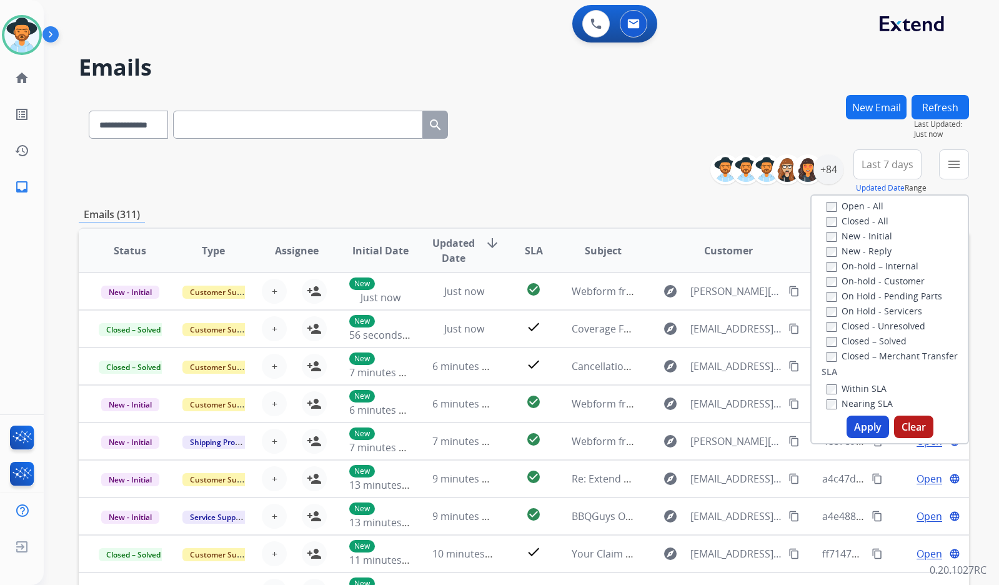
click at [854, 254] on label "New - Reply" at bounding box center [859, 251] width 65 height 12
click at [859, 429] on button "Apply" at bounding box center [868, 427] width 42 height 22
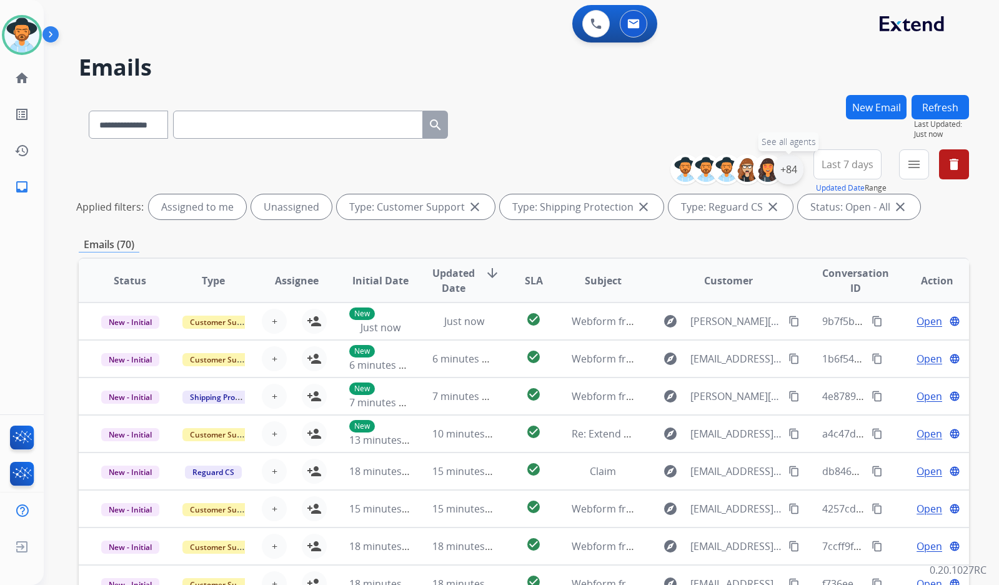
click at [780, 175] on div "+84" at bounding box center [789, 169] width 30 height 30
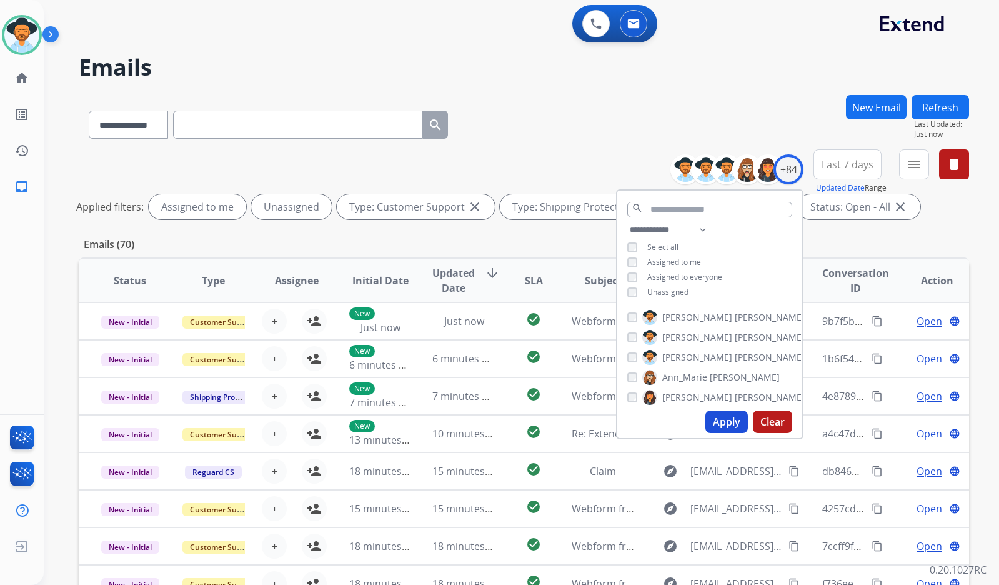
click at [657, 293] on span "Unassigned" at bounding box center [667, 292] width 41 height 11
click at [670, 356] on span "[PERSON_NAME]" at bounding box center [697, 357] width 70 height 12
click at [727, 417] on button "Apply" at bounding box center [726, 422] width 42 height 22
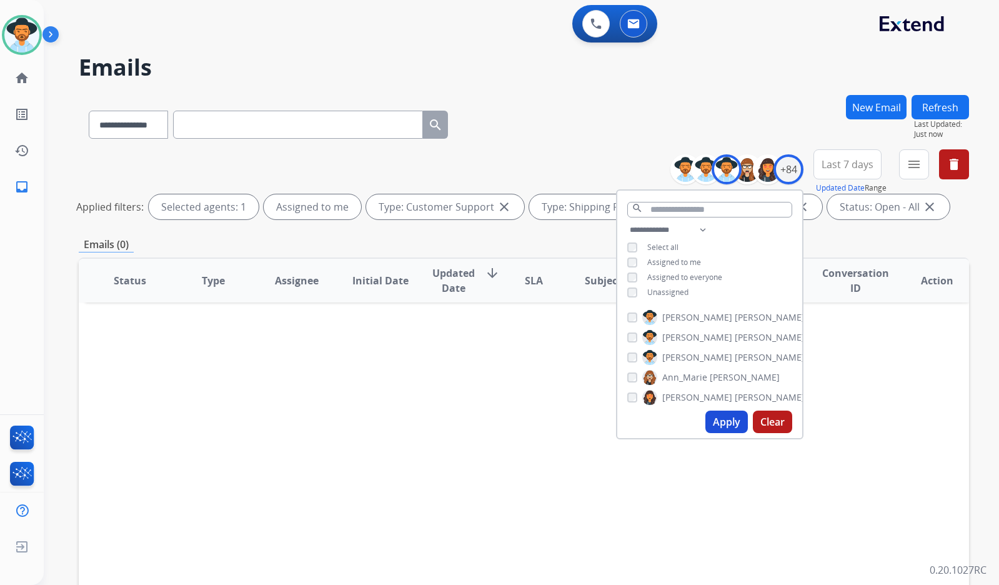
click at [668, 260] on span "Assigned to me" at bounding box center [674, 262] width 54 height 11
click at [669, 296] on div "**********" at bounding box center [709, 262] width 185 height 80
click at [670, 291] on span "Unassigned" at bounding box center [667, 292] width 41 height 11
click at [725, 421] on button "Apply" at bounding box center [726, 422] width 42 height 22
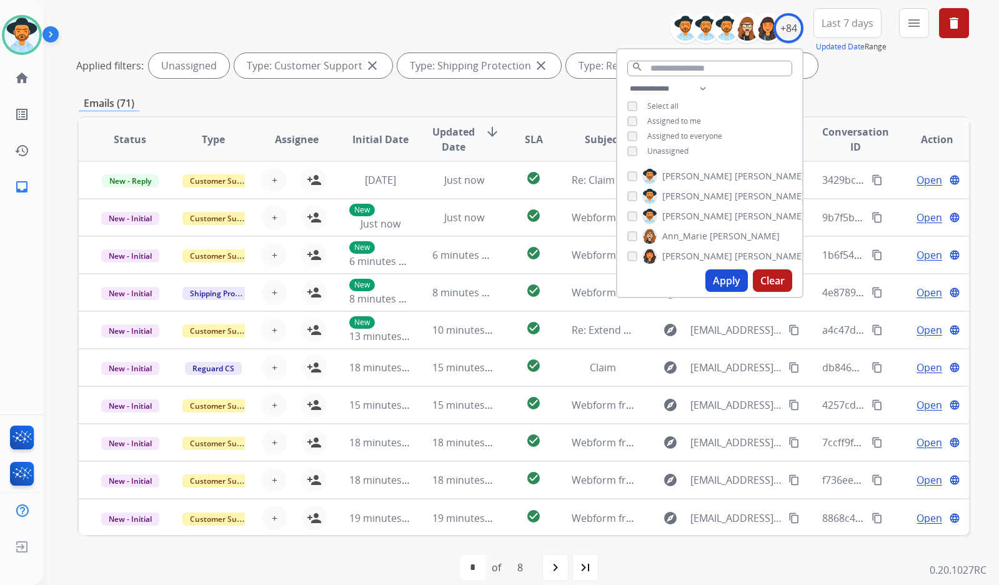
scroll to position [156, 0]
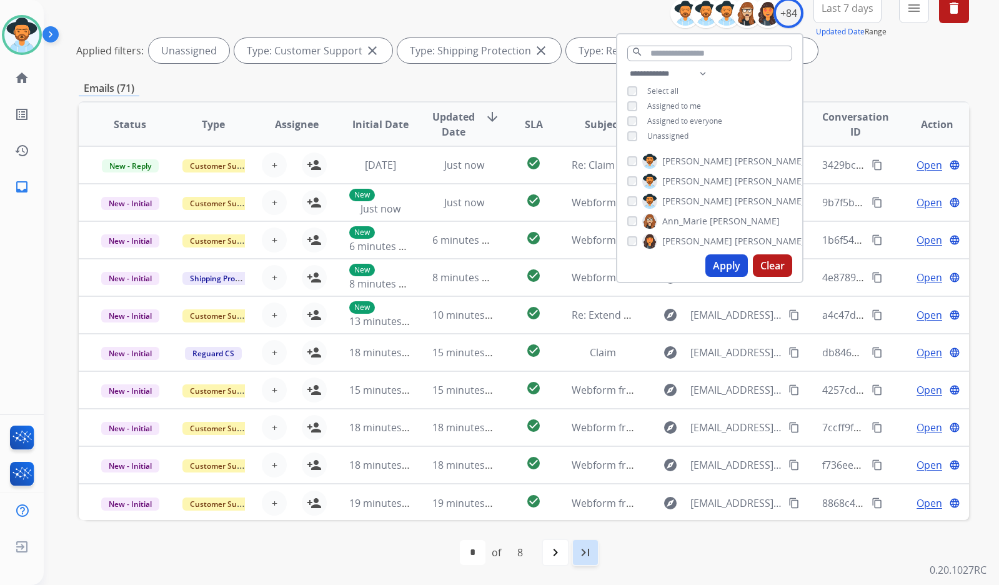
click at [597, 545] on div "last_page" at bounding box center [585, 552] width 27 height 27
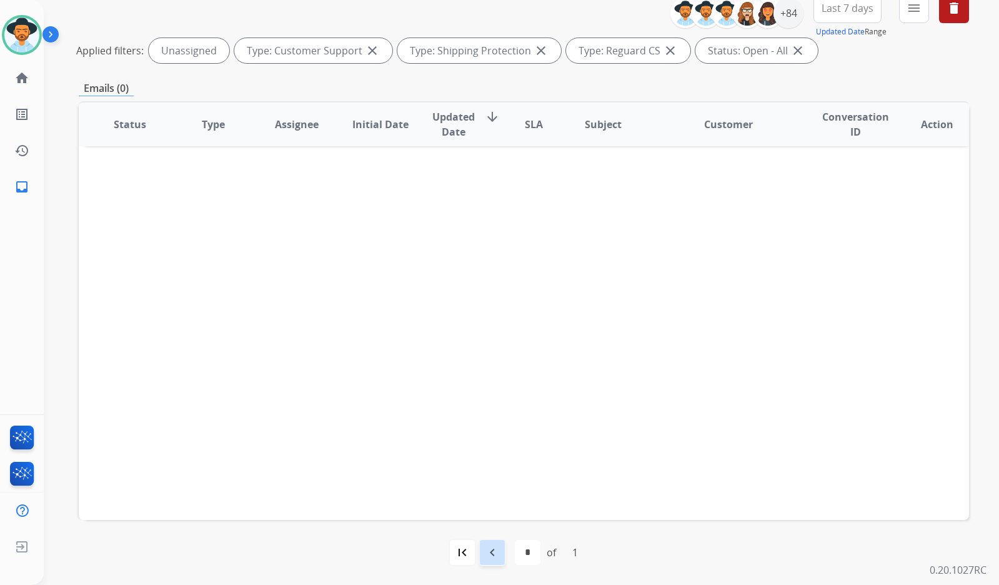
click at [498, 541] on div "navigate_before" at bounding box center [492, 552] width 27 height 27
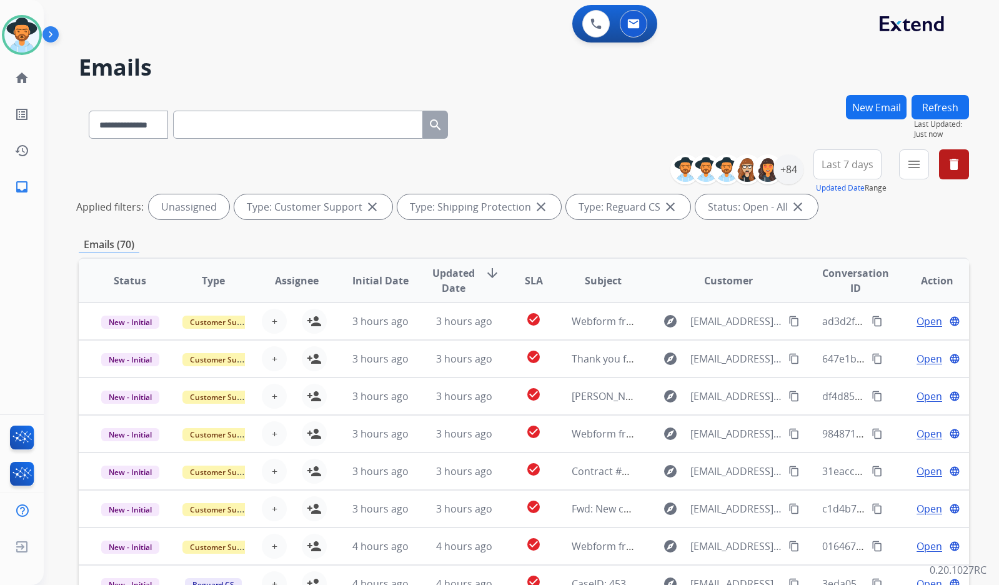
scroll to position [1, 0]
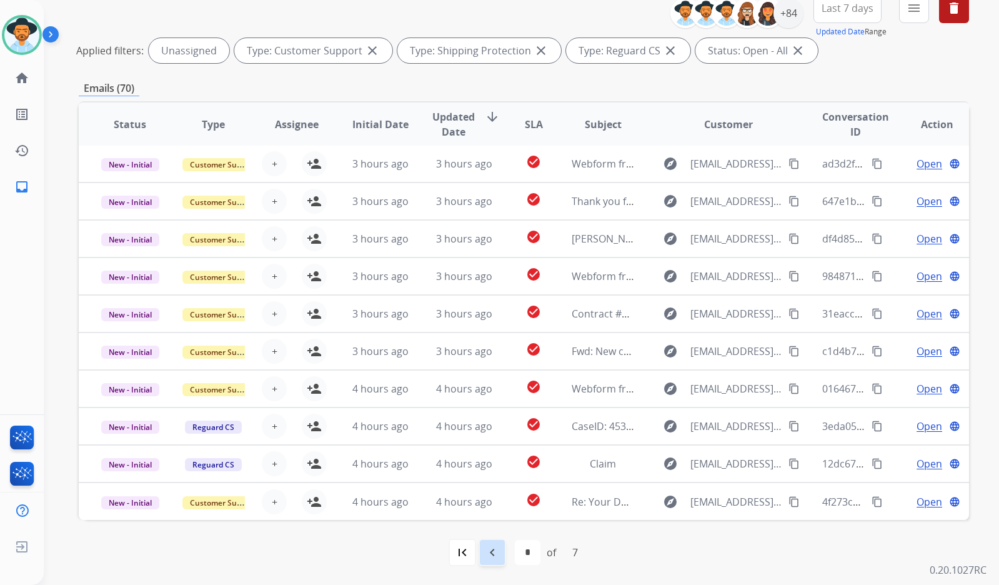
click at [483, 552] on div "navigate_before" at bounding box center [492, 552] width 27 height 27
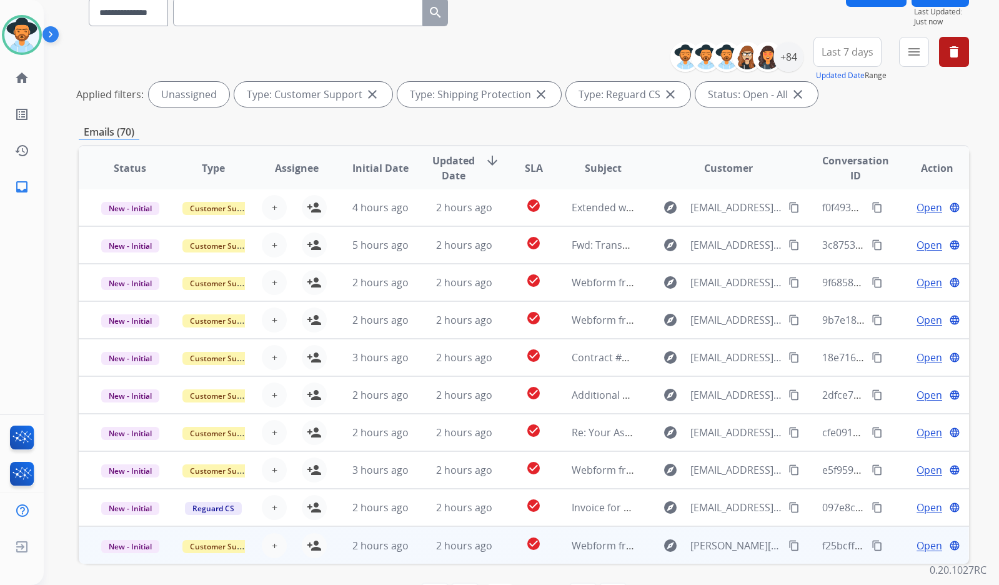
scroll to position [156, 0]
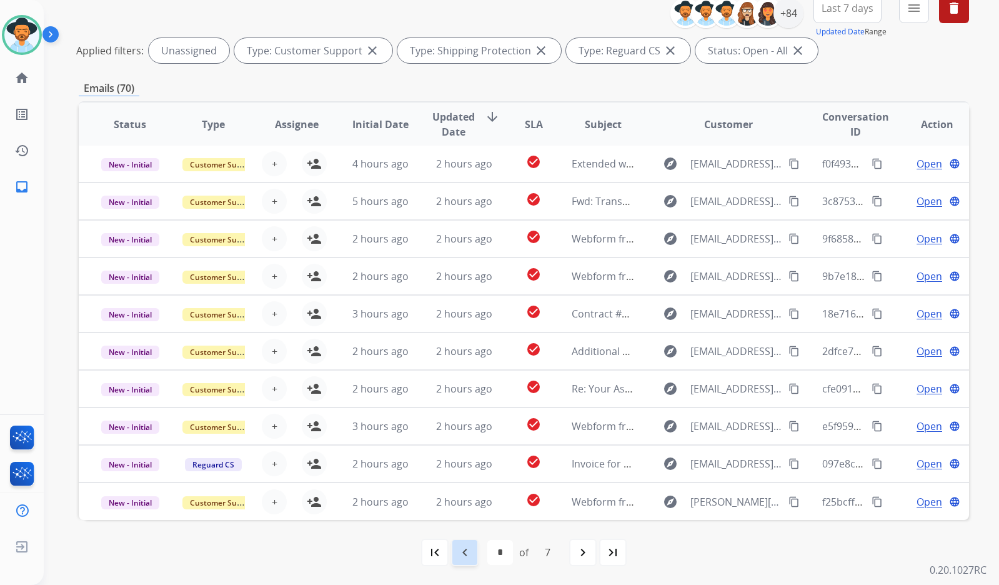
click at [471, 557] on mat-icon "navigate_before" at bounding box center [464, 552] width 15 height 15
click at [459, 555] on mat-icon "navigate_before" at bounding box center [464, 552] width 15 height 15
select select "*"
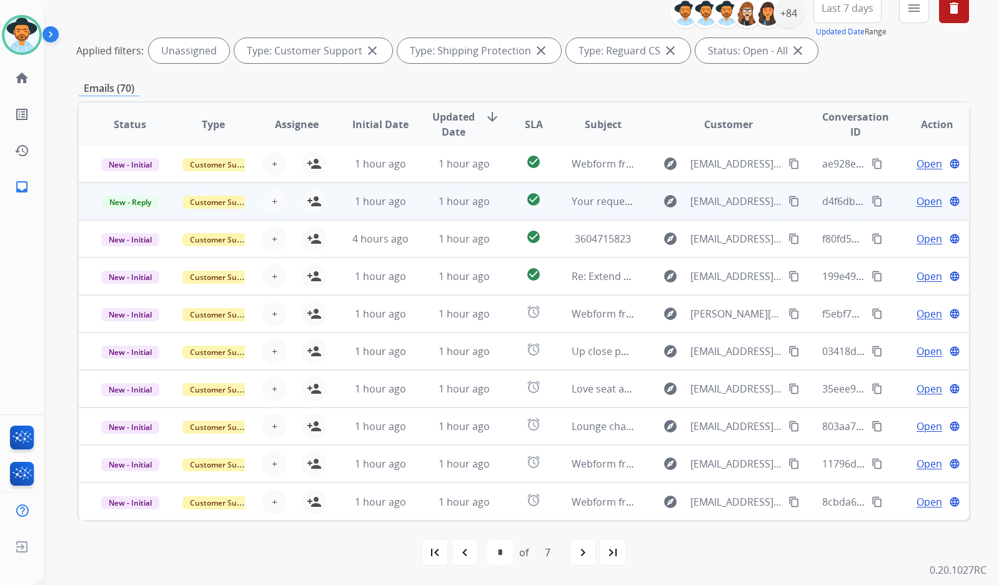
scroll to position [0, 0]
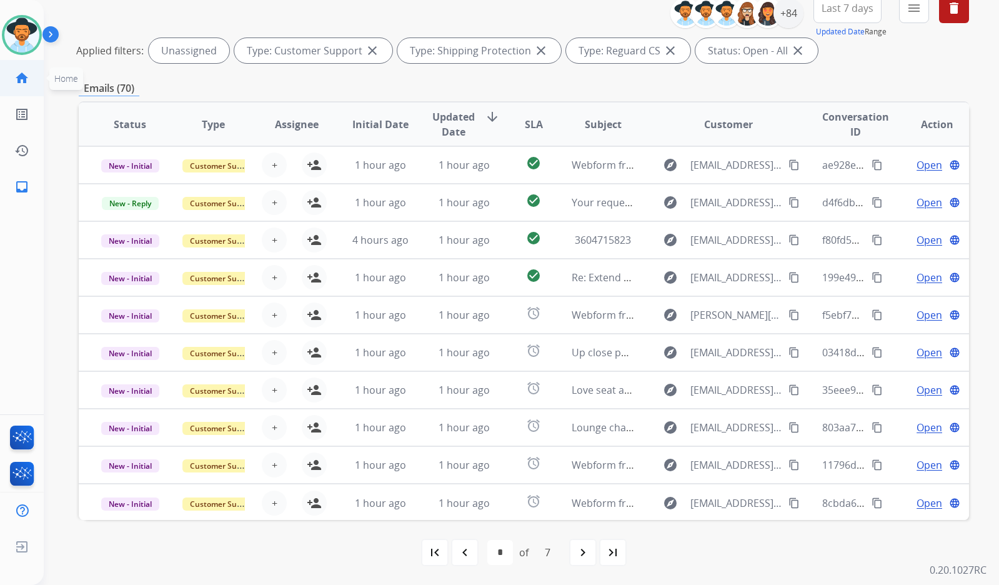
click at [29, 83] on link "home Home" at bounding box center [21, 78] width 35 height 35
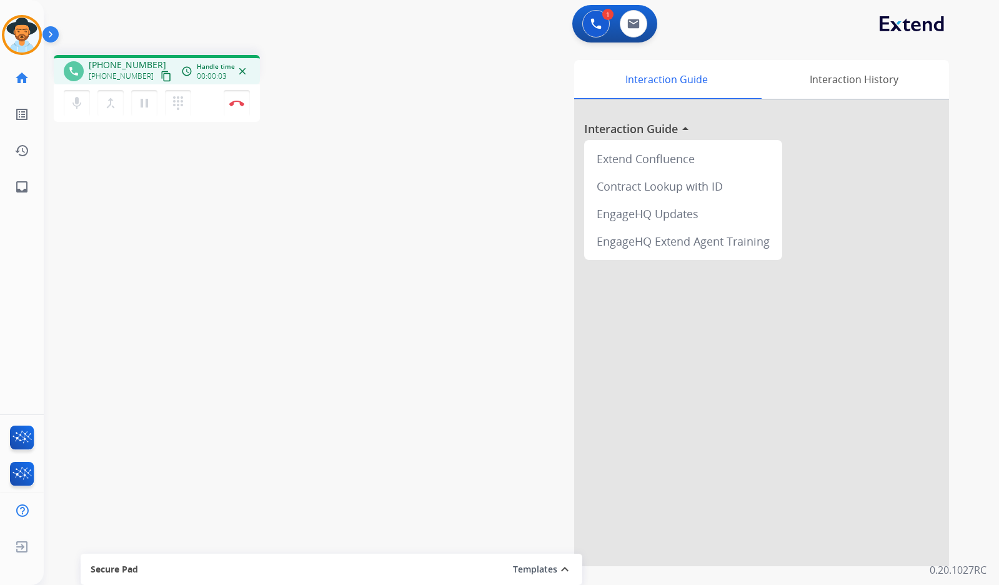
click at [161, 71] on mat-icon "content_copy" at bounding box center [166, 76] width 11 height 11
click at [141, 105] on mat-icon "pause" at bounding box center [144, 103] width 15 height 15
click at [138, 94] on button "play_arrow Hold" at bounding box center [144, 103] width 26 height 26
click at [234, 103] on img at bounding box center [236, 103] width 15 height 6
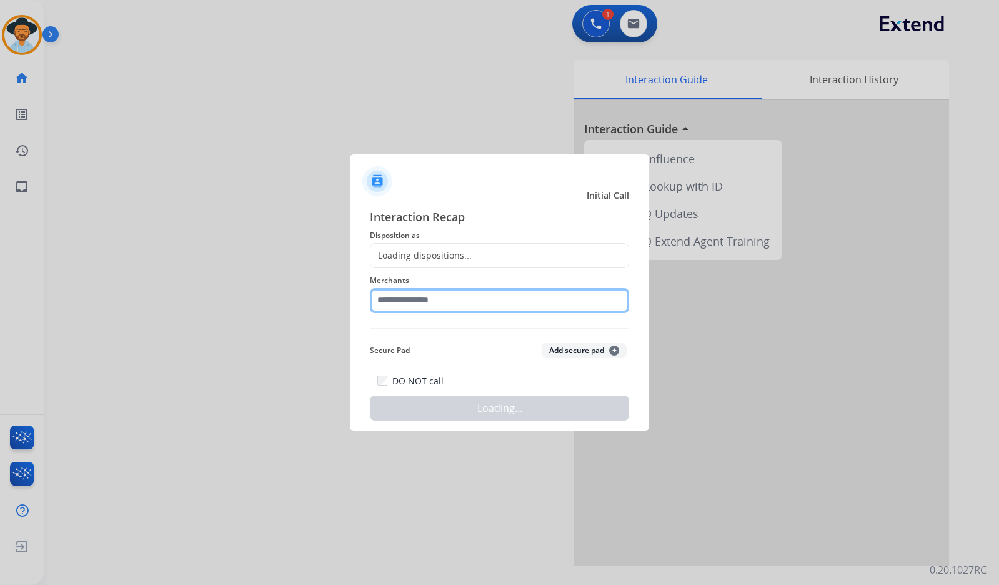
click at [612, 306] on input "text" at bounding box center [499, 300] width 259 height 25
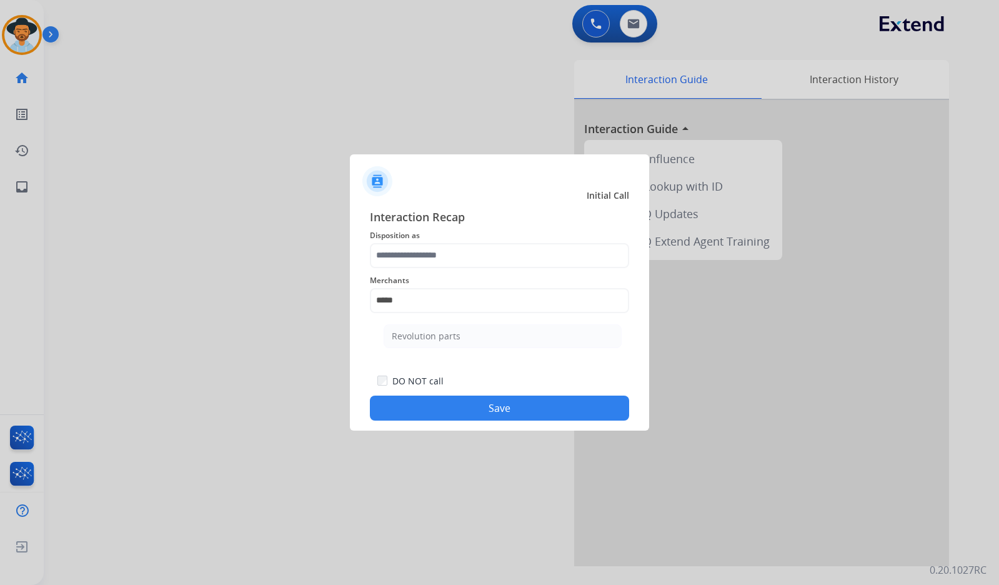
click at [493, 341] on li "Revolution parts" at bounding box center [503, 336] width 238 height 24
type input "**********"
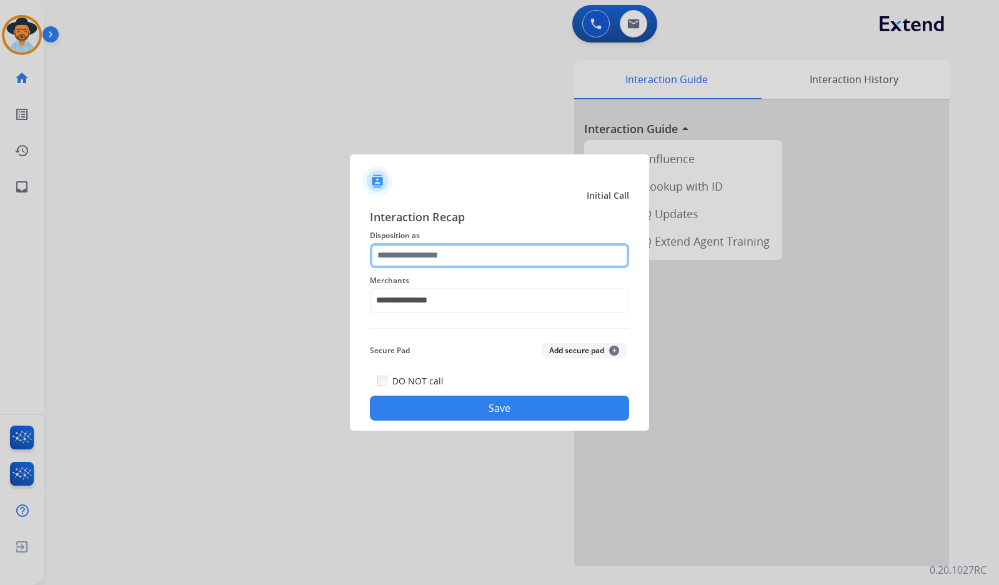
click at [487, 261] on input "text" at bounding box center [499, 255] width 259 height 25
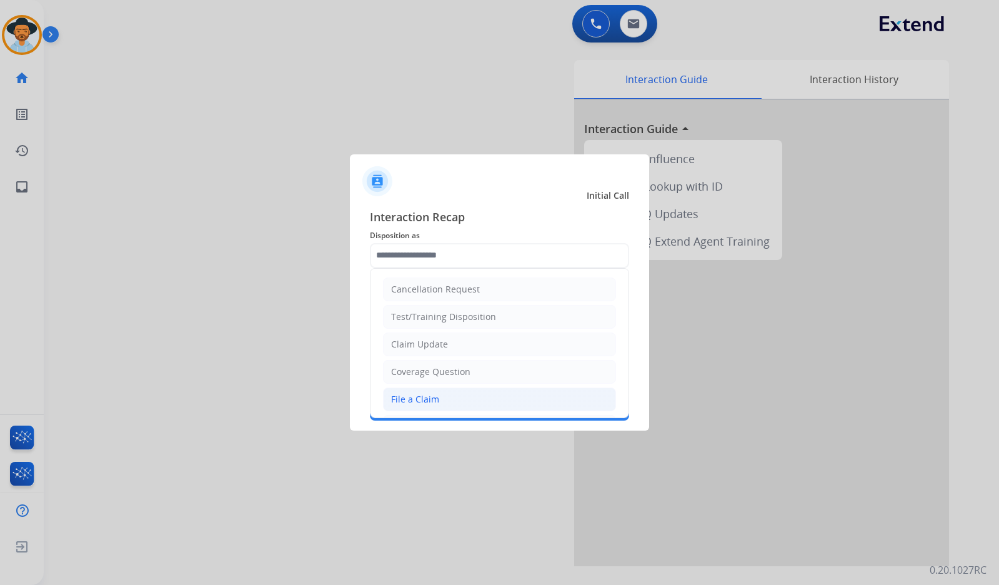
click at [460, 410] on li "File a Claim" at bounding box center [499, 399] width 233 height 24
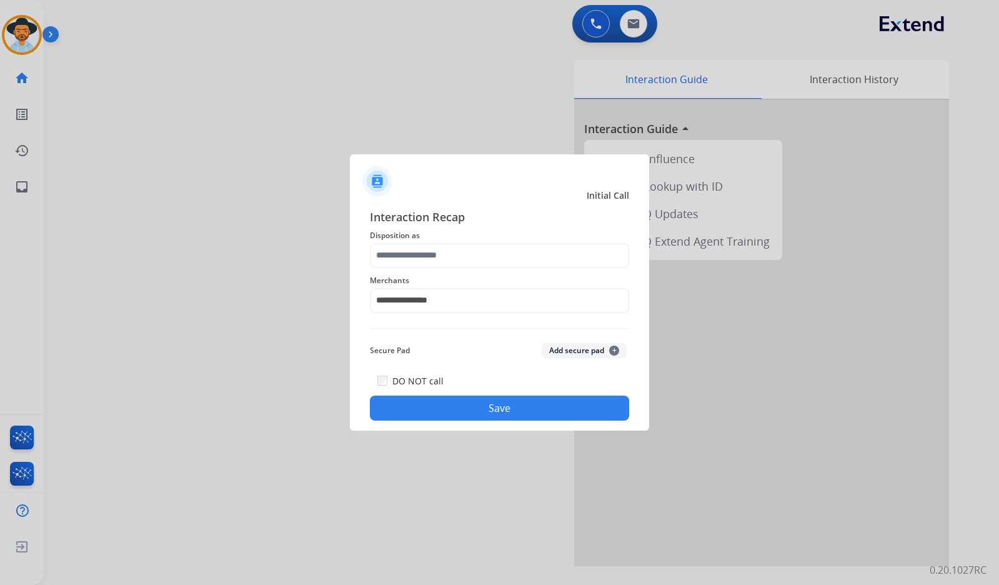
type input "**********"
click at [481, 411] on button "Save" at bounding box center [499, 408] width 259 height 25
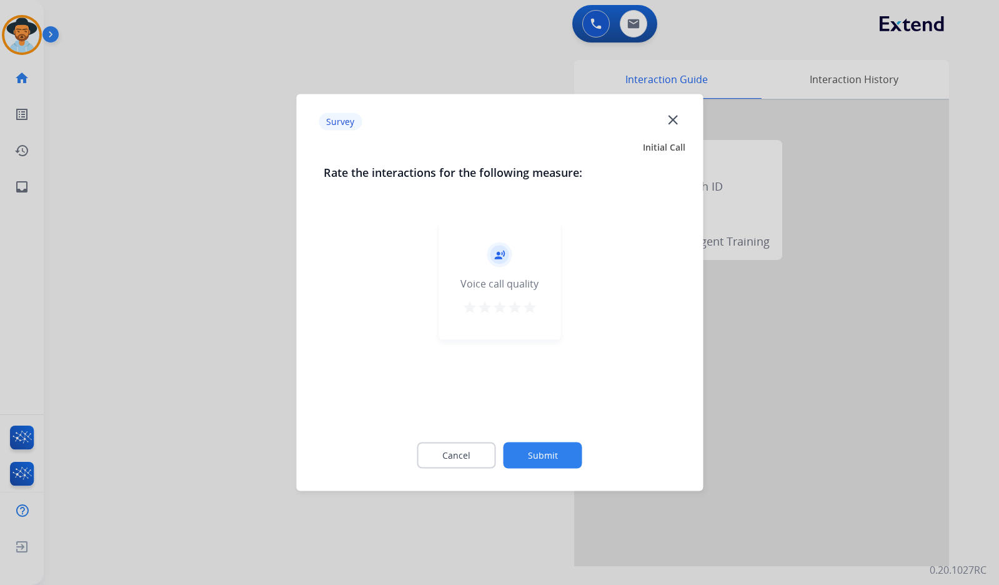
drag, startPoint x: 546, startPoint y: 439, endPoint x: 579, endPoint y: 465, distance: 41.9
click at [545, 442] on div "Cancel Submit" at bounding box center [500, 455] width 352 height 56
click at [579, 465] on button "Submit" at bounding box center [543, 455] width 79 height 26
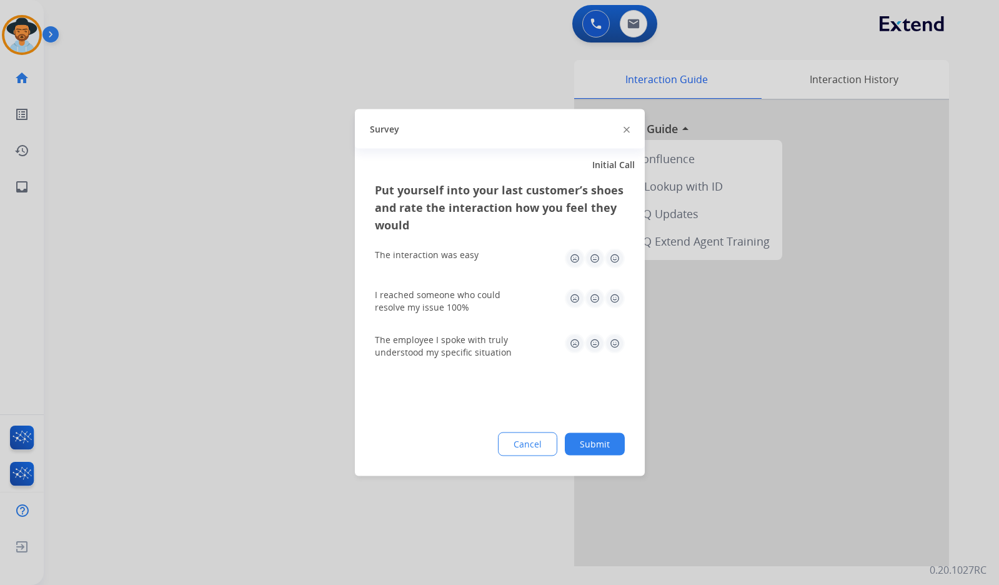
click at [627, 447] on div "Put yourself into your last customer’s shoes and rate the interaction how you f…" at bounding box center [500, 328] width 290 height 295
click at [594, 444] on button "Submit" at bounding box center [595, 444] width 60 height 22
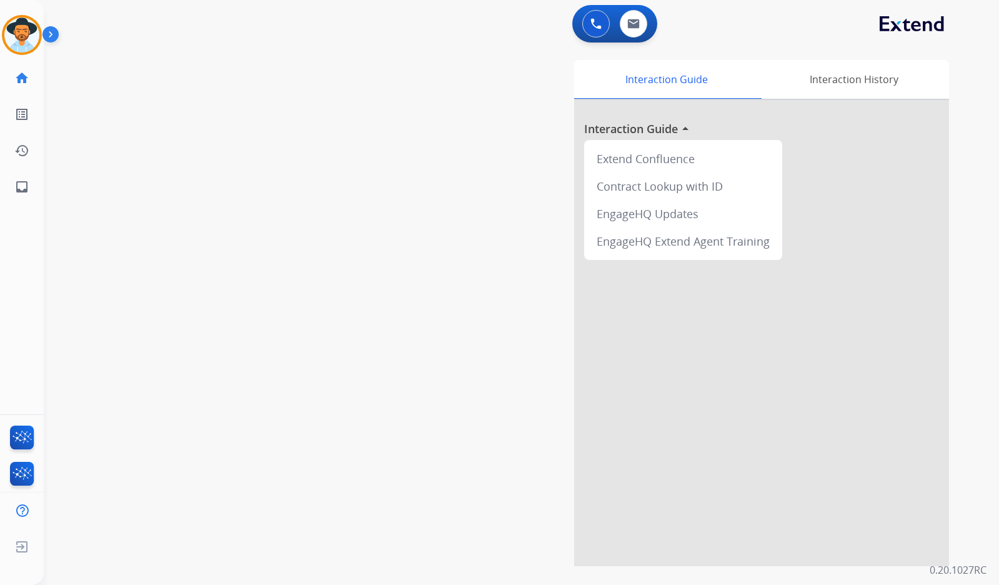
click at [109, 108] on div "swap_horiz Break voice bridge close_fullscreen Connect 3-Way Call merge_type Se…" at bounding box center [506, 305] width 925 height 521
drag, startPoint x: 159, startPoint y: 60, endPoint x: 153, endPoint y: 71, distance: 12.0
click at [161, 71] on mat-icon "content_copy" at bounding box center [166, 76] width 11 height 11
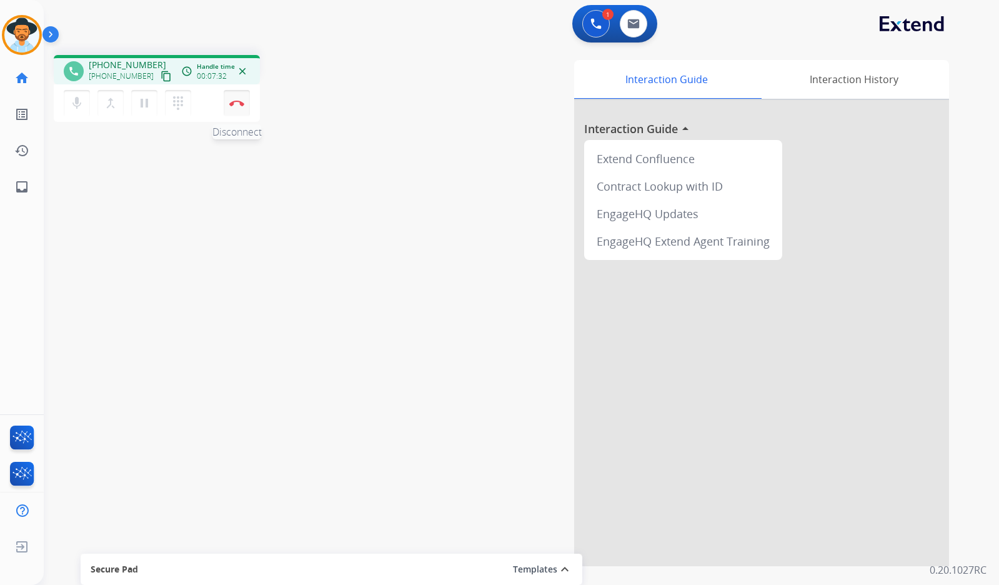
click at [241, 98] on button "Disconnect" at bounding box center [237, 103] width 26 height 26
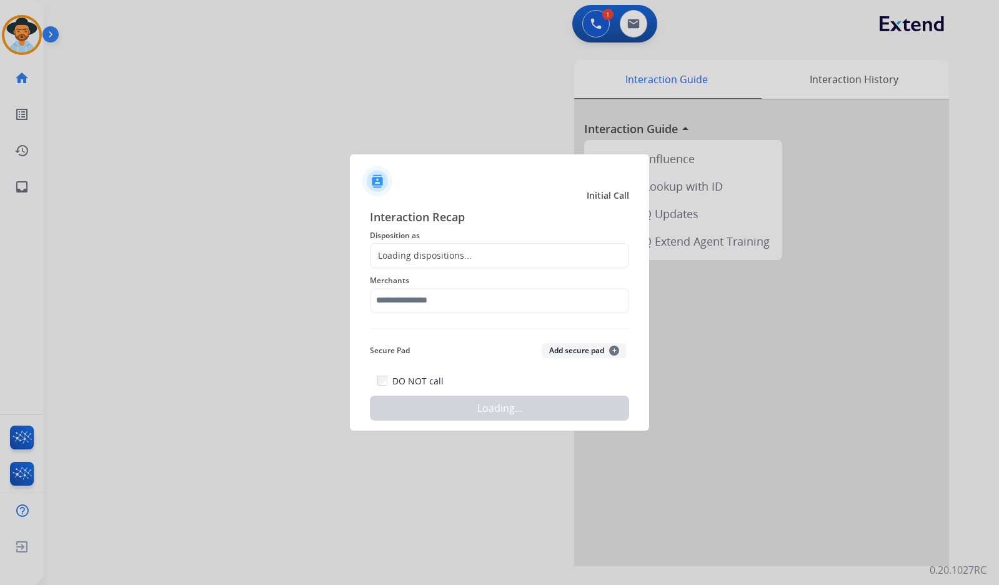
drag, startPoint x: 238, startPoint y: 103, endPoint x: 409, endPoint y: 306, distance: 265.2
click at [238, 102] on div at bounding box center [499, 292] width 999 height 585
click at [410, 302] on input "text" at bounding box center [499, 300] width 259 height 25
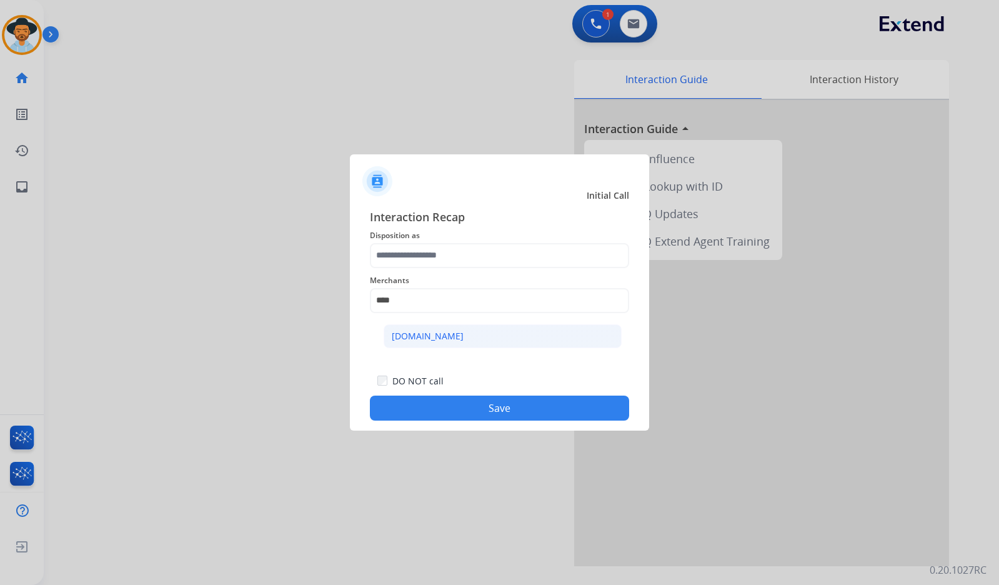
click at [487, 340] on li "[DOMAIN_NAME]" at bounding box center [503, 336] width 238 height 24
type input "**********"
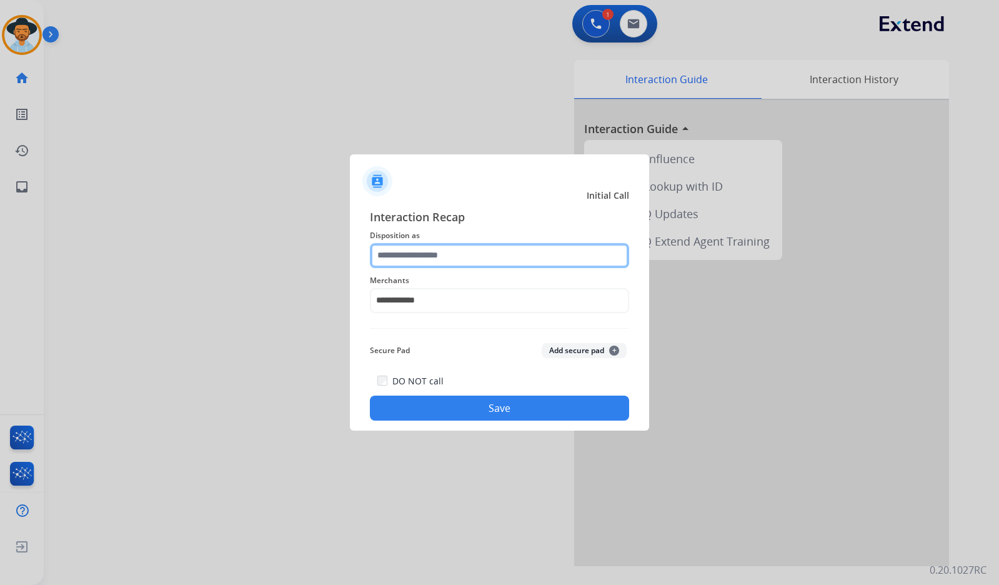
click at [457, 259] on input "text" at bounding box center [499, 255] width 259 height 25
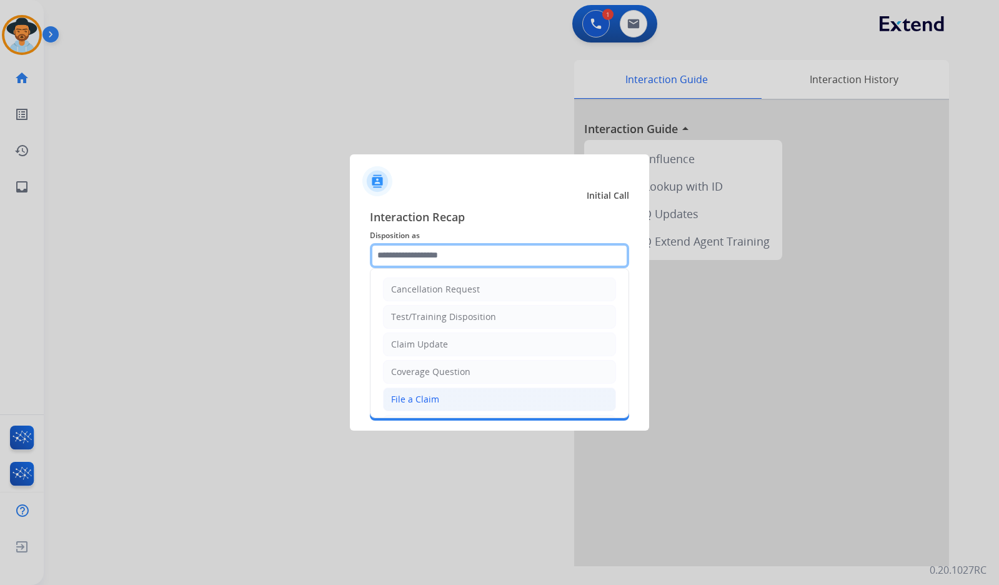
scroll to position [62, 0]
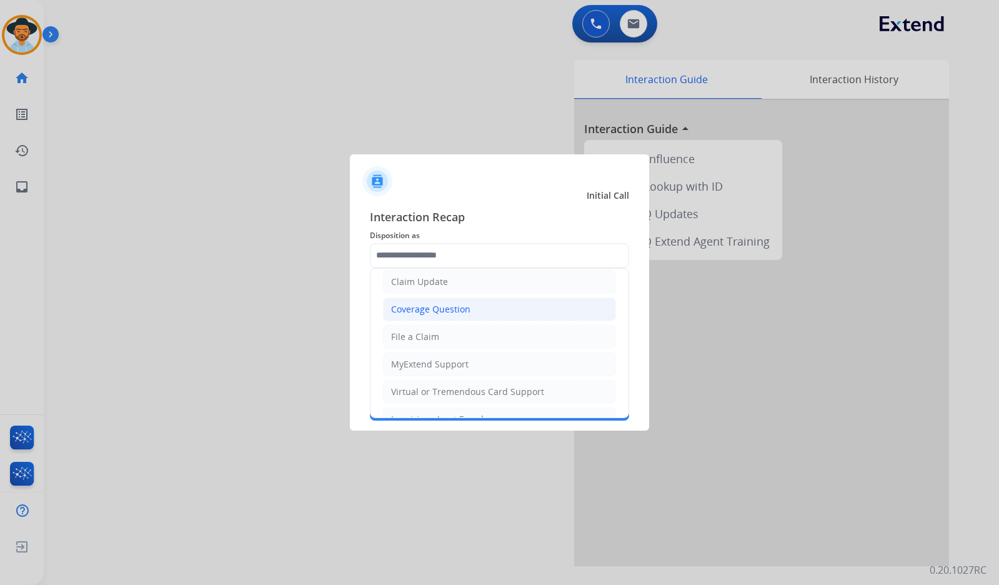
click at [467, 309] on div "Coverage Question" at bounding box center [430, 309] width 79 height 12
type input "**********"
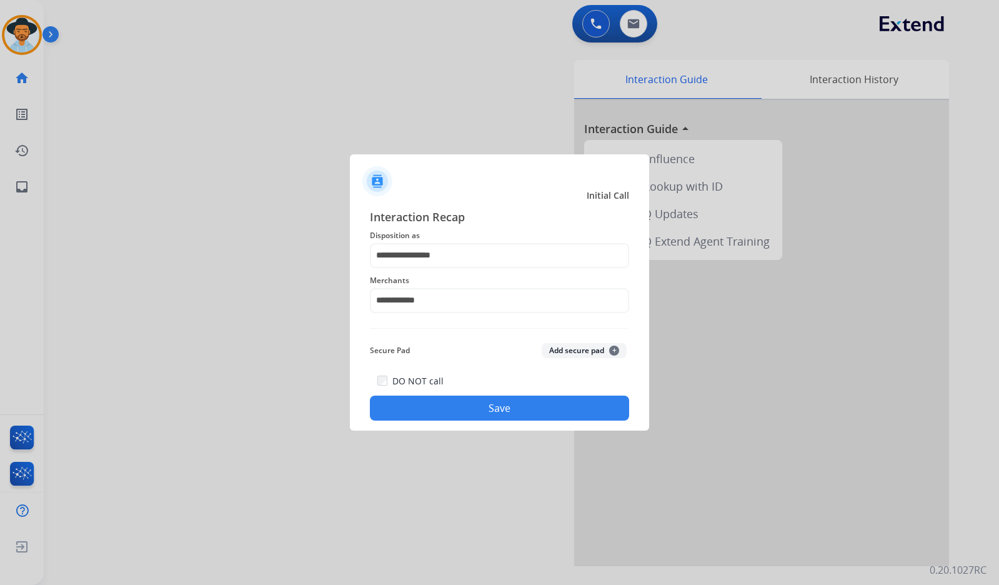
click at [492, 411] on button "Save" at bounding box center [499, 408] width 259 height 25
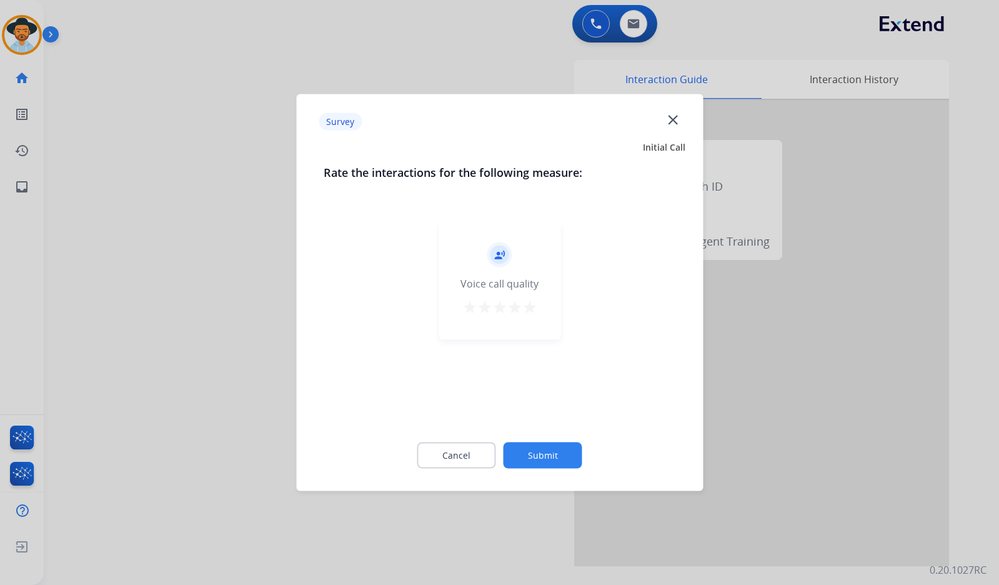
click at [552, 460] on button "Submit" at bounding box center [543, 455] width 79 height 26
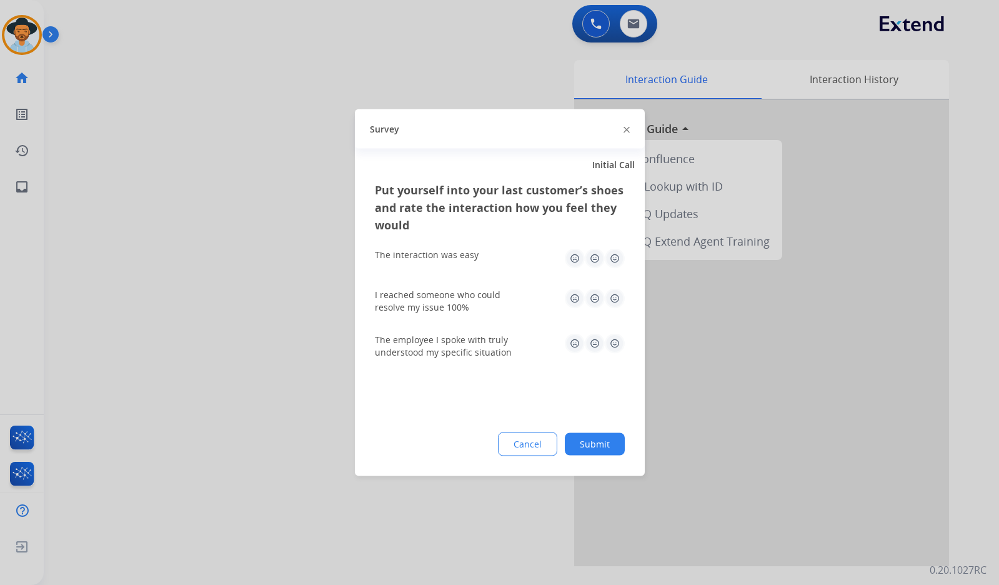
click at [602, 447] on button "Submit" at bounding box center [595, 444] width 60 height 22
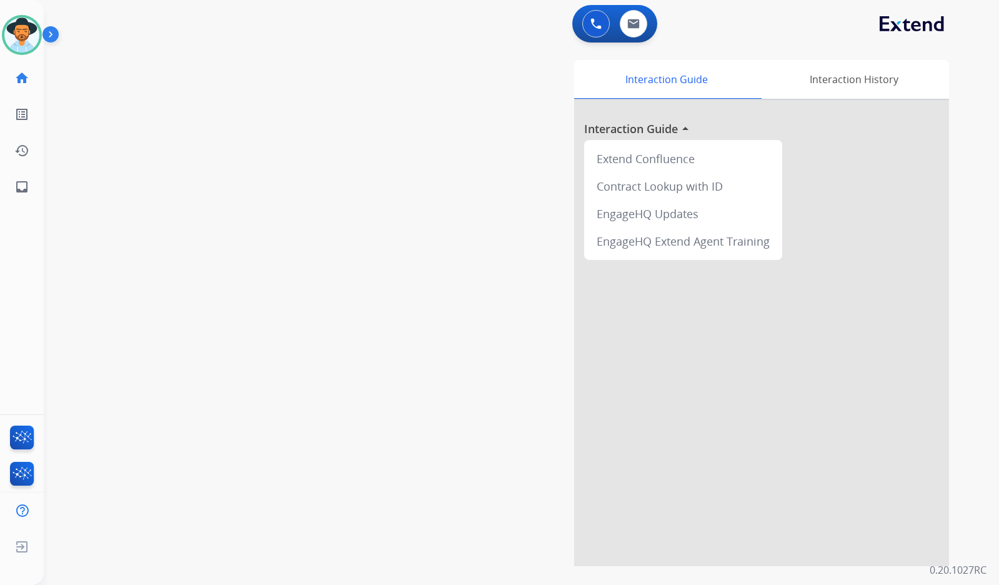
click at [391, 284] on div "Interaction Guide Interaction History Interaction Guide arrow_drop_up Extend Co…" at bounding box center [669, 313] width 560 height 506
click at [19, 39] on img at bounding box center [21, 34] width 35 height 35
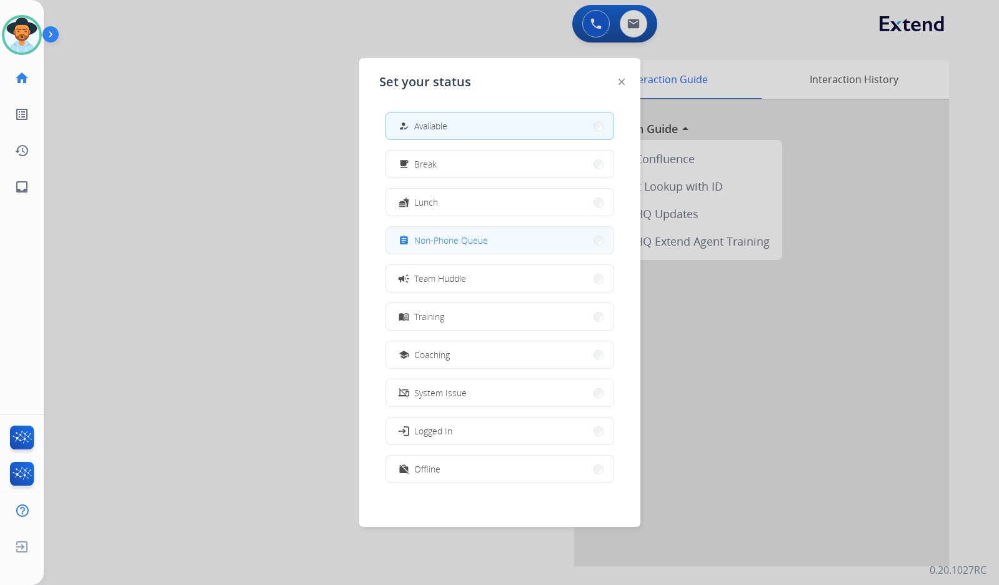
click at [515, 237] on button "assignment Non-Phone Queue" at bounding box center [499, 240] width 227 height 27
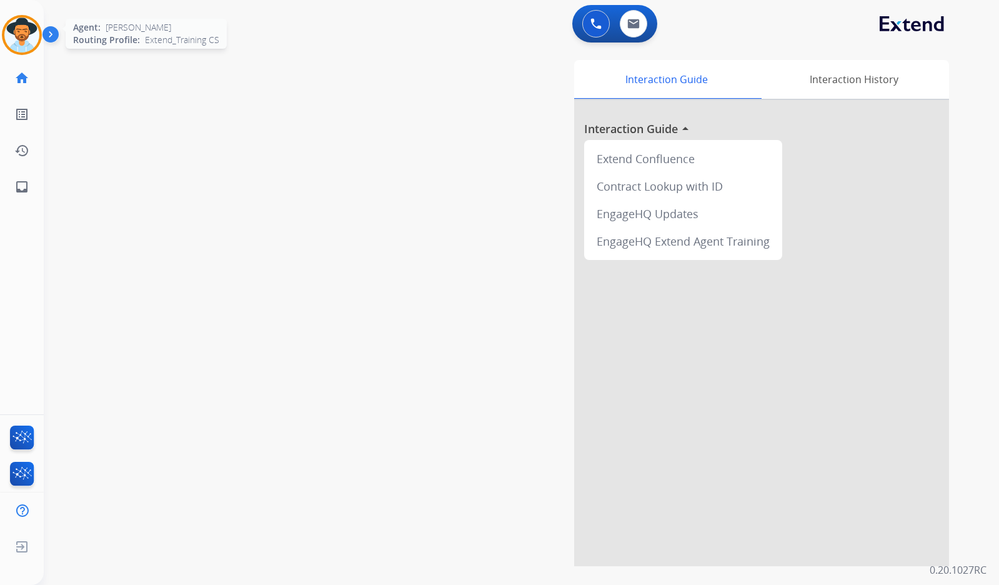
click at [26, 30] on img at bounding box center [21, 34] width 35 height 35
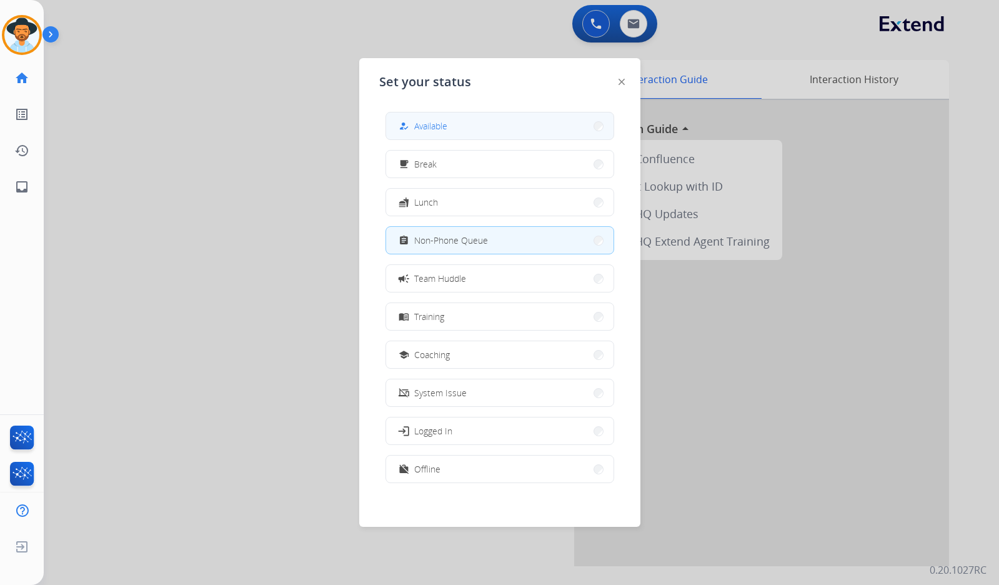
click at [471, 122] on button "how_to_reg Available" at bounding box center [499, 125] width 227 height 27
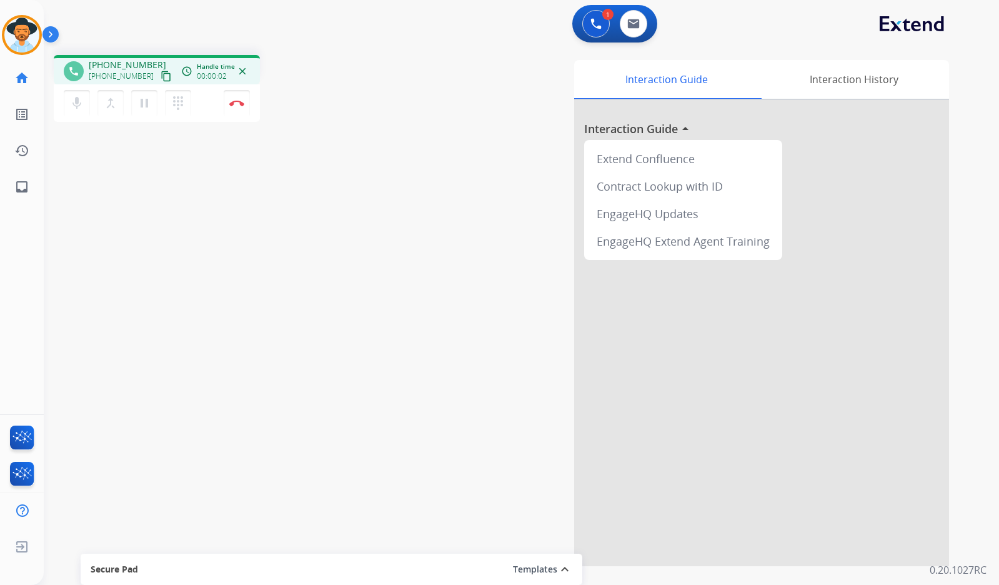
click at [159, 78] on button "content_copy" at bounding box center [166, 76] width 15 height 15
click at [146, 102] on mat-icon "pause" at bounding box center [144, 103] width 15 height 15
click at [144, 104] on mat-icon "play_arrow" at bounding box center [144, 103] width 15 height 15
click at [242, 106] on button "Disconnect" at bounding box center [237, 103] width 26 height 26
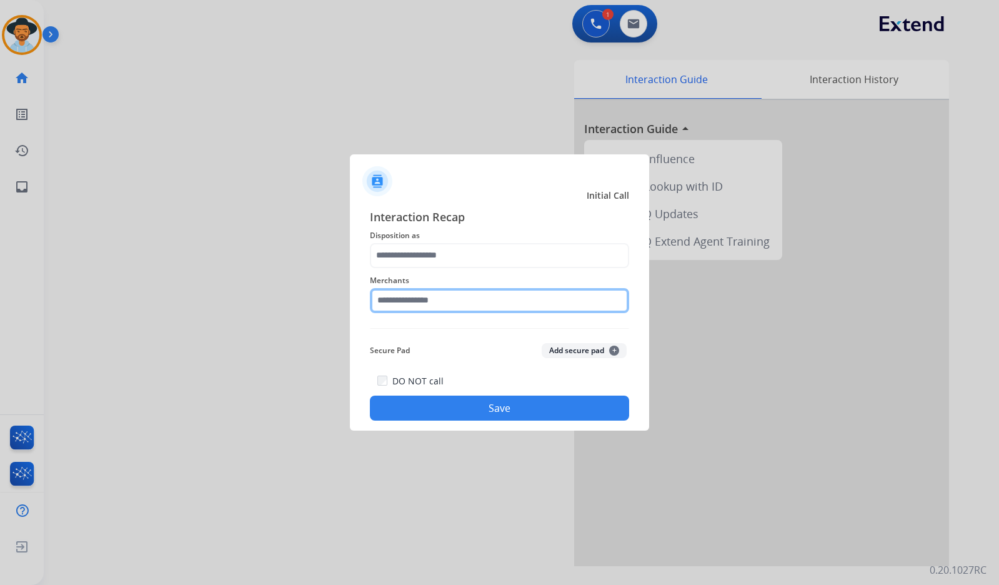
click at [529, 293] on input "text" at bounding box center [499, 300] width 259 height 25
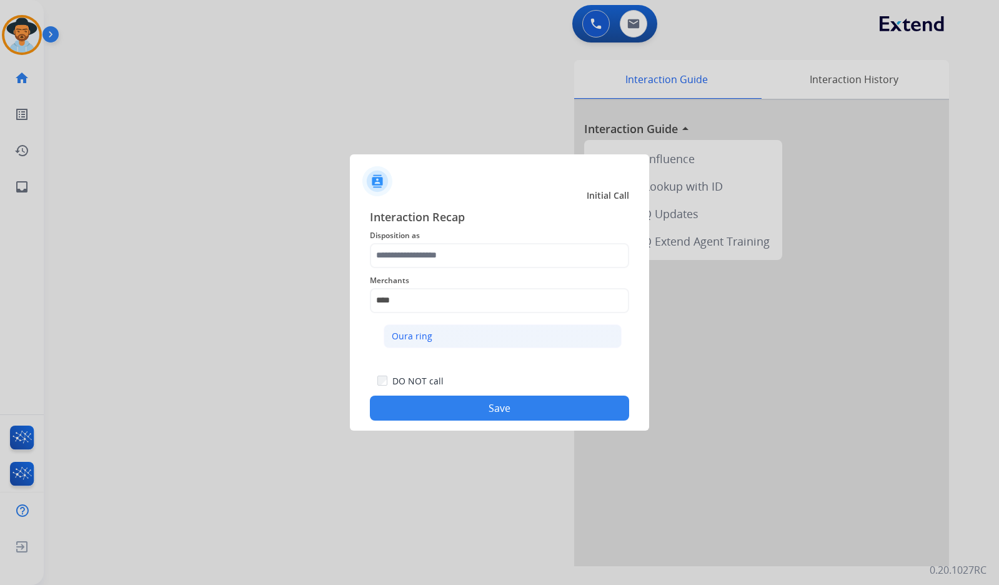
click at [559, 332] on li "Oura ring" at bounding box center [503, 336] width 238 height 24
type input "*********"
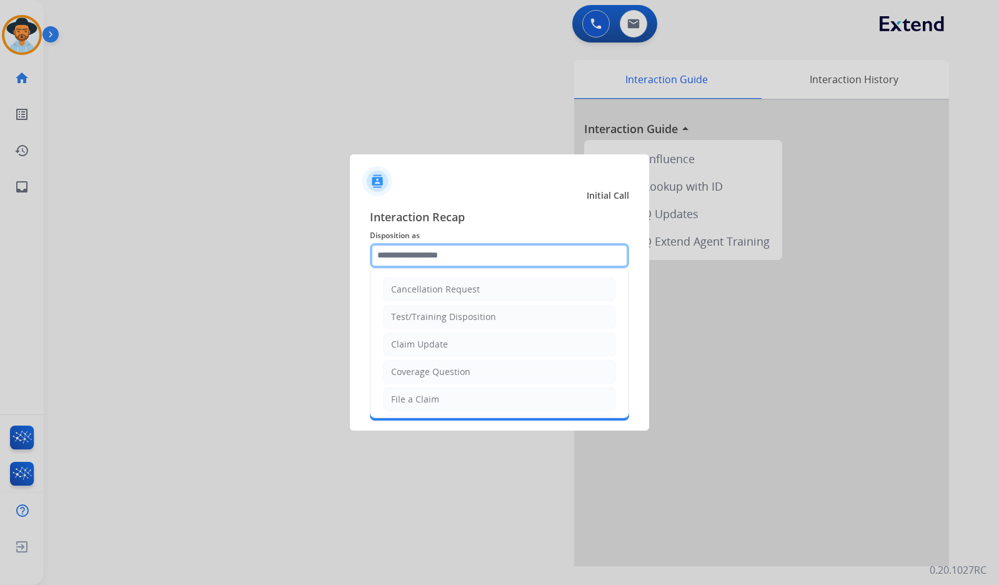
click at [447, 262] on input "text" at bounding box center [499, 255] width 259 height 25
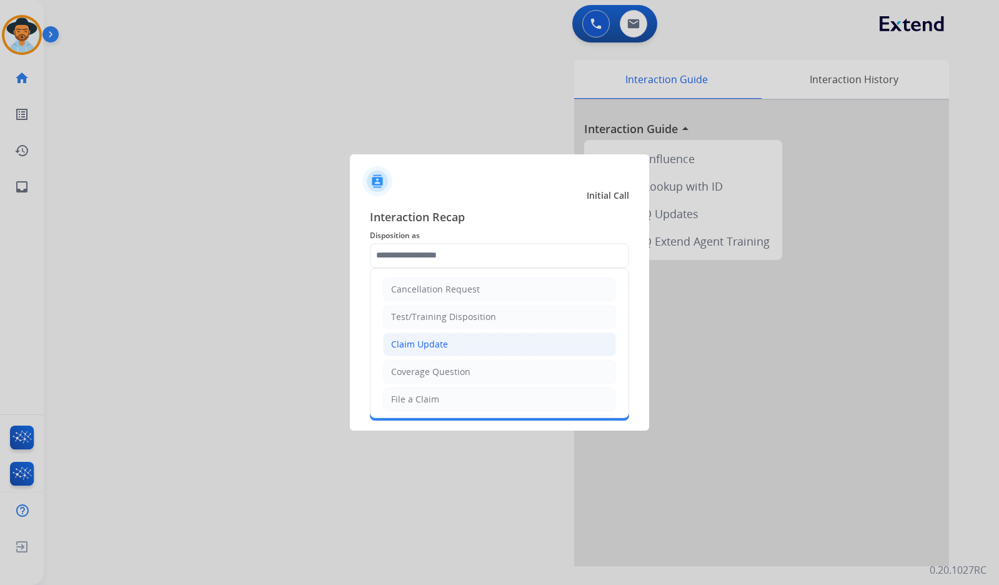
click at [439, 344] on div "Claim Update" at bounding box center [419, 344] width 57 height 12
type input "**********"
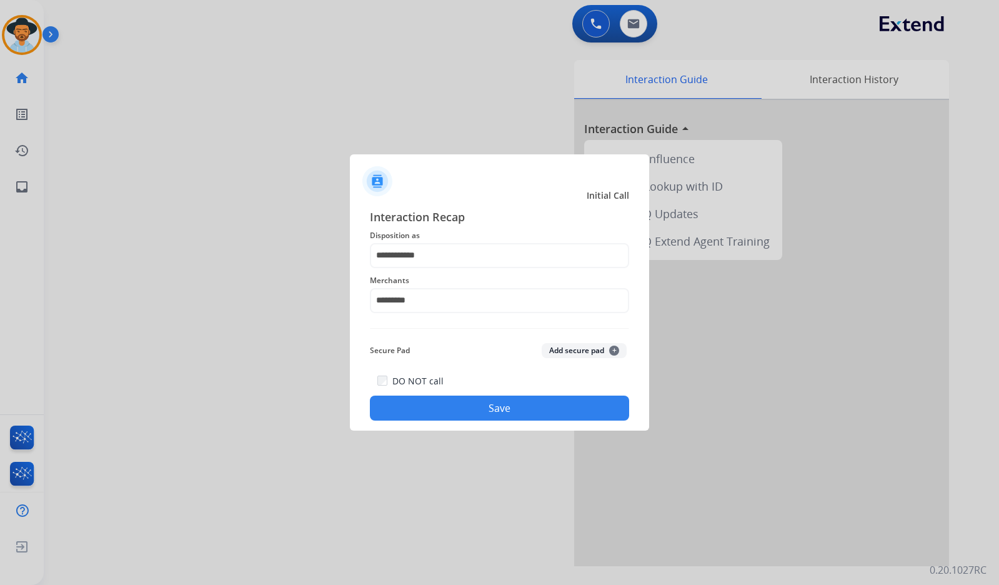
click at [466, 407] on button "Save" at bounding box center [499, 408] width 259 height 25
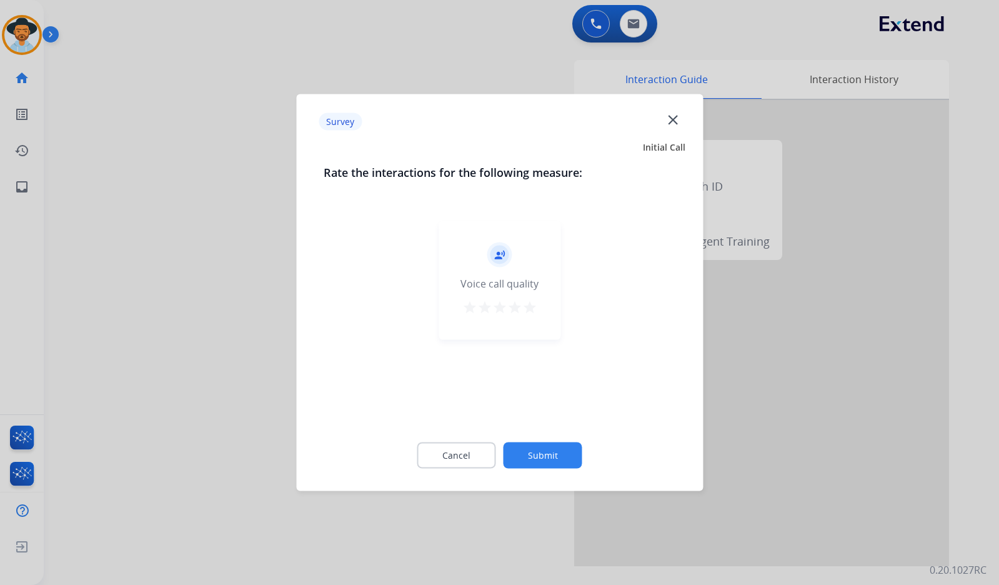
click at [552, 460] on button "Submit" at bounding box center [543, 455] width 79 height 26
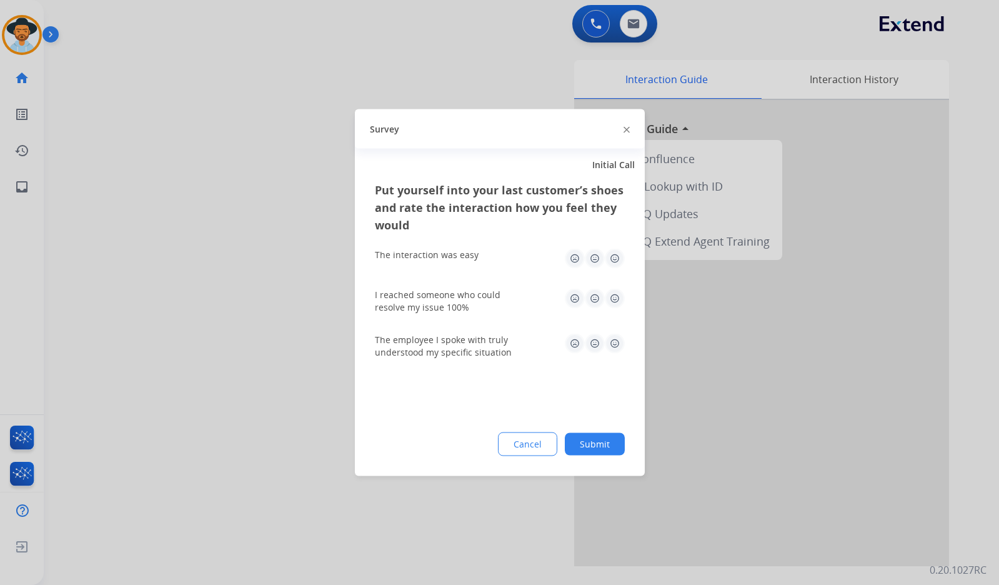
click at [607, 442] on button "Submit" at bounding box center [595, 444] width 60 height 22
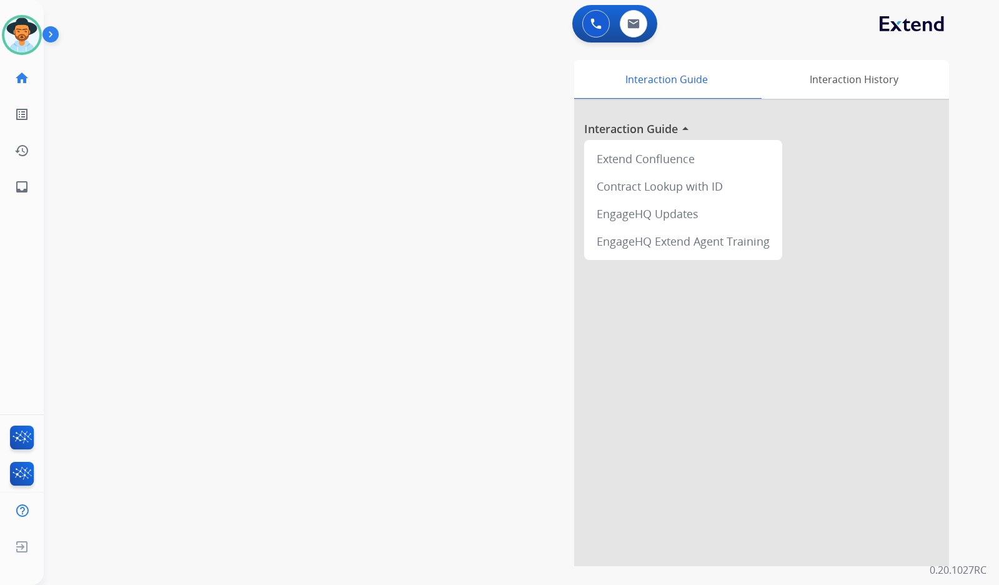
click at [157, 173] on div "swap_horiz Break voice bridge close_fullscreen Connect 3-Way Call merge_type Se…" at bounding box center [506, 305] width 925 height 521
click at [27, 37] on img at bounding box center [21, 34] width 35 height 35
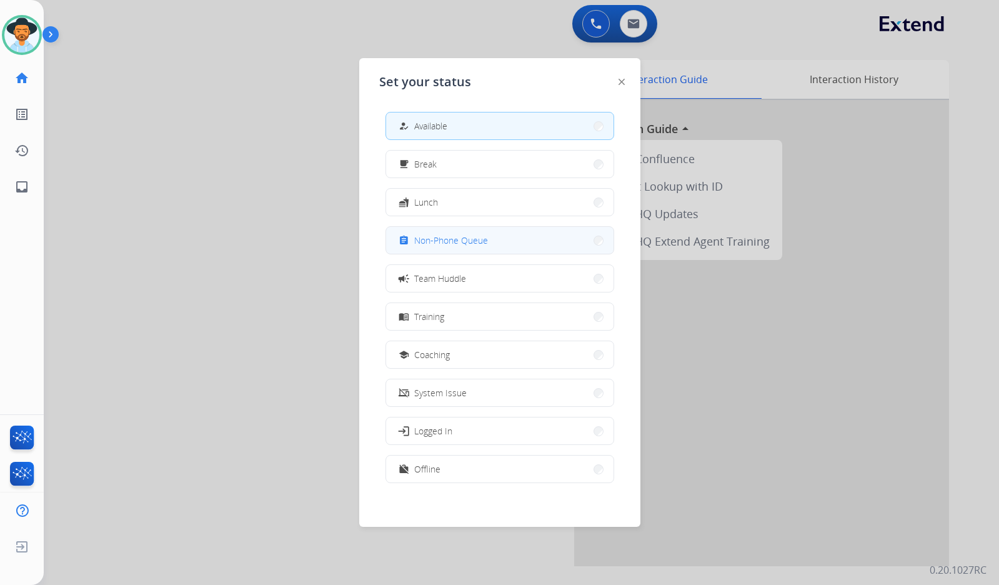
click at [510, 245] on button "assignment Non-Phone Queue" at bounding box center [499, 240] width 227 height 27
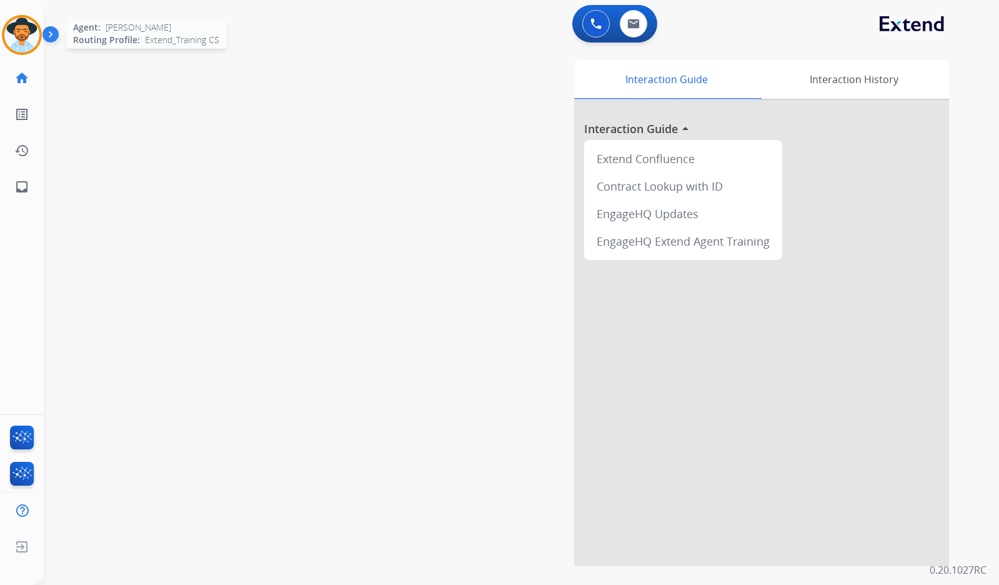
click at [25, 41] on img at bounding box center [21, 34] width 35 height 35
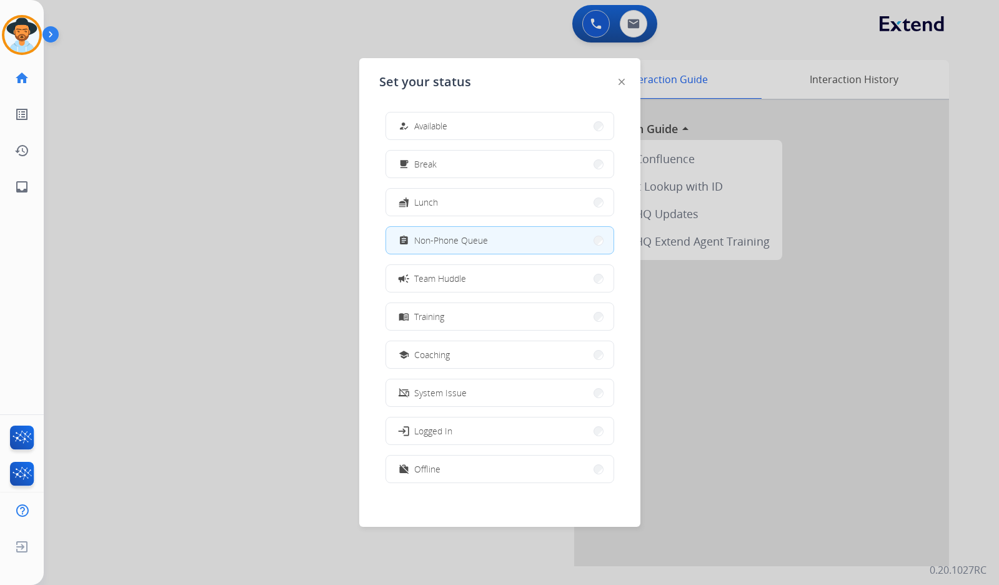
click at [474, 117] on button "how_to_reg Available" at bounding box center [499, 125] width 227 height 27
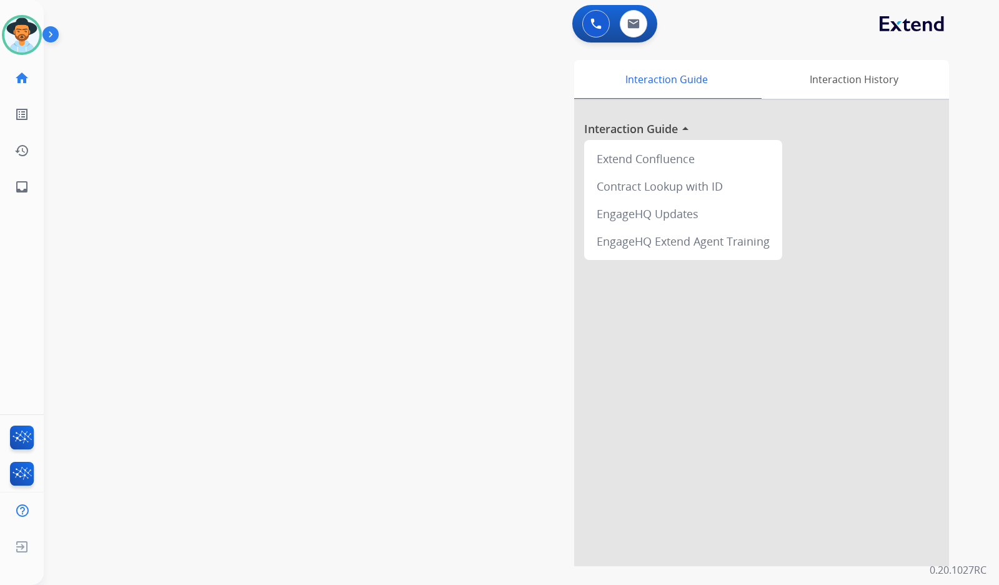
click at [349, 137] on div "swap_horiz Break voice bridge close_fullscreen Connect 3-Way Call merge_type Se…" at bounding box center [506, 305] width 925 height 521
click at [325, 187] on div "swap_horiz Break voice bridge close_fullscreen Connect 3-Way Call merge_type Se…" at bounding box center [506, 305] width 925 height 521
click at [359, 291] on div "swap_horiz Break voice bridge close_fullscreen Connect 3-Way Call merge_type Se…" at bounding box center [506, 305] width 925 height 521
click at [132, 259] on div "swap_horiz Break voice bridge close_fullscreen Connect 3-Way Call merge_type Se…" at bounding box center [506, 305] width 925 height 521
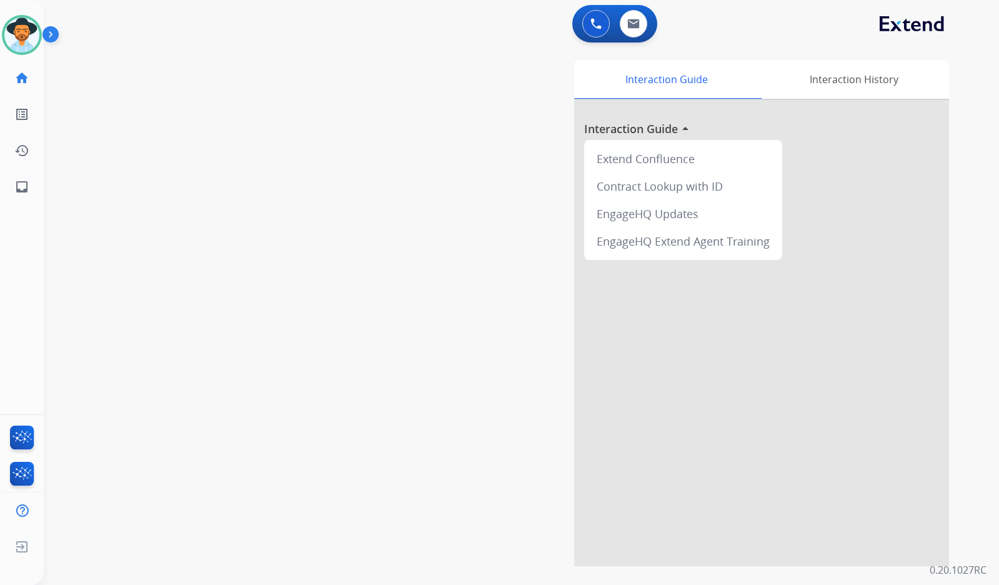
click at [330, 276] on div "swap_horiz Break voice bridge close_fullscreen Connect 3-Way Call merge_type Se…" at bounding box center [506, 305] width 925 height 521
click at [57, 34] on img at bounding box center [52, 37] width 21 height 24
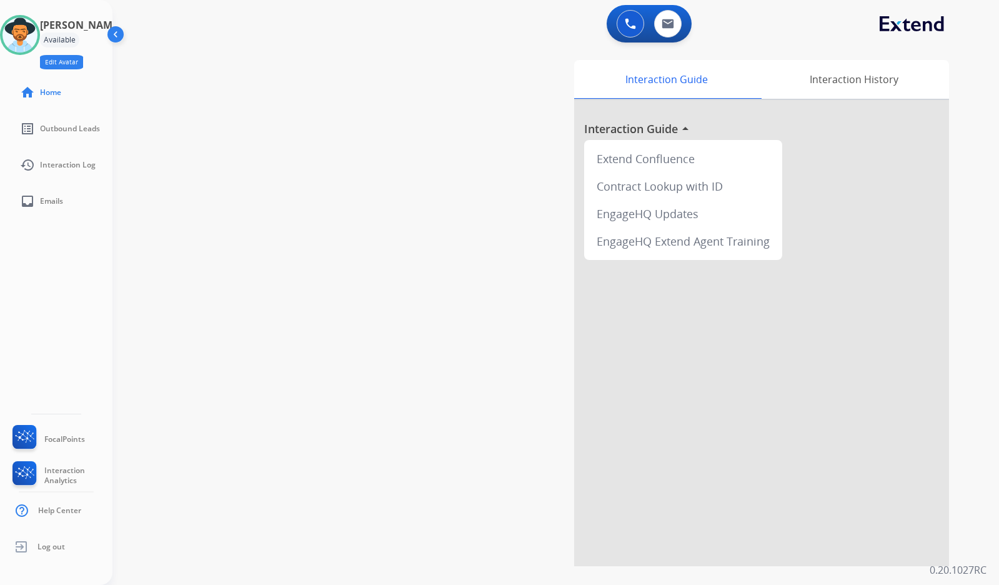
click at [82, 61] on button "Edit Avatar" at bounding box center [61, 62] width 43 height 14
select select "***"
select select
select select "**********"
select select "******"
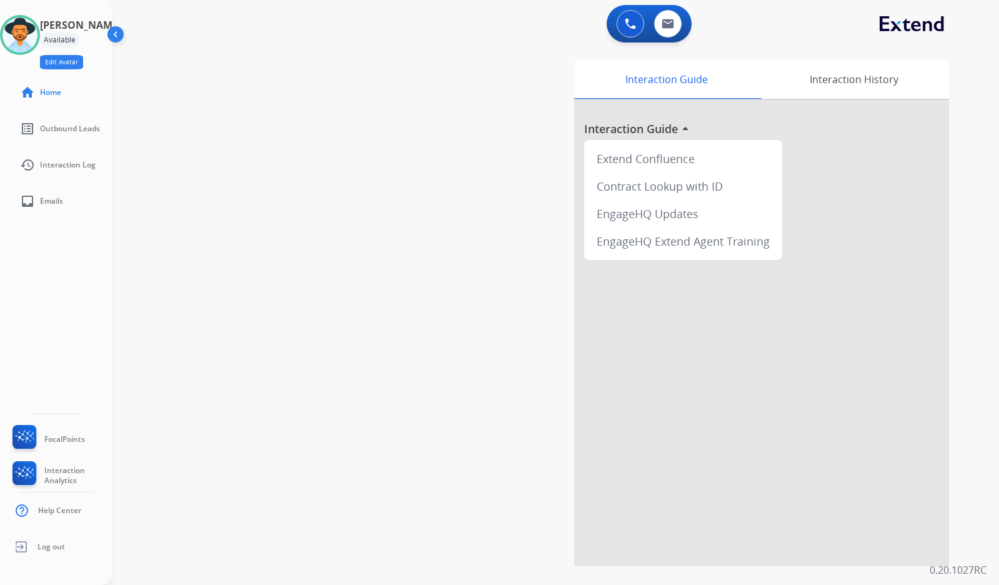
select select "**********"
select select "****"
select select "**********"
select select "*********"
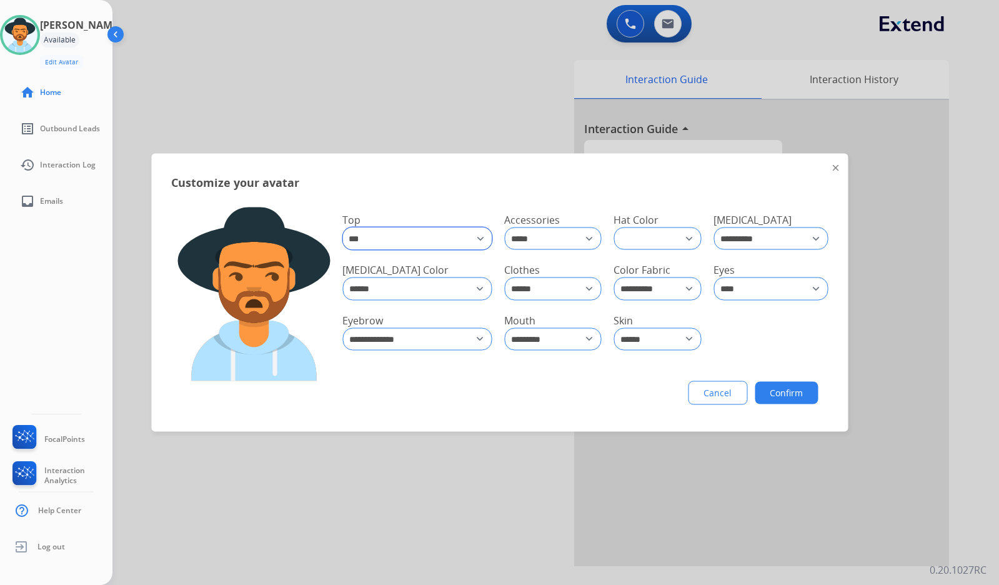
click at [451, 242] on select "**********" at bounding box center [416, 238] width 149 height 22
select select "**********"
click at [342, 227] on select "**********" at bounding box center [416, 237] width 148 height 21
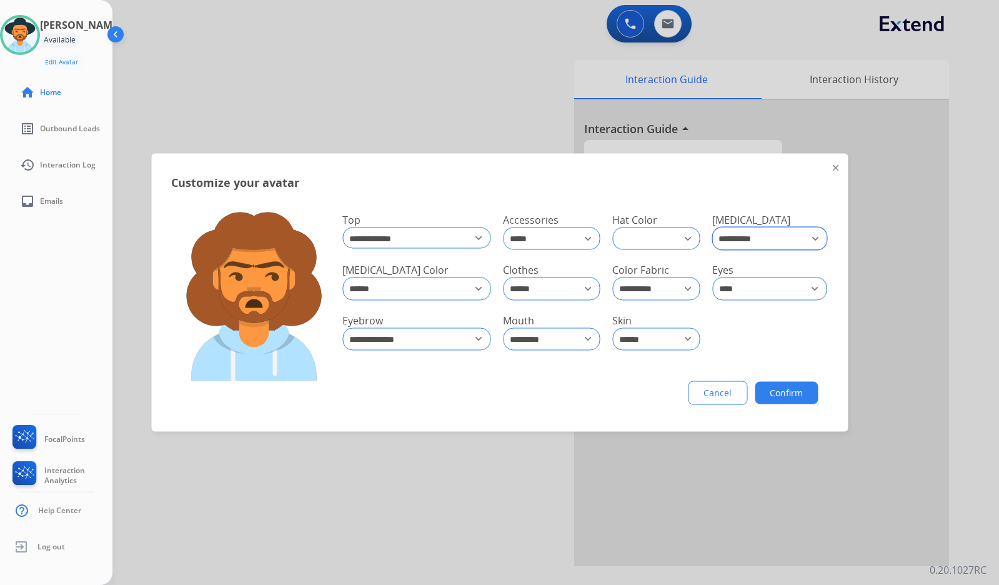
click at [774, 232] on select "**********" at bounding box center [769, 238] width 114 height 22
select select "*****"
click at [714, 227] on select "**********" at bounding box center [770, 237] width 113 height 21
click at [647, 341] on select "**** ****** ****** **** ***** ***** ********* *****" at bounding box center [657, 337] width 87 height 21
select select "*****"
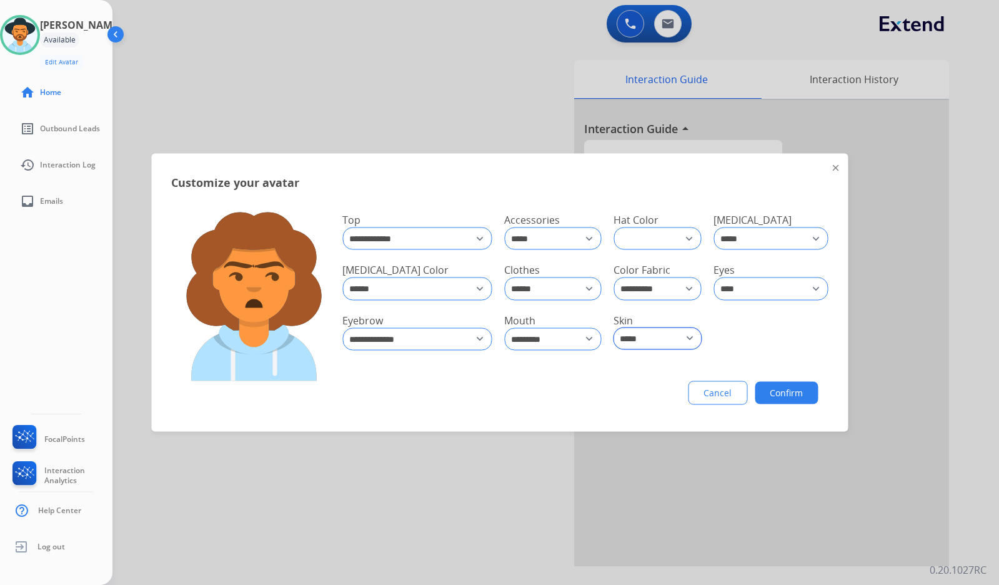
click at [614, 327] on select "**** ****** ****** **** ***** ***** ********* *****" at bounding box center [657, 337] width 87 height 21
click at [735, 281] on select "**** ***** *** ******* ***** ******* ***** ****** **** ****** ********* **** **…" at bounding box center [771, 288] width 114 height 22
select select "*****"
click at [714, 277] on select "**** ***** *** ******* ***** ******* ***** ****** **** ****** ********* **** **…" at bounding box center [771, 287] width 114 height 21
click at [638, 292] on select "**********" at bounding box center [657, 288] width 87 height 22
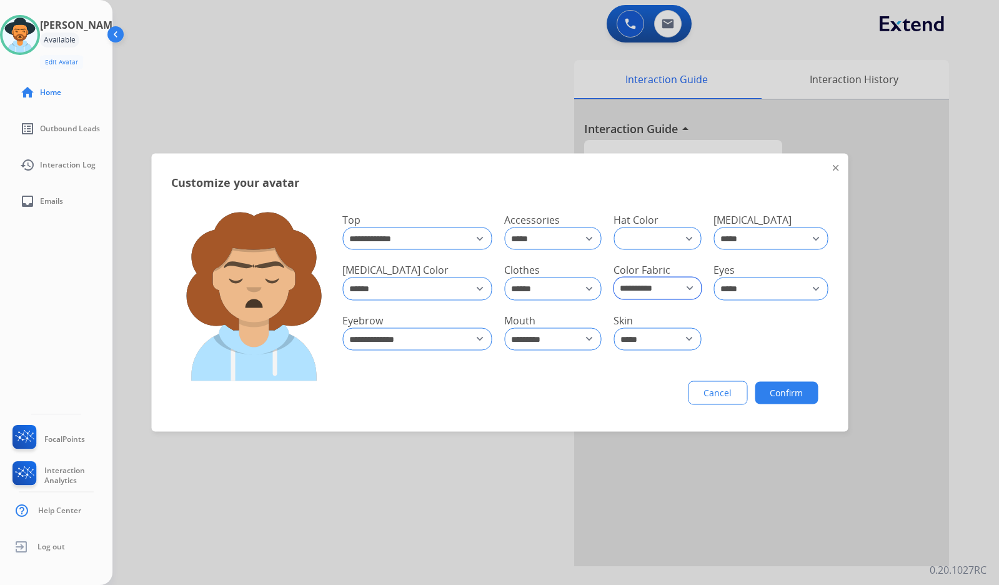
select select "**********"
click at [614, 277] on select "**********" at bounding box center [657, 287] width 87 height 21
click at [539, 329] on select "**********" at bounding box center [552, 338] width 97 height 22
select select "*******"
click at [504, 327] on select "**********" at bounding box center [552, 337] width 97 height 21
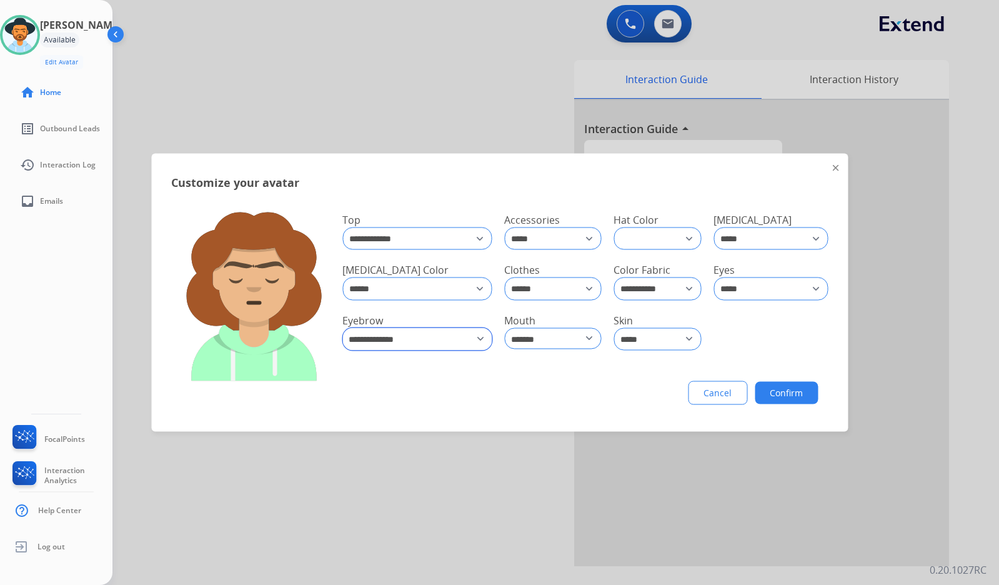
click at [452, 339] on select "**********" at bounding box center [416, 338] width 149 height 22
select select "*******"
click at [342, 327] on select "**********" at bounding box center [416, 337] width 149 height 21
click at [776, 392] on button "Confirm" at bounding box center [786, 393] width 63 height 22
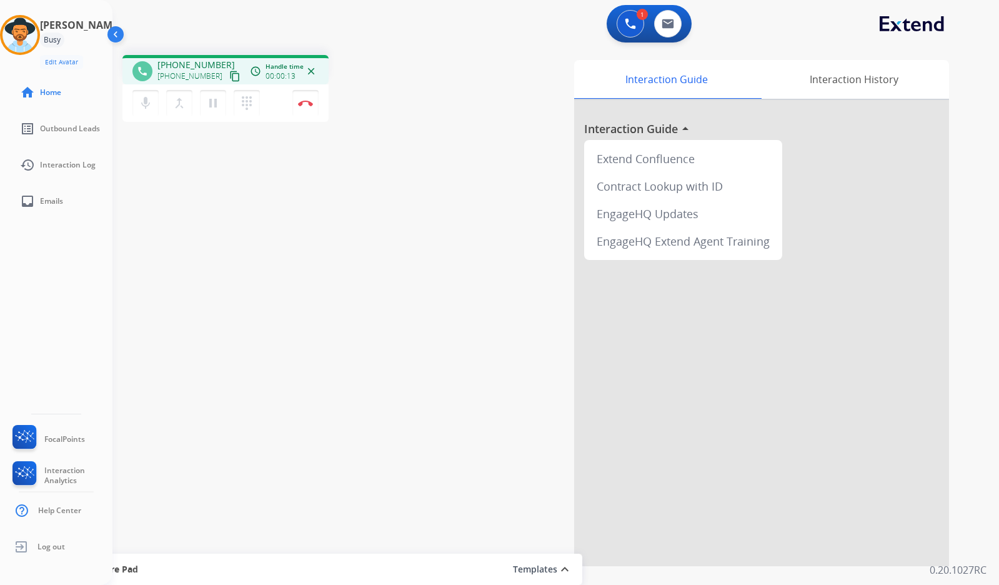
click at [229, 75] on mat-icon "content_copy" at bounding box center [234, 76] width 11 height 11
click at [299, 104] on img at bounding box center [305, 103] width 15 height 6
click at [303, 103] on img at bounding box center [305, 103] width 15 height 6
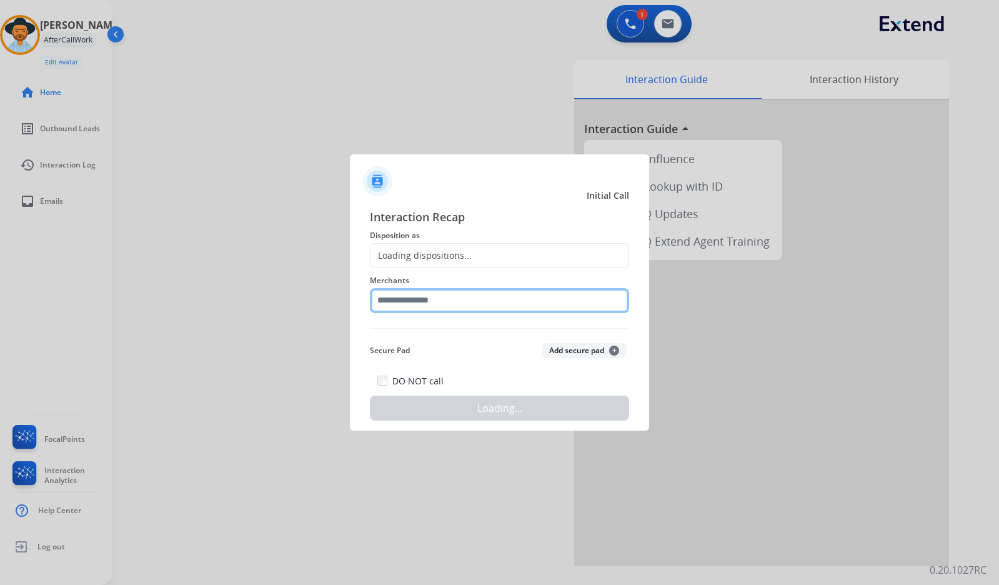
click at [462, 299] on input "text" at bounding box center [499, 300] width 259 height 25
click at [439, 304] on input "*****" at bounding box center [499, 300] width 259 height 25
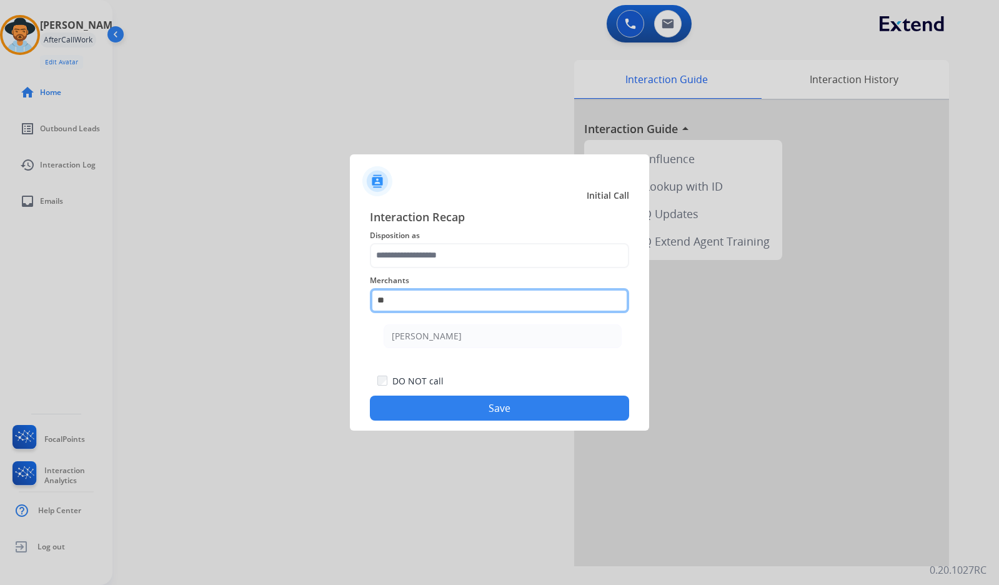
type input "*"
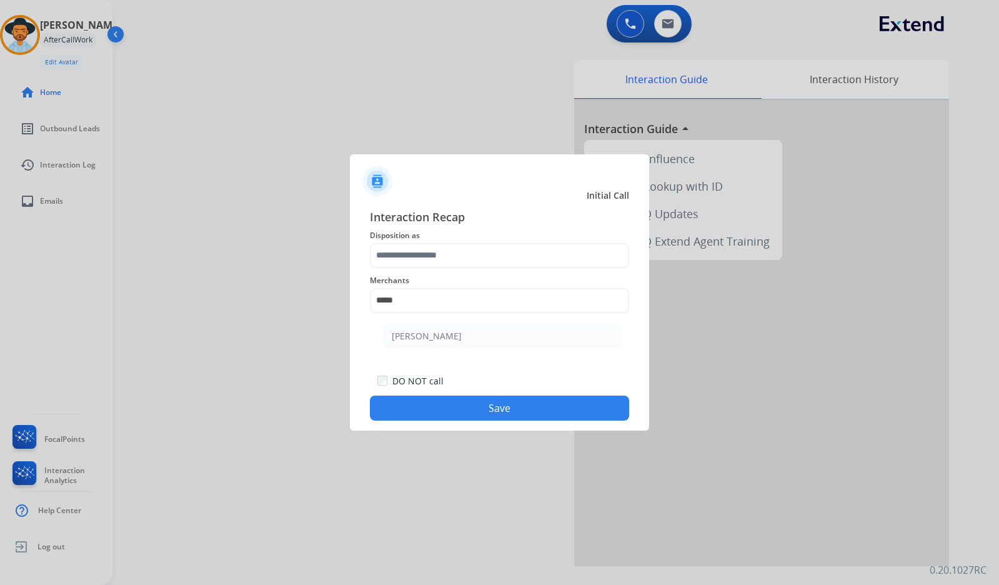
click at [463, 347] on li "[PERSON_NAME]" at bounding box center [503, 336] width 238 height 24
type input "**********"
click at [456, 332] on div "**********" at bounding box center [499, 314] width 259 height 213
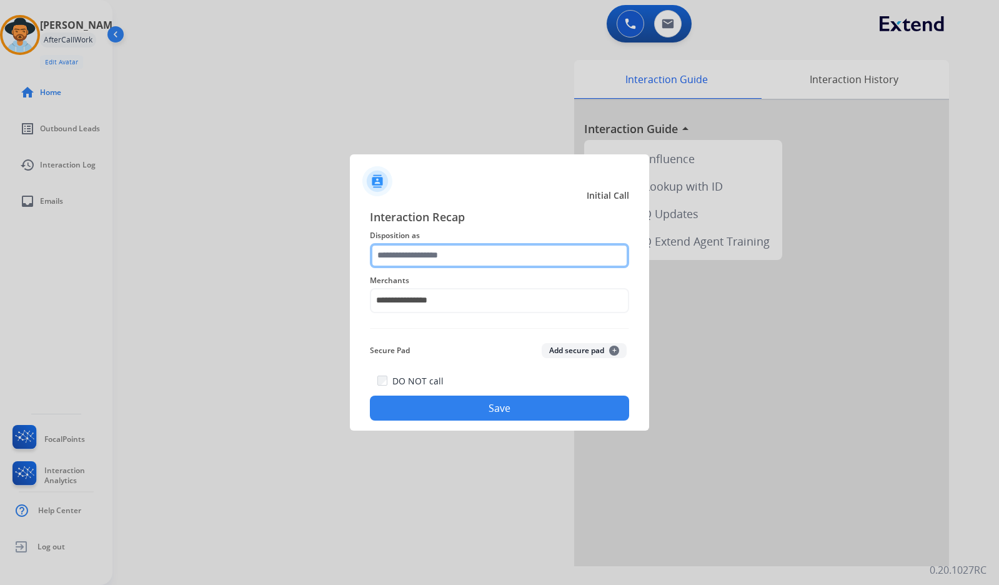
click at [441, 256] on input "text" at bounding box center [499, 255] width 259 height 25
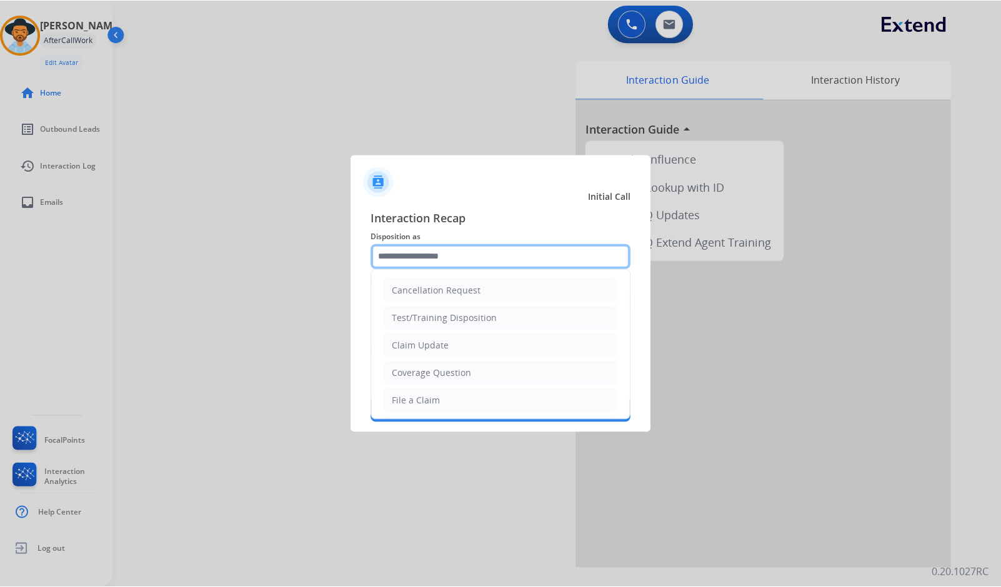
scroll to position [187, 0]
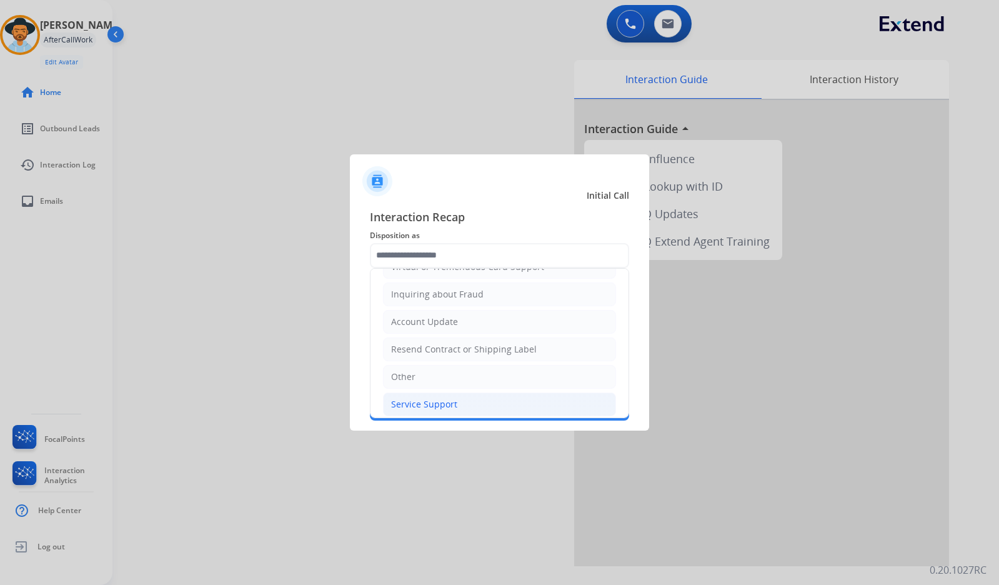
click at [435, 402] on div "Service Support" at bounding box center [424, 404] width 66 height 12
type input "**********"
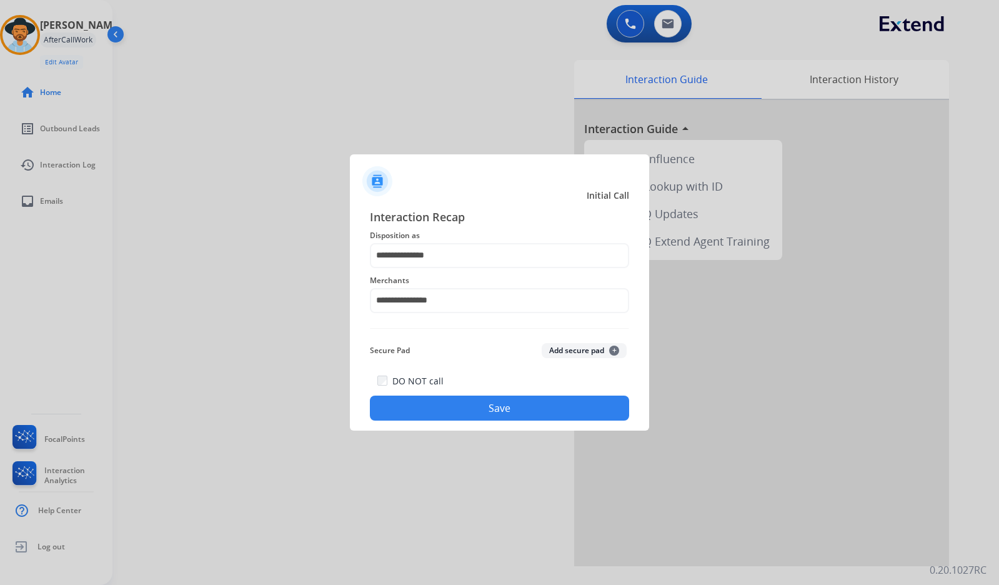
click at [461, 402] on button "Save" at bounding box center [499, 408] width 259 height 25
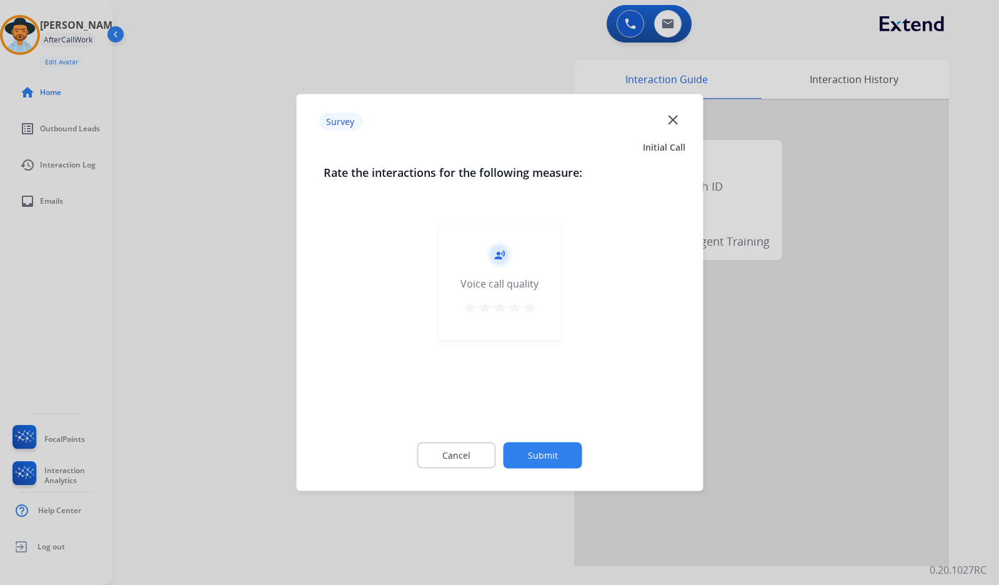
click at [559, 453] on button "Submit" at bounding box center [543, 455] width 79 height 26
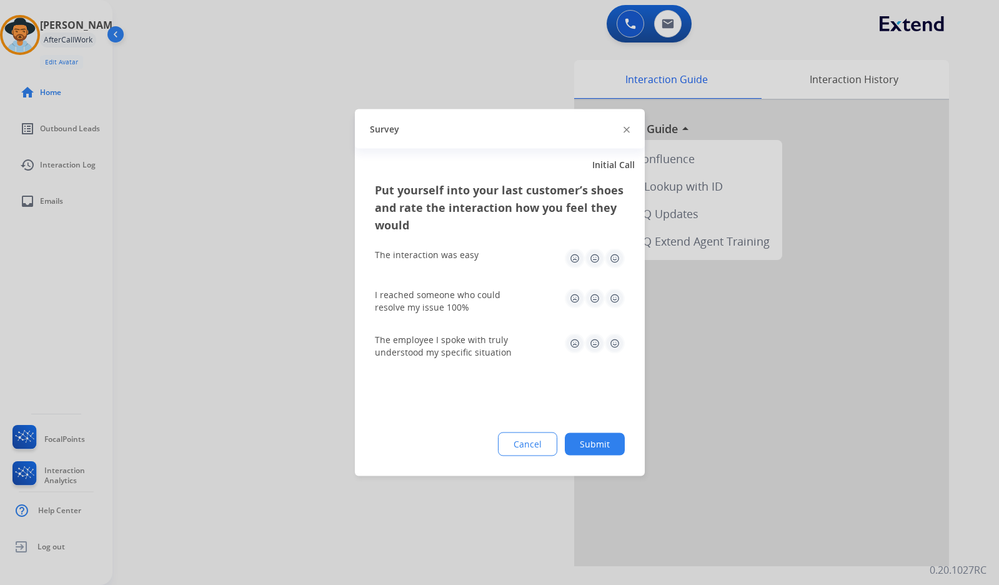
click at [602, 446] on button "Submit" at bounding box center [595, 444] width 60 height 22
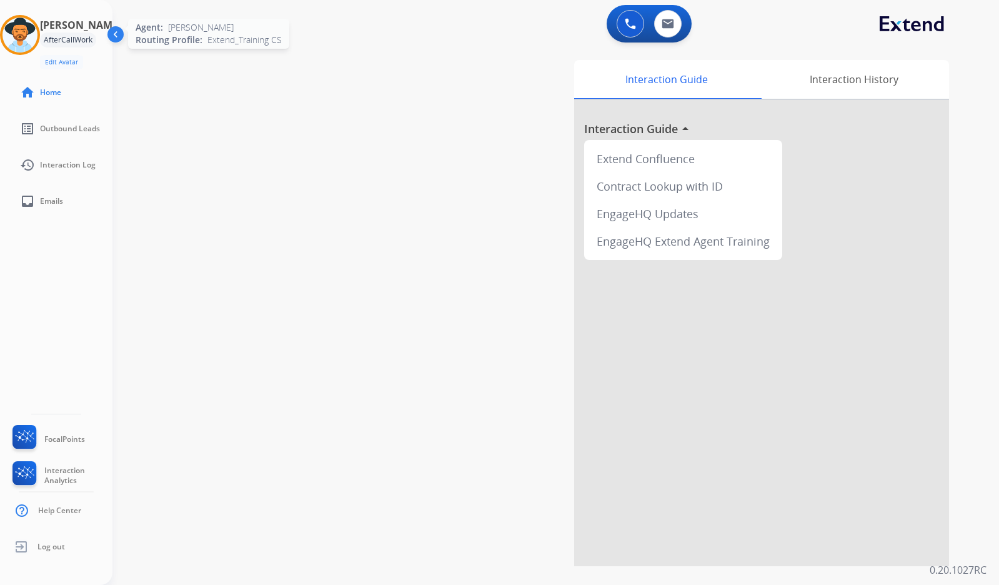
click at [28, 36] on img at bounding box center [19, 34] width 35 height 35
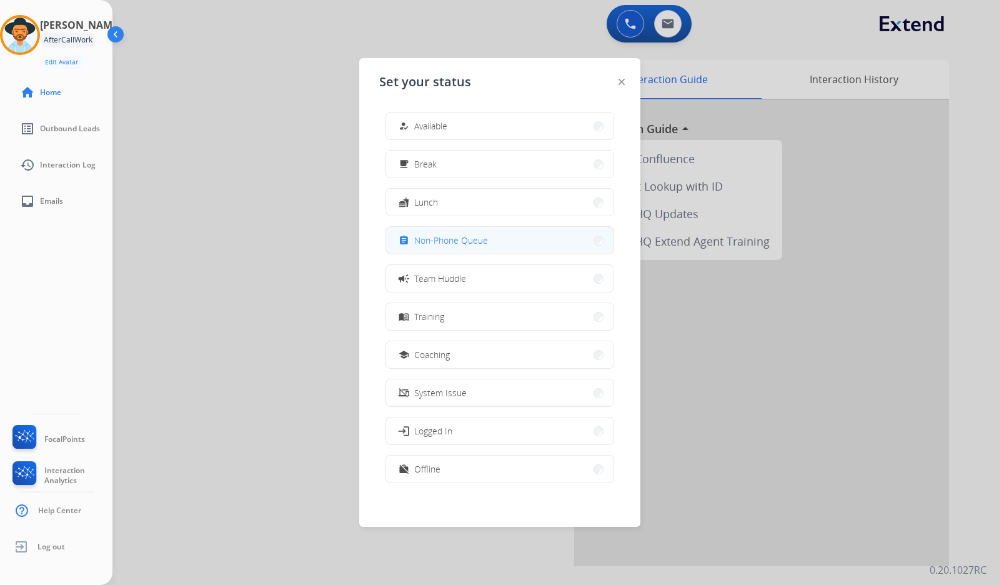
click at [434, 239] on span "Non-Phone Queue" at bounding box center [451, 240] width 74 height 13
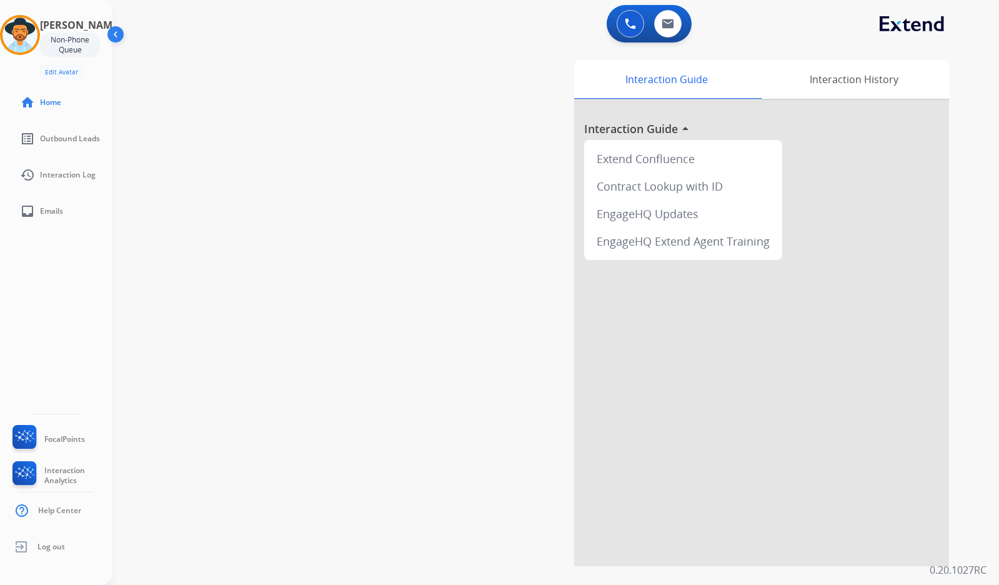
click at [269, 214] on div "swap_horiz Break voice bridge close_fullscreen Connect 3-Way Call merge_type Se…" at bounding box center [540, 305] width 857 height 521
click at [33, 33] on img at bounding box center [19, 34] width 35 height 35
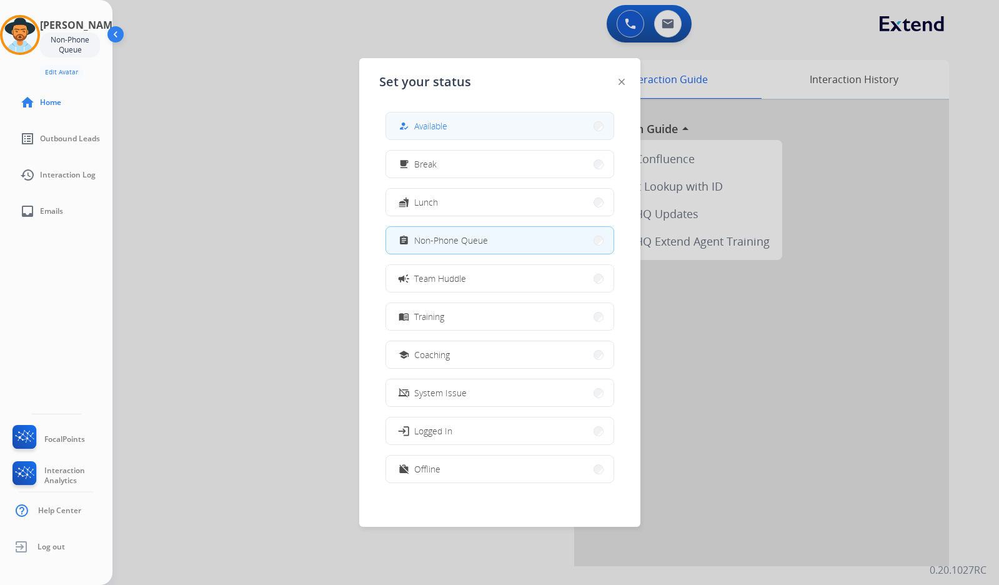
click at [437, 129] on span "Available" at bounding box center [430, 125] width 33 height 13
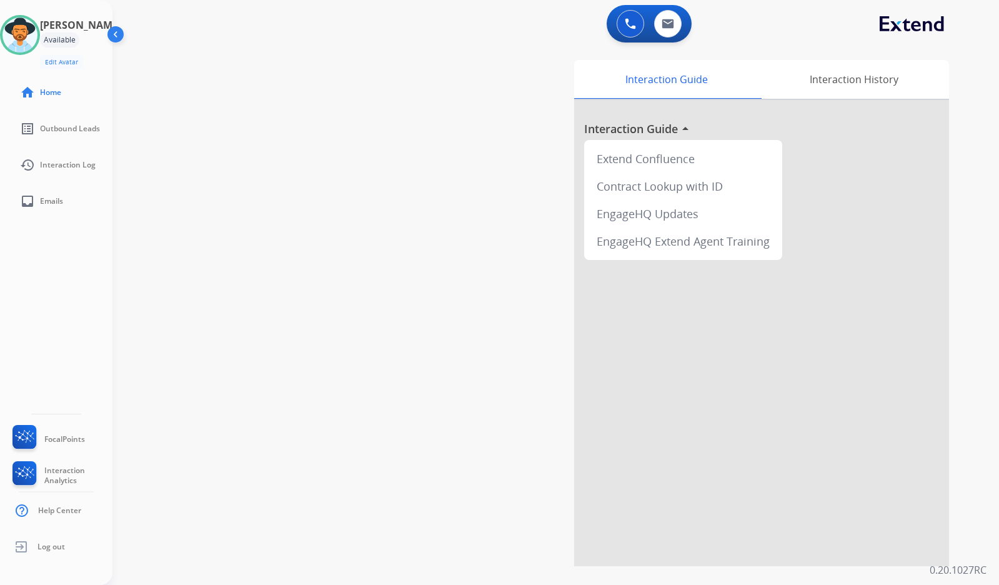
click at [409, 187] on div "swap_horiz Break voice bridge close_fullscreen Connect 3-Way Call merge_type Se…" at bounding box center [540, 305] width 857 height 521
click at [81, 274] on div "Amanda Available Edit Avatar Agent: Amanda Routing Profile: Extend_Training CS …" at bounding box center [56, 292] width 112 height 585
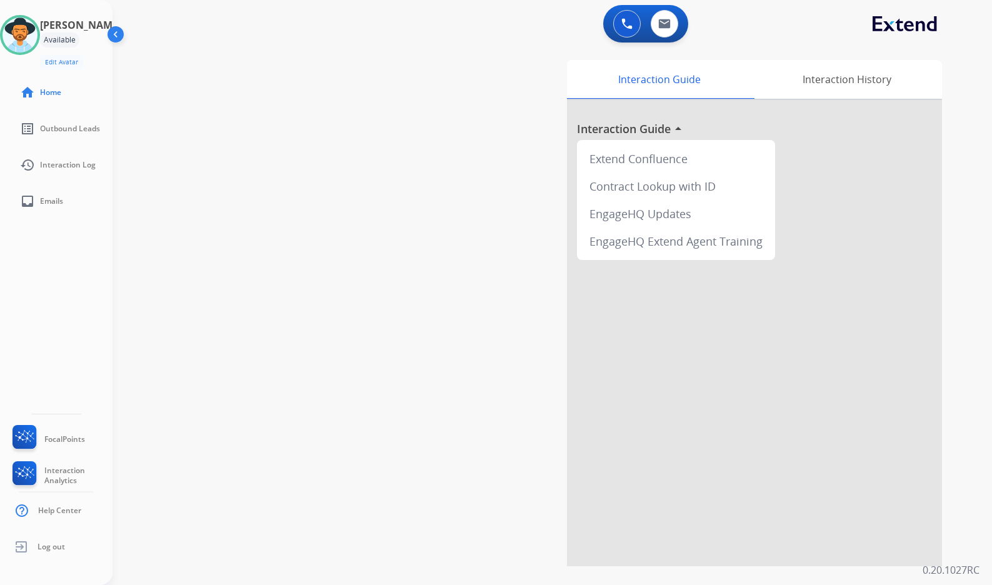
drag, startPoint x: 89, startPoint y: 334, endPoint x: 4, endPoint y: 391, distance: 101.4
click at [89, 334] on div "Amanda Available Edit Avatar Agent: Amanda Routing Profile: Extend_Training CS …" at bounding box center [56, 292] width 112 height 585
drag, startPoint x: 81, startPoint y: 384, endPoint x: 24, endPoint y: 346, distance: 69.0
click at [81, 384] on div "Amanda Available Edit Avatar Agent: Amanda Routing Profile: Extend_Training CS …" at bounding box center [56, 292] width 112 height 585
click at [104, 313] on div "Amanda Available Edit Avatar Agent: Amanda Routing Profile: Extend_Training CS …" at bounding box center [56, 292] width 112 height 585
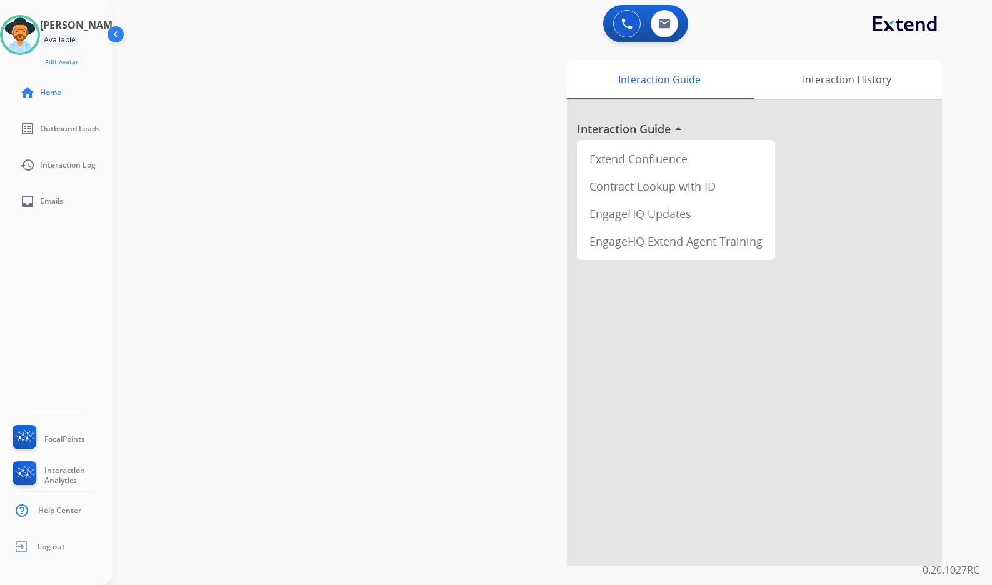
click at [101, 301] on div "Amanda Available Edit Avatar Agent: Amanda Routing Profile: Extend_Training CS …" at bounding box center [56, 292] width 112 height 585
click at [96, 274] on div "Amanda Available Edit Avatar Agent: Amanda Routing Profile: Extend_Training CS …" at bounding box center [56, 292] width 112 height 585
click at [329, 160] on div "swap_horiz Break voice bridge close_fullscreen Connect 3-Way Call merge_type Se…" at bounding box center [536, 305] width 849 height 521
click at [267, 112] on div "swap_horiz Break voice bridge close_fullscreen Connect 3-Way Call merge_type Se…" at bounding box center [536, 305] width 849 height 521
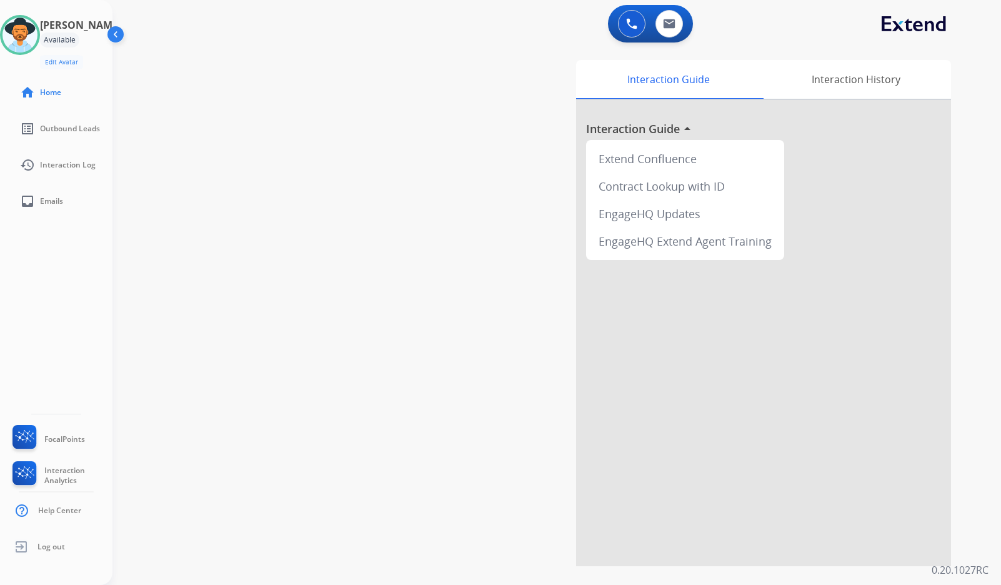
click at [132, 265] on div "swap_horiz Break voice bridge close_fullscreen Connect 3-Way Call merge_type Se…" at bounding box center [541, 305] width 859 height 521
click at [161, 374] on div "swap_horiz Break voice bridge close_fullscreen Connect 3-Way Call merge_type Se…" at bounding box center [541, 305] width 859 height 521
click at [30, 194] on mat-icon "inbox" at bounding box center [27, 201] width 15 height 15
select select "**********"
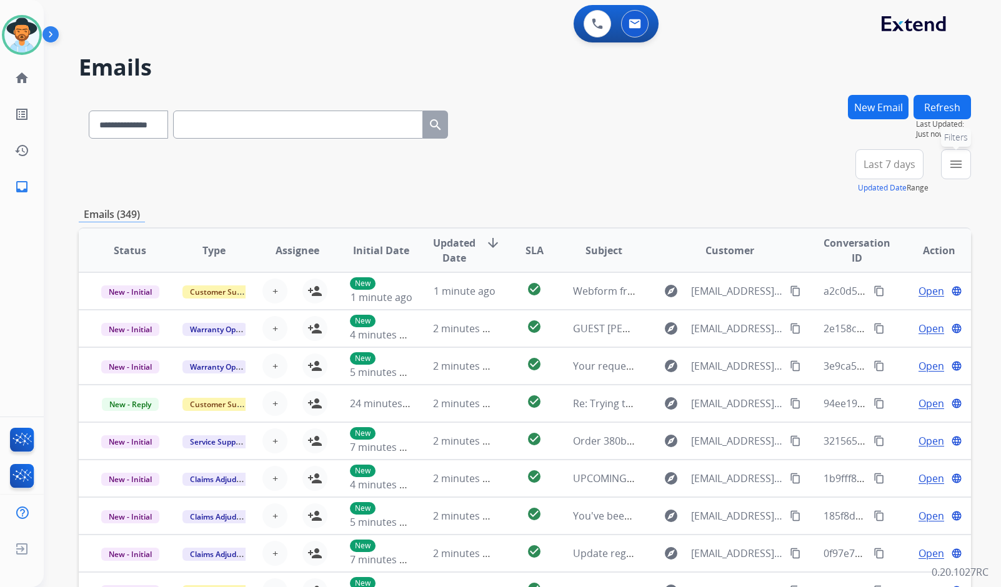
click at [965, 167] on button "menu Filters" at bounding box center [956, 164] width 30 height 30
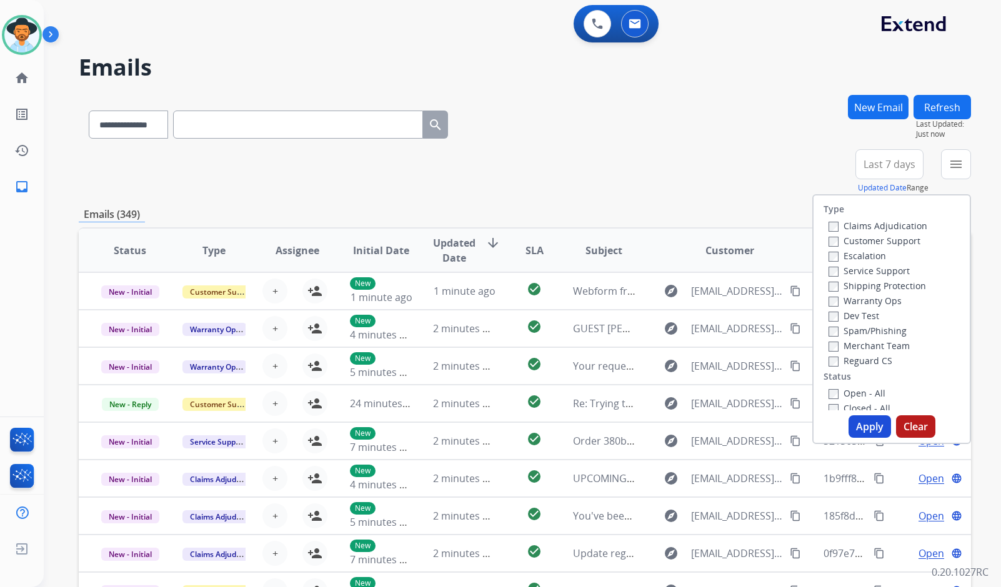
click at [876, 241] on label "Customer Support" at bounding box center [875, 241] width 92 height 12
click at [880, 285] on label "Shipping Protection" at bounding box center [877, 286] width 97 height 12
click at [872, 356] on label "Reguard CS" at bounding box center [861, 361] width 64 height 12
click at [861, 397] on label "Open - All" at bounding box center [857, 393] width 57 height 12
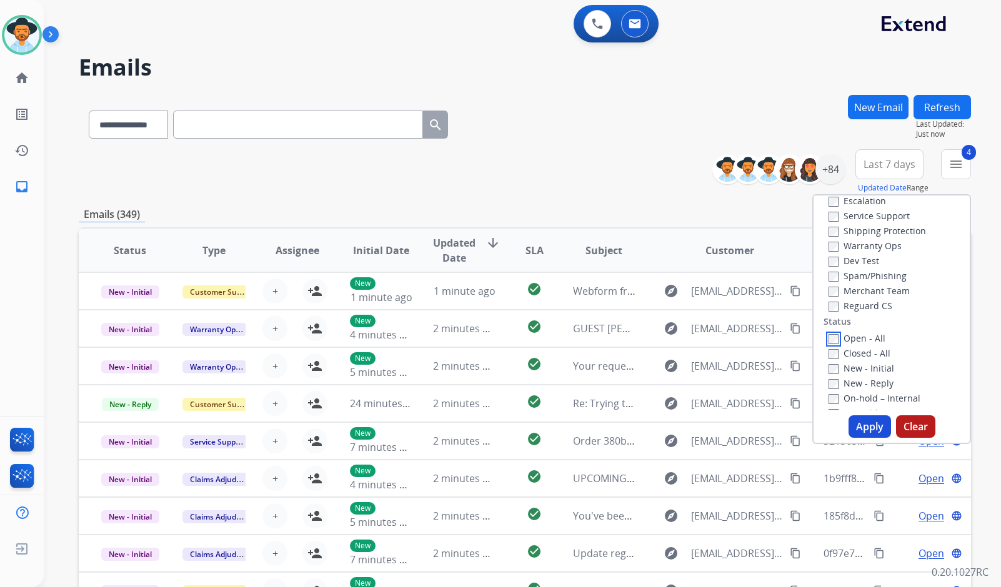
scroll to position [125, 0]
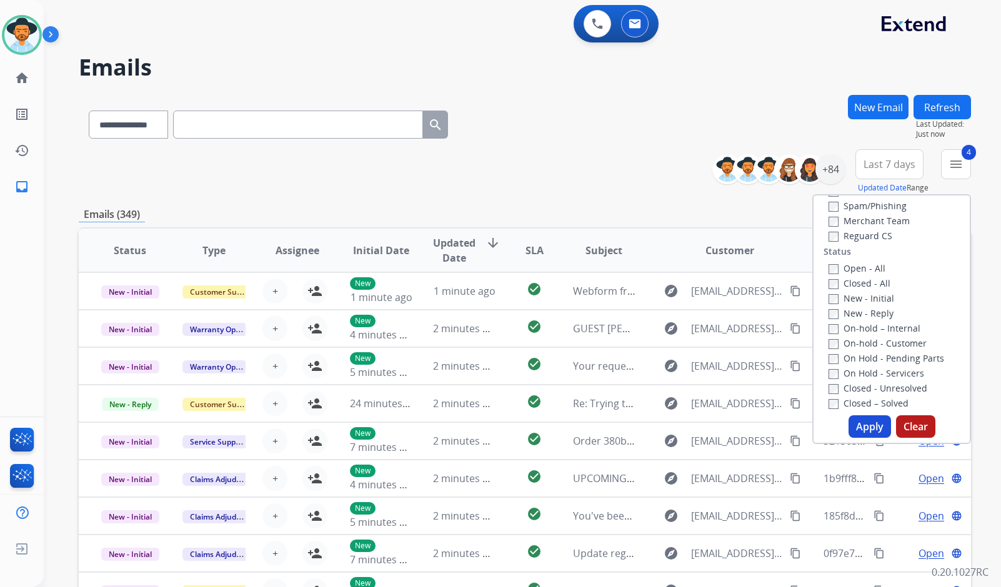
click at [894, 373] on label "On Hold - Servicers" at bounding box center [877, 373] width 96 height 12
click at [894, 359] on label "On Hold - Pending Parts" at bounding box center [887, 358] width 116 height 12
click at [891, 342] on label "On-hold - Customer" at bounding box center [878, 343] width 98 height 12
click at [890, 328] on label "On-hold – Internal" at bounding box center [875, 328] width 92 height 12
click at [879, 314] on label "New - Reply" at bounding box center [861, 313] width 65 height 12
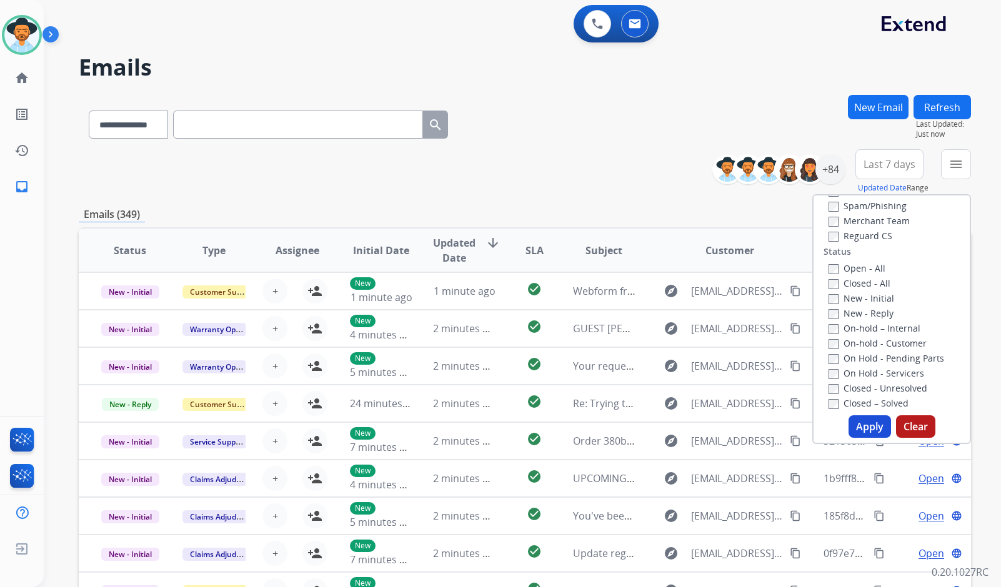
click at [878, 296] on label "New - Initial" at bounding box center [862, 298] width 66 height 12
click at [852, 429] on button "Apply" at bounding box center [870, 427] width 42 height 22
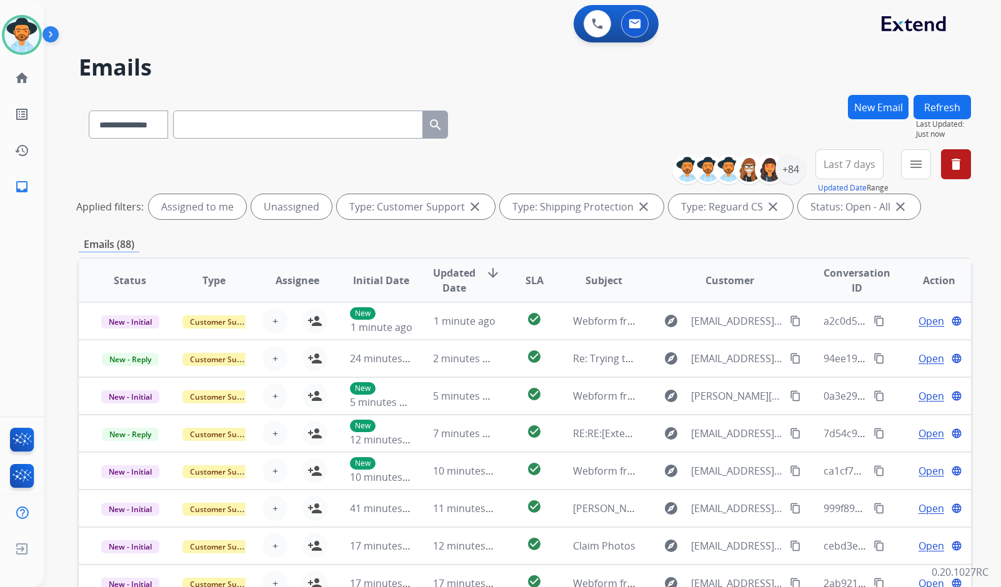
click at [794, 170] on div "+84" at bounding box center [790, 169] width 30 height 30
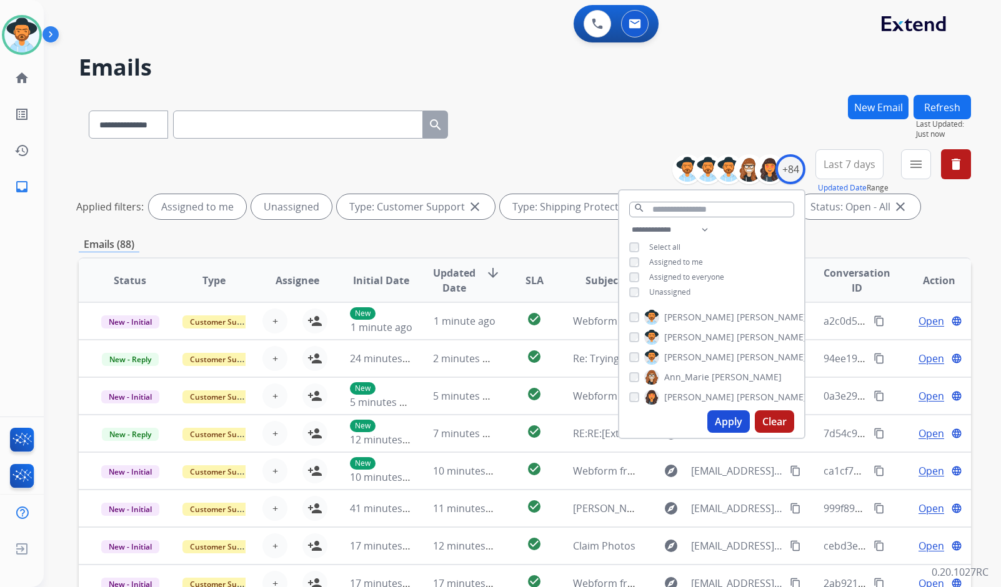
click at [665, 287] on span "Unassigned" at bounding box center [669, 292] width 41 height 11
click at [679, 351] on span "[PERSON_NAME]" at bounding box center [699, 357] width 70 height 12
click at [725, 422] on button "Apply" at bounding box center [728, 422] width 42 height 22
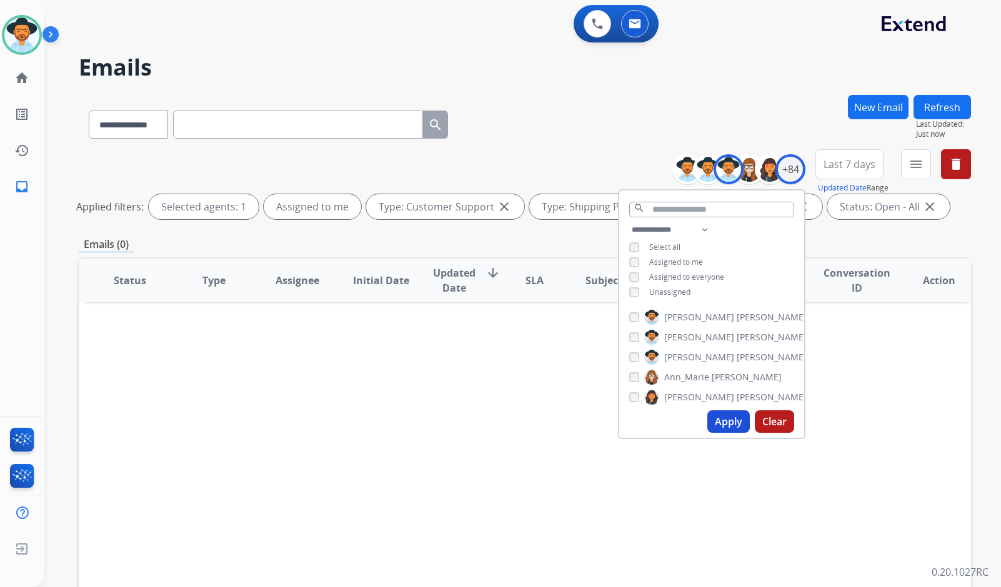
click at [555, 239] on div "Emails (0)" at bounding box center [525, 245] width 892 height 16
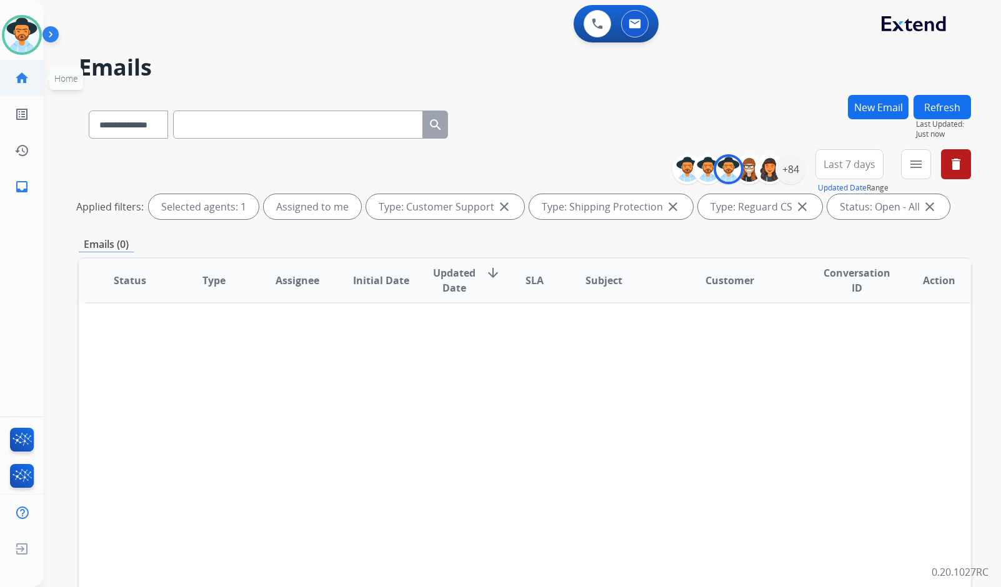
click at [7, 77] on link "home Home" at bounding box center [21, 78] width 35 height 35
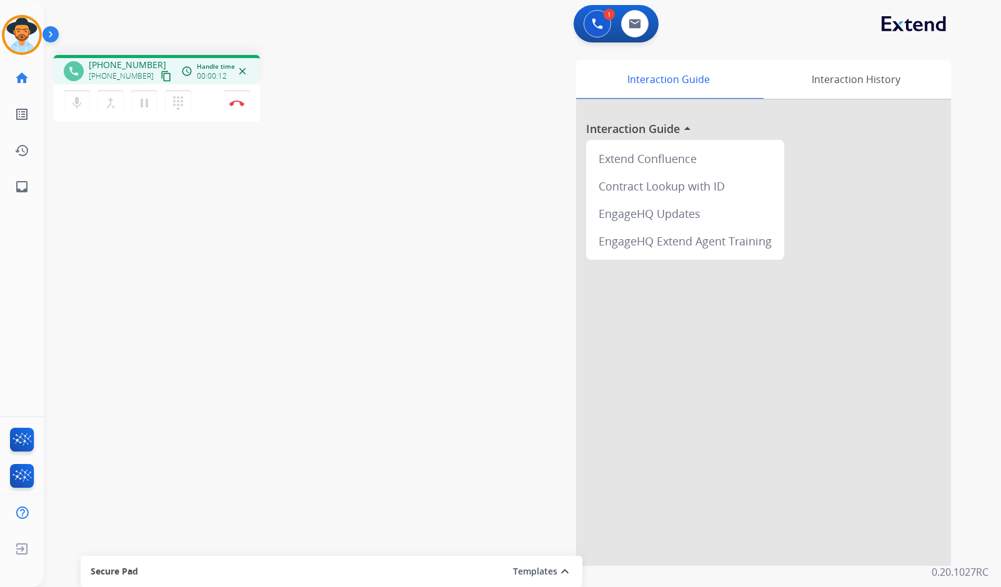
drag, startPoint x: 154, startPoint y: 74, endPoint x: 139, endPoint y: 77, distance: 15.3
click at [161, 74] on mat-icon "content_copy" at bounding box center [166, 76] width 11 height 11
click at [139, 107] on mat-icon "pause" at bounding box center [144, 103] width 15 height 15
click at [148, 106] on mat-icon "play_arrow" at bounding box center [144, 103] width 15 height 15
click at [210, 289] on div "phone +14806781033 +14806781033 content_copy access_time Call metrics Queue 00:…" at bounding box center [507, 305] width 927 height 521
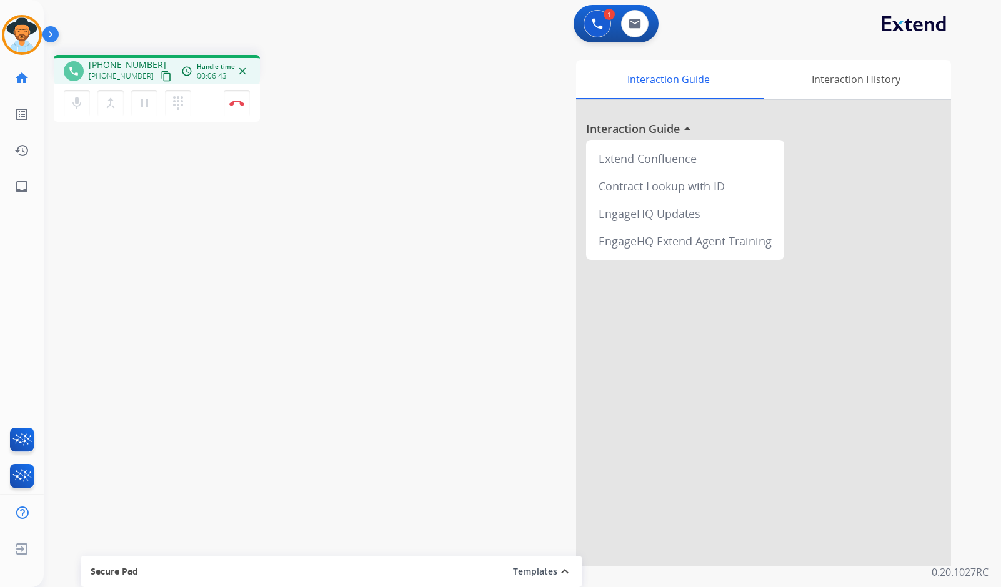
click at [100, 263] on div "phone +14806781033 +14806781033 content_copy access_time Call metrics Queue 00:…" at bounding box center [507, 305] width 927 height 521
click at [238, 104] on img at bounding box center [236, 103] width 15 height 6
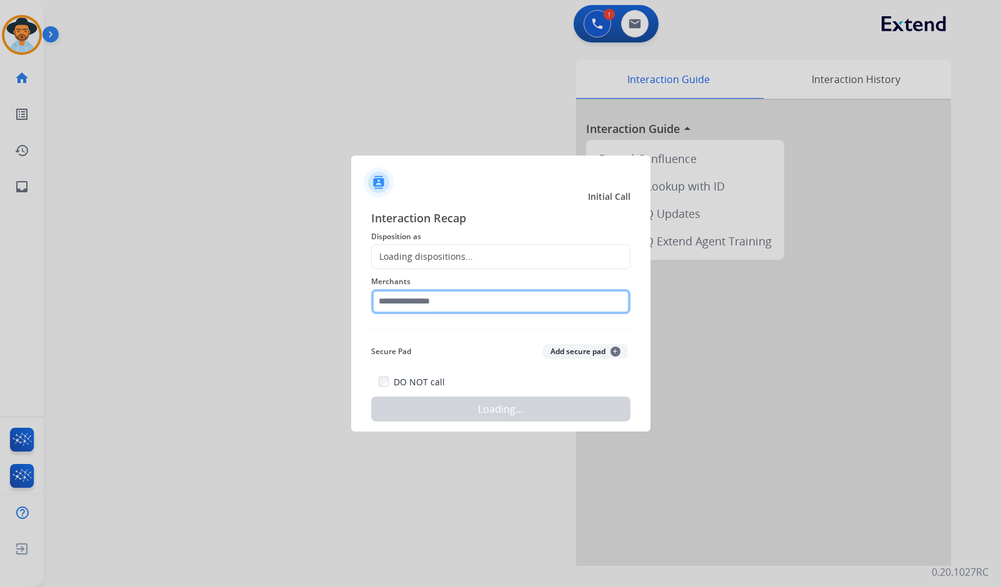
click at [453, 303] on input "text" at bounding box center [500, 301] width 259 height 25
click at [443, 296] on input "text" at bounding box center [500, 301] width 259 height 25
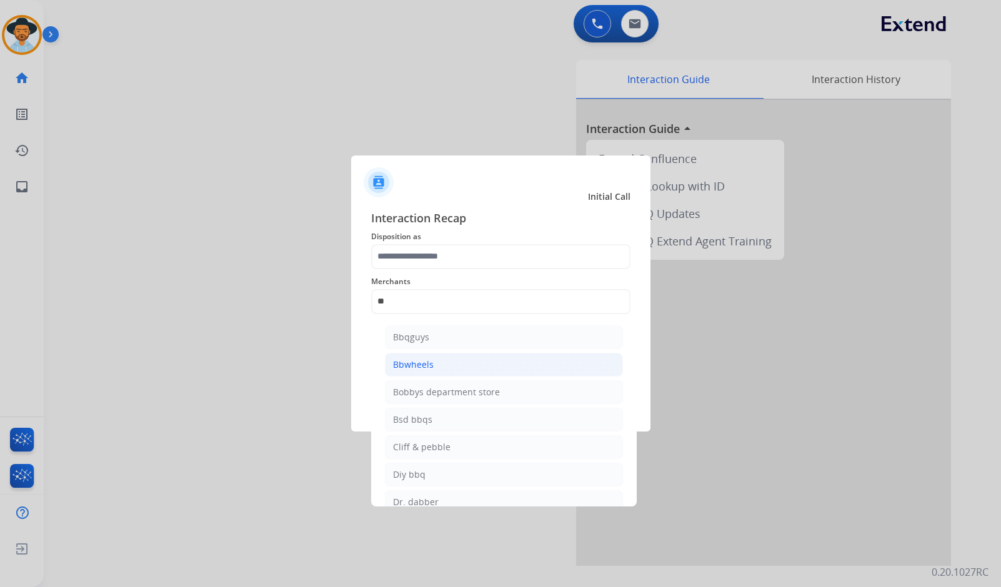
click at [442, 361] on li "Bbwheels" at bounding box center [504, 365] width 238 height 24
type input "********"
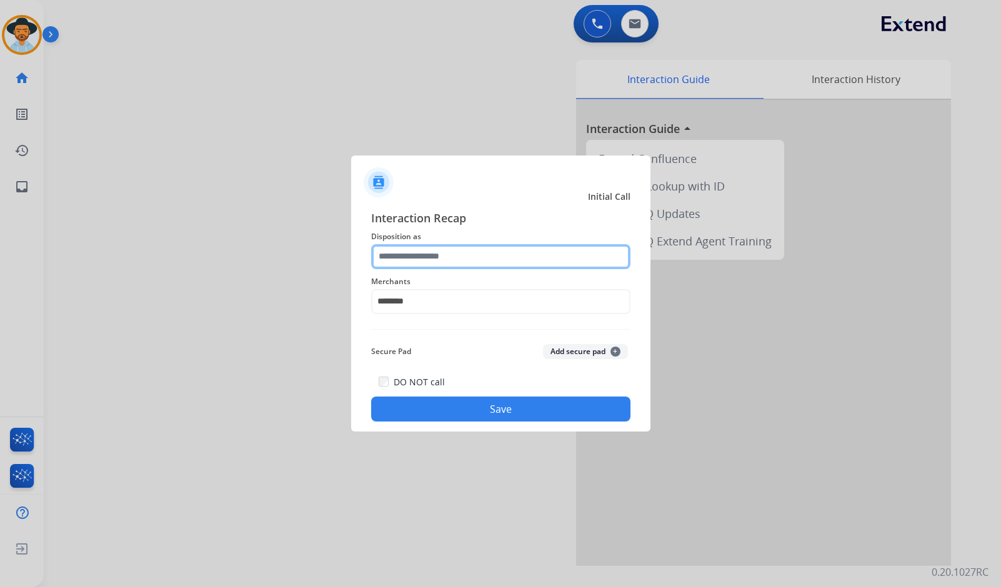
click at [436, 260] on input "text" at bounding box center [500, 256] width 259 height 25
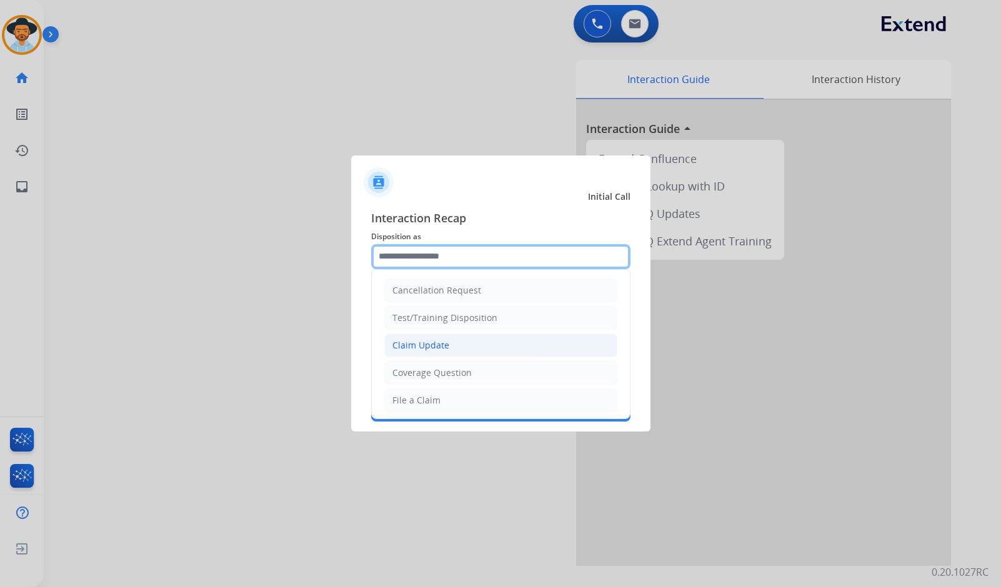
scroll to position [62, 0]
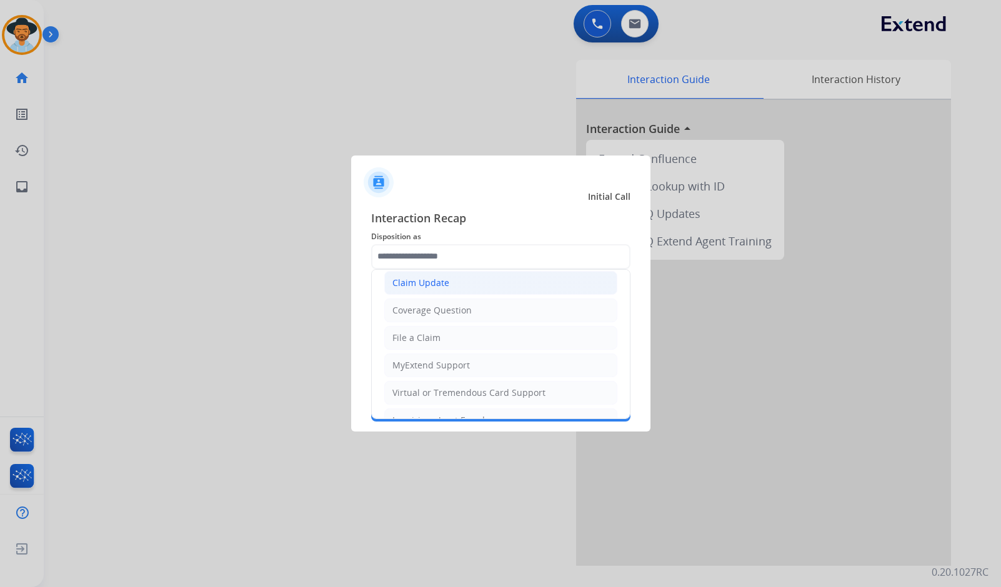
click at [449, 287] on li "Claim Update" at bounding box center [500, 283] width 233 height 24
type input "**********"
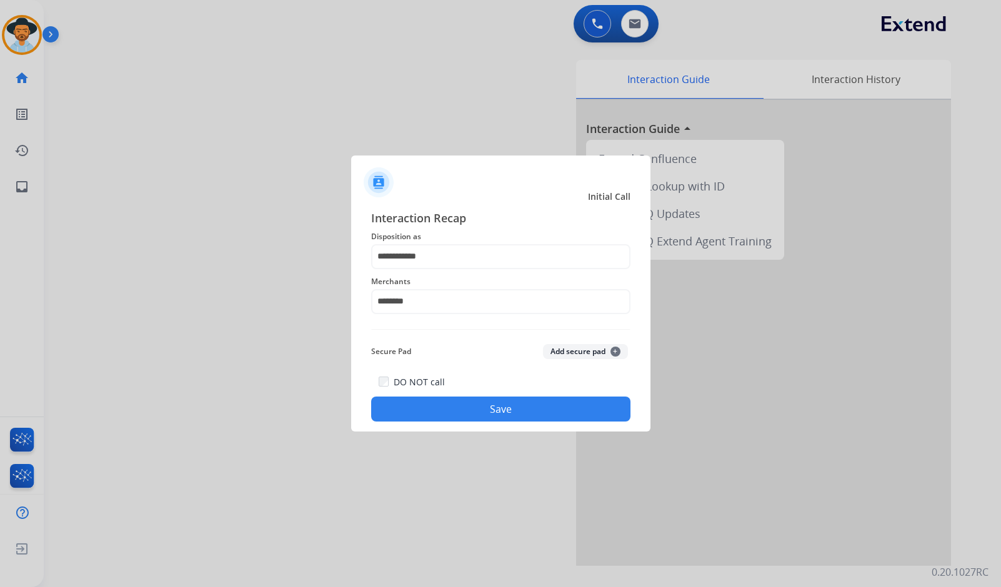
click at [485, 404] on button "Save" at bounding box center [500, 409] width 259 height 25
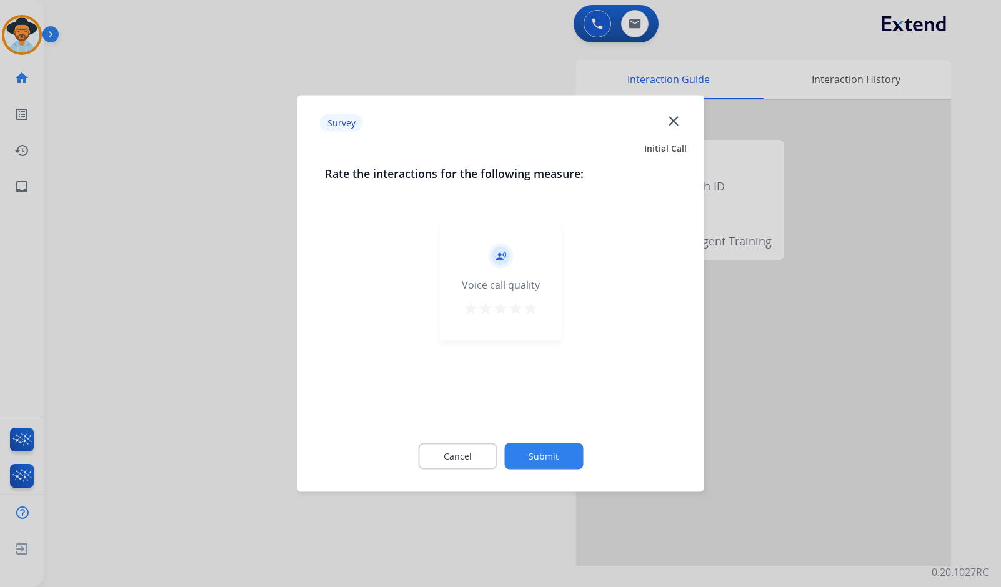
click at [546, 458] on button "Submit" at bounding box center [543, 457] width 79 height 26
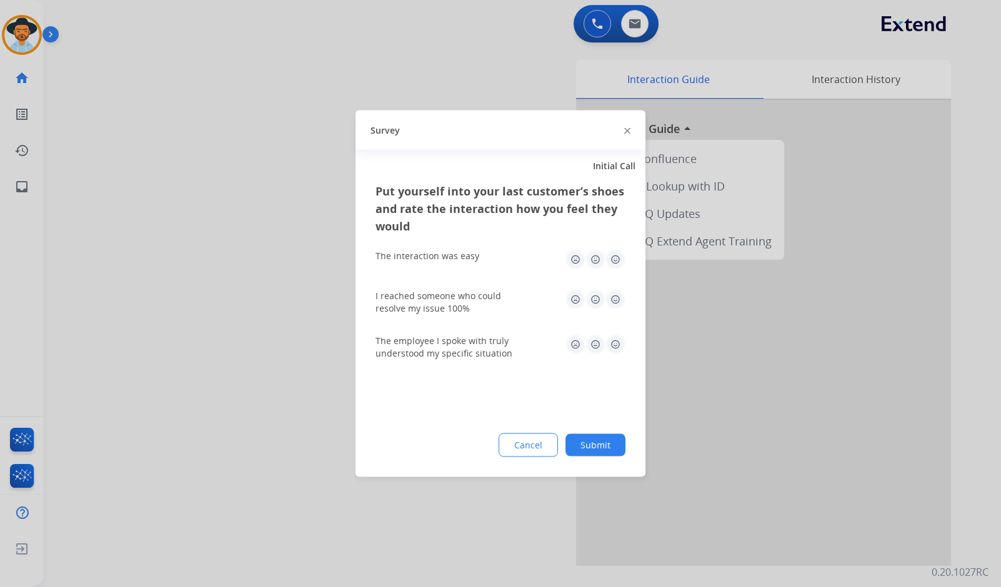
click at [594, 449] on button "Submit" at bounding box center [595, 445] width 60 height 22
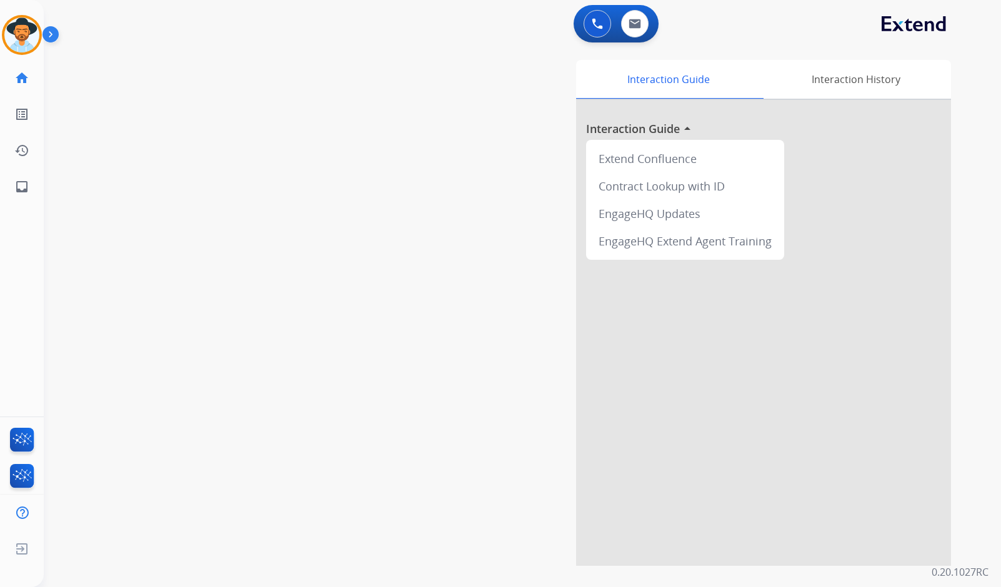
click at [210, 249] on div "swap_horiz Break voice bridge close_fullscreen Connect 3-Way Call merge_type Se…" at bounding box center [507, 305] width 927 height 521
click at [171, 215] on div "swap_horiz Break voice bridge close_fullscreen Connect 3-Way Call merge_type Se…" at bounding box center [507, 305] width 927 height 521
click at [171, 211] on div "swap_horiz Break voice bridge close_fullscreen Connect 3-Way Call merge_type Se…" at bounding box center [507, 305] width 927 height 521
drag, startPoint x: 171, startPoint y: 211, endPoint x: 168, endPoint y: 204, distance: 8.1
click at [169, 207] on div "swap_horiz Break voice bridge close_fullscreen Connect 3-Way Call merge_type Se…" at bounding box center [507, 305] width 927 height 521
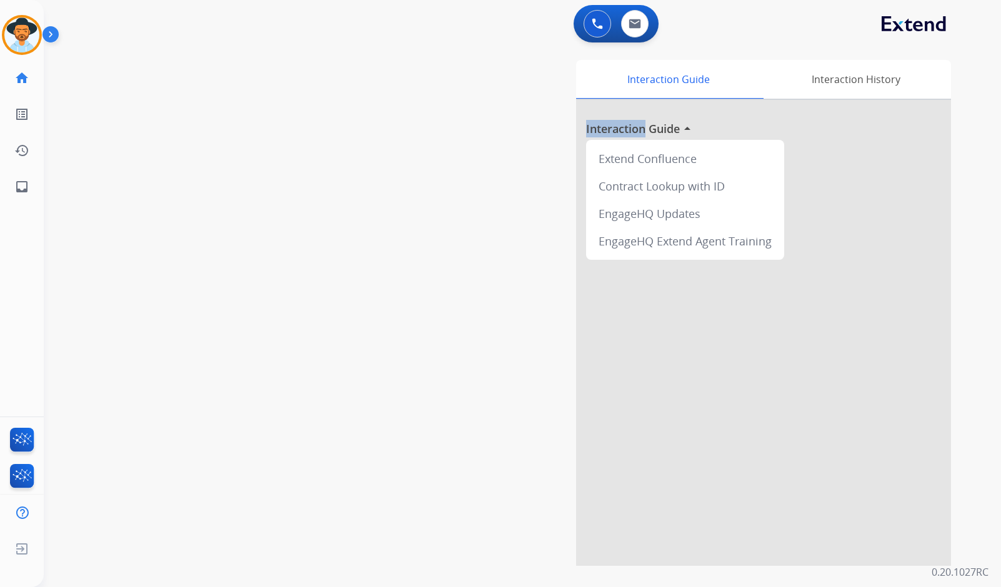
click at [168, 204] on div "swap_horiz Break voice bridge close_fullscreen Connect 3-Way Call merge_type Se…" at bounding box center [507, 305] width 927 height 521
click at [118, 293] on div "swap_horiz Break voice bridge close_fullscreen Connect 3-Way Call merge_type Se…" at bounding box center [507, 305] width 927 height 521
click at [171, 151] on div "swap_horiz Break voice bridge close_fullscreen Connect 3-Way Call merge_type Se…" at bounding box center [507, 305] width 927 height 521
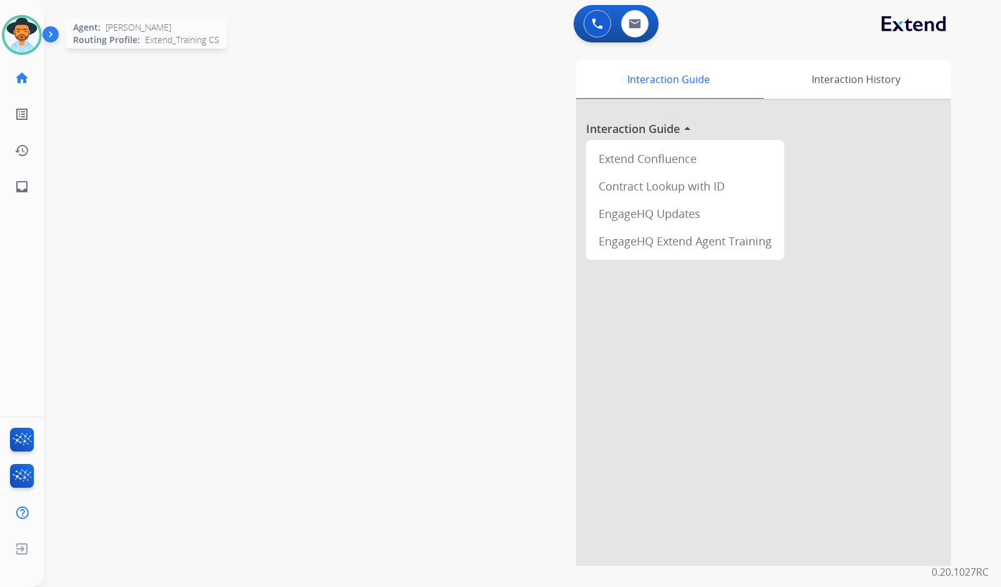
click at [19, 27] on img at bounding box center [21, 34] width 35 height 35
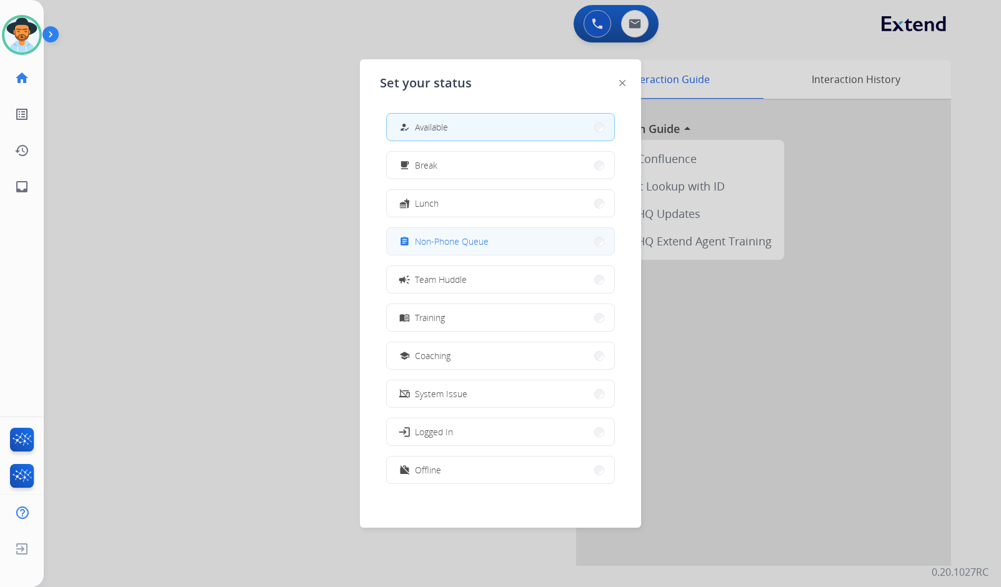
click at [455, 238] on span "Non-Phone Queue" at bounding box center [452, 241] width 74 height 13
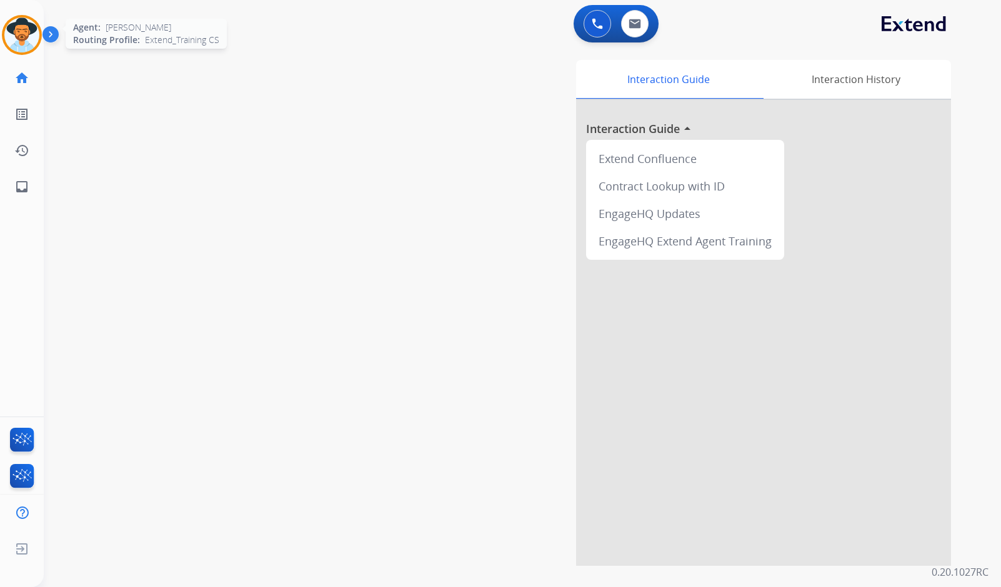
click at [26, 42] on img at bounding box center [21, 34] width 35 height 35
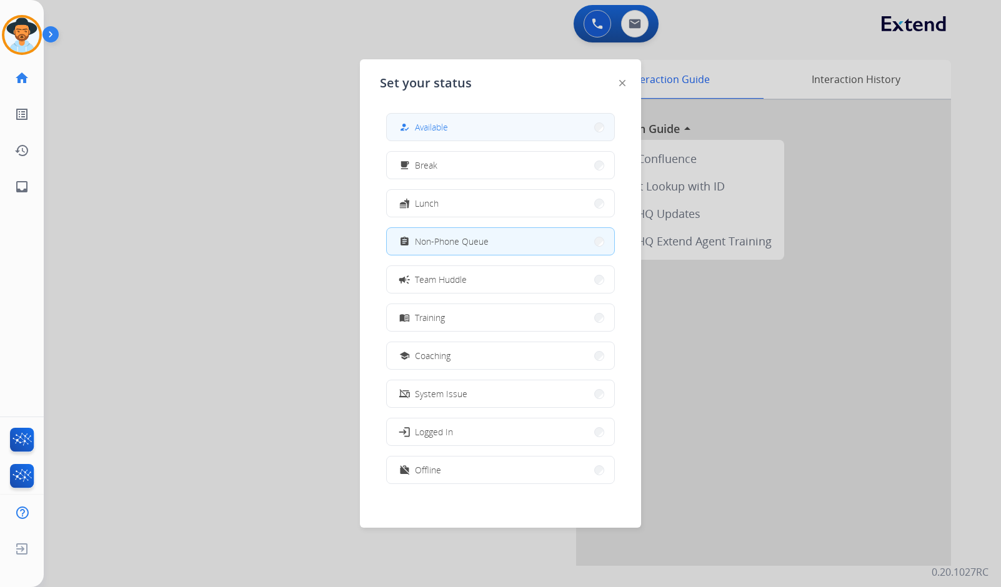
click at [519, 128] on button "how_to_reg Available" at bounding box center [500, 127] width 227 height 27
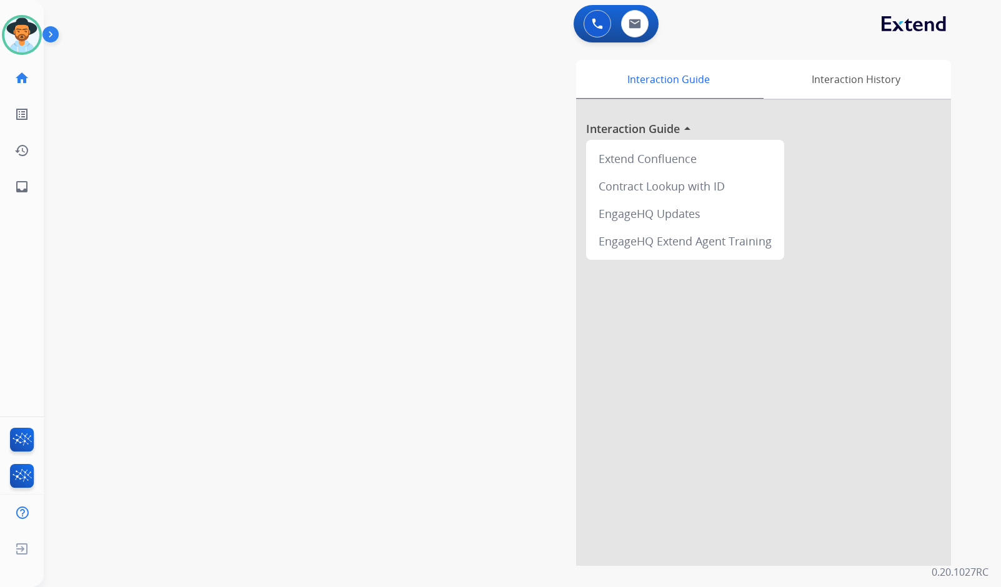
click at [431, 325] on div "Interaction Guide Interaction History Interaction Guide arrow_drop_up Extend Co…" at bounding box center [670, 313] width 561 height 506
click at [27, 181] on mat-icon "inbox" at bounding box center [21, 186] width 15 height 15
select select "**********"
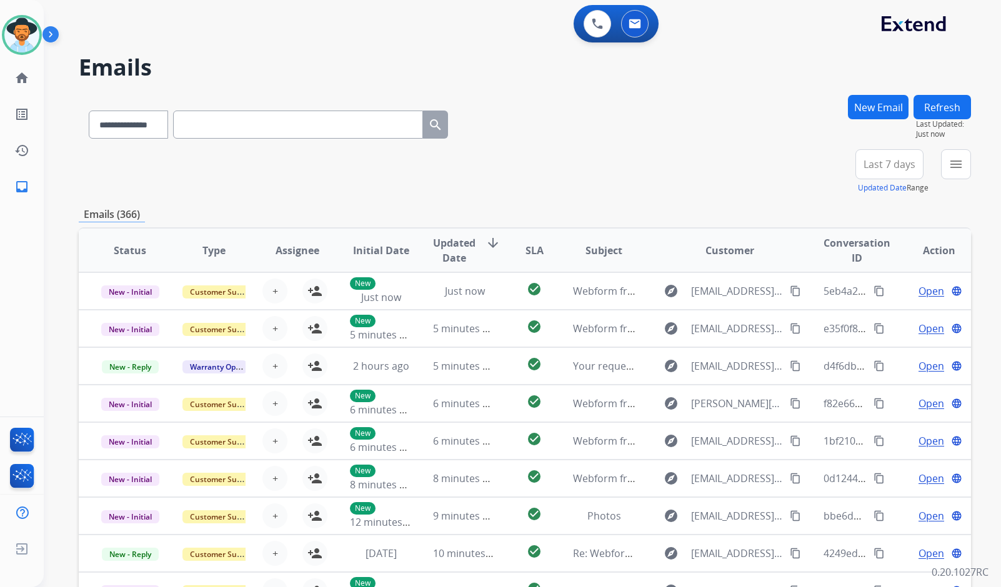
click at [953, 166] on mat-icon "menu" at bounding box center [956, 164] width 15 height 15
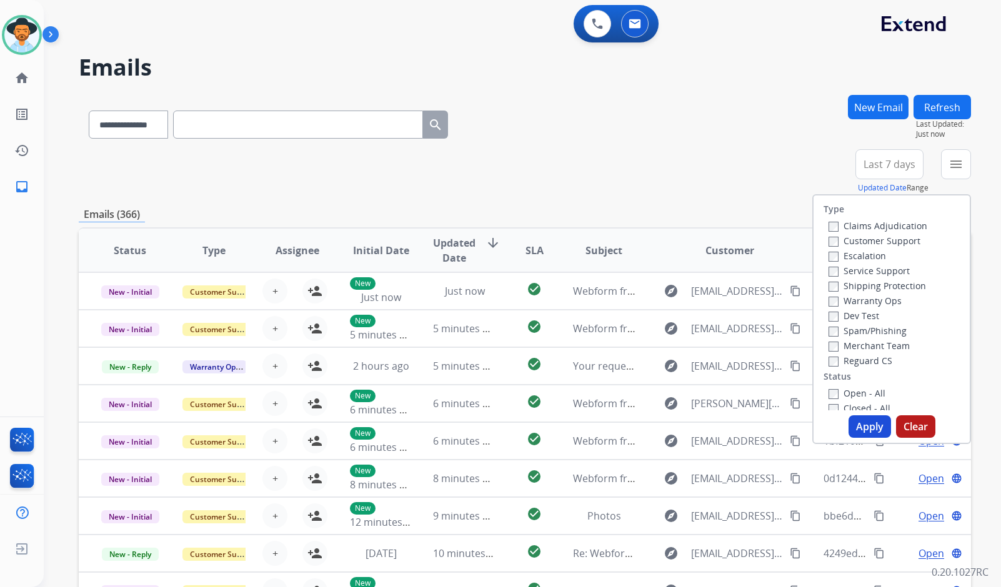
click at [867, 241] on label "Customer Support" at bounding box center [875, 241] width 92 height 12
click at [879, 287] on label "Shipping Protection" at bounding box center [877, 286] width 97 height 12
click at [858, 361] on label "Reguard CS" at bounding box center [861, 361] width 64 height 12
click at [858, 391] on label "Open - All" at bounding box center [857, 393] width 57 height 12
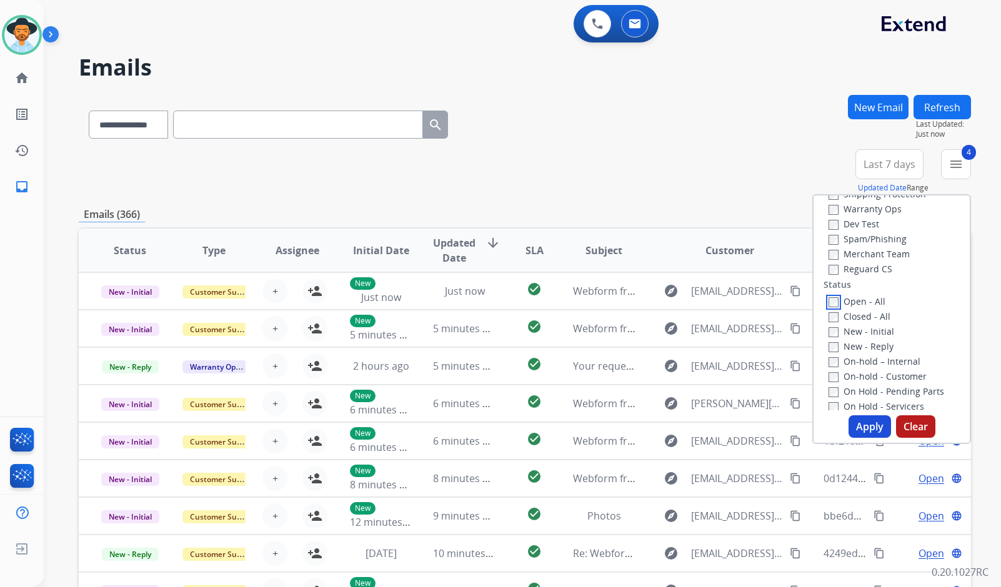
scroll to position [125, 0]
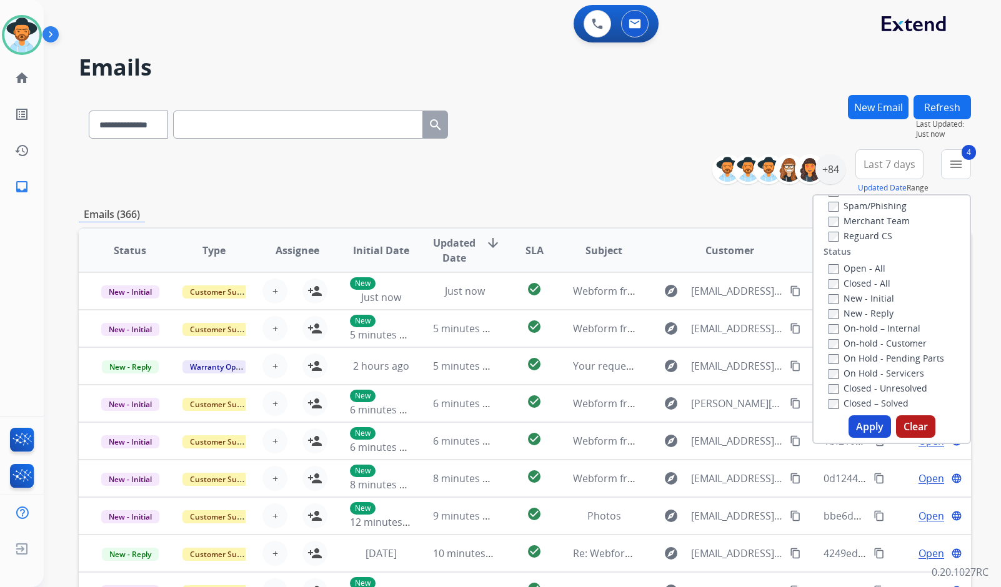
drag, startPoint x: 882, startPoint y: 376, endPoint x: 884, endPoint y: 363, distance: 13.2
click at [882, 376] on label "On Hold - Servicers" at bounding box center [877, 373] width 96 height 12
drag, startPoint x: 884, startPoint y: 363, endPoint x: 884, endPoint y: 345, distance: 18.1
click at [884, 362] on label "On Hold - Pending Parts" at bounding box center [887, 358] width 116 height 12
click at [884, 345] on label "On-hold - Customer" at bounding box center [878, 343] width 98 height 12
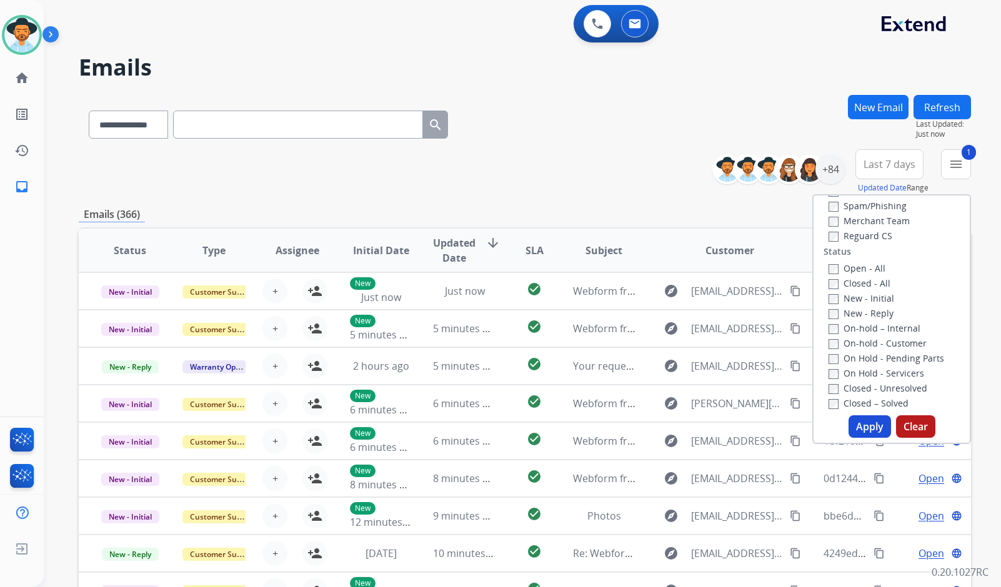
click at [880, 328] on label "On-hold – Internal" at bounding box center [875, 328] width 92 height 12
click at [869, 314] on label "New - Reply" at bounding box center [861, 313] width 65 height 12
click at [862, 297] on label "New - Initial" at bounding box center [862, 298] width 66 height 12
click at [866, 421] on button "Apply" at bounding box center [870, 427] width 42 height 22
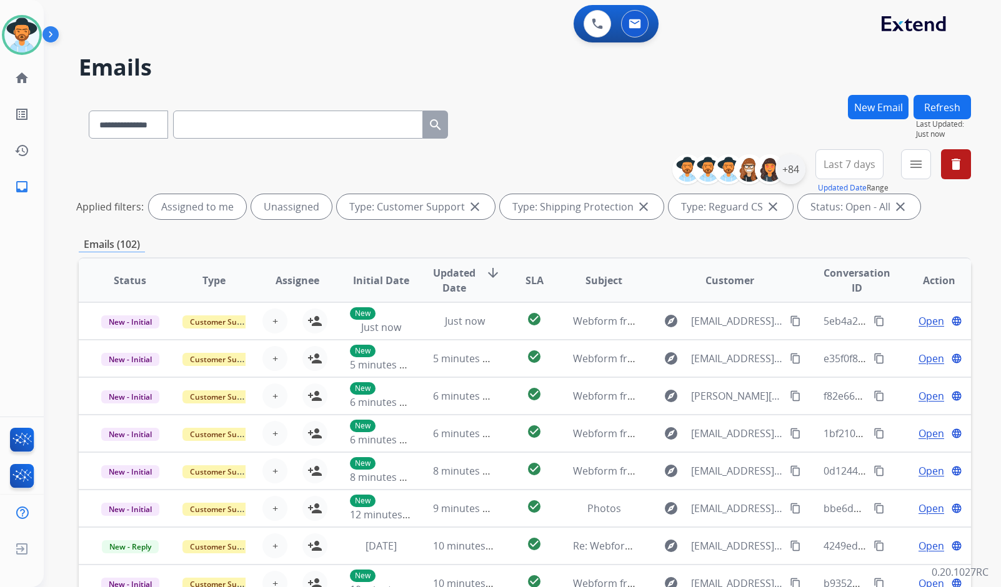
click at [796, 169] on div "+84" at bounding box center [790, 169] width 30 height 30
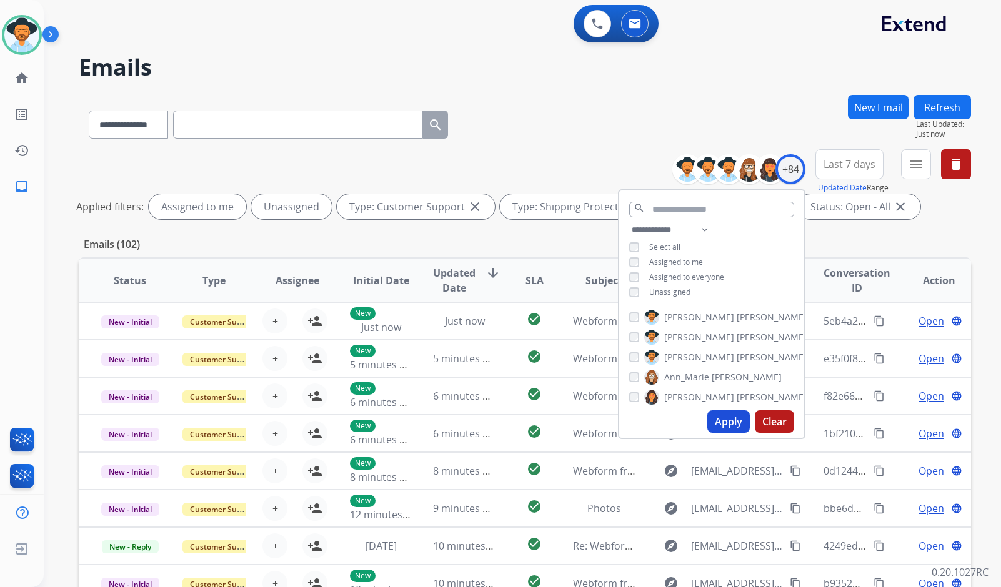
click at [657, 291] on span "Unassigned" at bounding box center [669, 292] width 41 height 11
click at [682, 354] on span "[PERSON_NAME]" at bounding box center [699, 357] width 70 height 12
click at [738, 426] on button "Apply" at bounding box center [728, 422] width 42 height 22
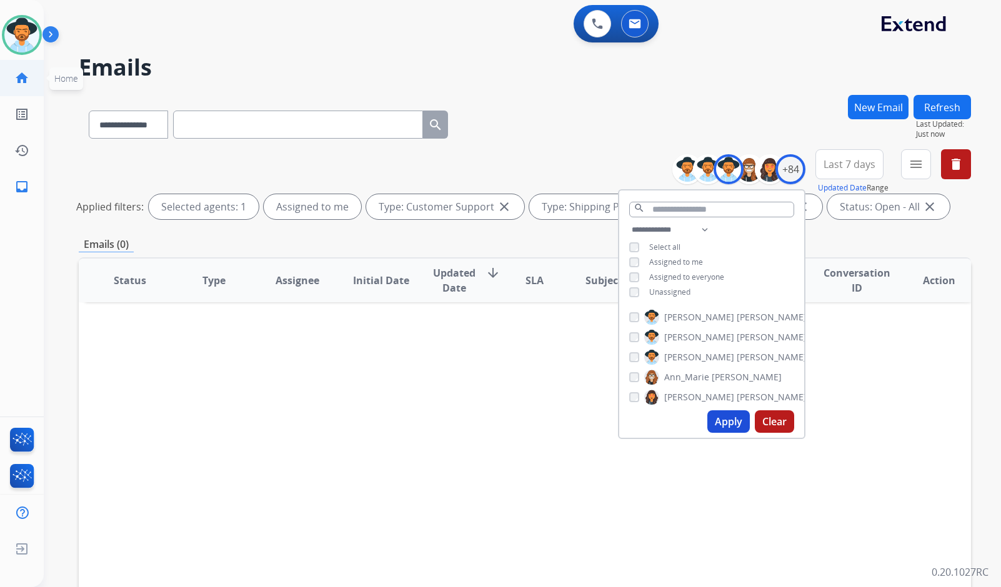
click at [23, 77] on mat-icon "home" at bounding box center [21, 78] width 15 height 15
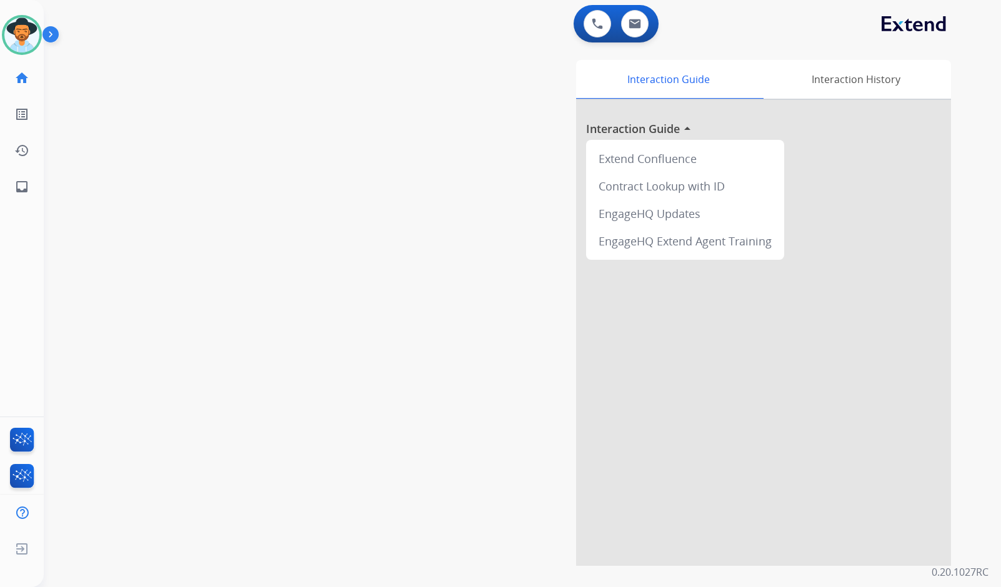
click at [49, 42] on img at bounding box center [52, 37] width 21 height 24
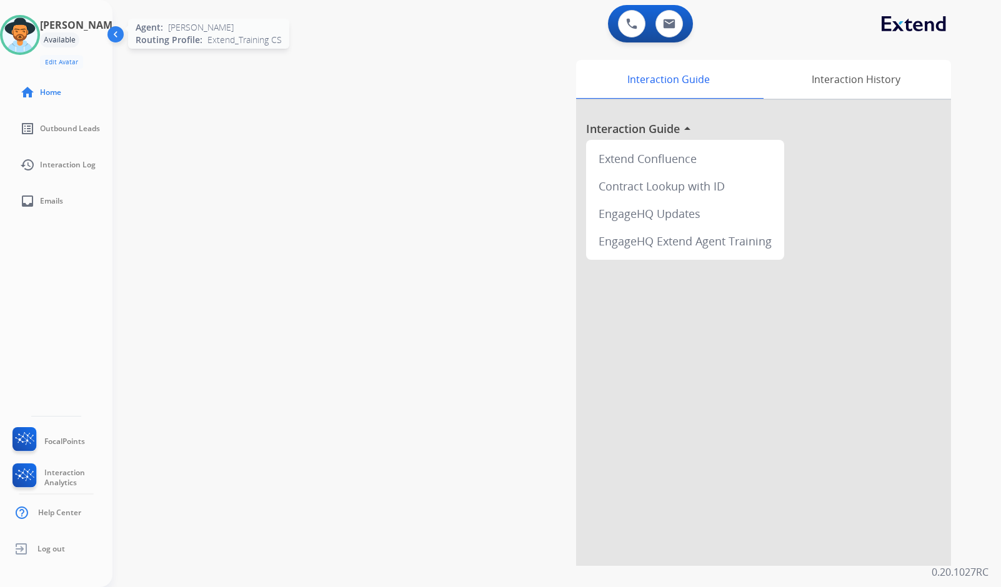
click at [32, 35] on img at bounding box center [19, 34] width 35 height 35
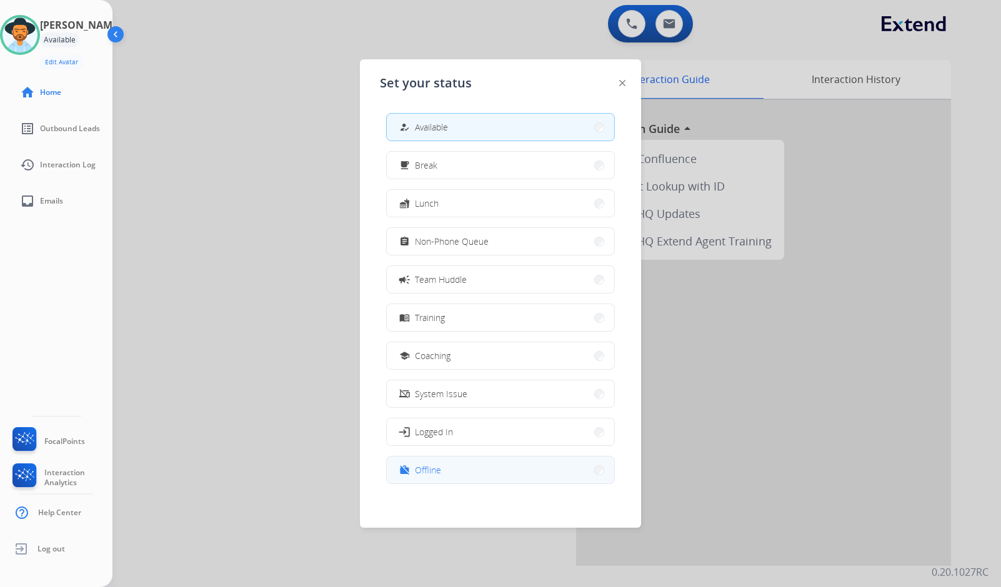
click at [479, 472] on button "work_off Offline" at bounding box center [500, 470] width 227 height 27
click at [77, 549] on ul "Log out" at bounding box center [56, 549] width 112 height 36
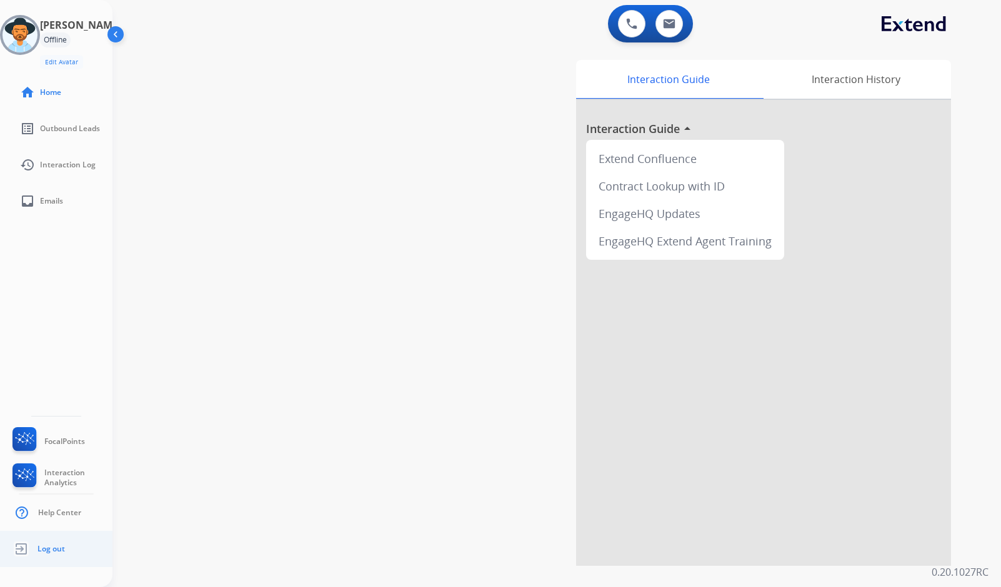
click at [53, 544] on span "Log out" at bounding box center [50, 549] width 27 height 10
